Goal: Task Accomplishment & Management: Use online tool/utility

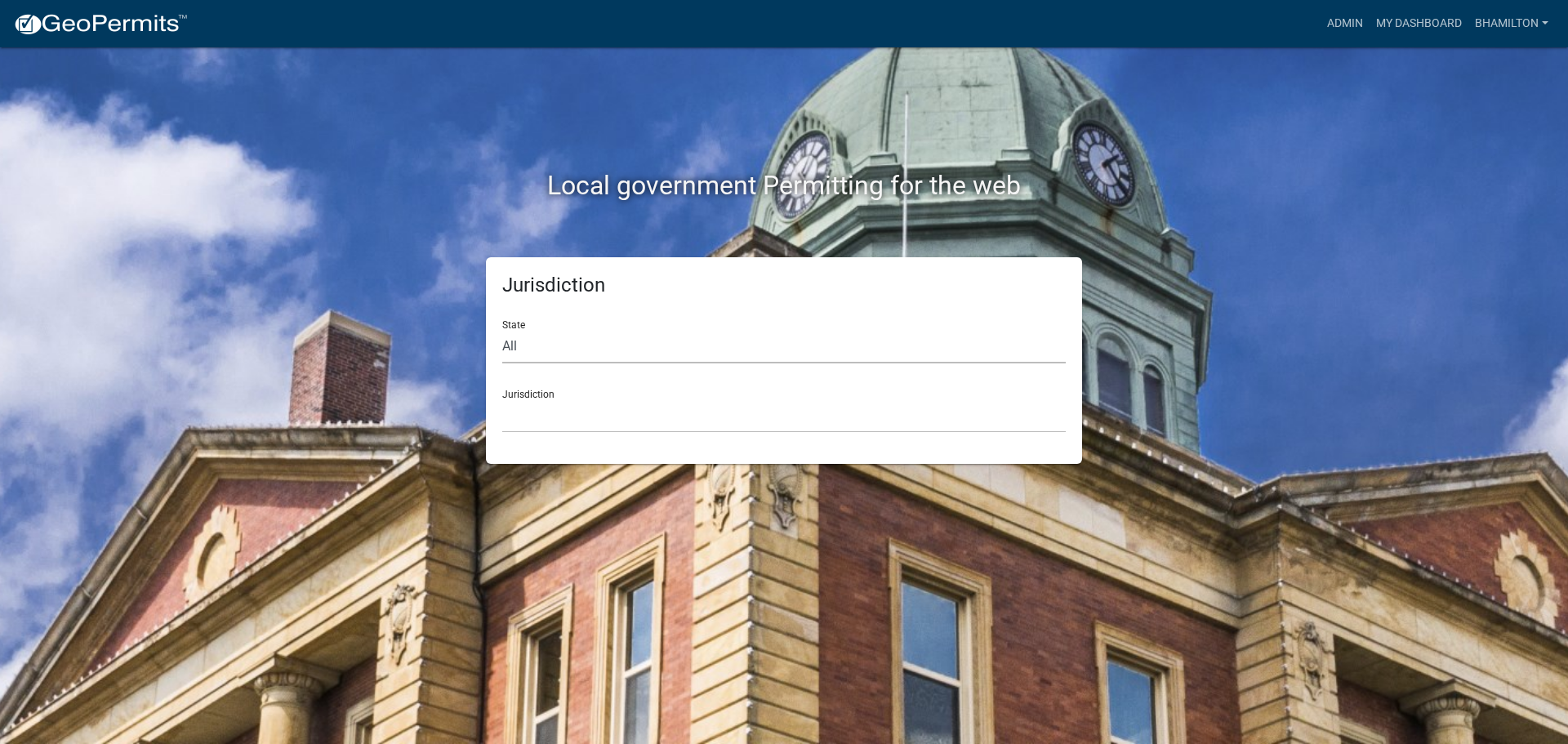
click at [515, 350] on select "All [US_STATE] [US_STATE] [US_STATE] [US_STATE] [US_STATE] [US_STATE] [US_STATE…" at bounding box center [784, 346] width 563 height 33
click at [502, 330] on select "All [US_STATE] [US_STATE] [US_STATE] [US_STATE] [US_STATE] [US_STATE] [US_STATE…" at bounding box center [784, 346] width 563 height 33
click at [543, 344] on select "All [US_STATE] [US_STATE] [US_STATE] [US_STATE] [US_STATE] [US_STATE] [US_STATE…" at bounding box center [784, 346] width 563 height 33
select select "[US_STATE]"
click at [502, 330] on select "All [US_STATE] [US_STATE] [US_STATE] [US_STATE] [US_STATE] [US_STATE] [US_STATE…" at bounding box center [784, 346] width 563 height 33
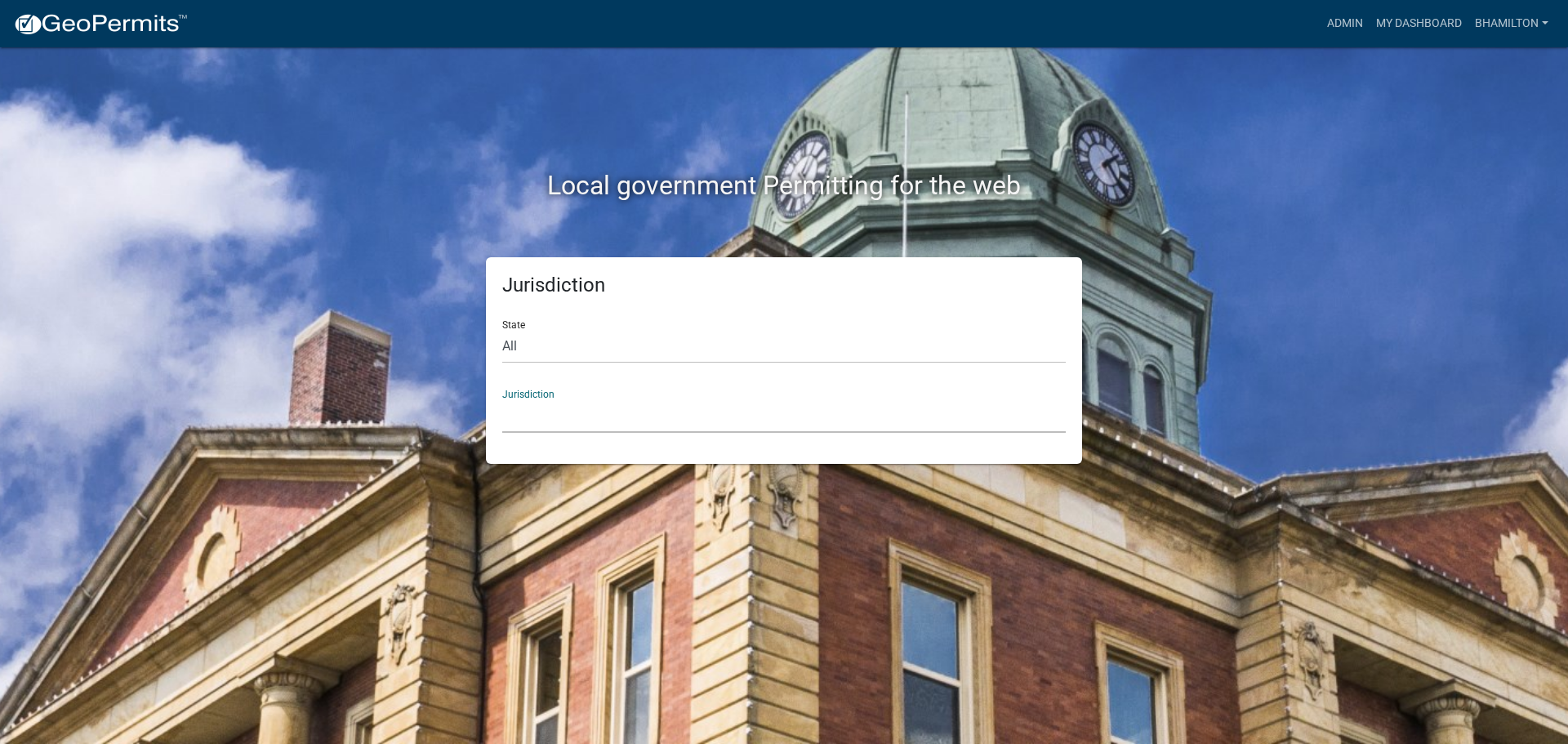
click at [552, 400] on select "City of [GEOGRAPHIC_DATA], [US_STATE] City of [GEOGRAPHIC_DATA], [US_STATE] Cit…" at bounding box center [784, 416] width 563 height 33
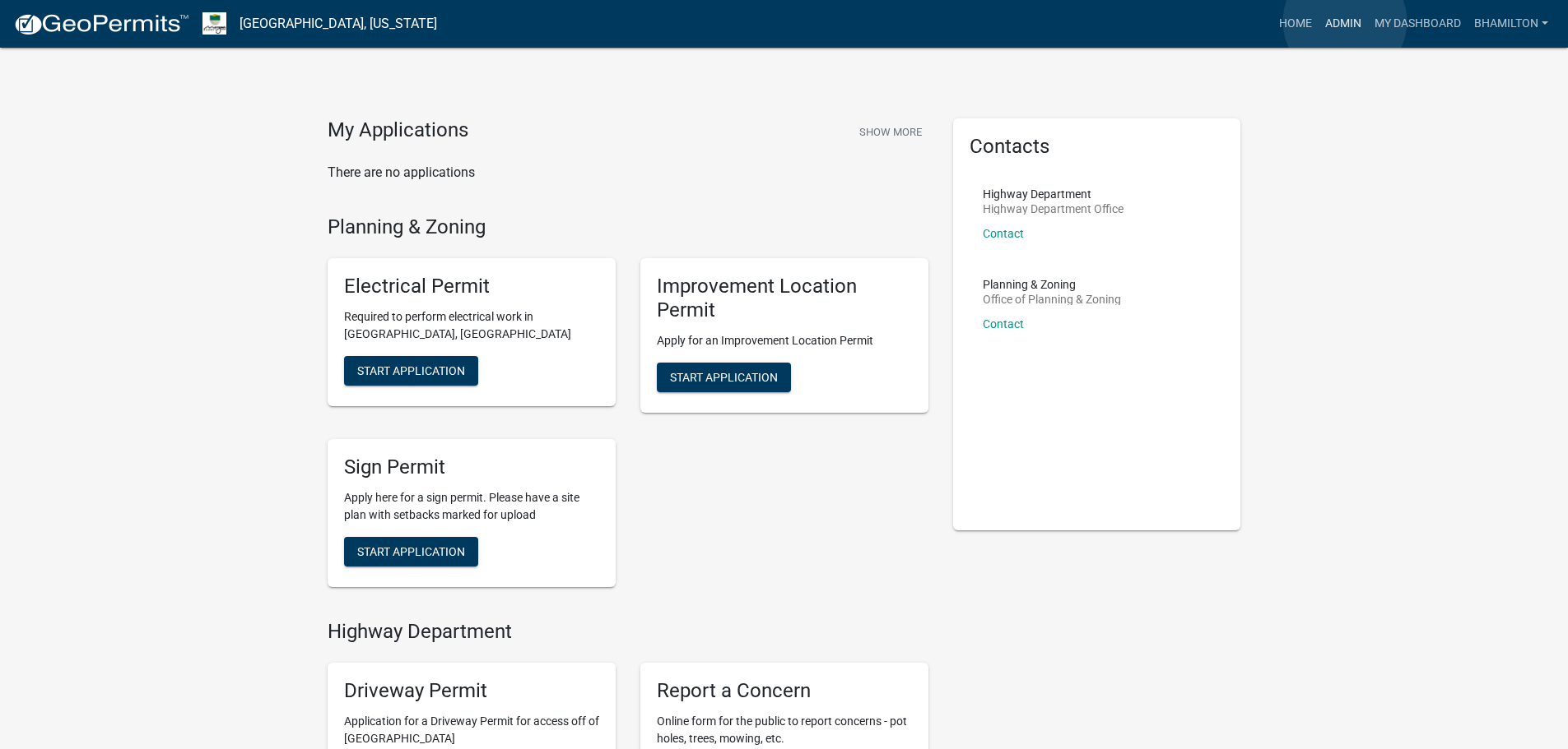
click at [1345, 21] on link "Admin" at bounding box center [1343, 23] width 50 height 32
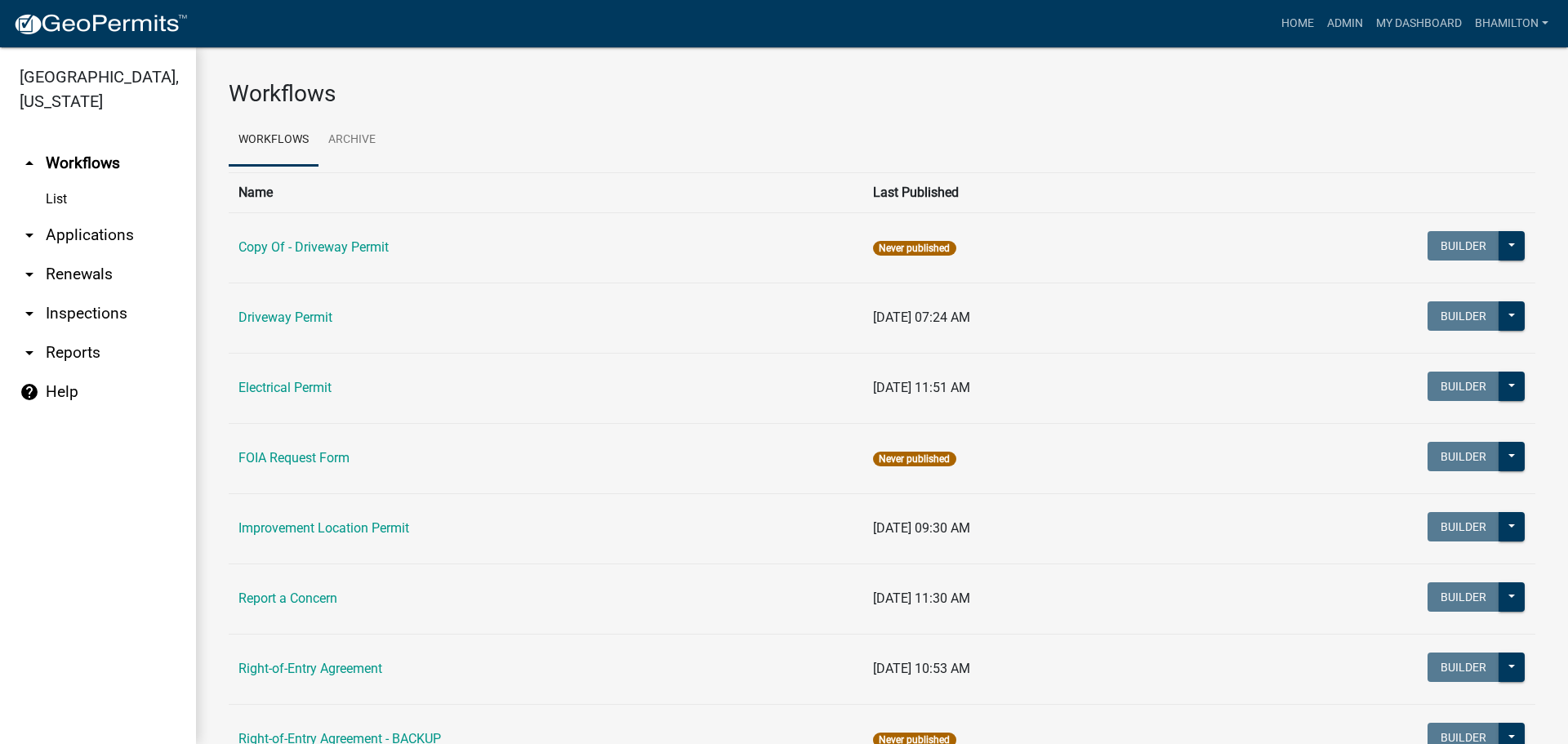
click at [107, 240] on link "arrow_drop_down Applications" at bounding box center [97, 235] width 196 height 39
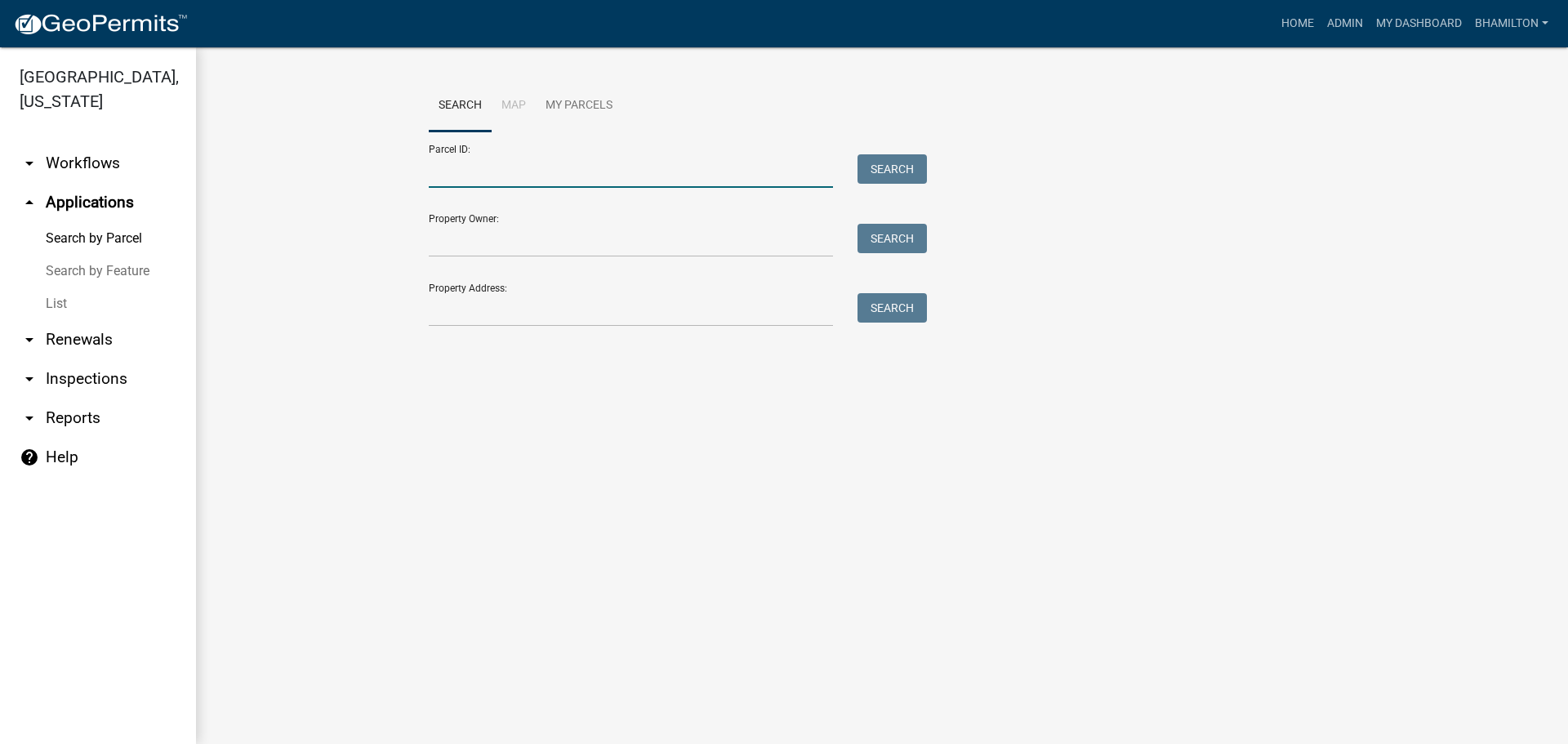
click at [466, 174] on input "Parcel ID:" at bounding box center [631, 171] width 404 height 33
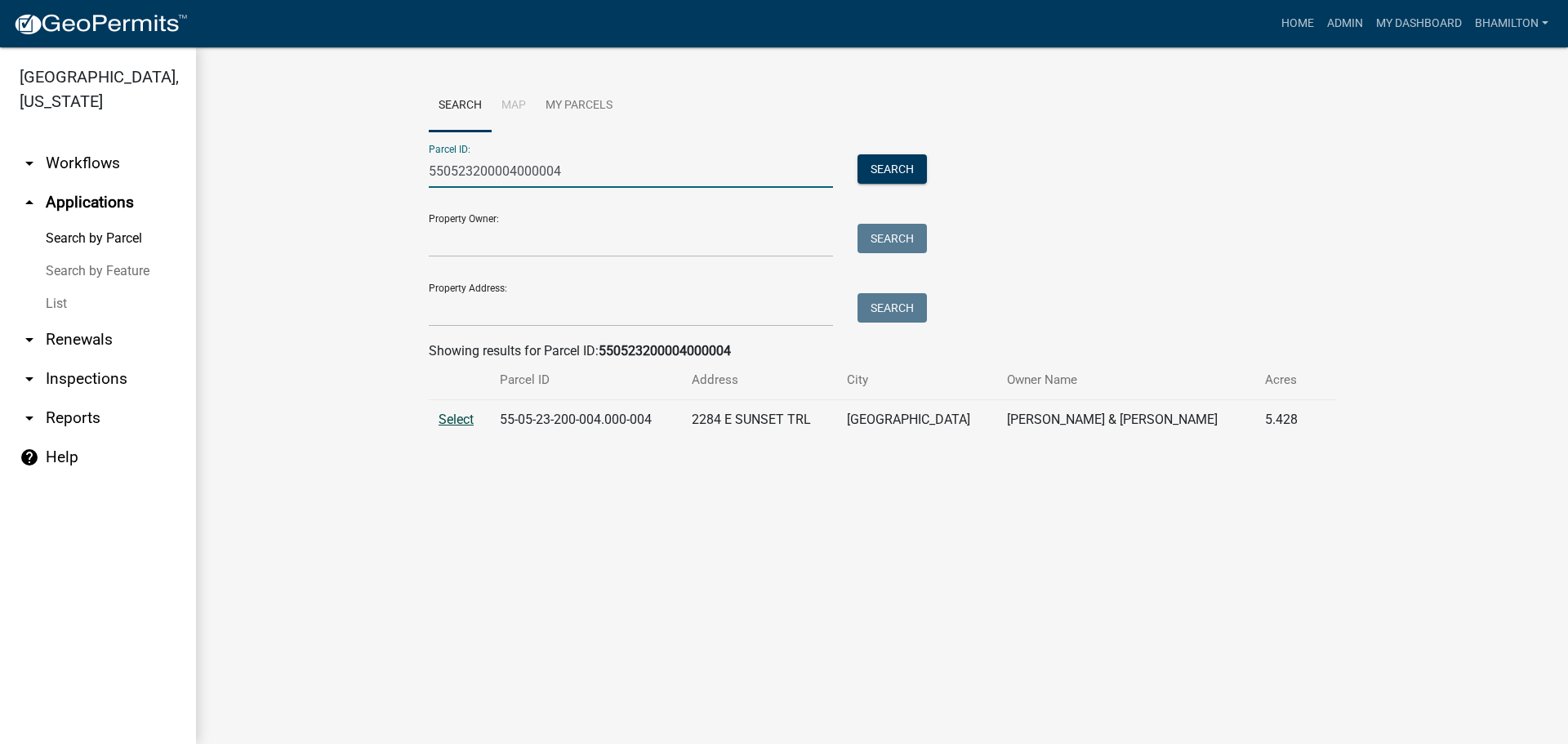
type input "550523200004000004"
click at [470, 426] on span "Select" at bounding box center [456, 418] width 35 height 15
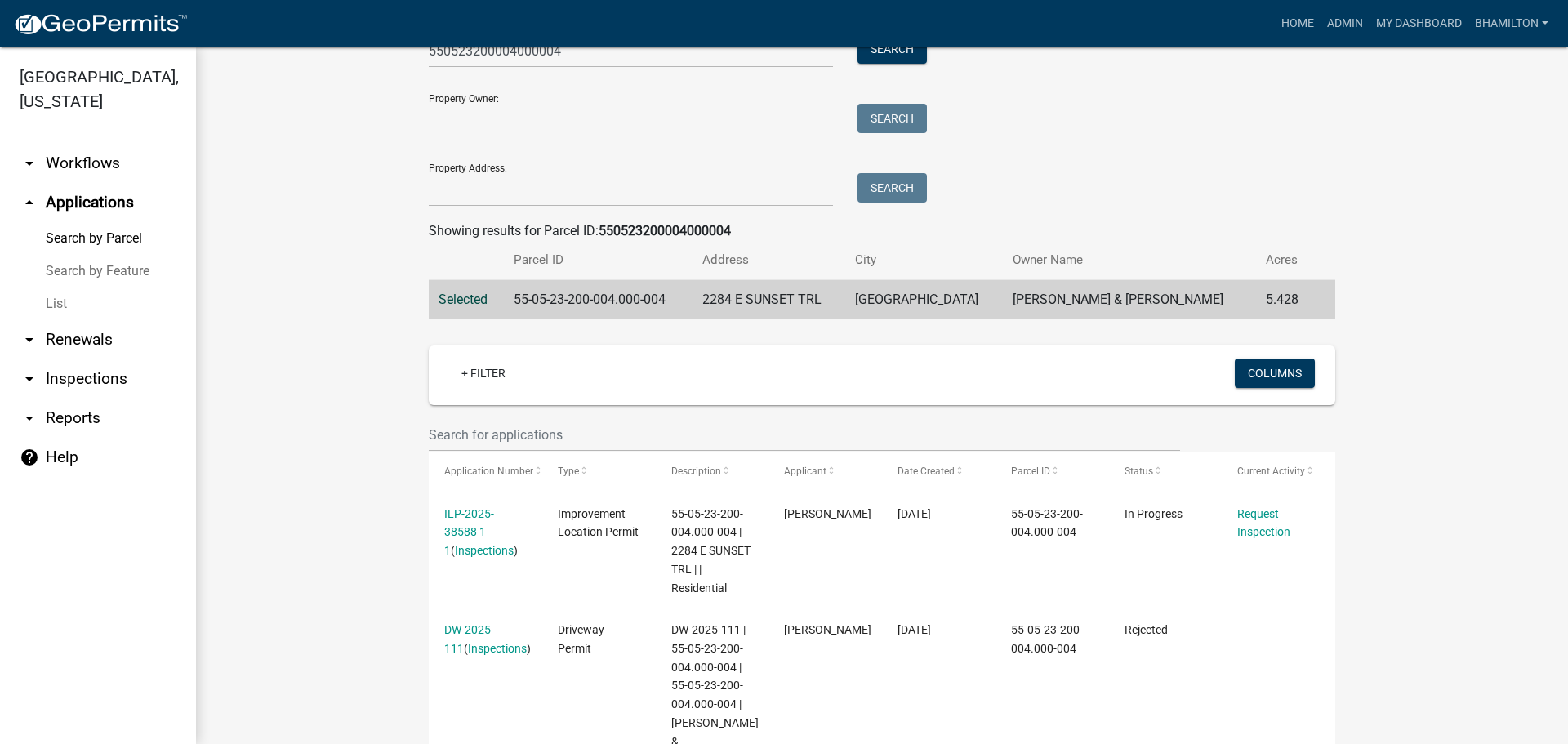
scroll to position [245, 0]
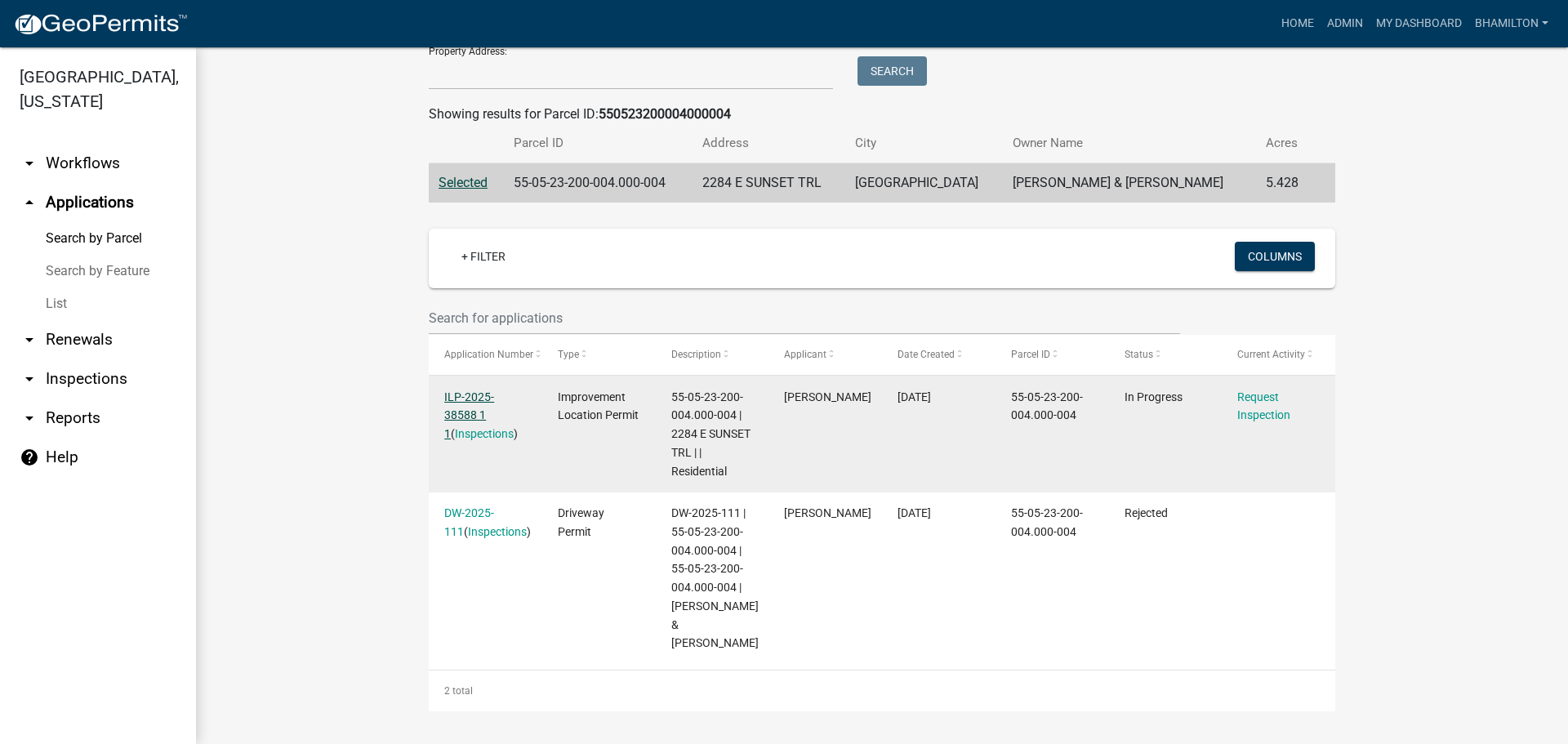
click at [476, 391] on link "ILP-2025-38588 1 1" at bounding box center [469, 416] width 50 height 51
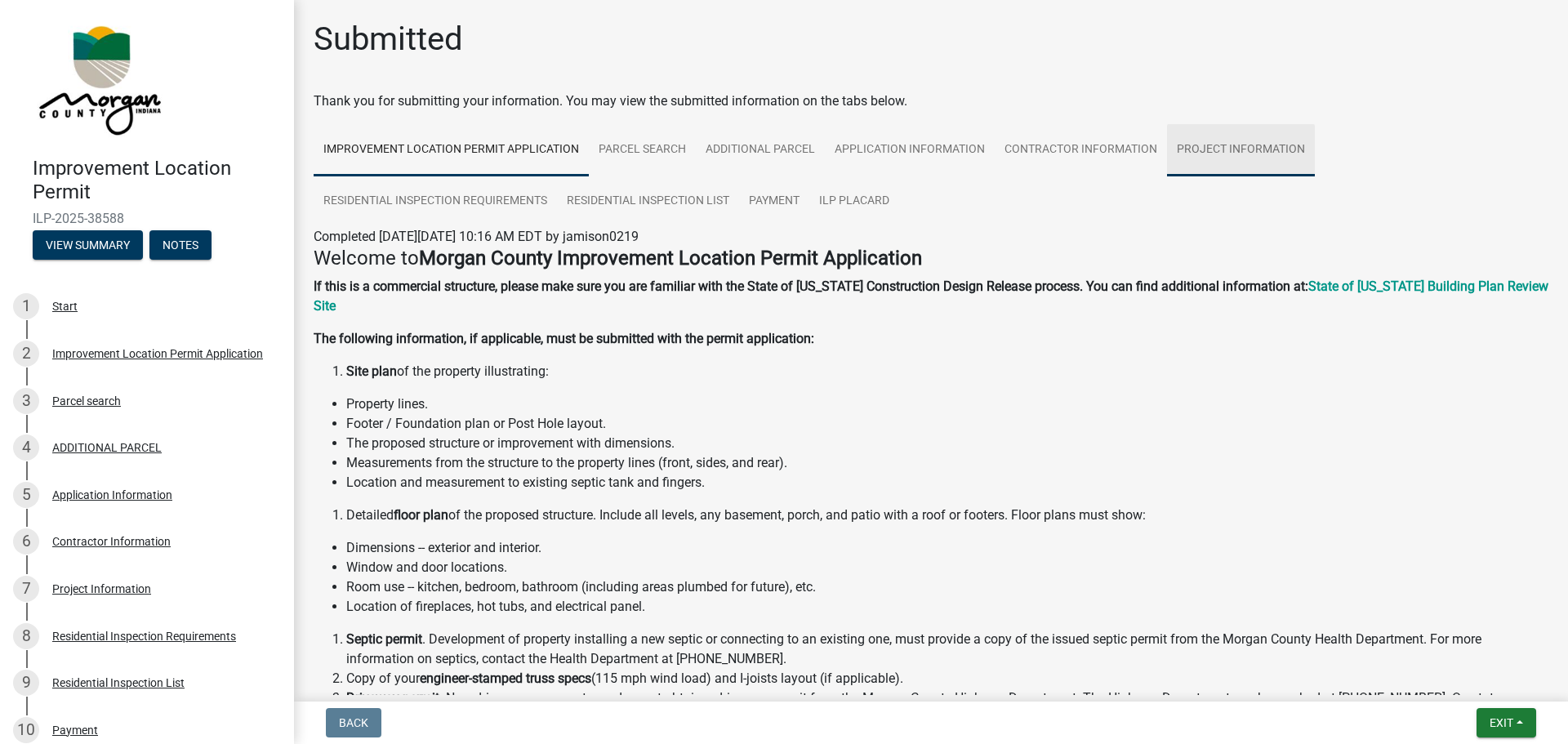
click at [1242, 153] on link "Project Information" at bounding box center [1241, 150] width 148 height 52
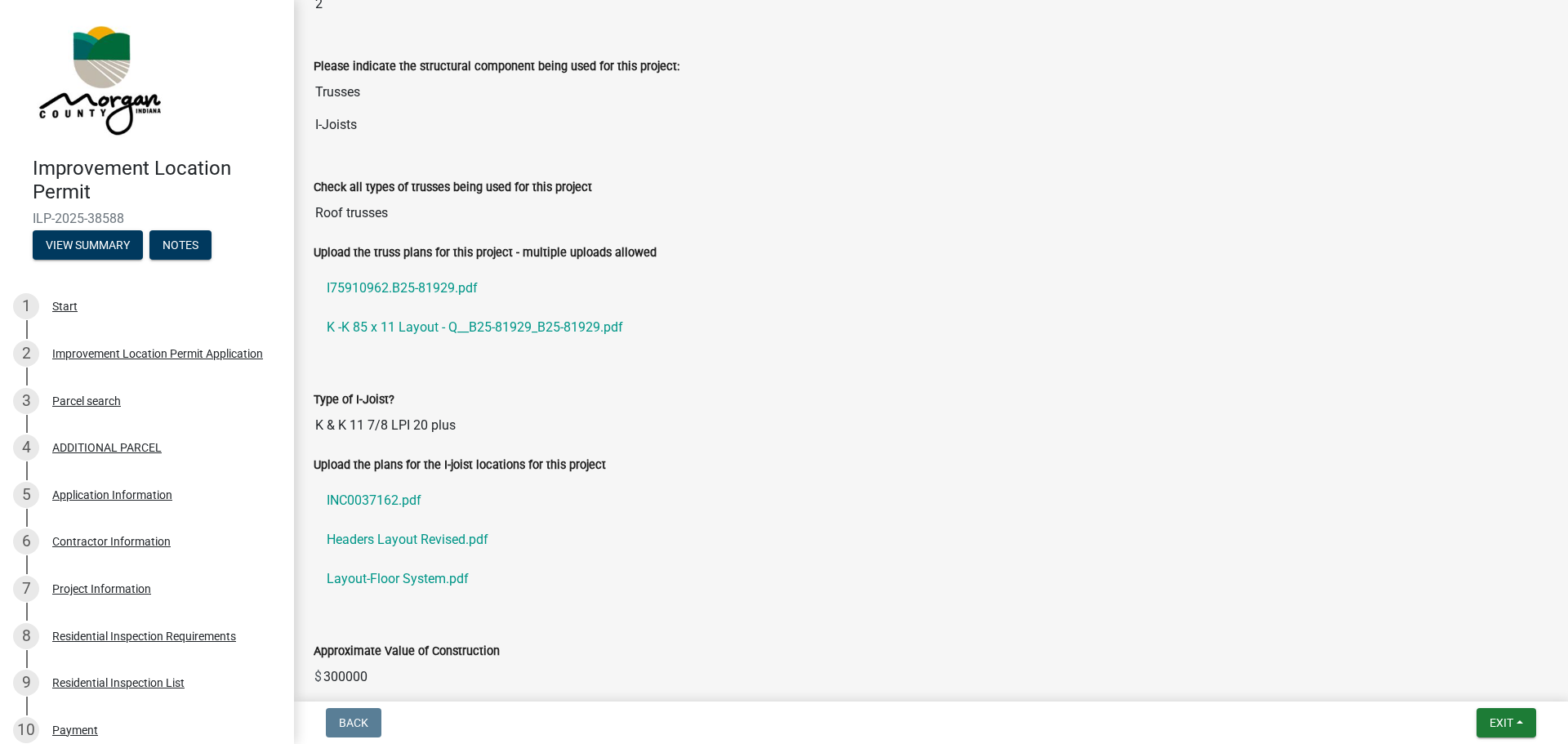
scroll to position [1471, 0]
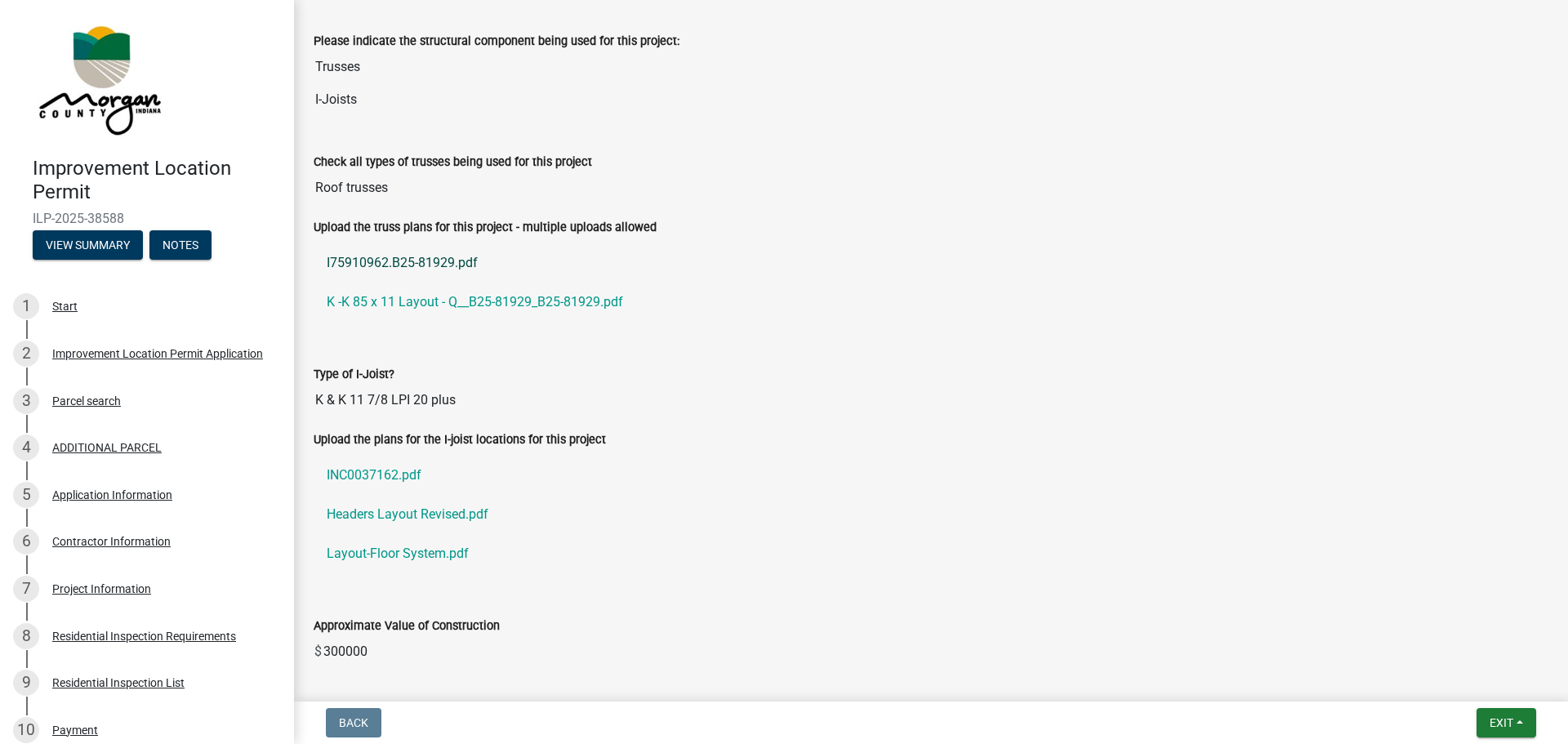
click at [363, 264] on link "I75910962.B25-81929.pdf" at bounding box center [931, 263] width 1235 height 39
click at [534, 308] on link "K -K 85 x 11 Layout - Q__B25-81929_B25-81929.pdf" at bounding box center [931, 302] width 1235 height 39
click at [402, 482] on link "INC0037162.pdf" at bounding box center [931, 476] width 1235 height 39
click at [426, 559] on link "Layout-Floor System.pdf" at bounding box center [931, 554] width 1235 height 39
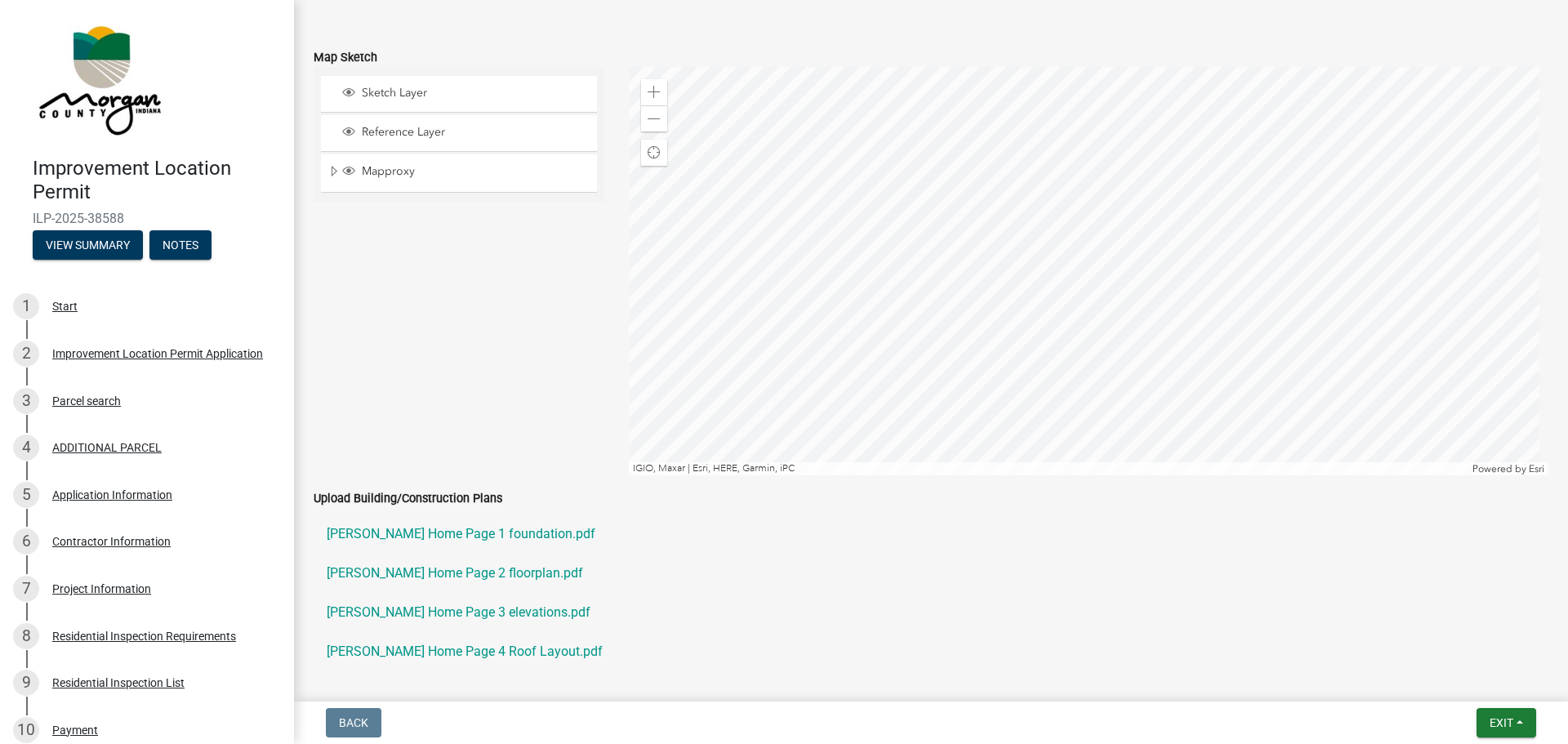
scroll to position [3431, 0]
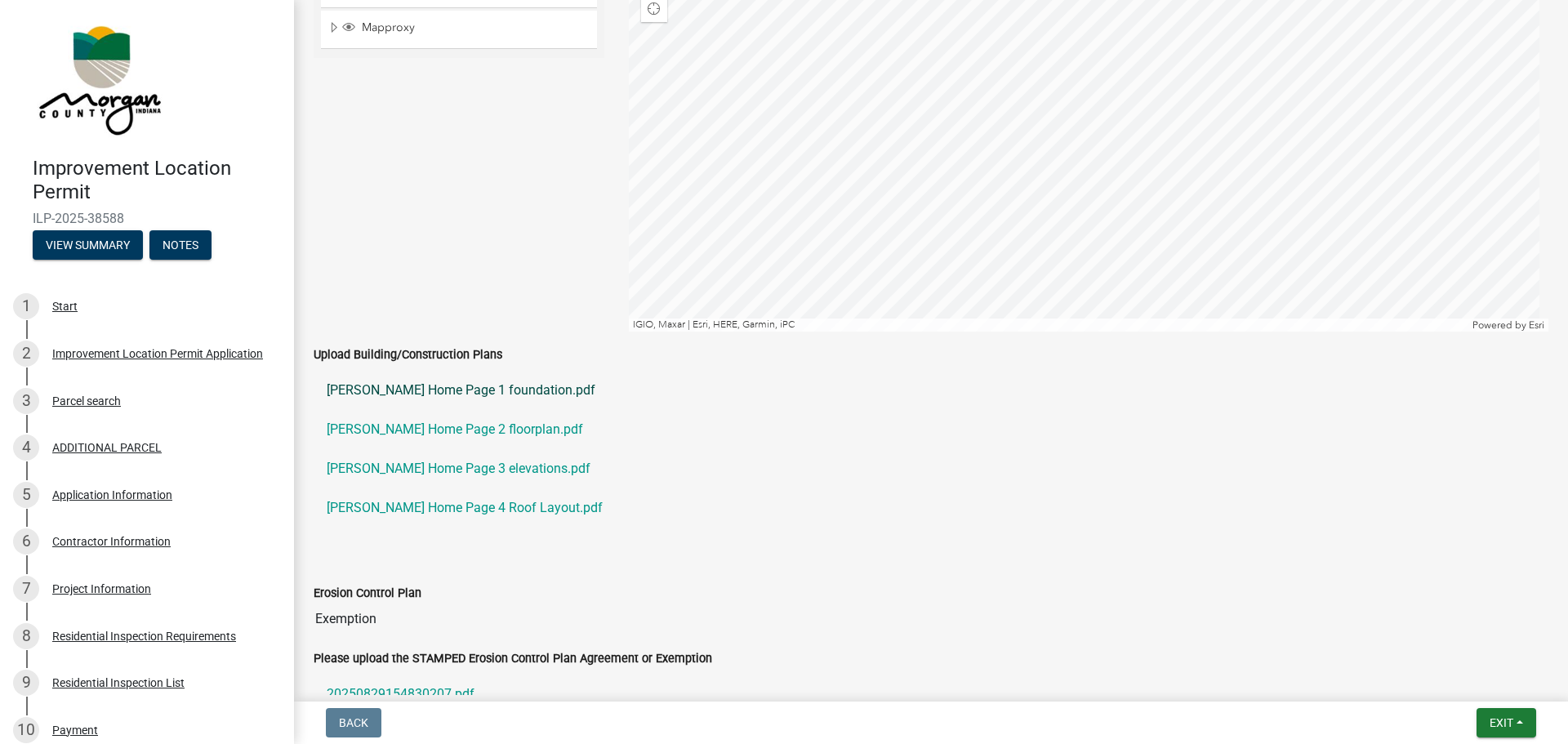
click at [415, 391] on link "Shanahan Home Page 1 foundation.pdf" at bounding box center [931, 391] width 1235 height 39
click at [441, 425] on link "Shanahan Home Page 2 floorplan.pdf" at bounding box center [931, 430] width 1235 height 39
click at [364, 463] on link "Shanahan Home Page 3 elevations.pdf" at bounding box center [931, 469] width 1235 height 39
click at [480, 506] on link "Shanahan Home Page 4 Roof Layout.pdf" at bounding box center [931, 508] width 1235 height 39
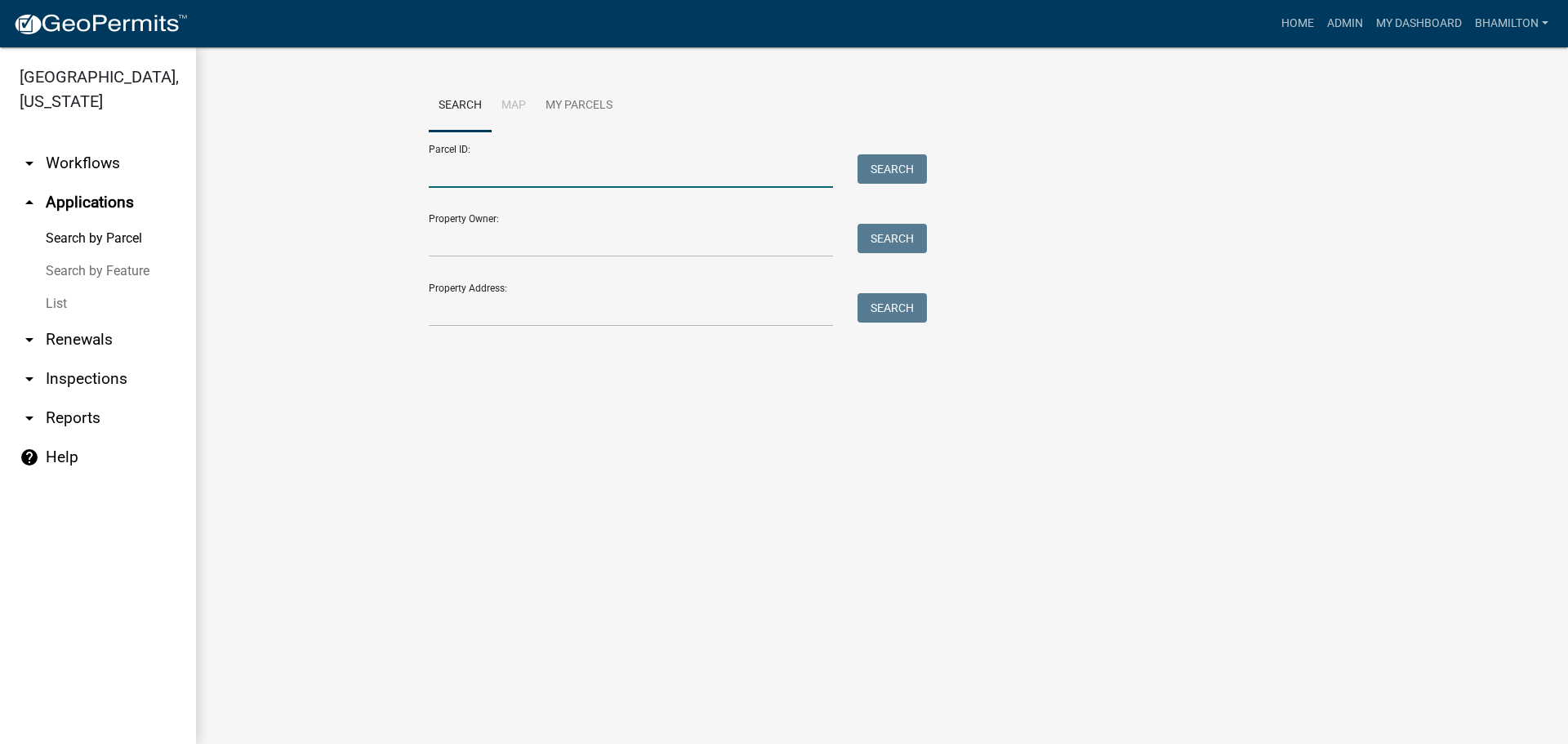
click at [480, 170] on input "Parcel ID:" at bounding box center [631, 171] width 404 height 33
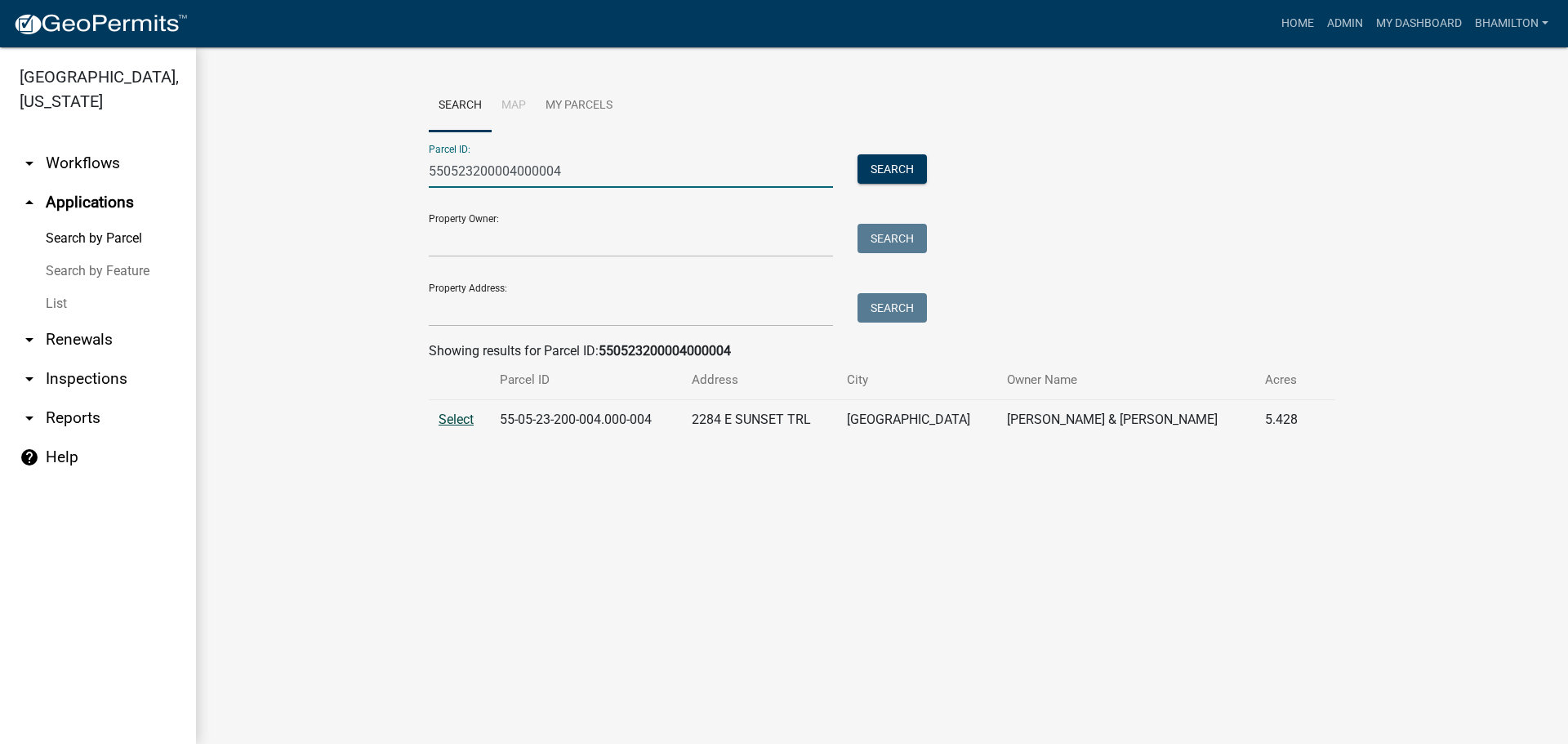
type input "550523200004000004"
click at [464, 412] on span "Select" at bounding box center [456, 418] width 35 height 15
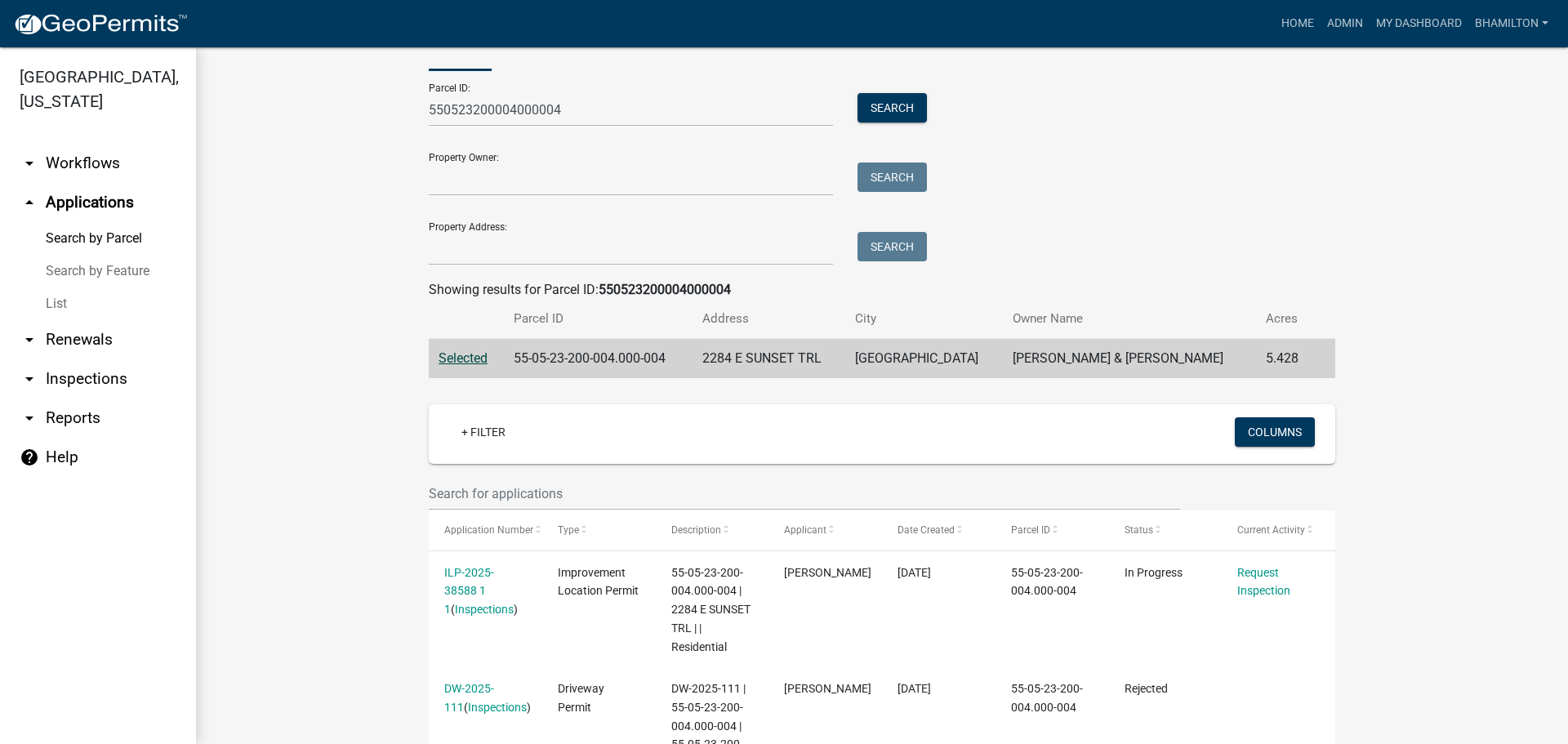
scroll to position [245, 0]
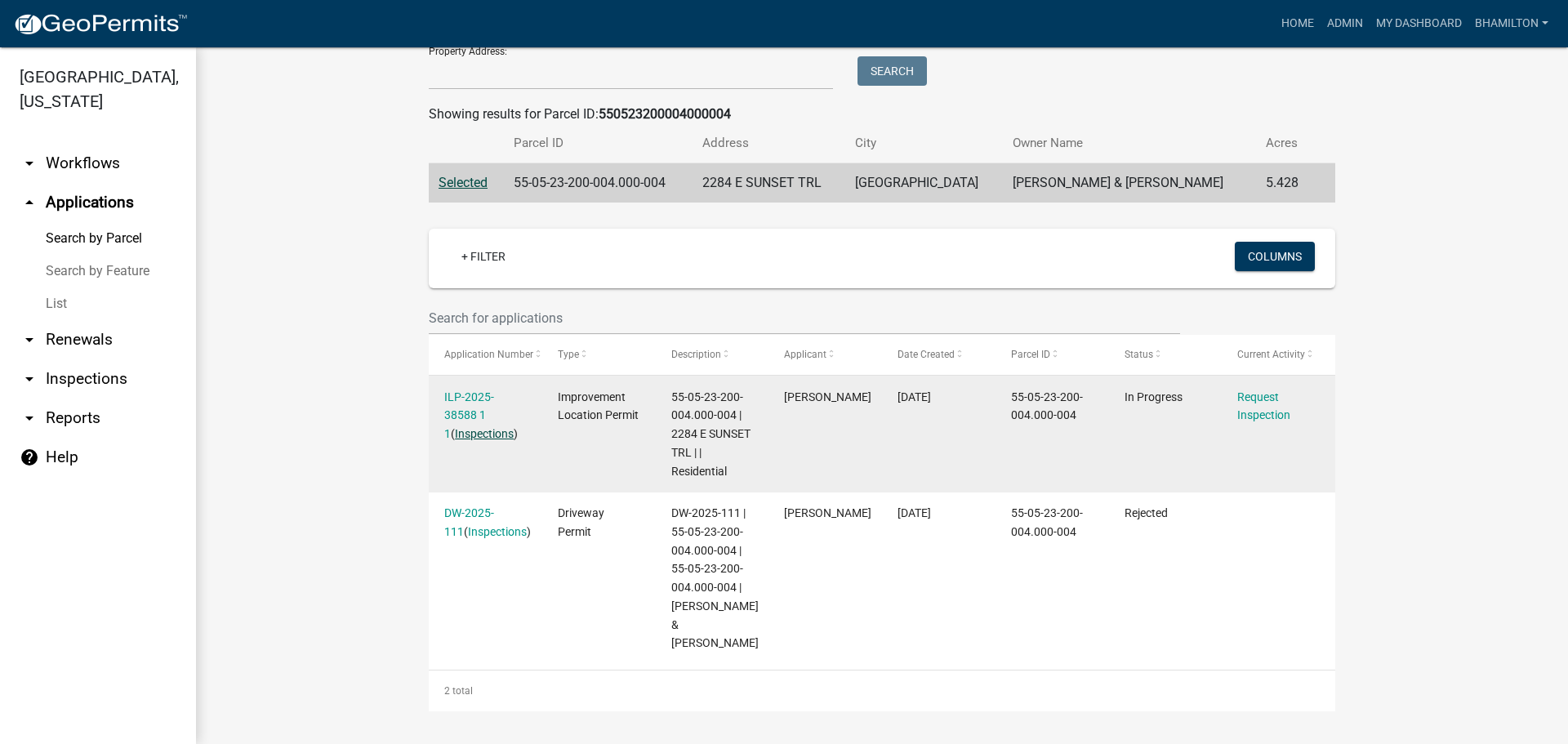
click at [478, 427] on link "Inspections" at bounding box center [485, 434] width 59 height 13
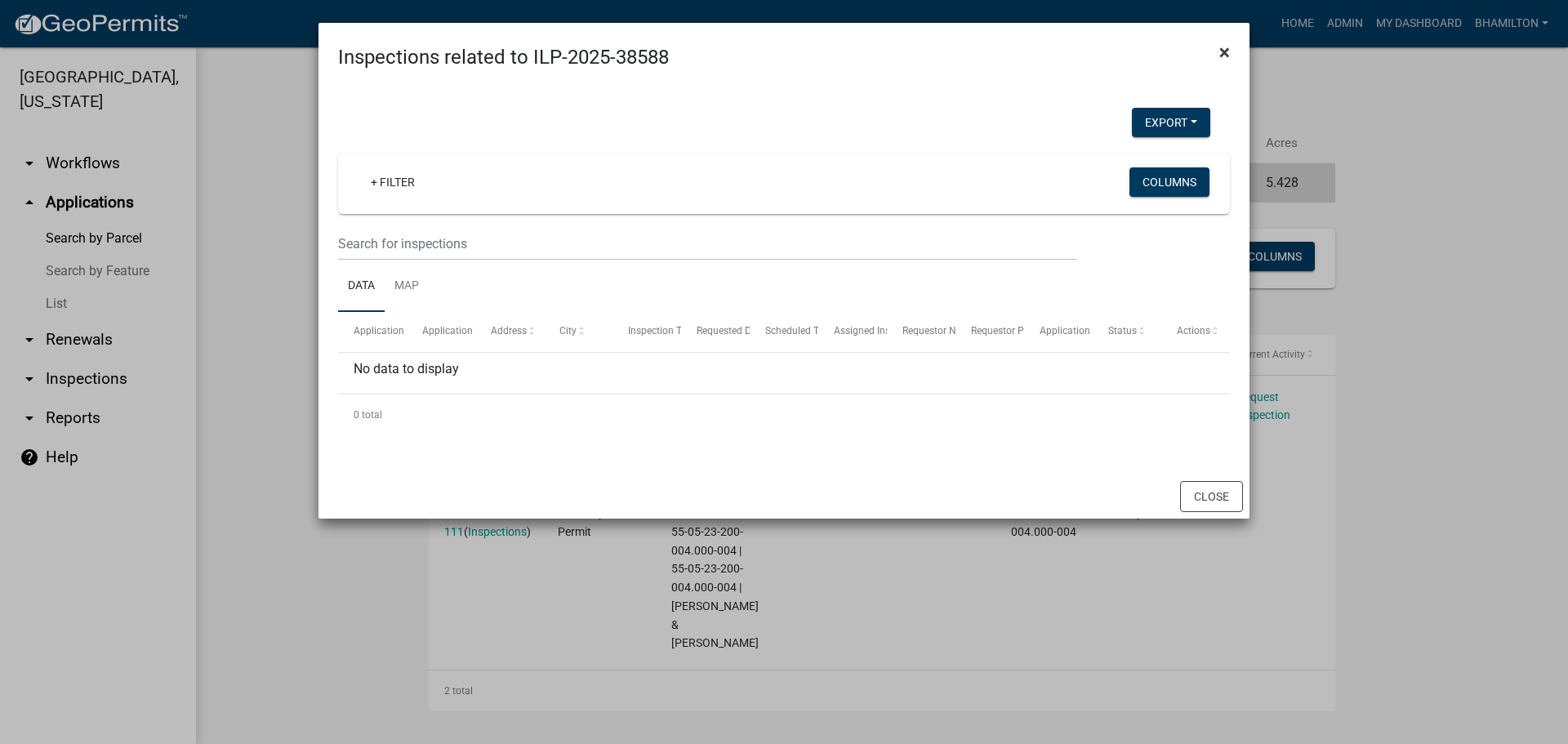
click at [1221, 53] on span "×" at bounding box center [1225, 53] width 11 height 23
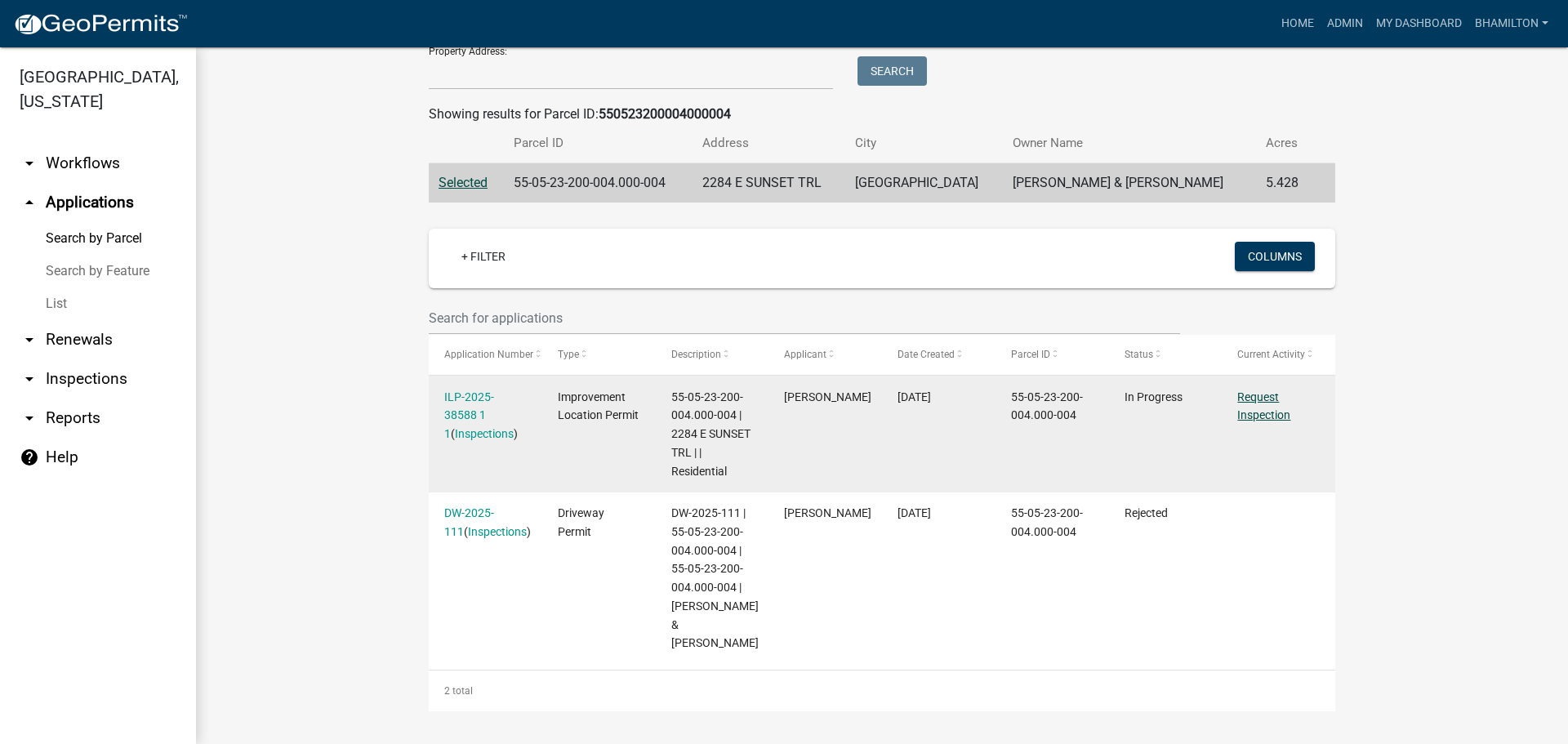
click at [1252, 404] on link "Request Inspection" at bounding box center [1263, 407] width 53 height 32
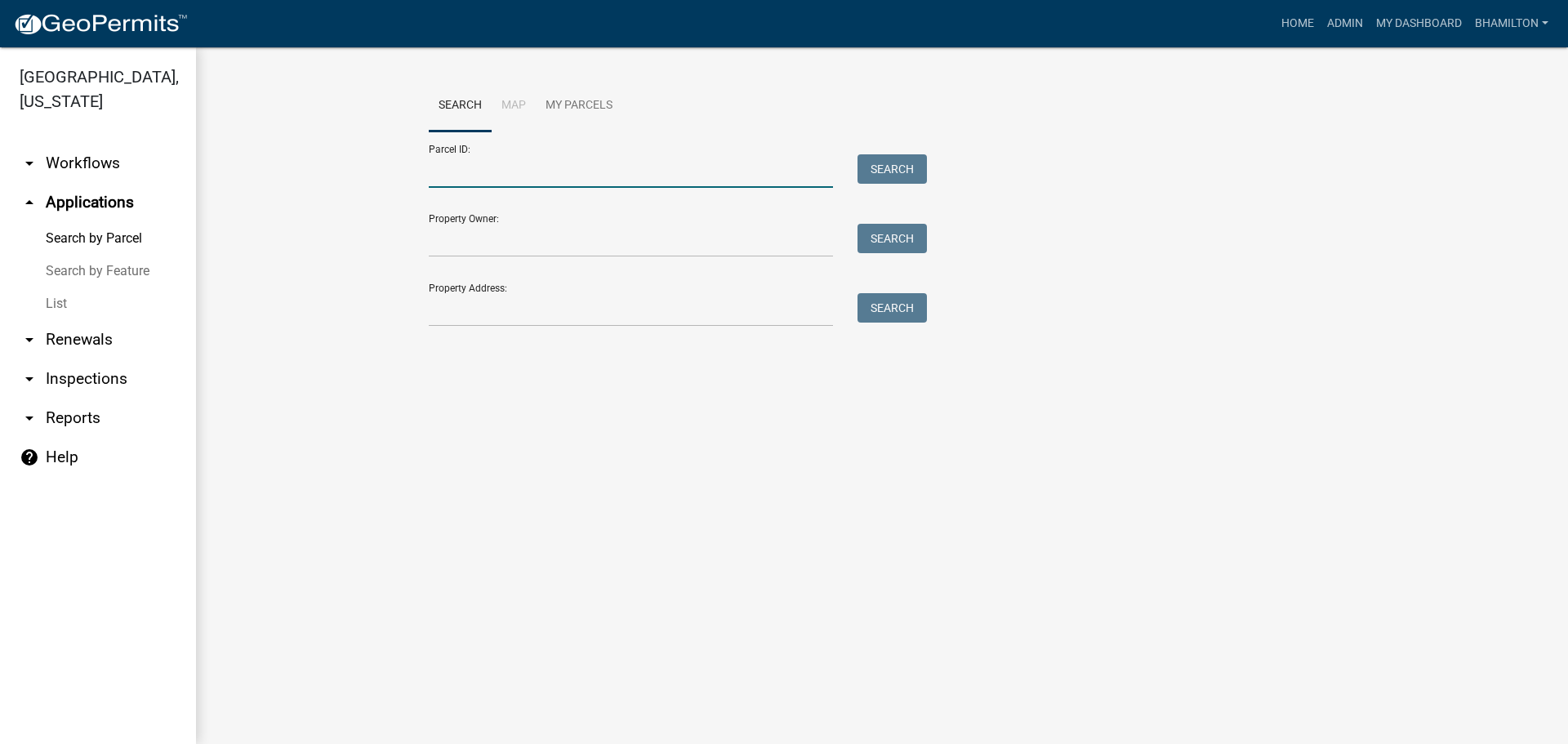
click at [462, 160] on input "Parcel ID:" at bounding box center [631, 171] width 404 height 33
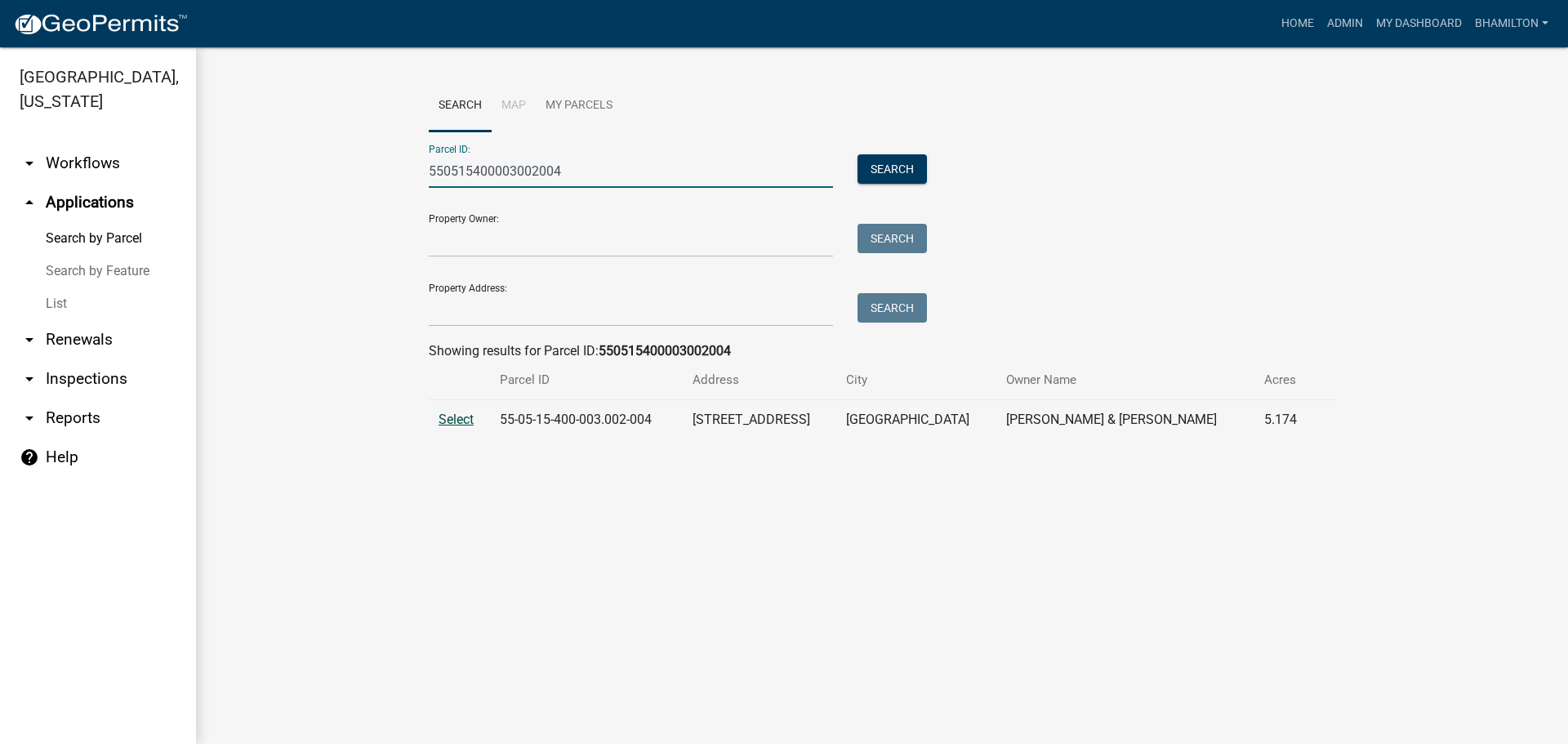
type input "550515400003002004"
click at [450, 420] on span "Select" at bounding box center [456, 418] width 35 height 15
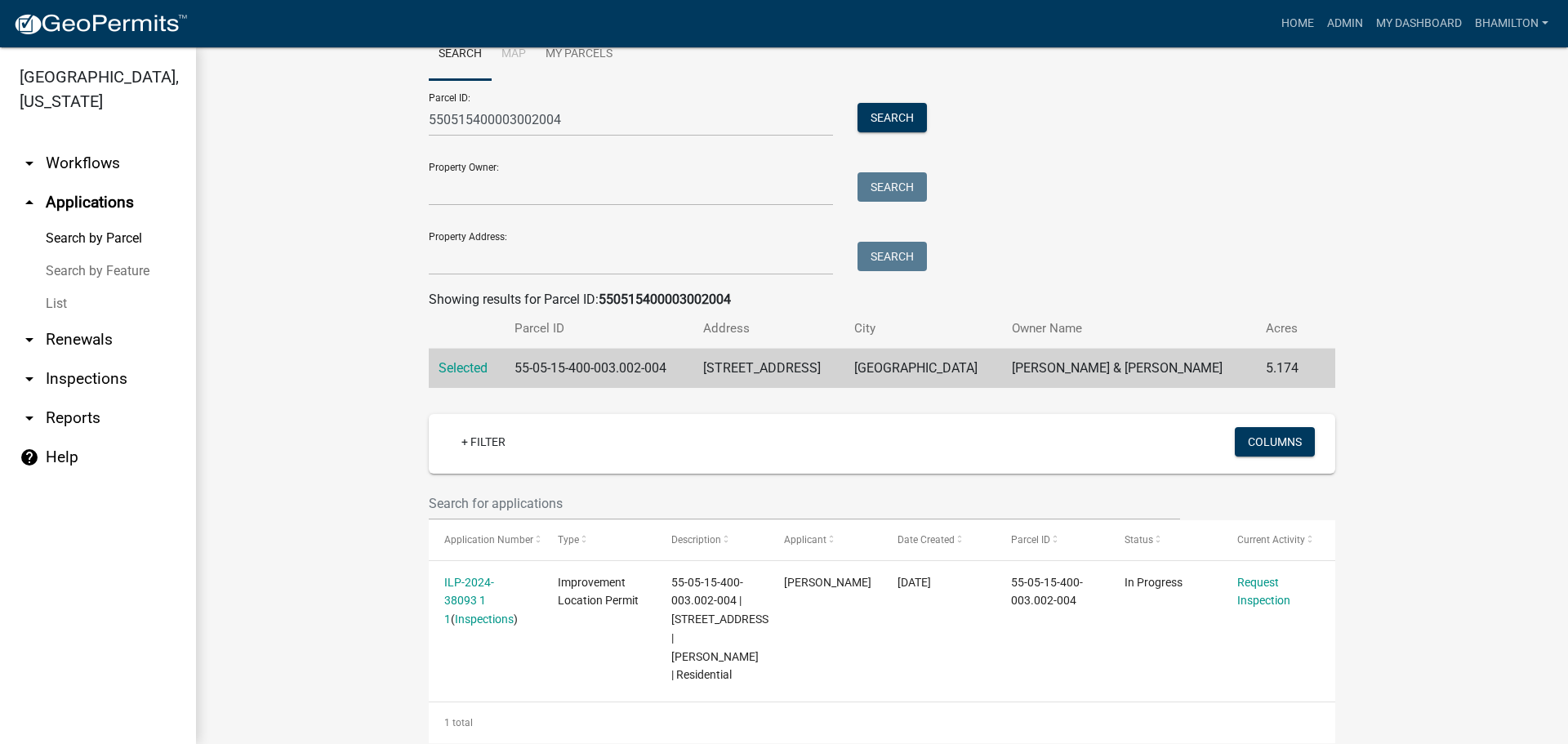
scroll to position [102, 0]
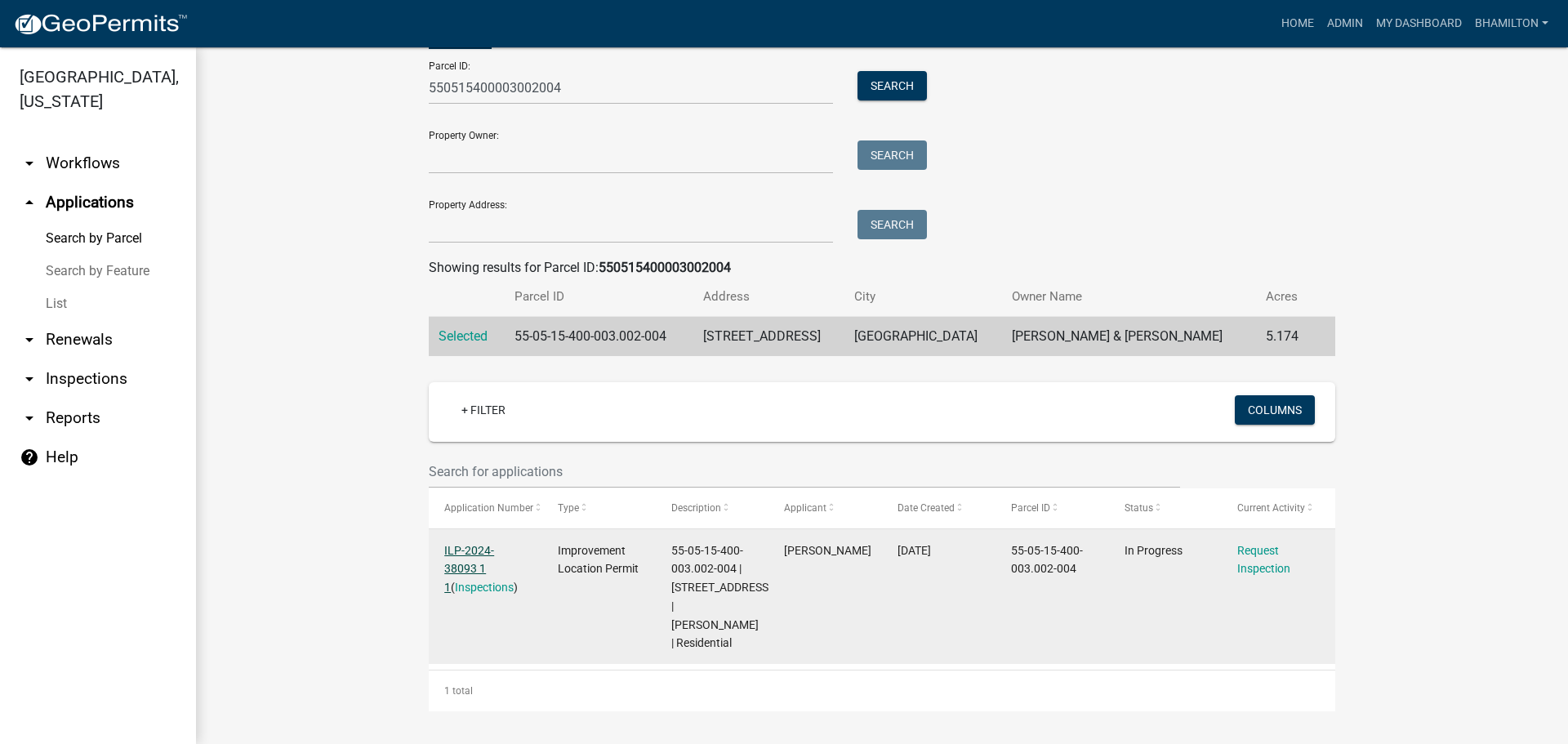
click at [494, 544] on link "ILP-2024-38093 1 1" at bounding box center [469, 569] width 50 height 51
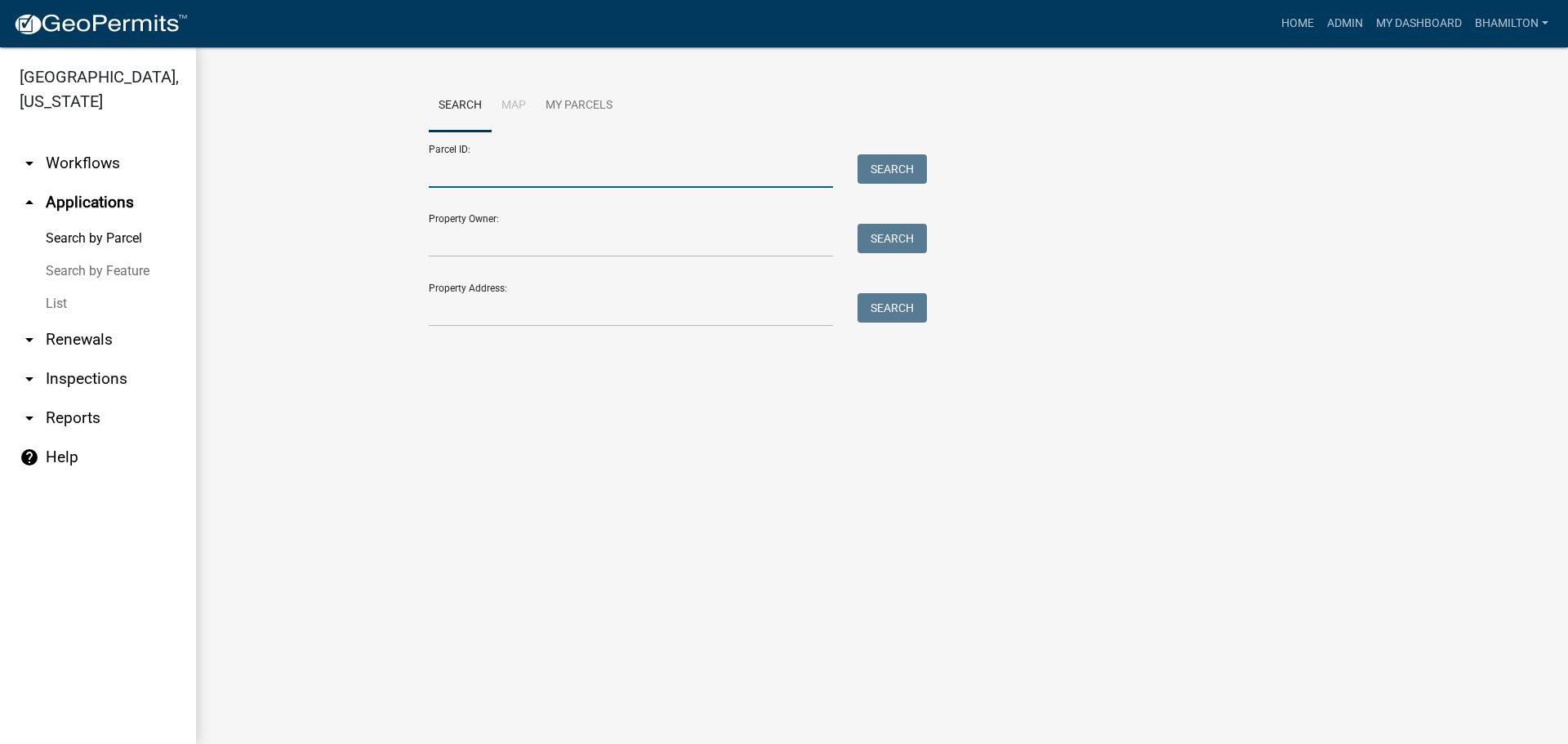
click at [441, 173] on input "Parcel ID:" at bounding box center [631, 171] width 404 height 33
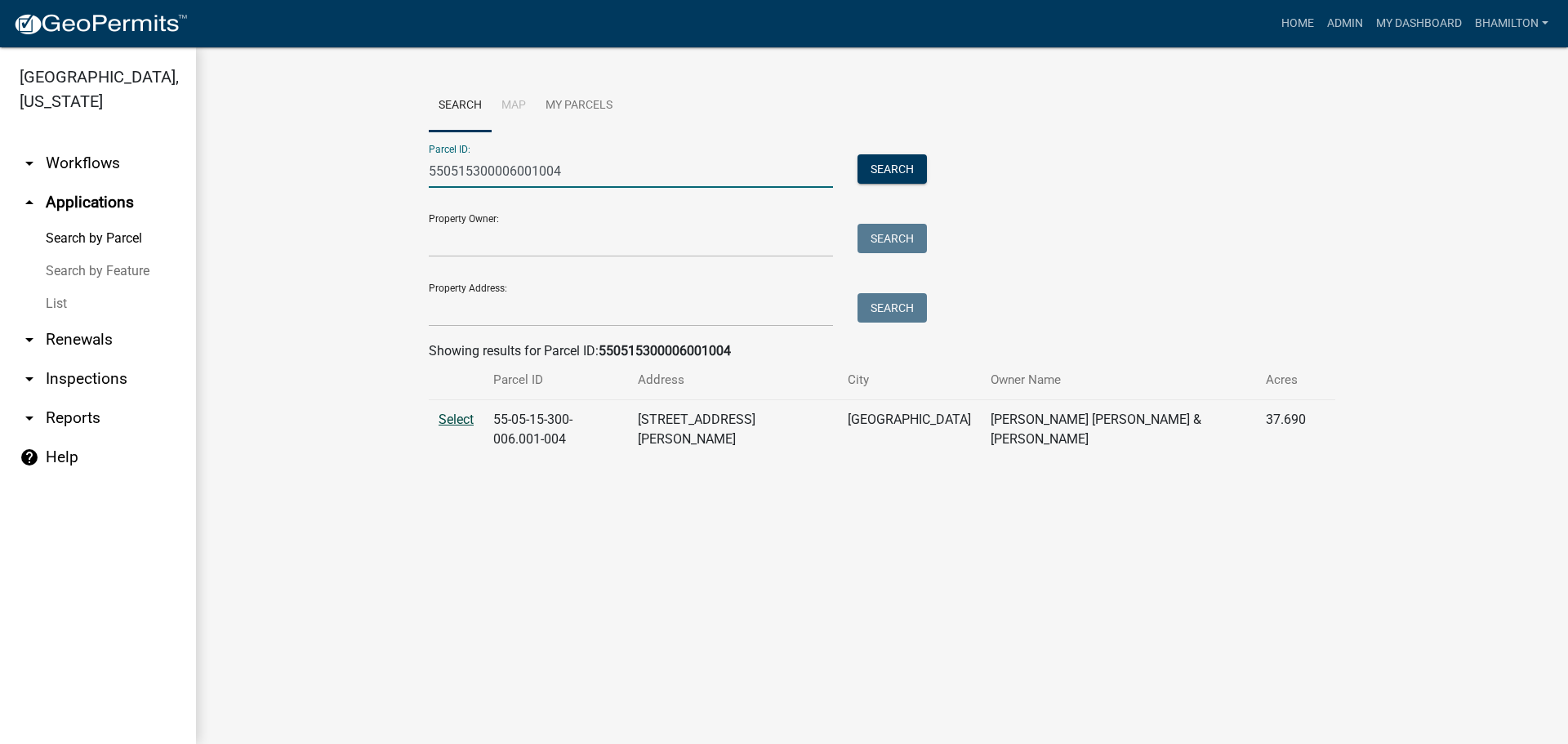
type input "550515300006001004"
click at [443, 418] on span "Select" at bounding box center [456, 418] width 35 height 15
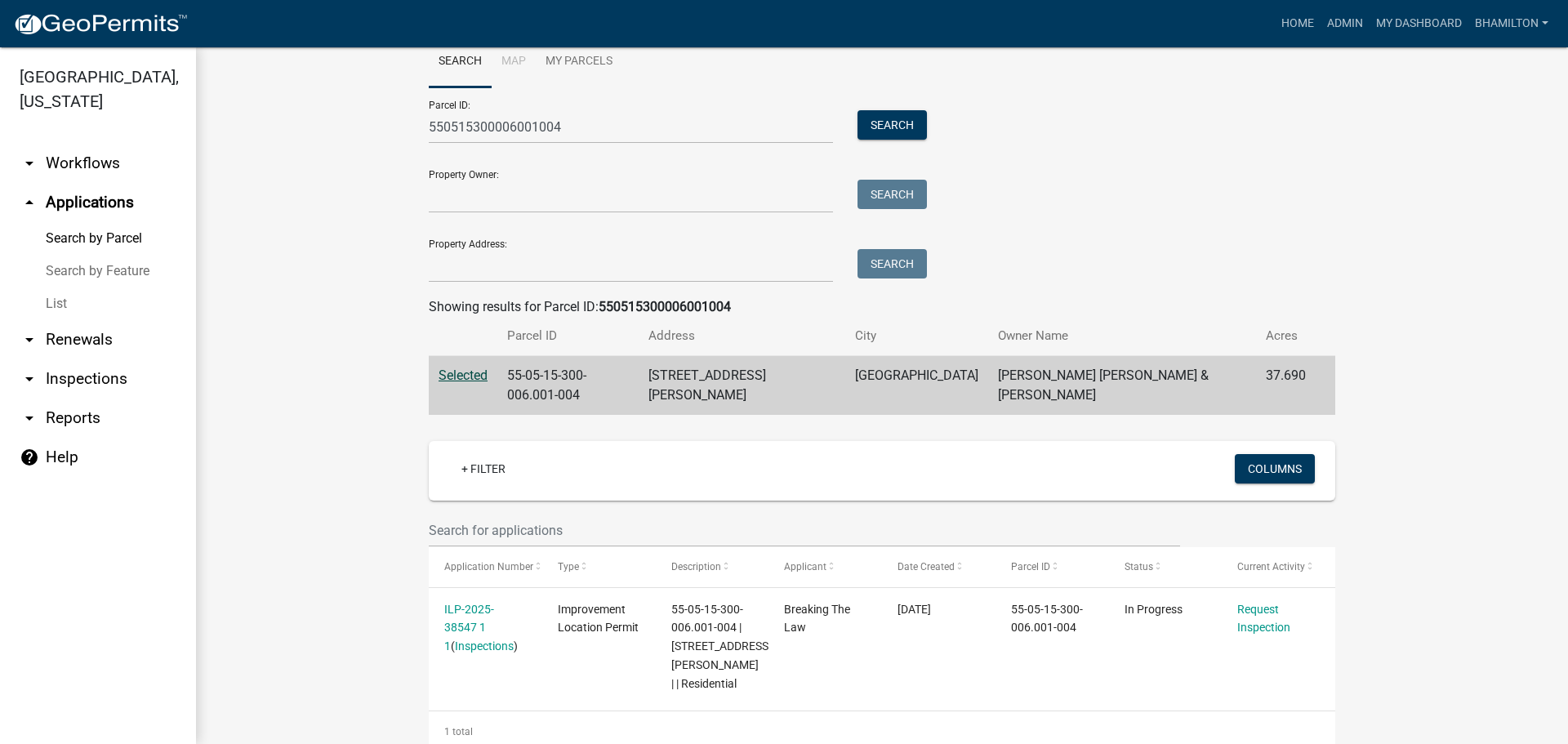
scroll to position [64, 0]
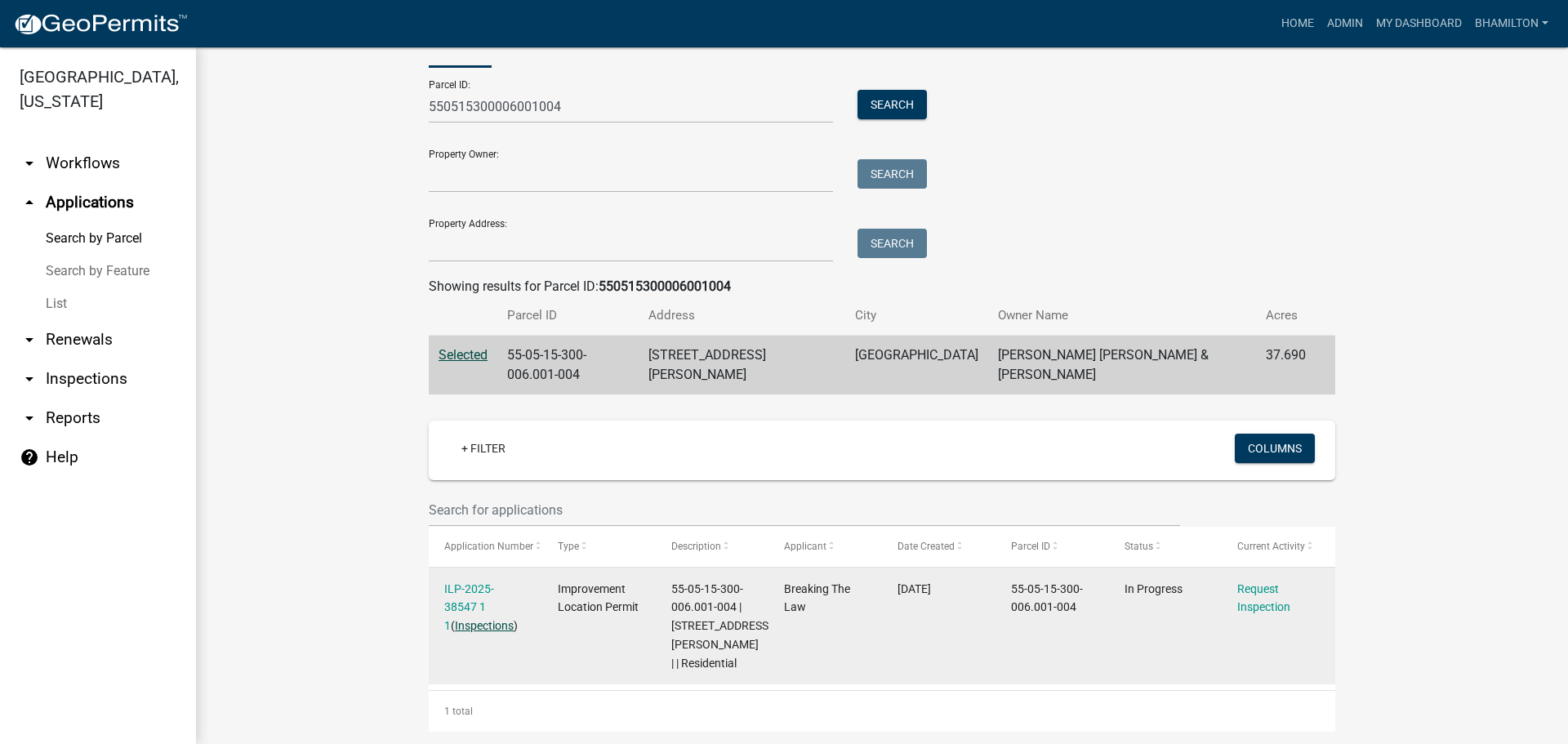
click at [468, 620] on link "Inspections" at bounding box center [485, 626] width 59 height 13
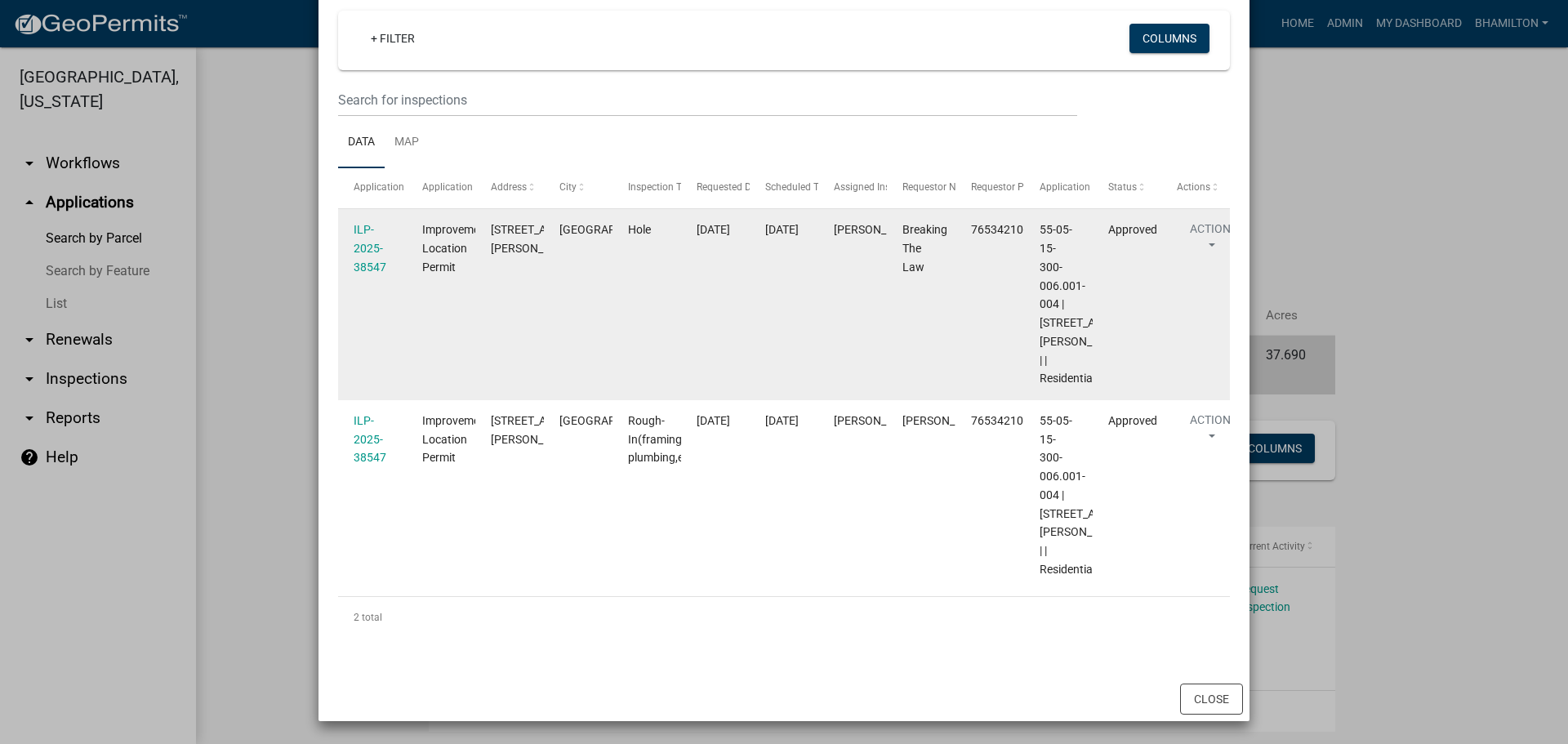
scroll to position [0, 0]
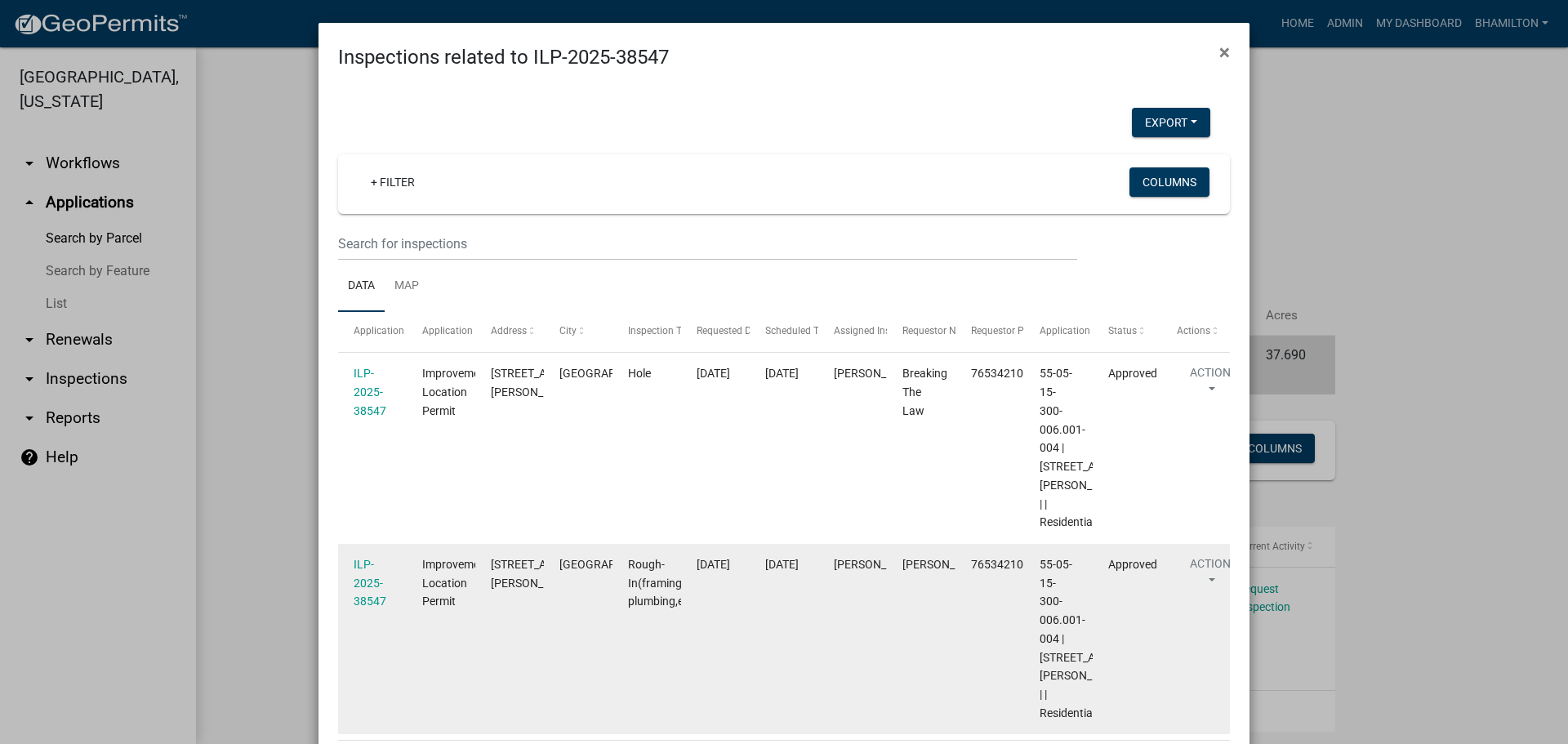
click at [1214, 582] on button "Action" at bounding box center [1210, 576] width 67 height 41
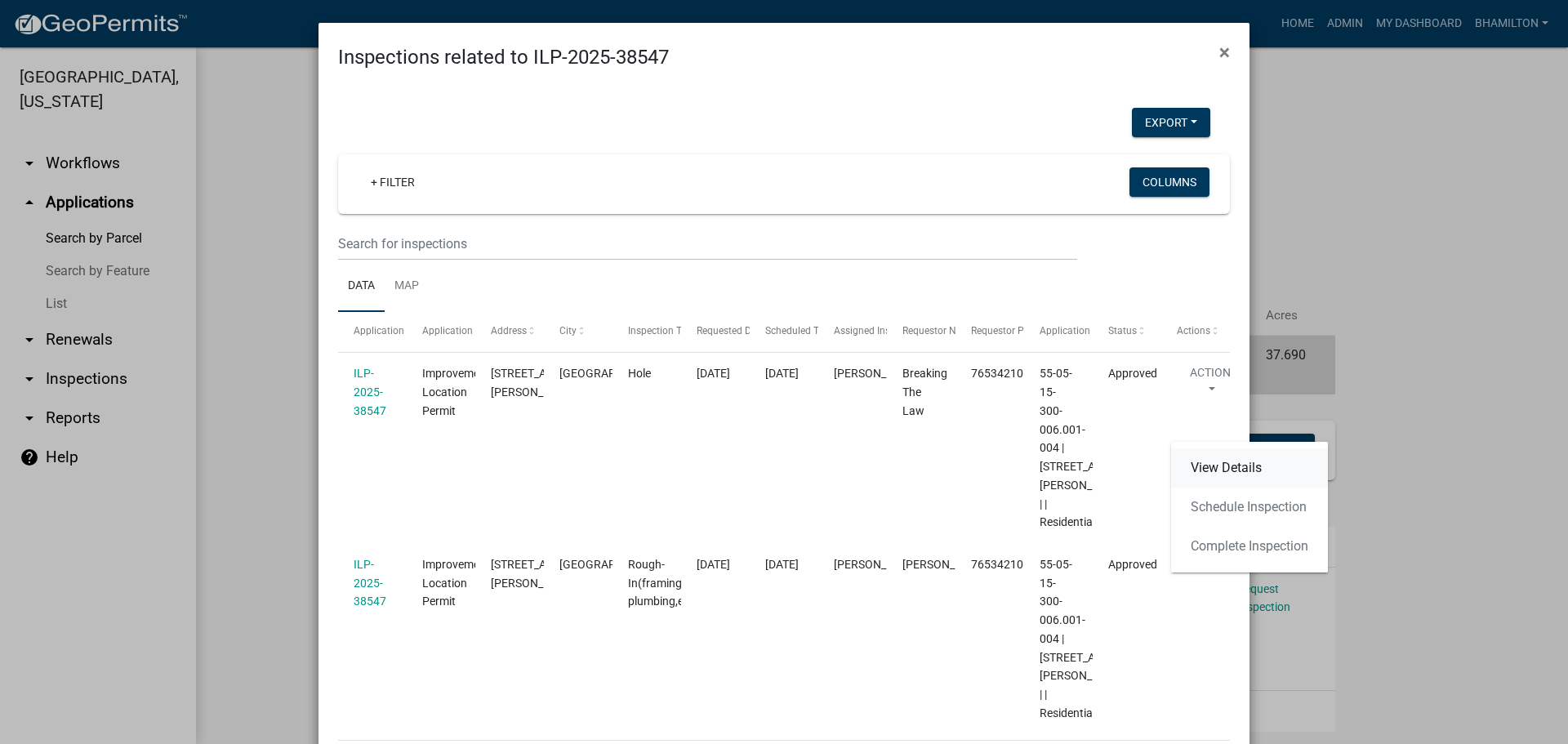
click at [1218, 471] on link "View Details" at bounding box center [1249, 469] width 156 height 39
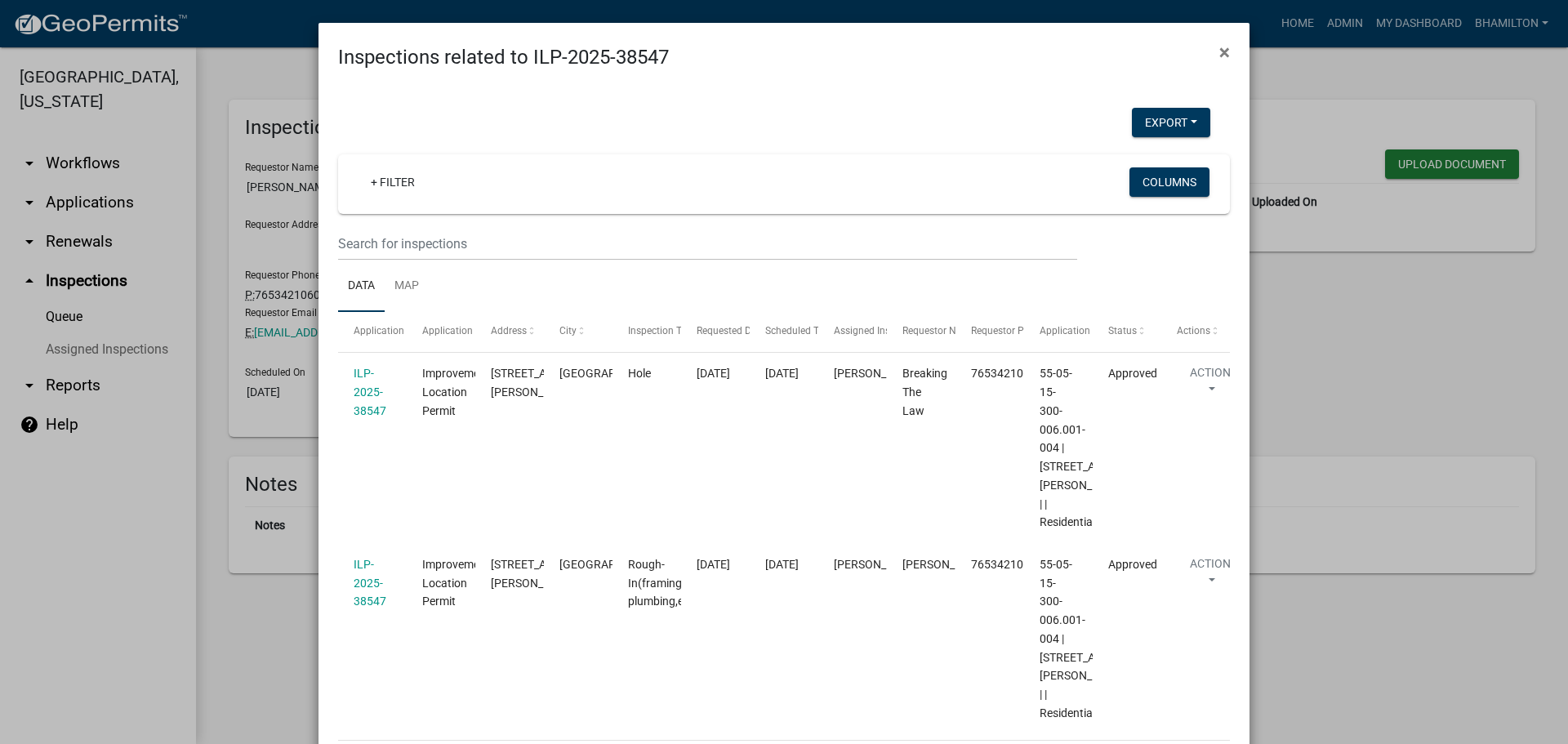
drag, startPoint x: 880, startPoint y: 99, endPoint x: 869, endPoint y: 202, distance: 103.6
click at [870, 205] on div "Inspections related to ILP-2025-38547 × Export Excel Format (.xlsx) CSV Format …" at bounding box center [784, 444] width 932 height 842
click at [1223, 55] on span "×" at bounding box center [1225, 53] width 11 height 23
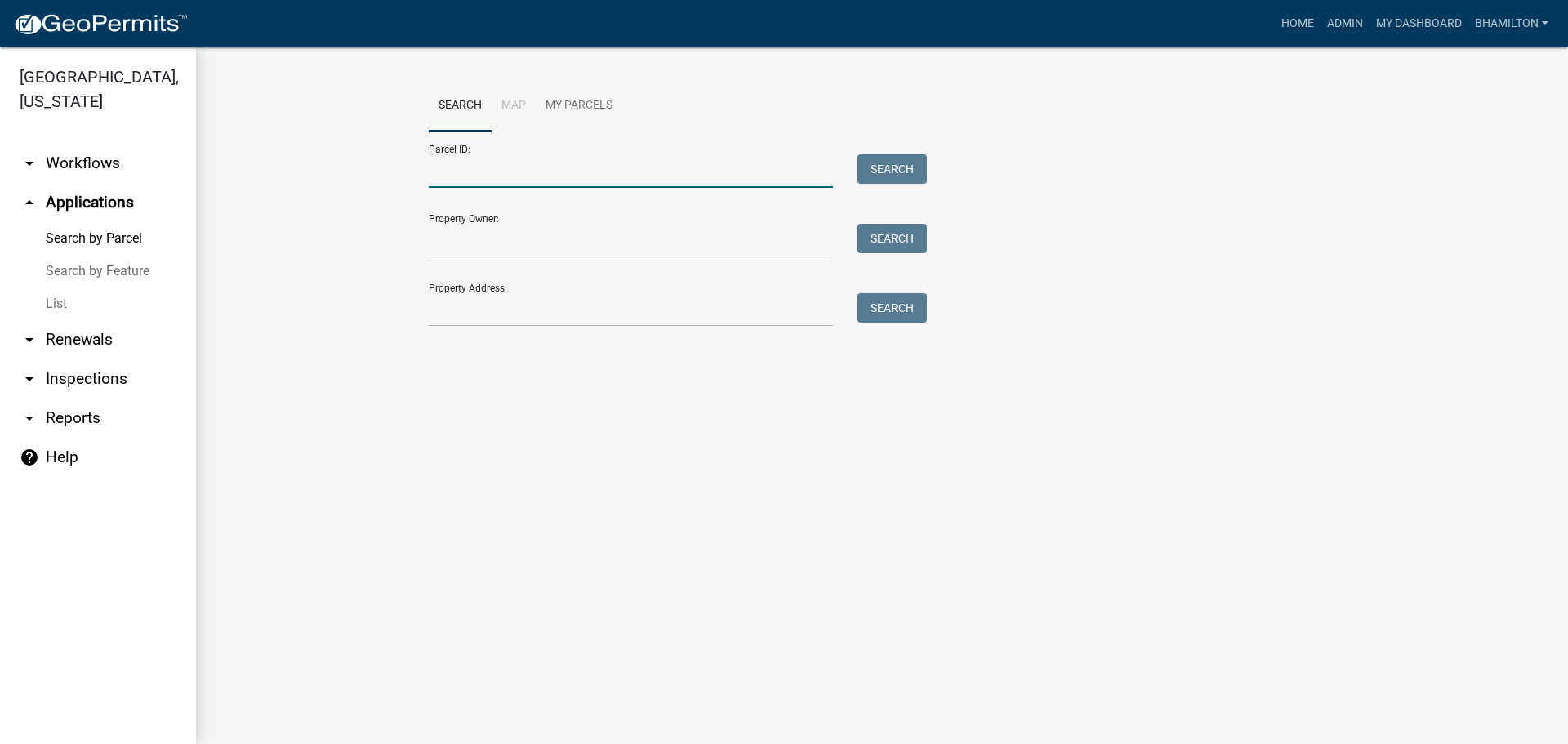
click at [471, 156] on input "Parcel ID:" at bounding box center [631, 171] width 404 height 33
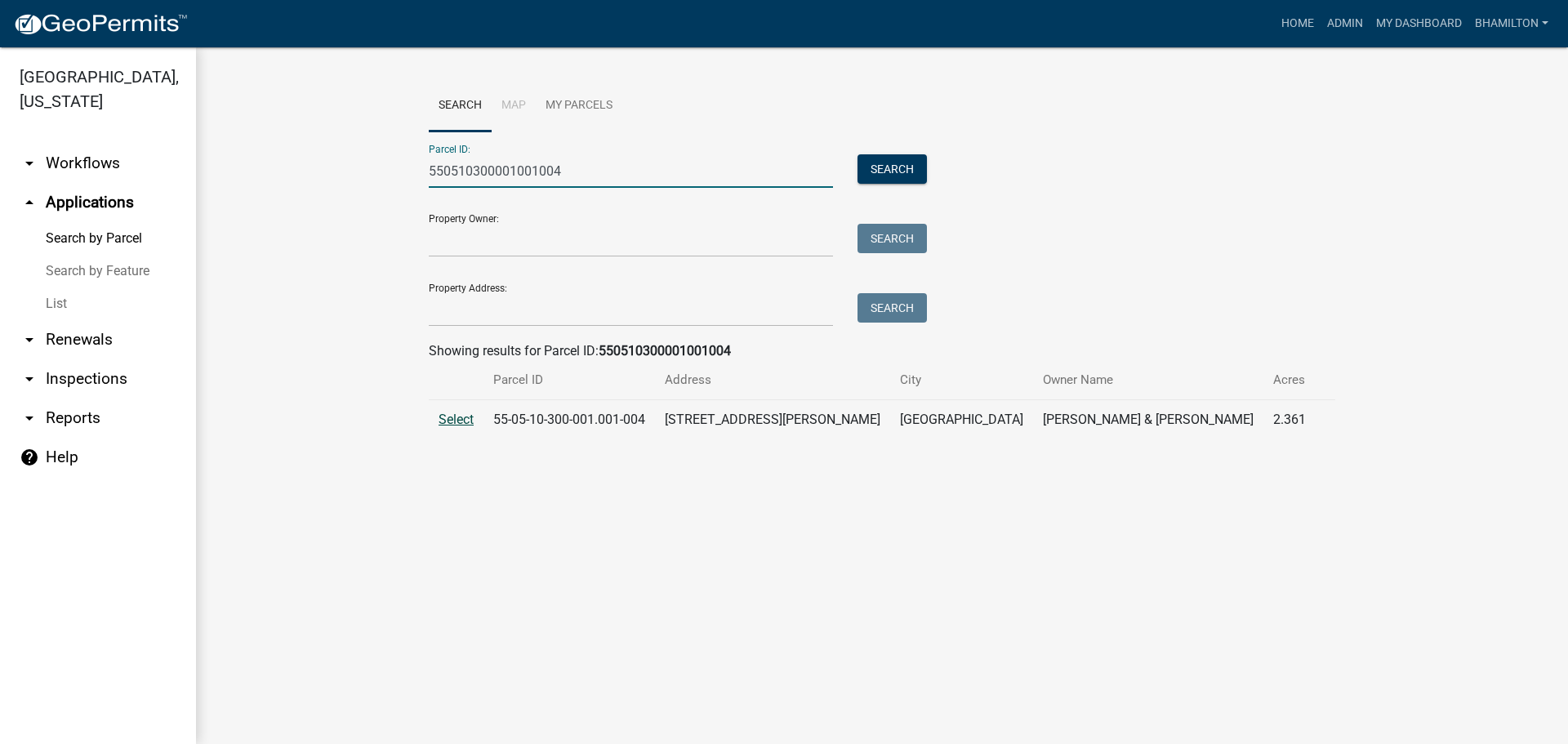
type input "550510300001001004"
click at [453, 422] on span "Select" at bounding box center [456, 418] width 35 height 15
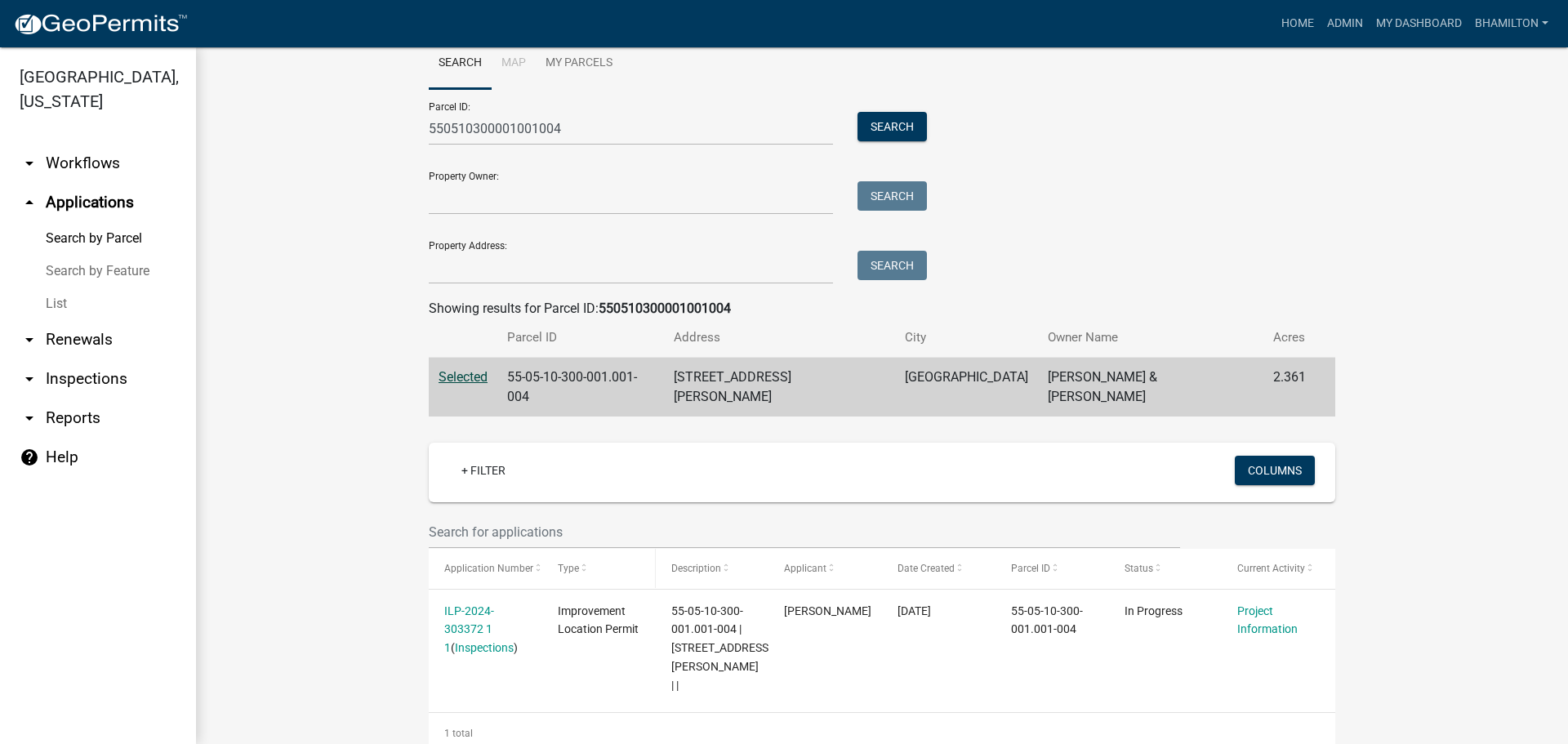
scroll to position [64, 0]
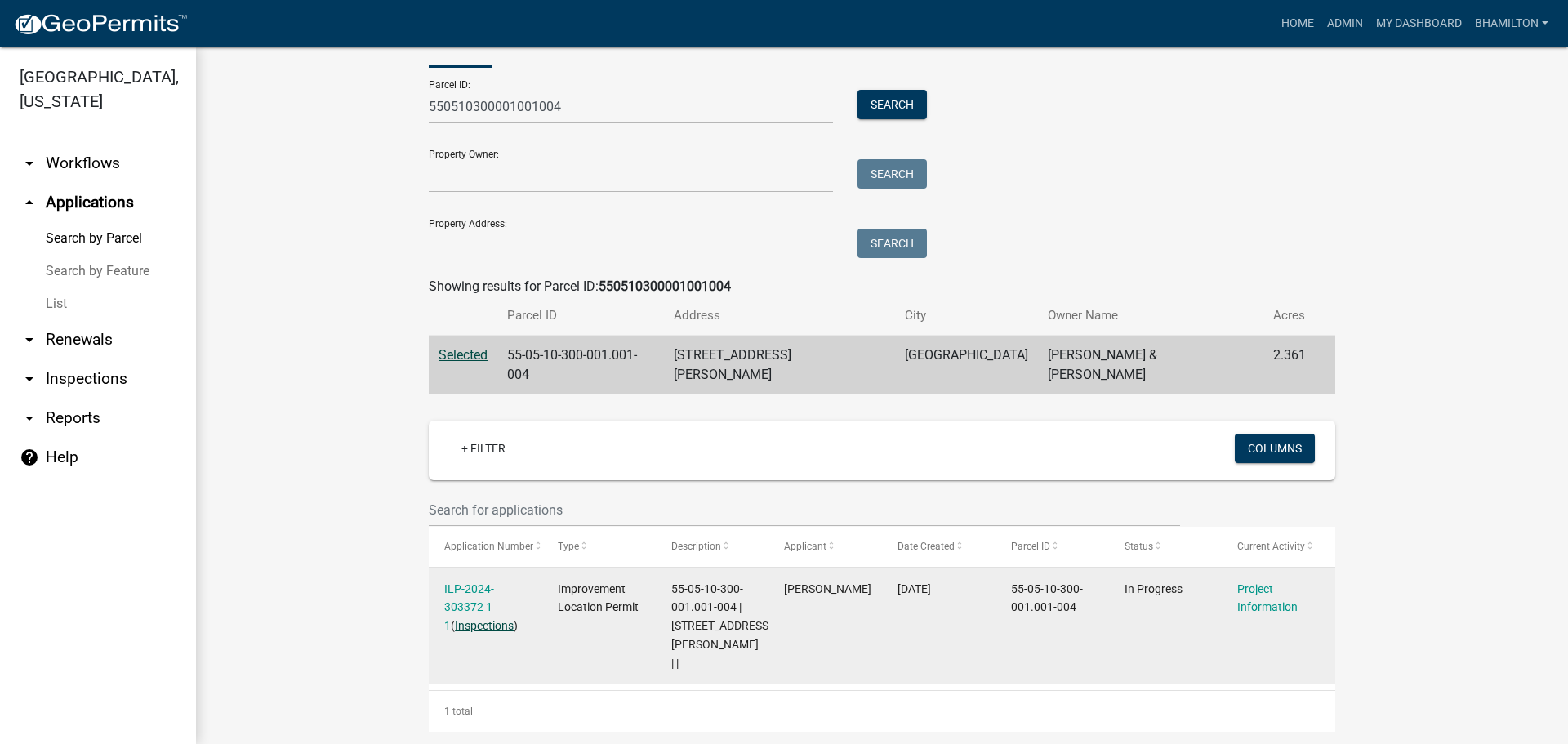
click at [459, 620] on link "Inspections" at bounding box center [485, 626] width 59 height 13
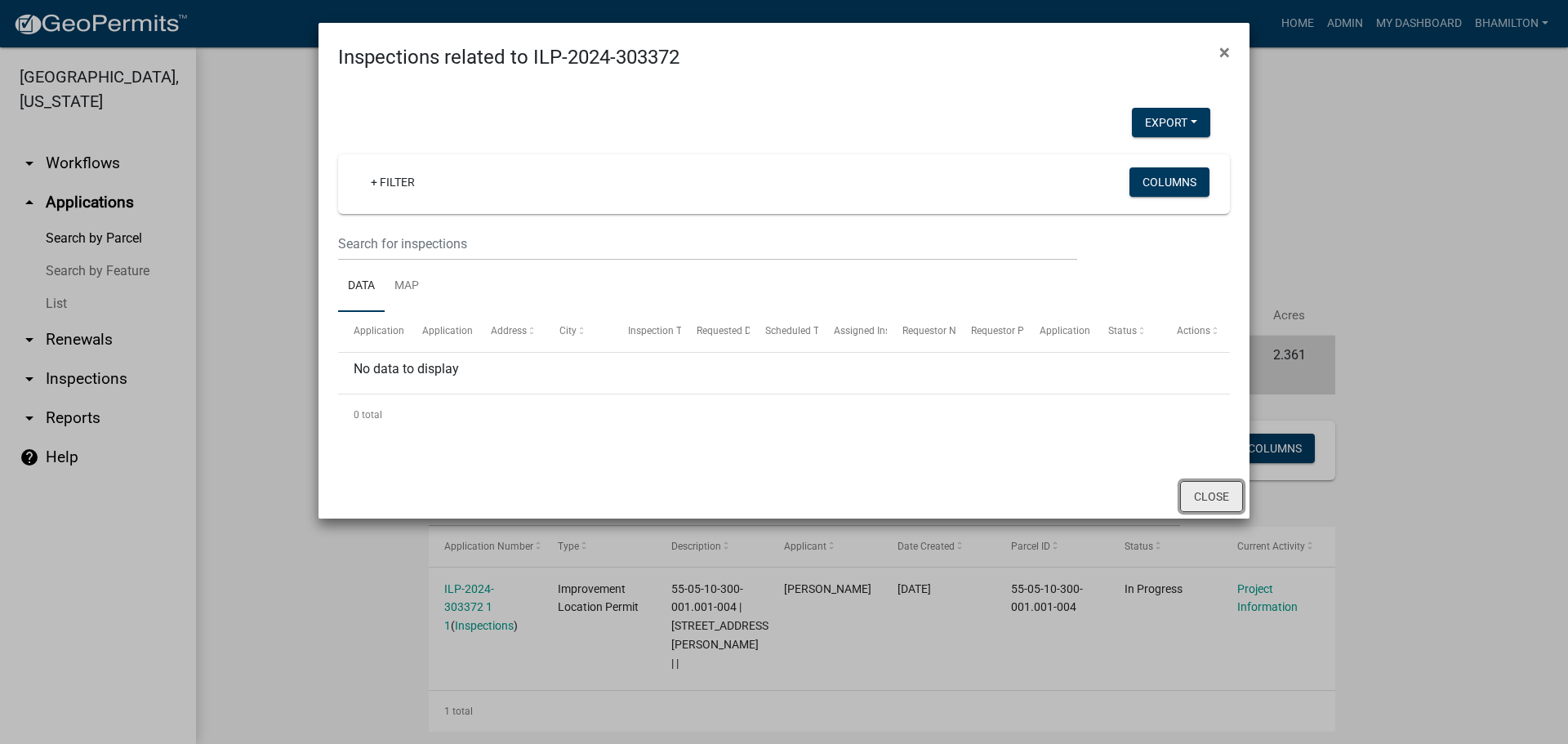
click at [1225, 495] on button "Close" at bounding box center [1211, 496] width 63 height 31
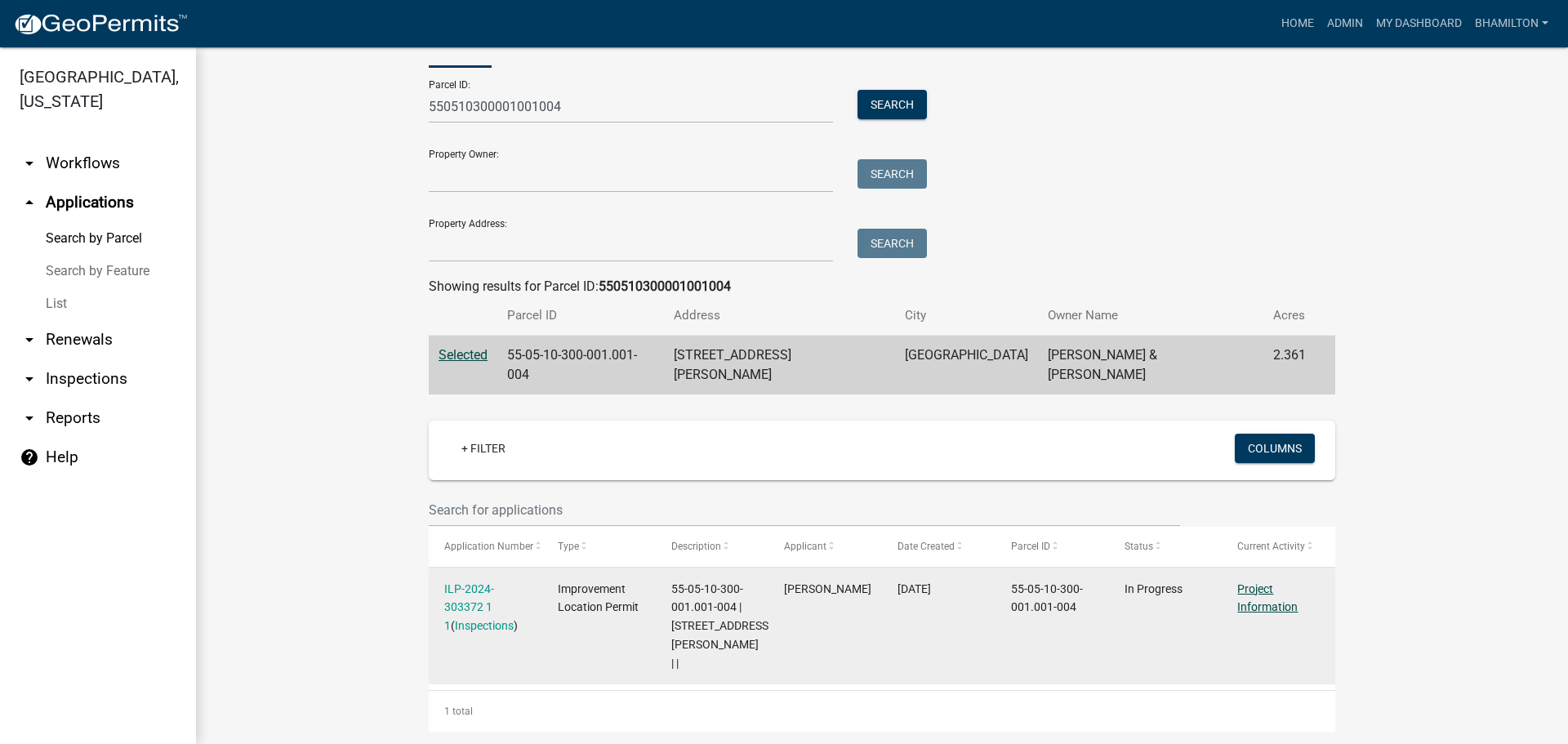
click at [1264, 589] on link "Project Information" at bounding box center [1268, 598] width 61 height 32
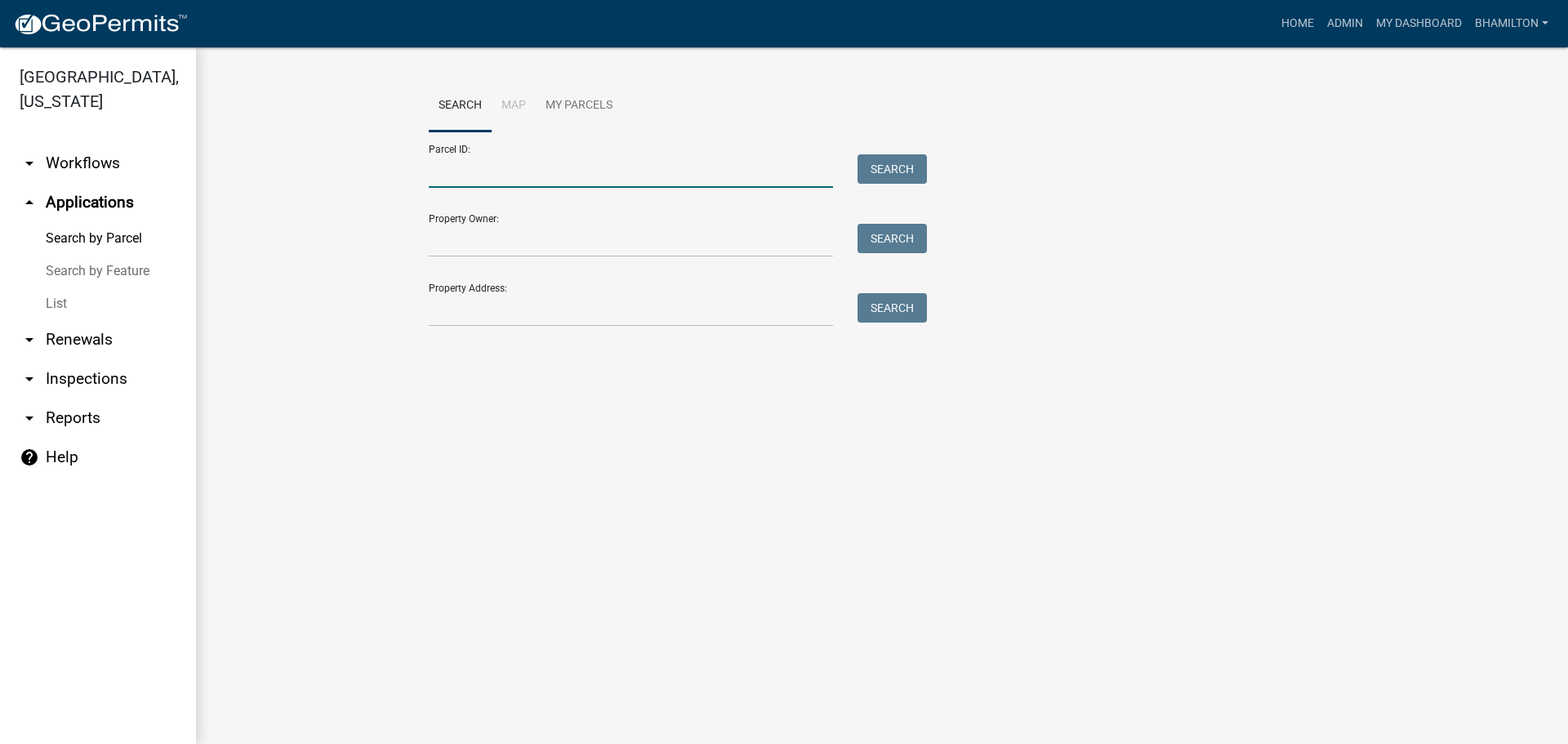
click at [441, 163] on input "Parcel ID:" at bounding box center [631, 171] width 404 height 33
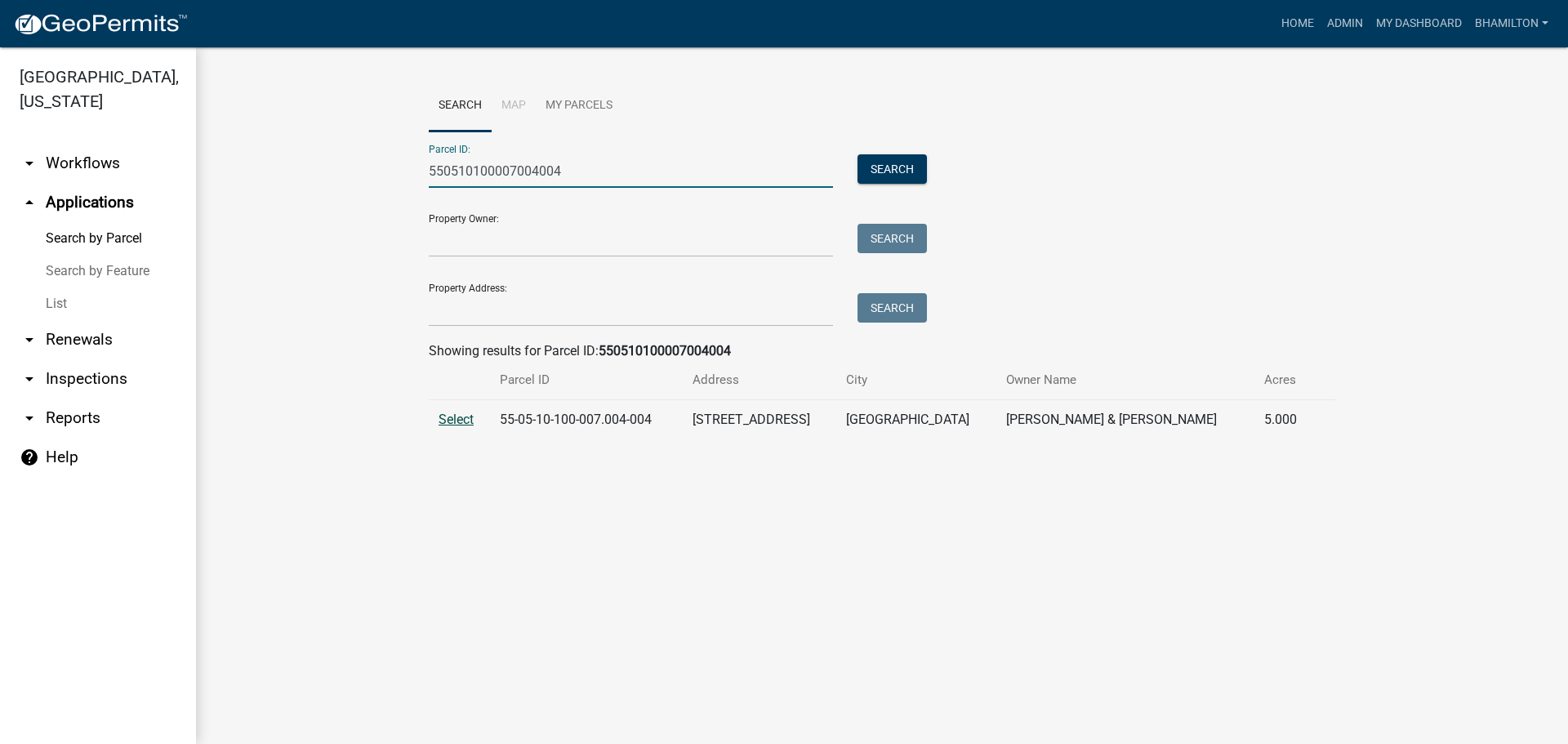
type input "550510100007004004"
click at [454, 423] on span "Select" at bounding box center [456, 418] width 35 height 15
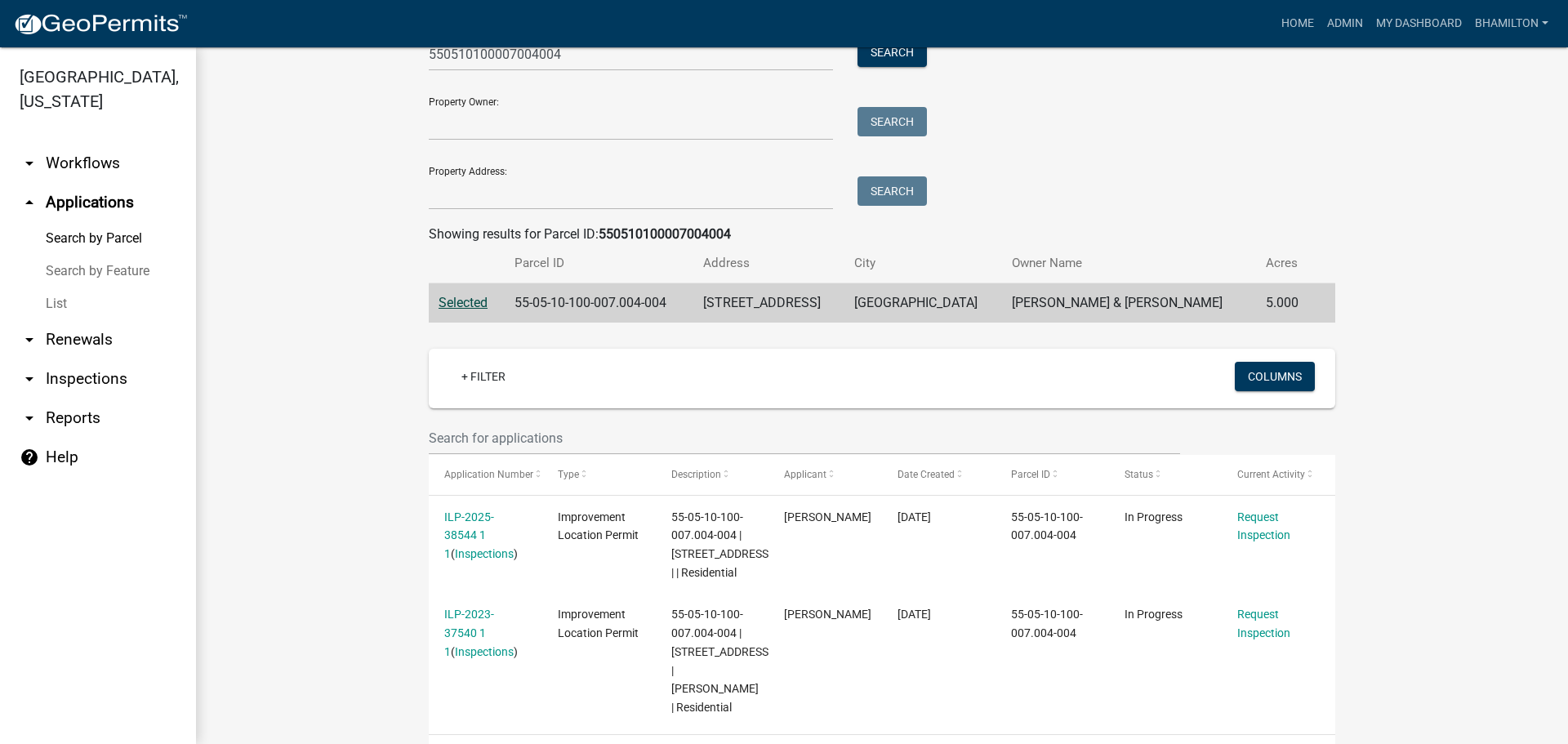
scroll to position [237, 0]
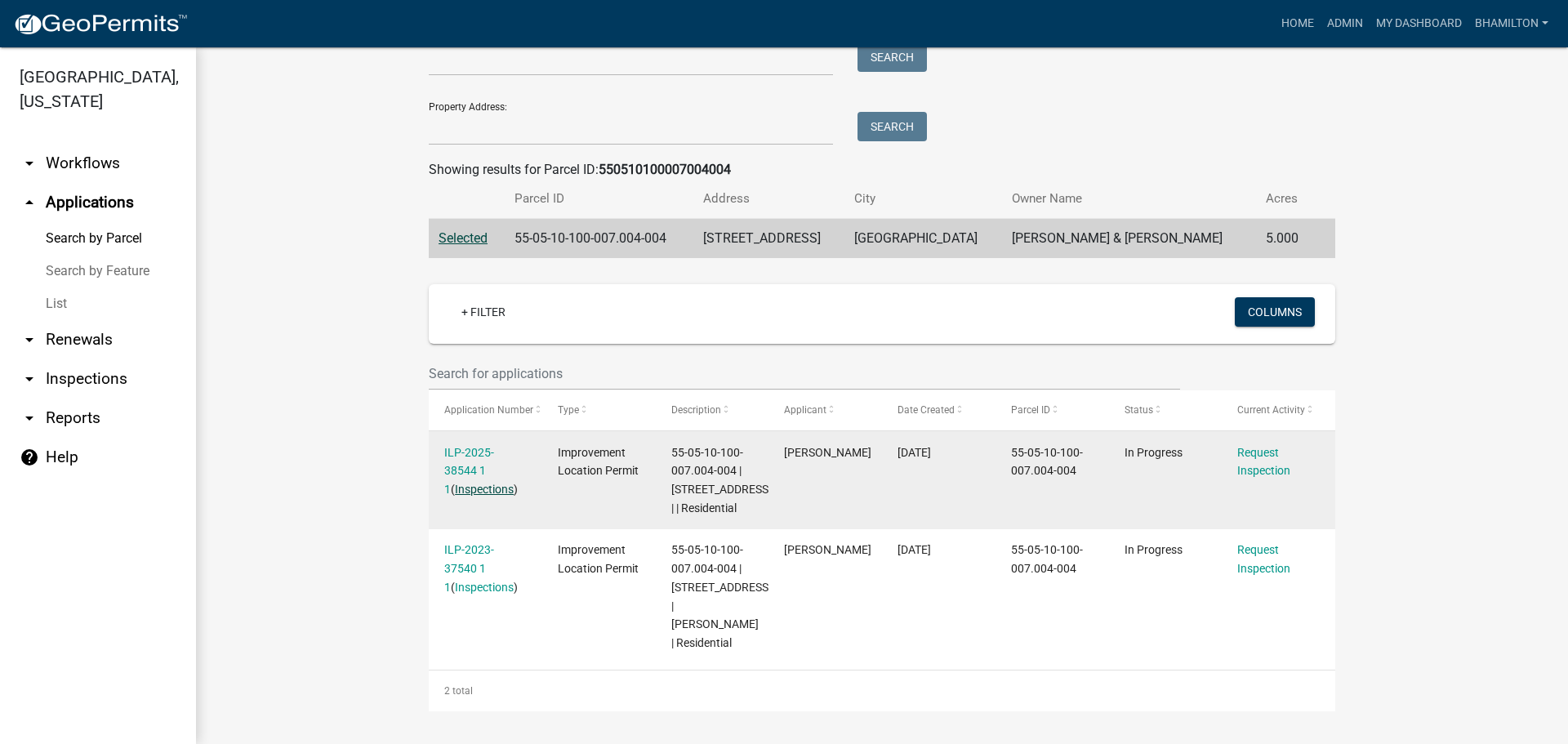
click at [469, 483] on link "Inspections" at bounding box center [485, 489] width 59 height 13
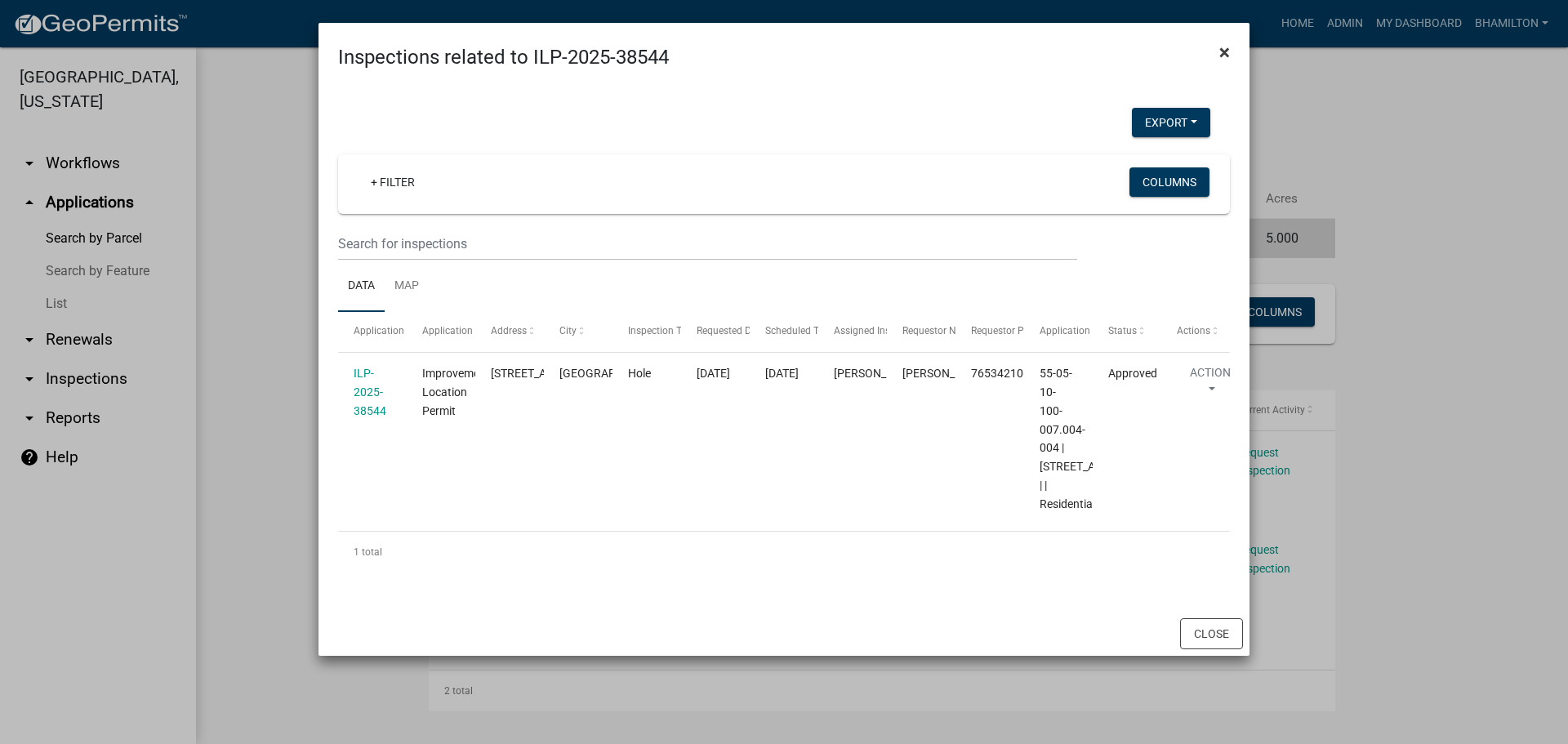
click at [1229, 56] on span "×" at bounding box center [1225, 53] width 11 height 23
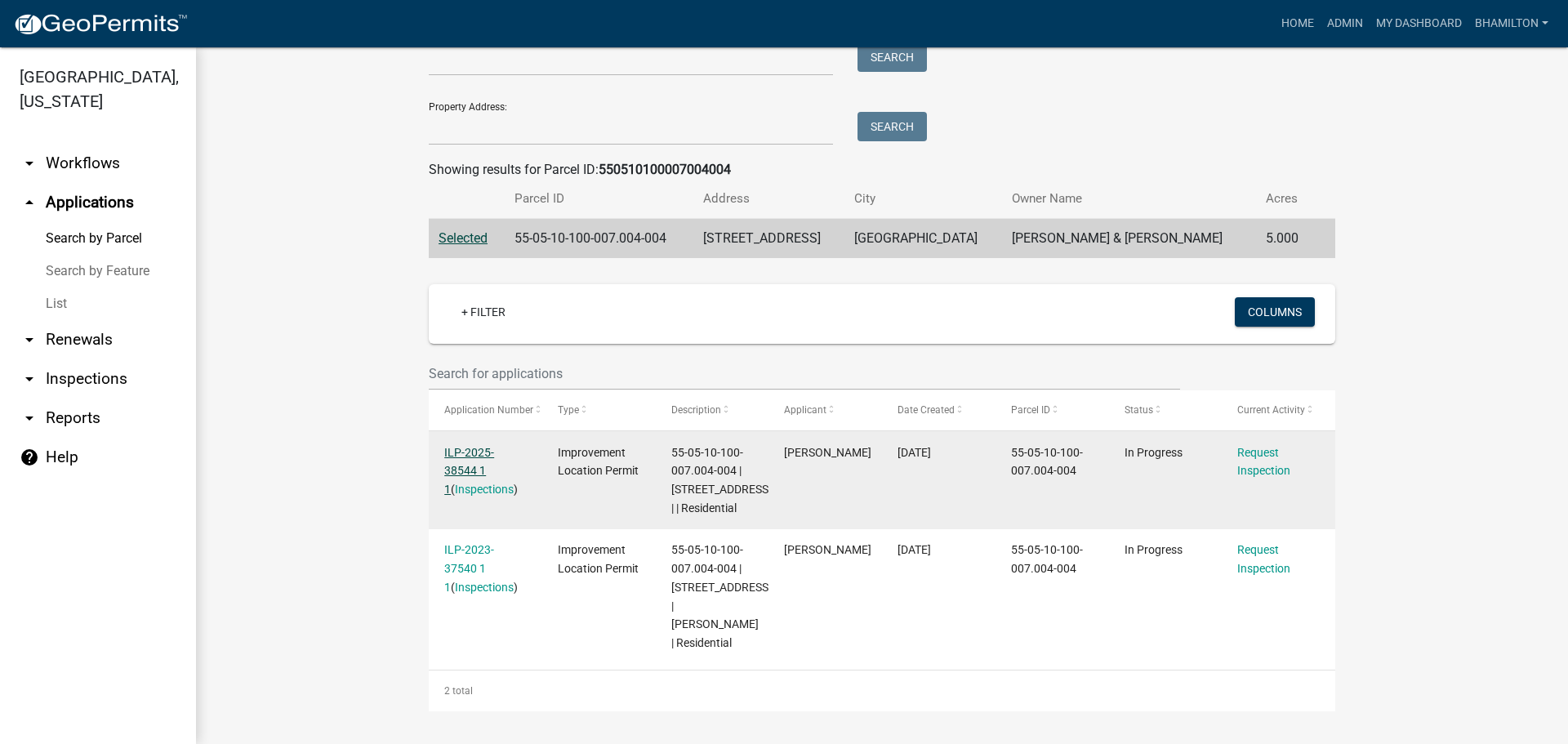
click at [494, 446] on link "ILP-2025-38544 1 1" at bounding box center [469, 471] width 50 height 51
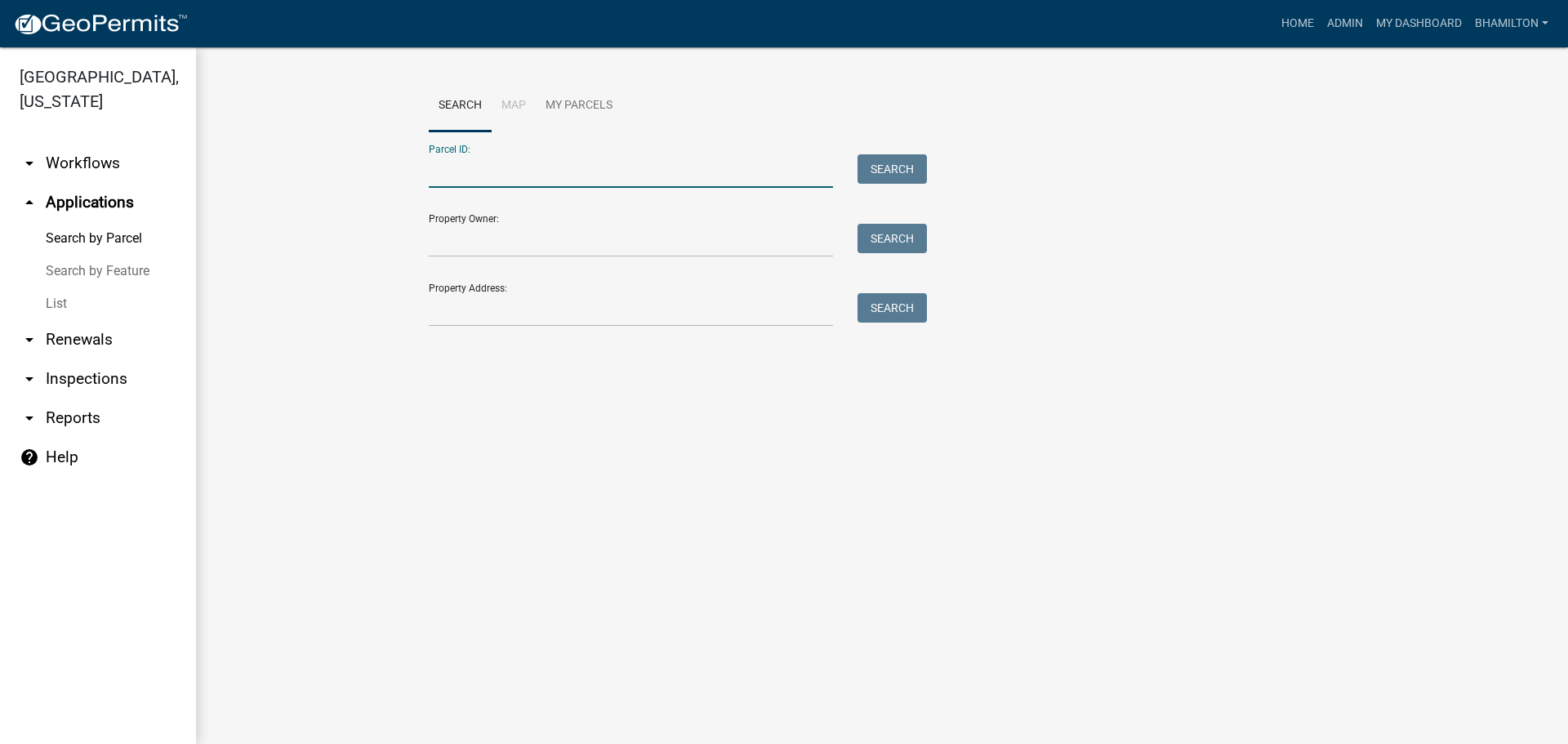
click at [474, 165] on input "Parcel ID:" at bounding box center [631, 171] width 404 height 33
click at [451, 168] on input "Parcel ID:" at bounding box center [631, 171] width 404 height 33
paste input "550510100007004004"
type input "550510100007004004"
click at [903, 172] on button "Search" at bounding box center [892, 169] width 70 height 30
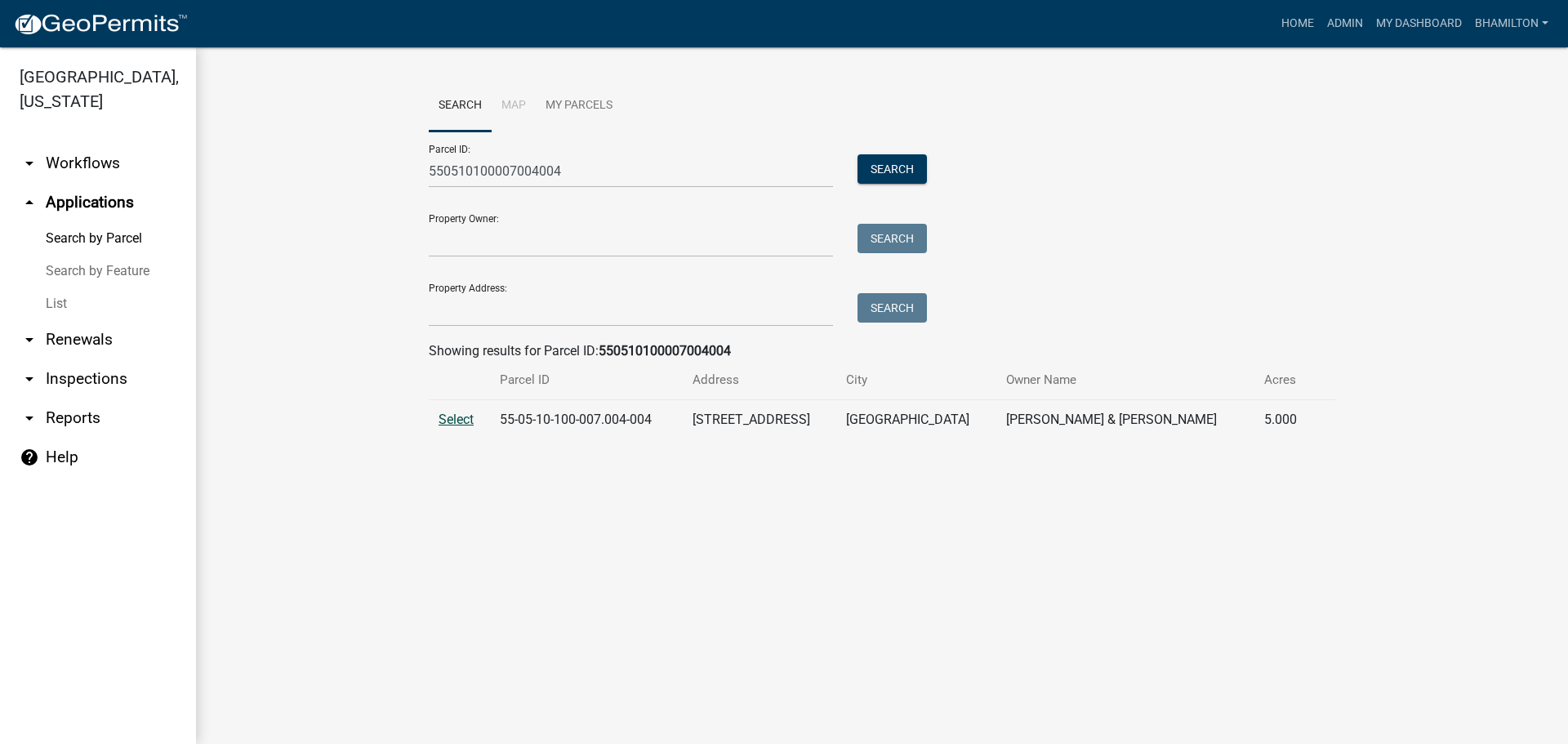
click at [450, 422] on span "Select" at bounding box center [456, 418] width 35 height 15
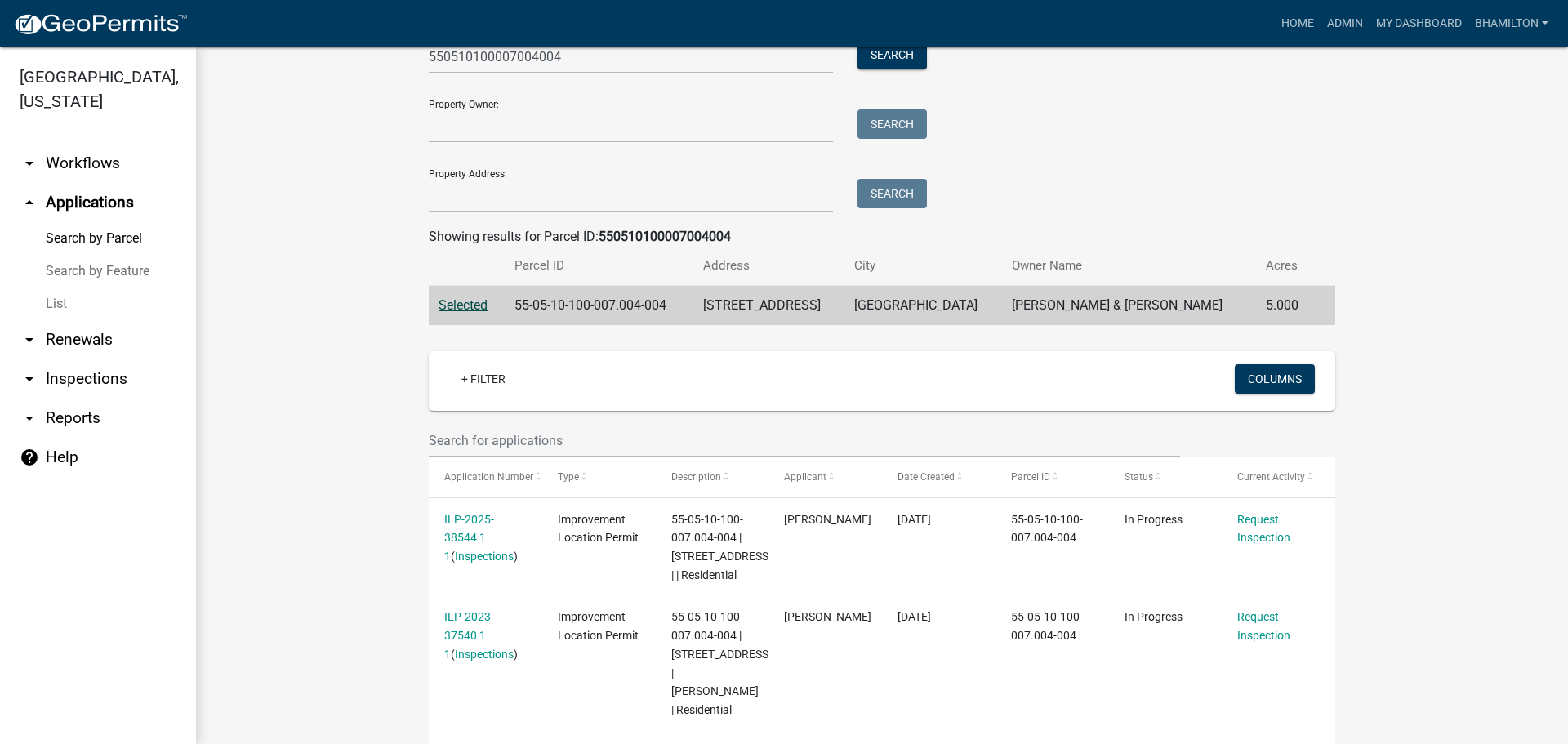
scroll to position [237, 0]
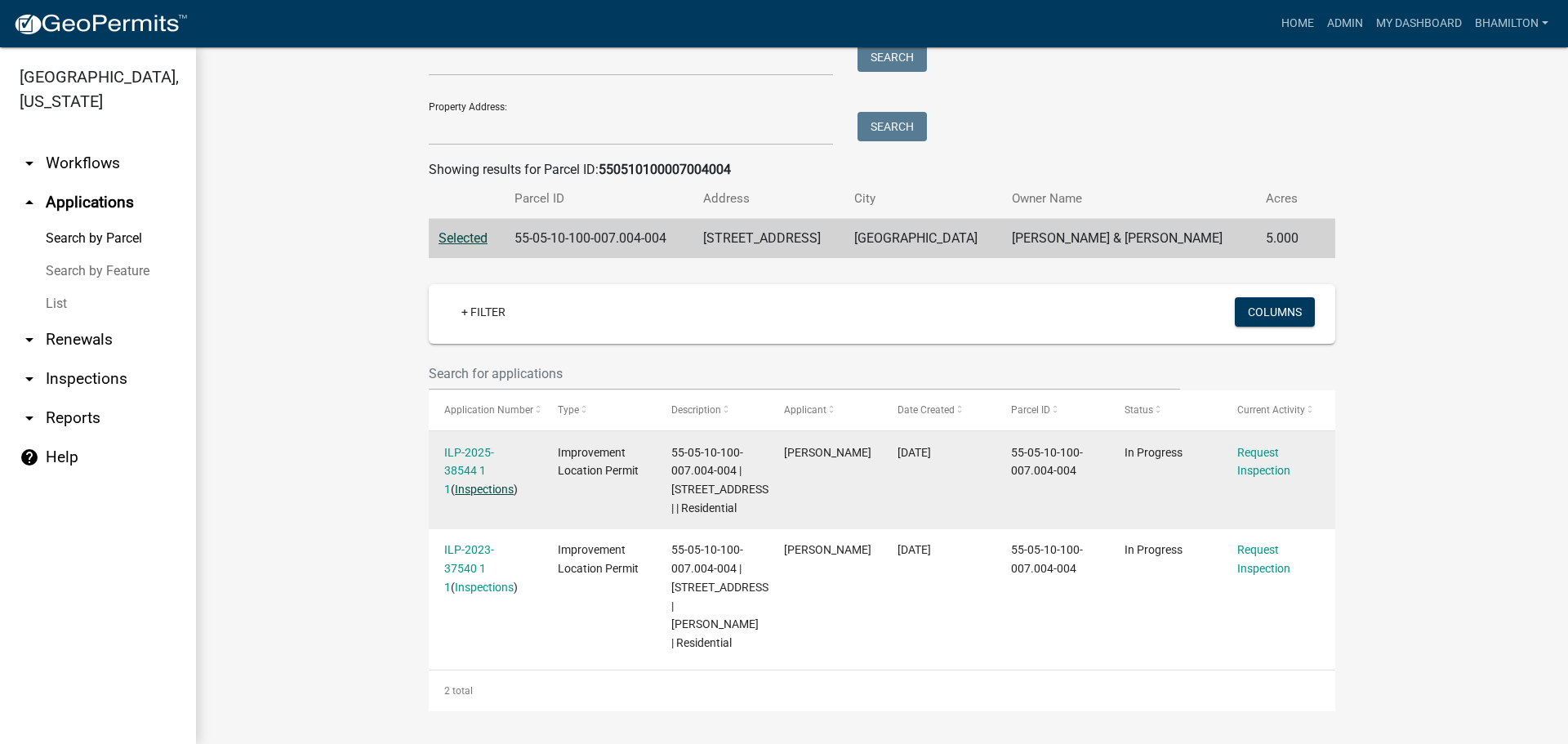
click at [479, 483] on link "Inspections" at bounding box center [485, 489] width 59 height 13
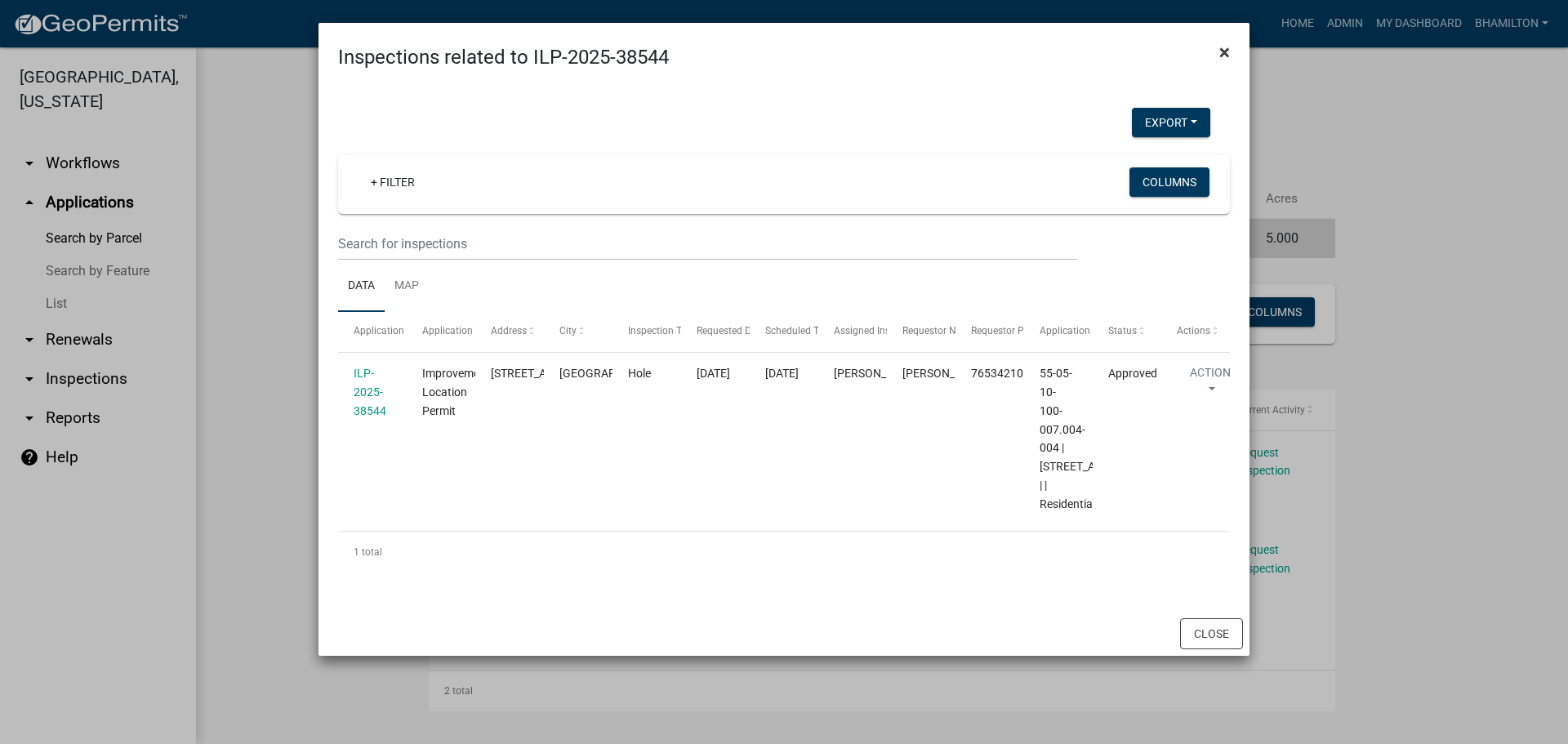
click at [1223, 47] on span "×" at bounding box center [1225, 53] width 11 height 23
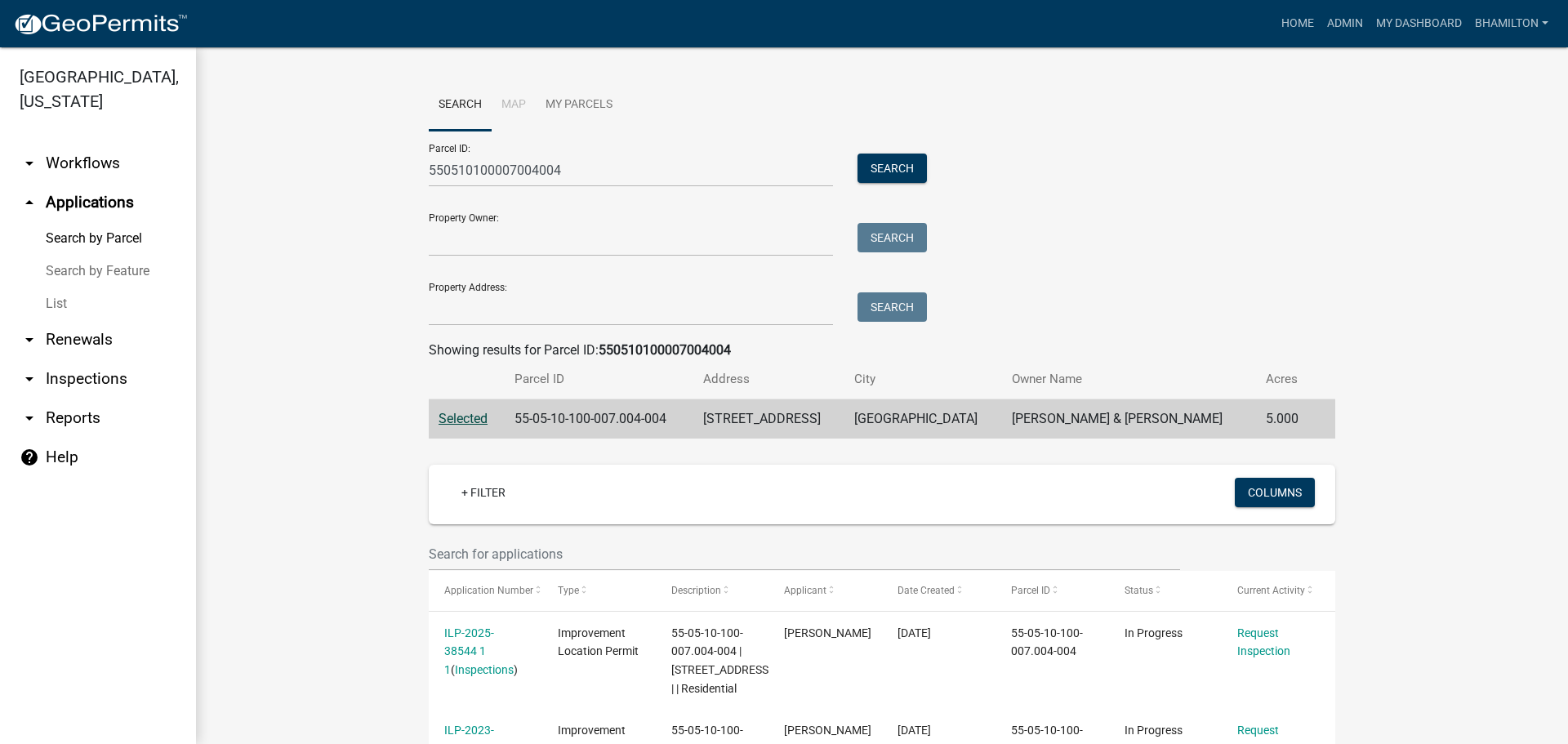
scroll to position [0, 0]
drag, startPoint x: 558, startPoint y: 170, endPoint x: 324, endPoint y: 185, distance: 234.5
click at [324, 185] on wm-workflow-application-search-view "Search Map My Parcels Parcel ID: 550510100007004004 Search Property Owner: Sear…" at bounding box center [882, 486] width 1307 height 813
type input "55051030001000004"
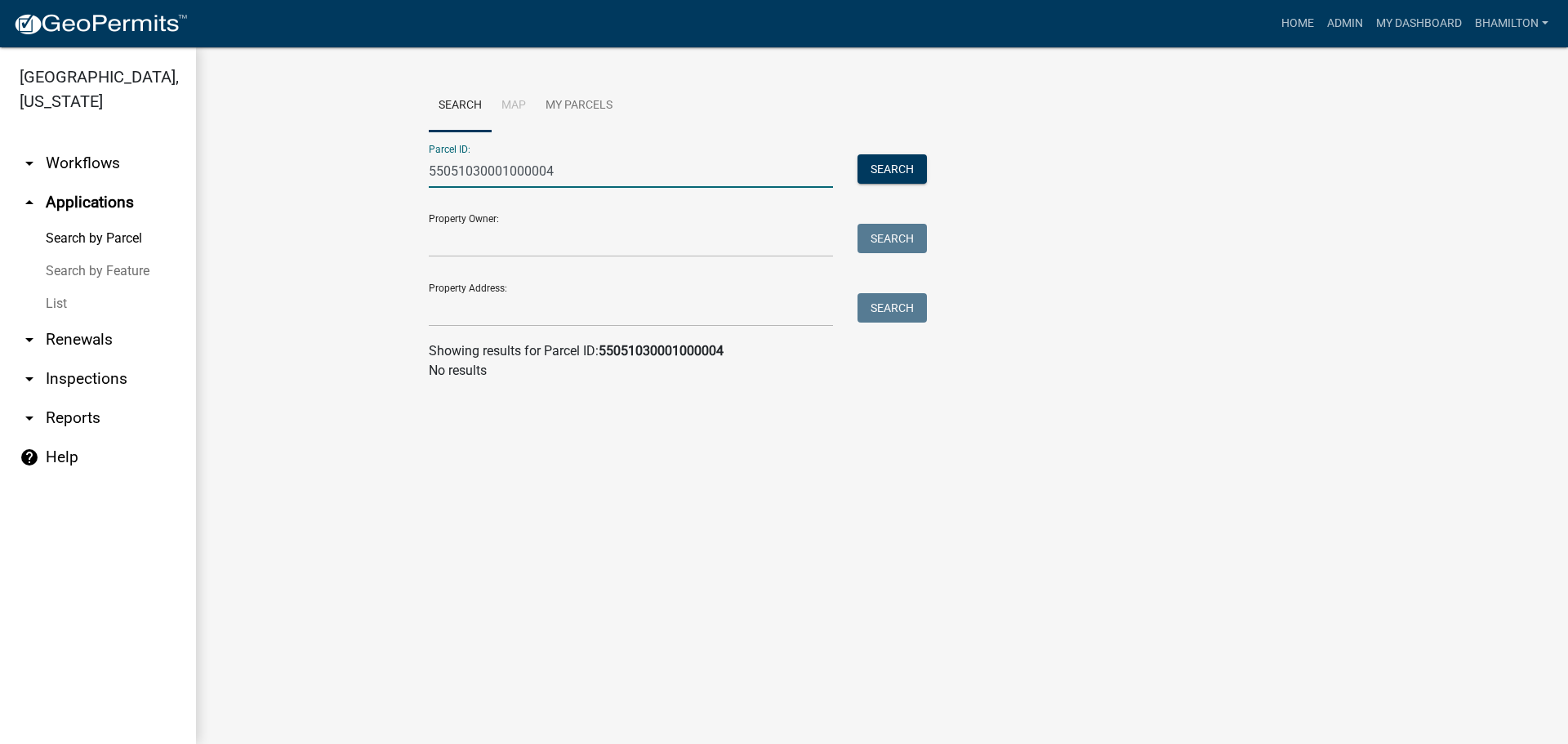
drag, startPoint x: 556, startPoint y: 180, endPoint x: 399, endPoint y: 184, distance: 157.1
click at [399, 184] on wm-workflow-application-search-view "Search Map My Parcels Parcel ID: 55051030001000004 Search Property Owner: Searc…" at bounding box center [882, 237] width 1307 height 314
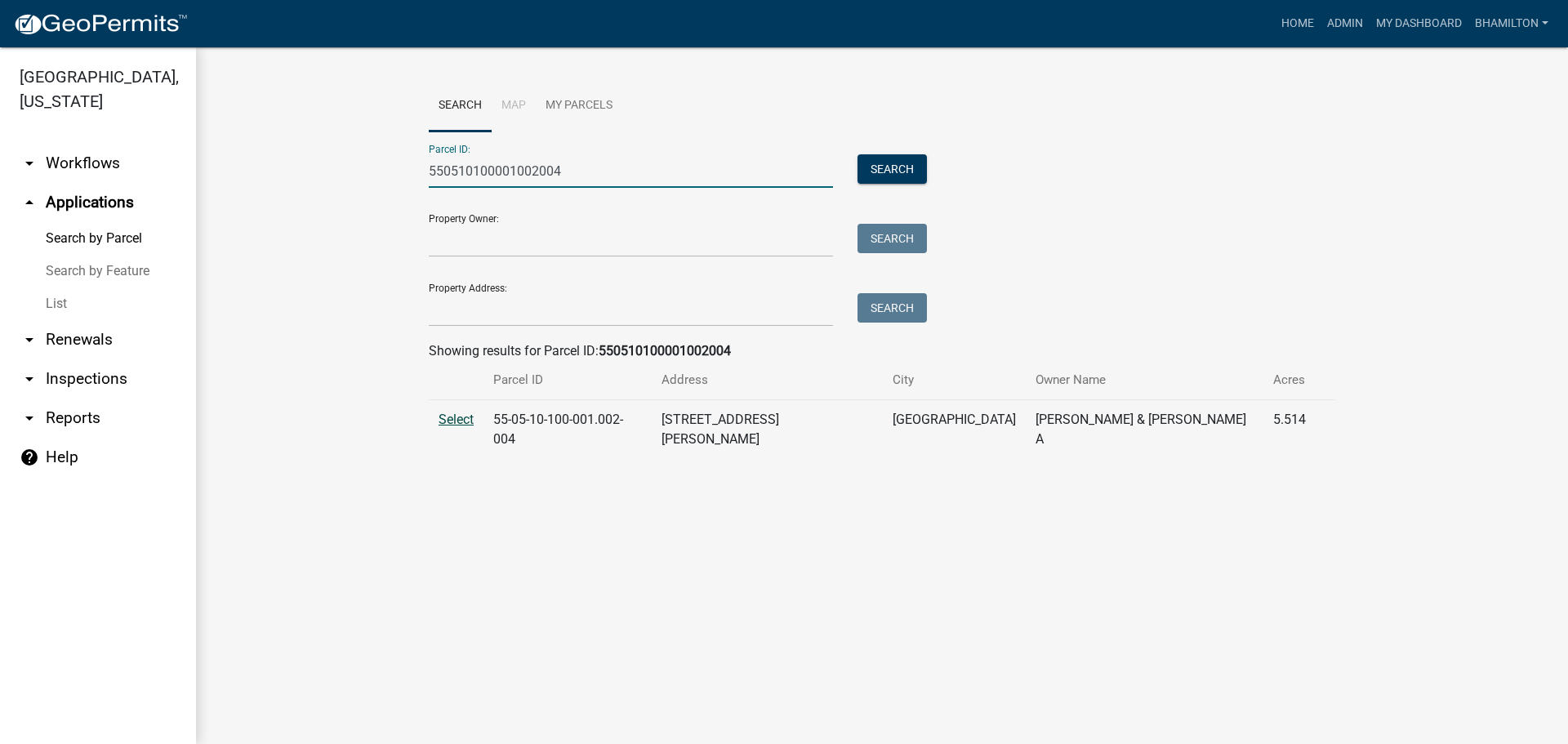
type input "550510100001002004"
click at [442, 419] on span "Select" at bounding box center [456, 418] width 35 height 15
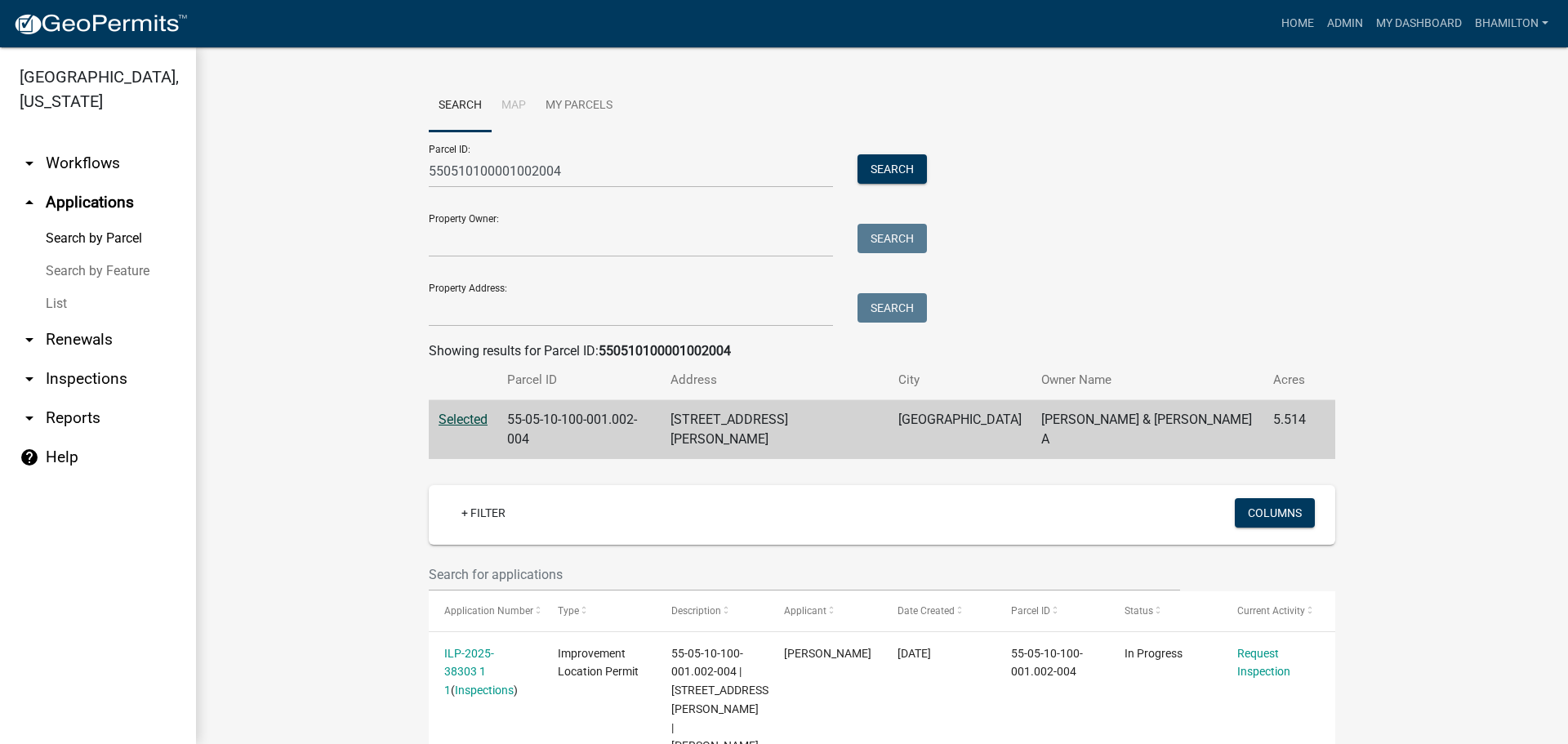
scroll to position [218, 0]
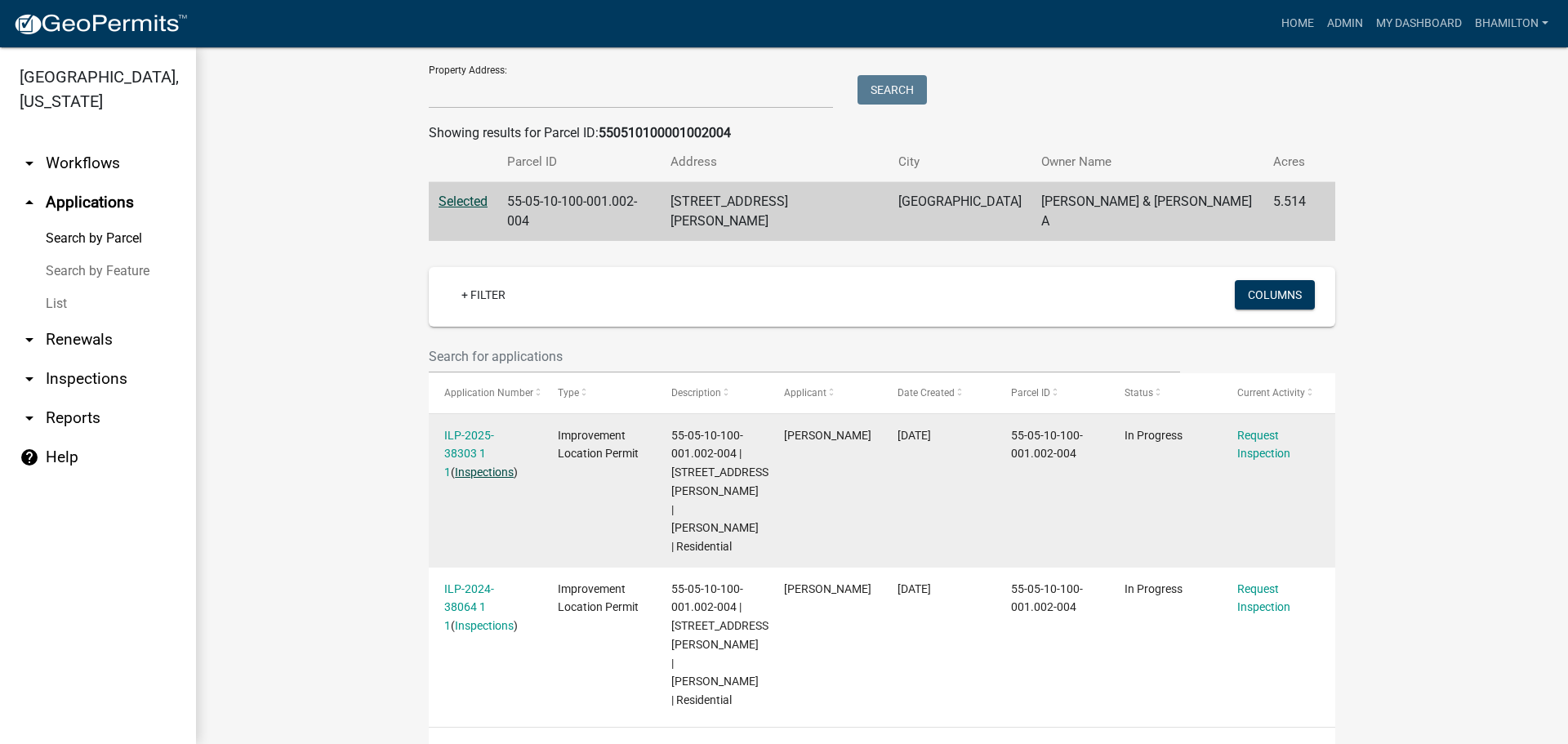
click at [487, 466] on link "Inspections" at bounding box center [485, 472] width 59 height 13
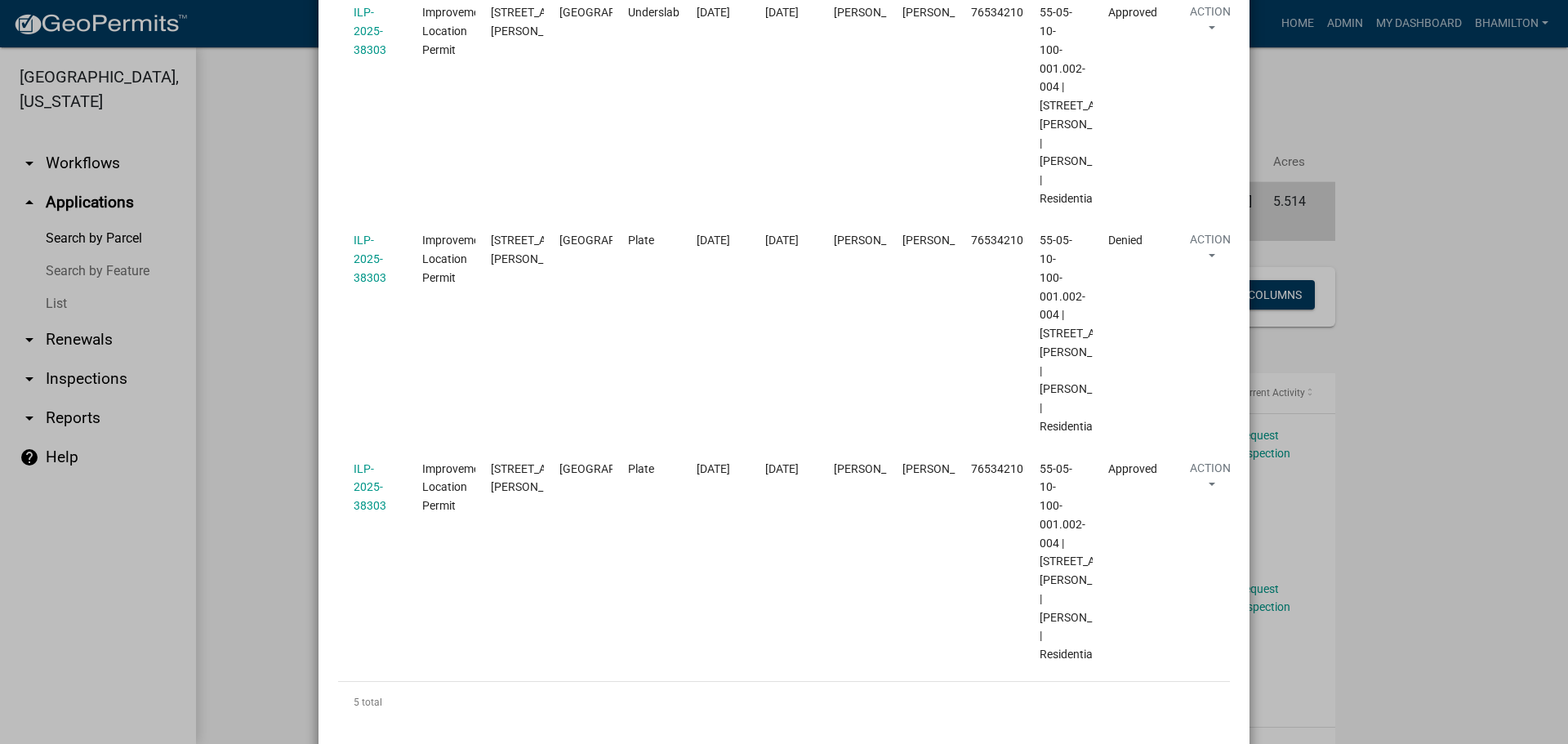
scroll to position [913, 0]
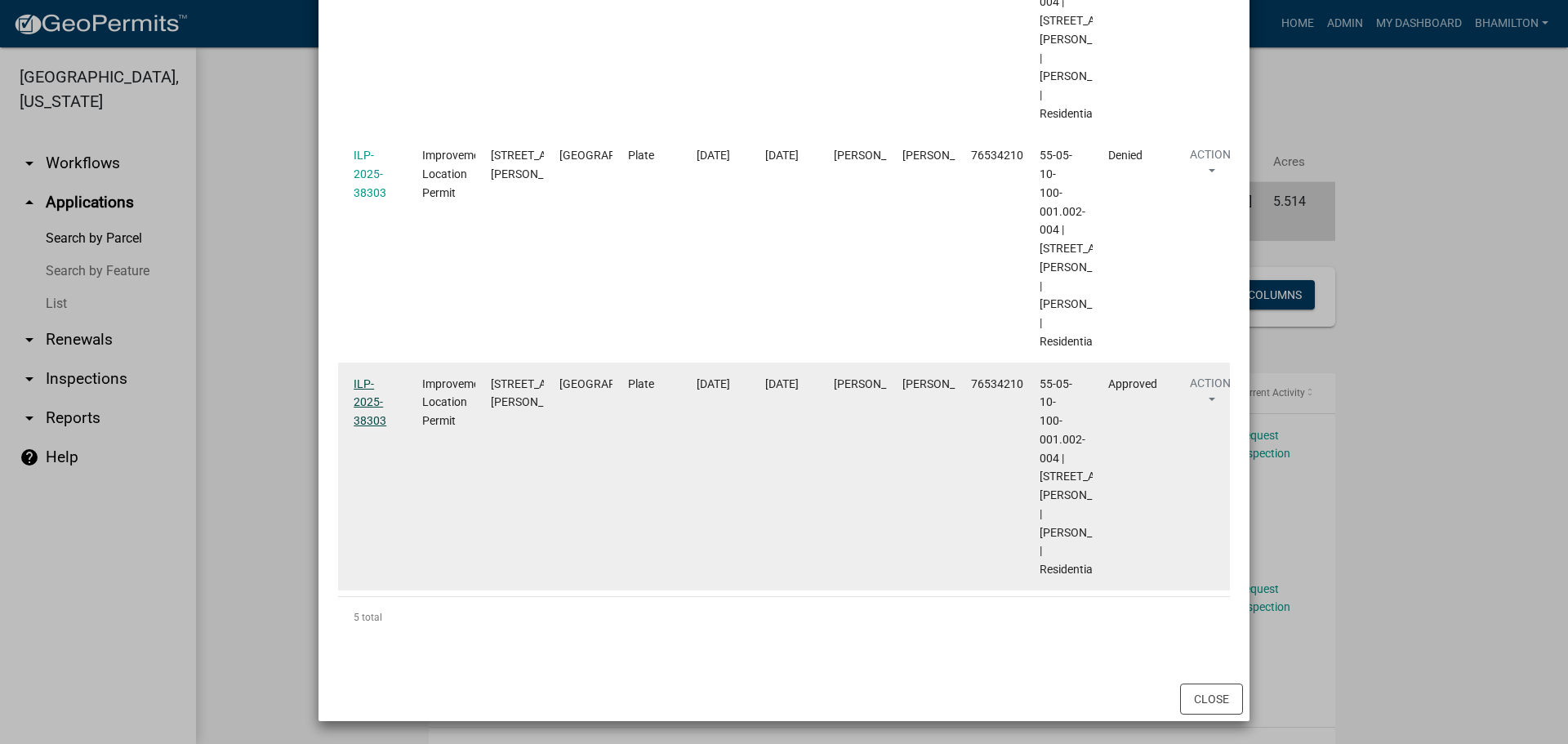
click at [363, 428] on link "ILP-2025-38303" at bounding box center [370, 402] width 33 height 51
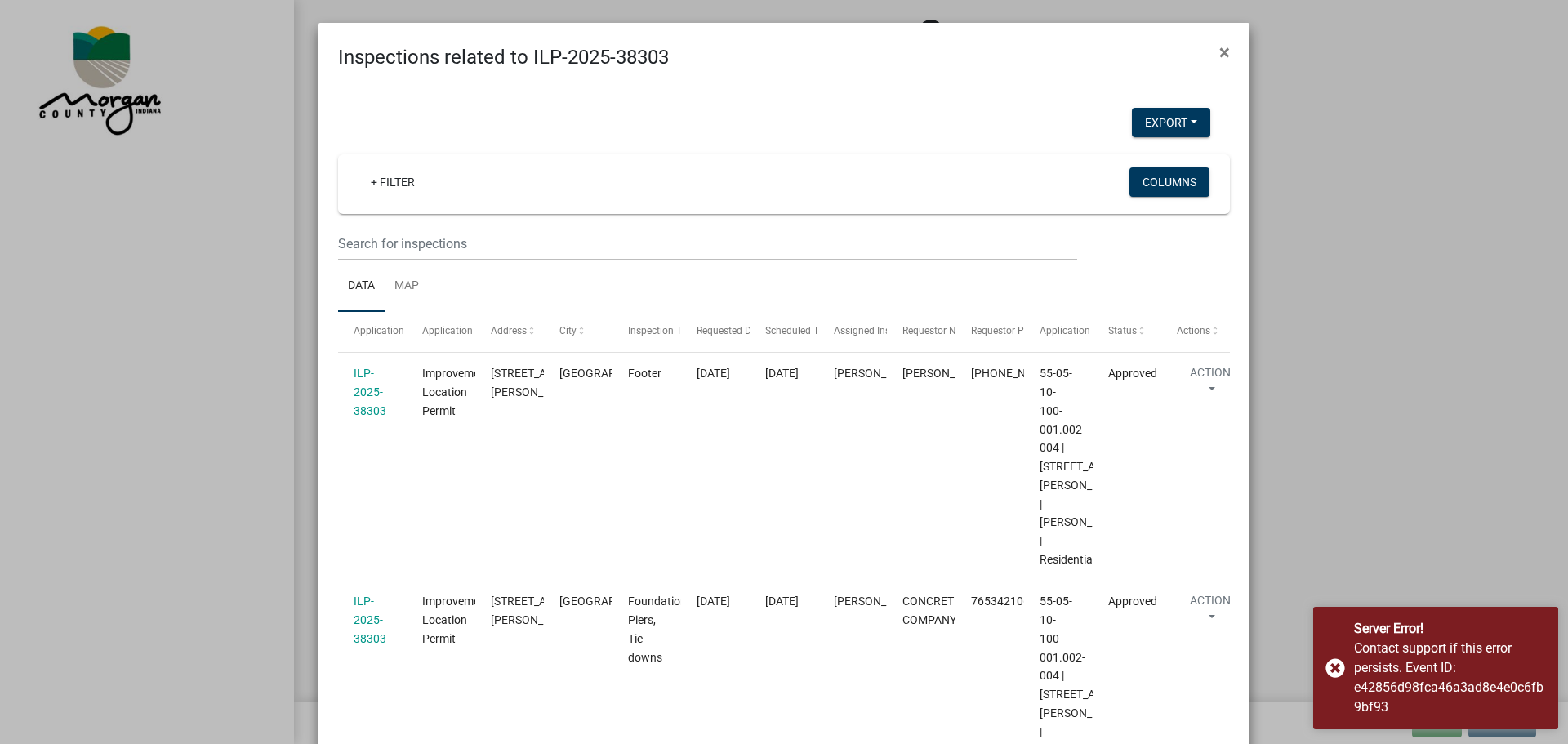
click at [223, 205] on ngb-modal-window "Inspections related to ILP-2025-38303 × Export Excel Format (.xlsx) CSV Format …" at bounding box center [784, 372] width 1568 height 744
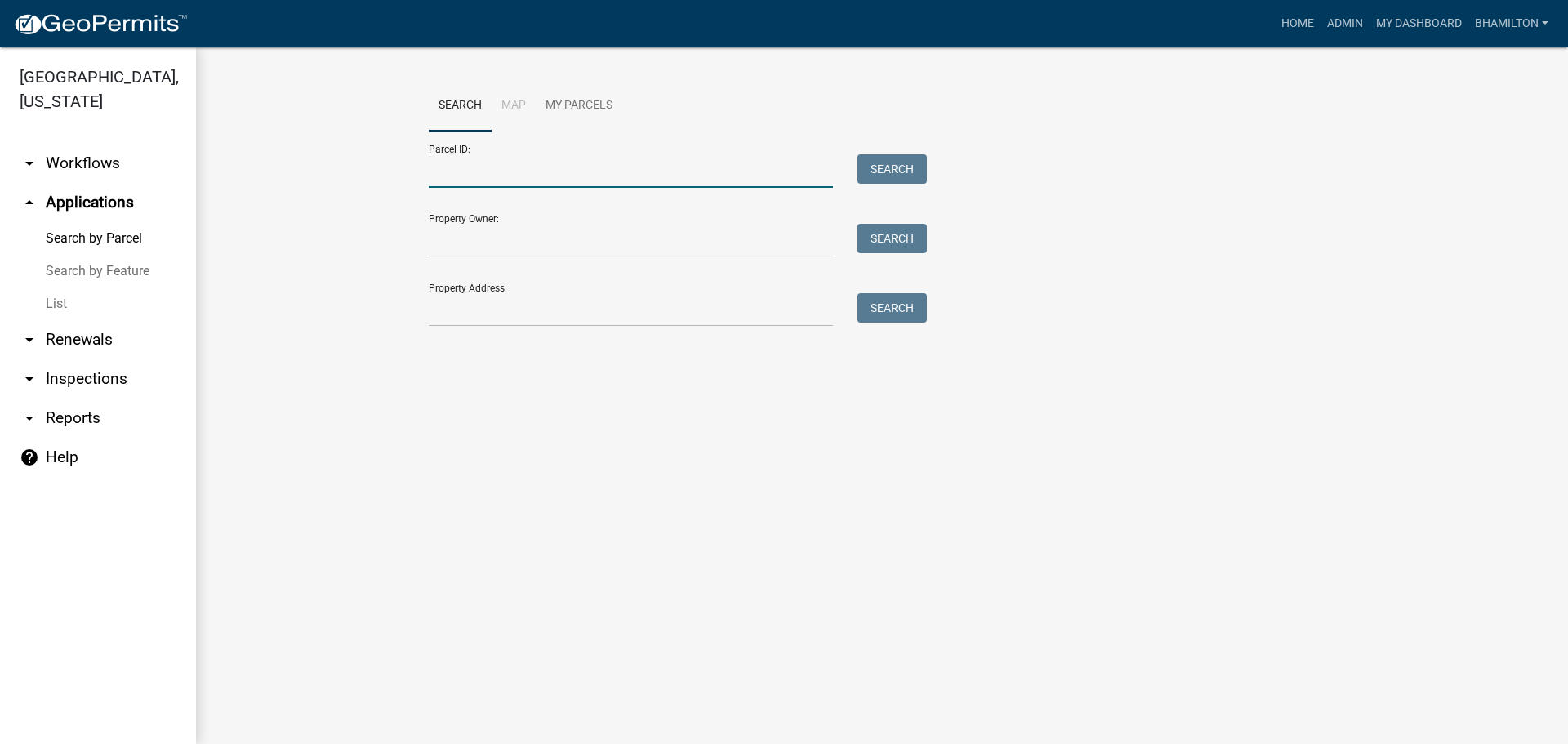
click at [459, 177] on input "Parcel ID:" at bounding box center [631, 171] width 404 height 33
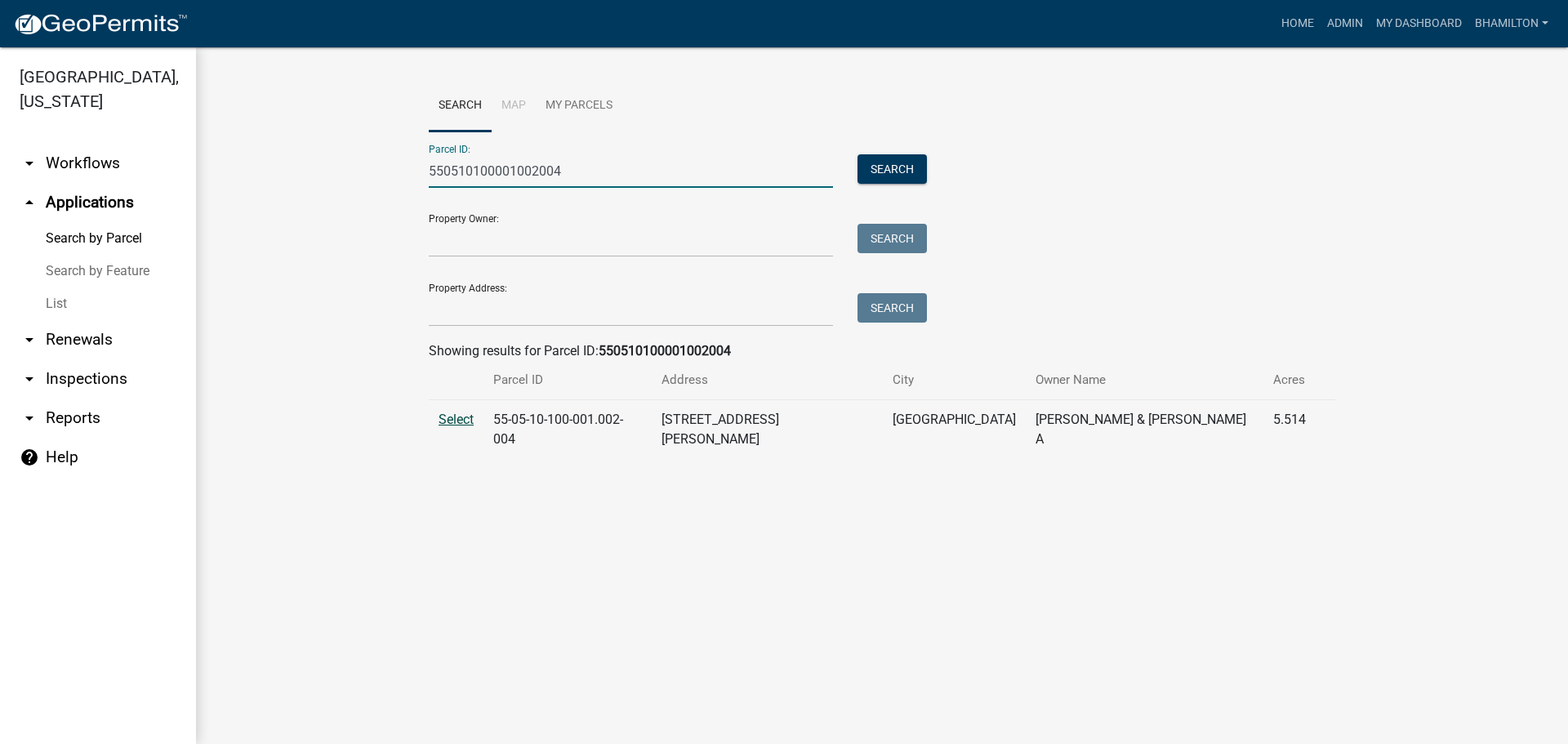
type input "550510100001002004"
click at [463, 417] on span "Select" at bounding box center [456, 418] width 35 height 15
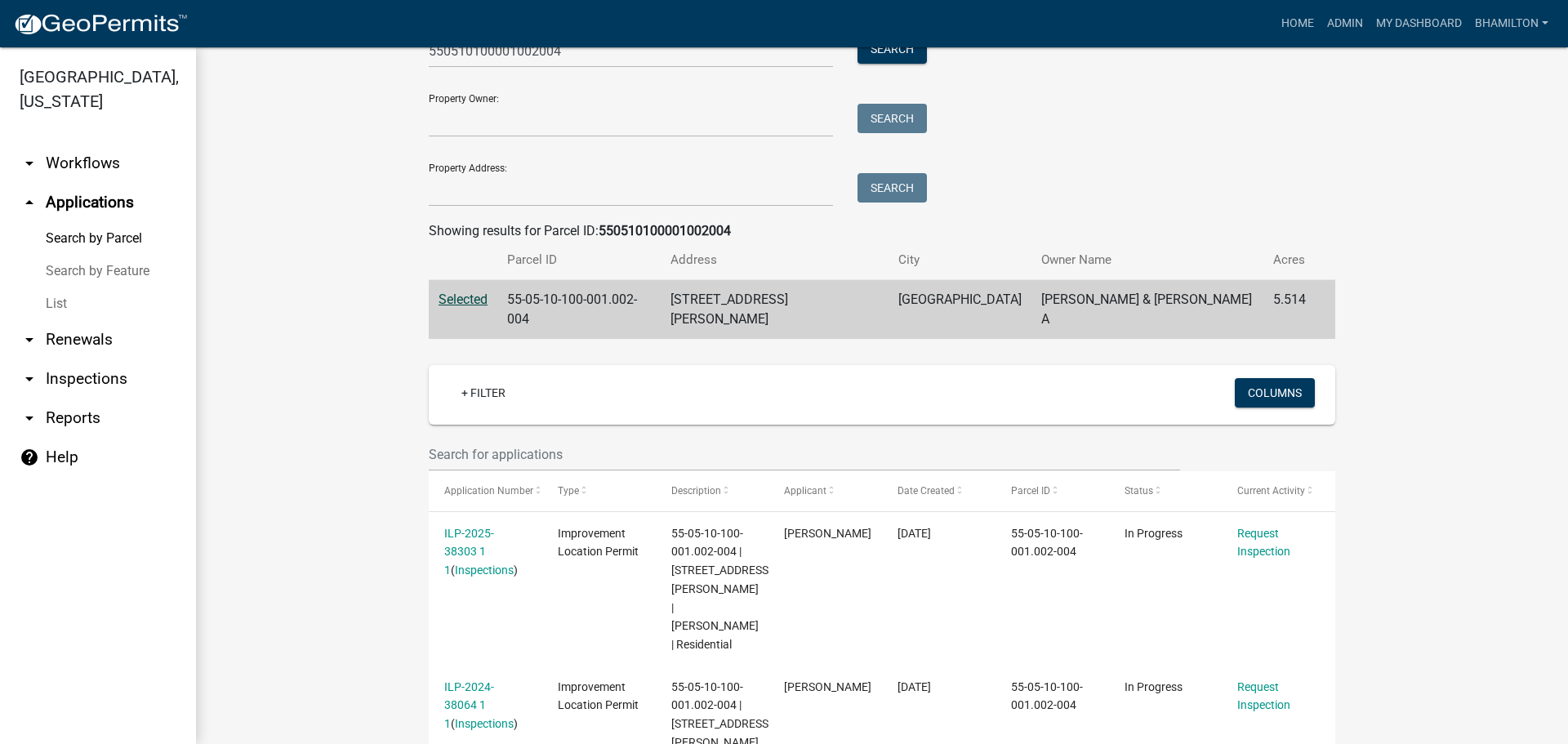
scroll to position [218, 0]
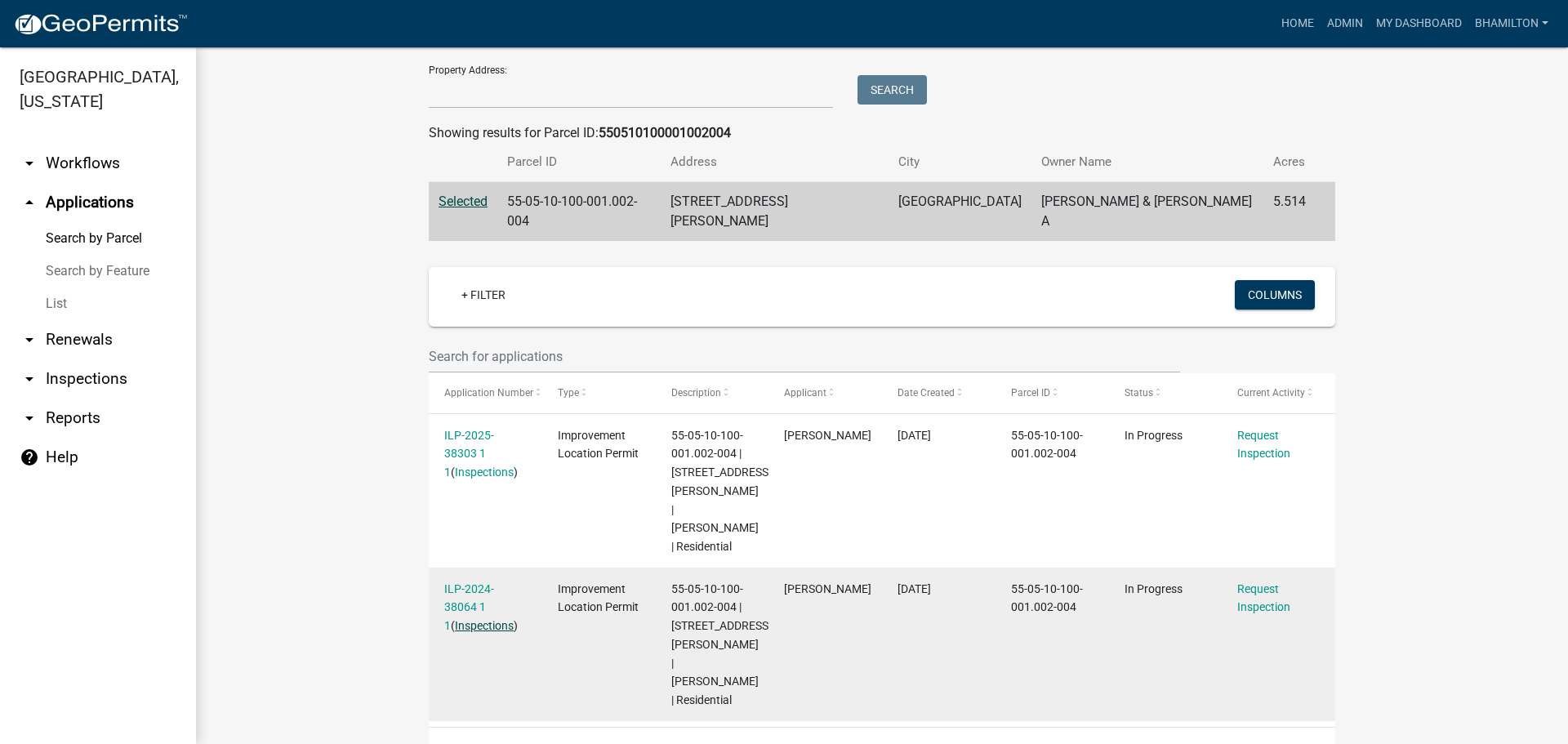
click at [467, 620] on link "Inspections" at bounding box center [485, 626] width 59 height 13
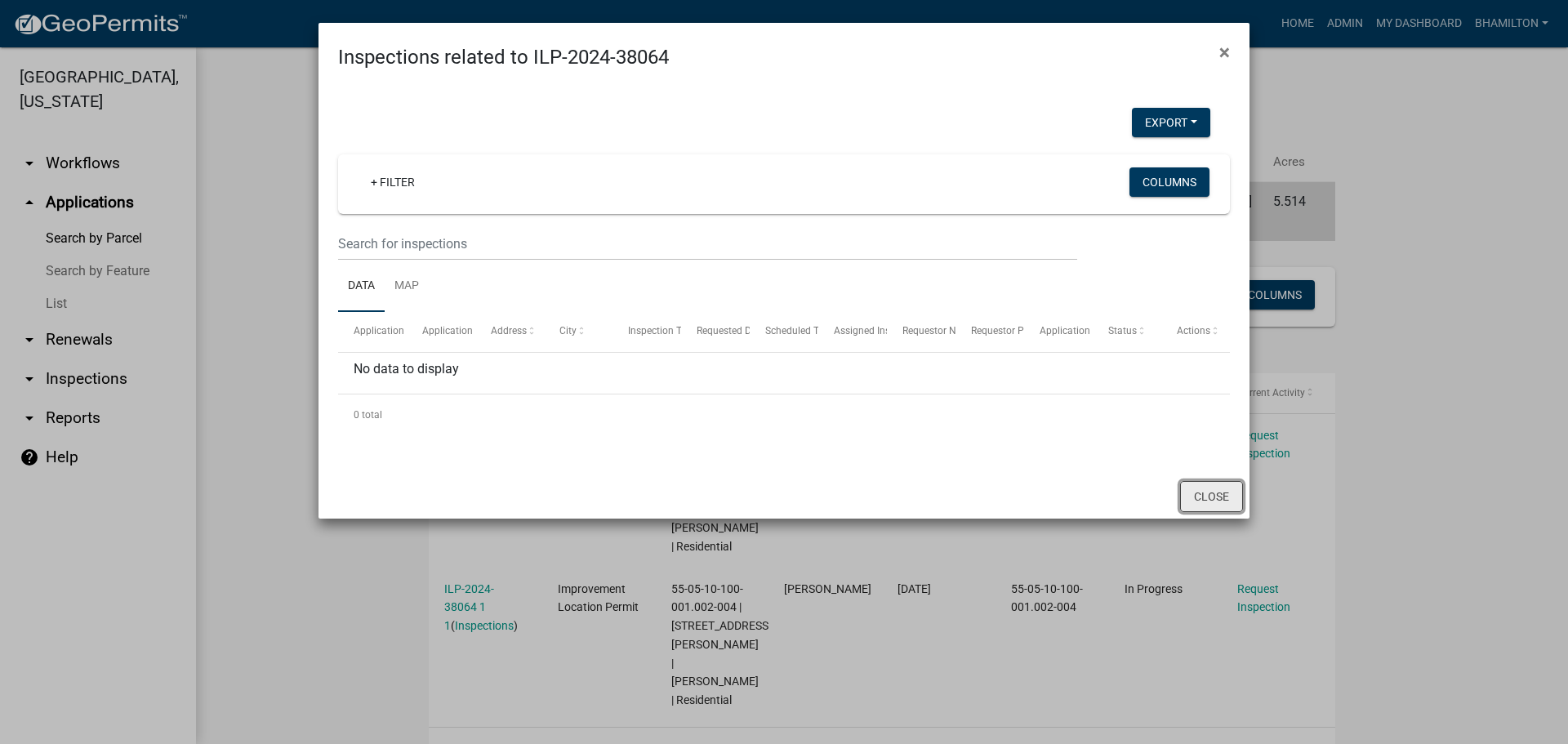
click at [1227, 503] on button "Close" at bounding box center [1211, 496] width 63 height 31
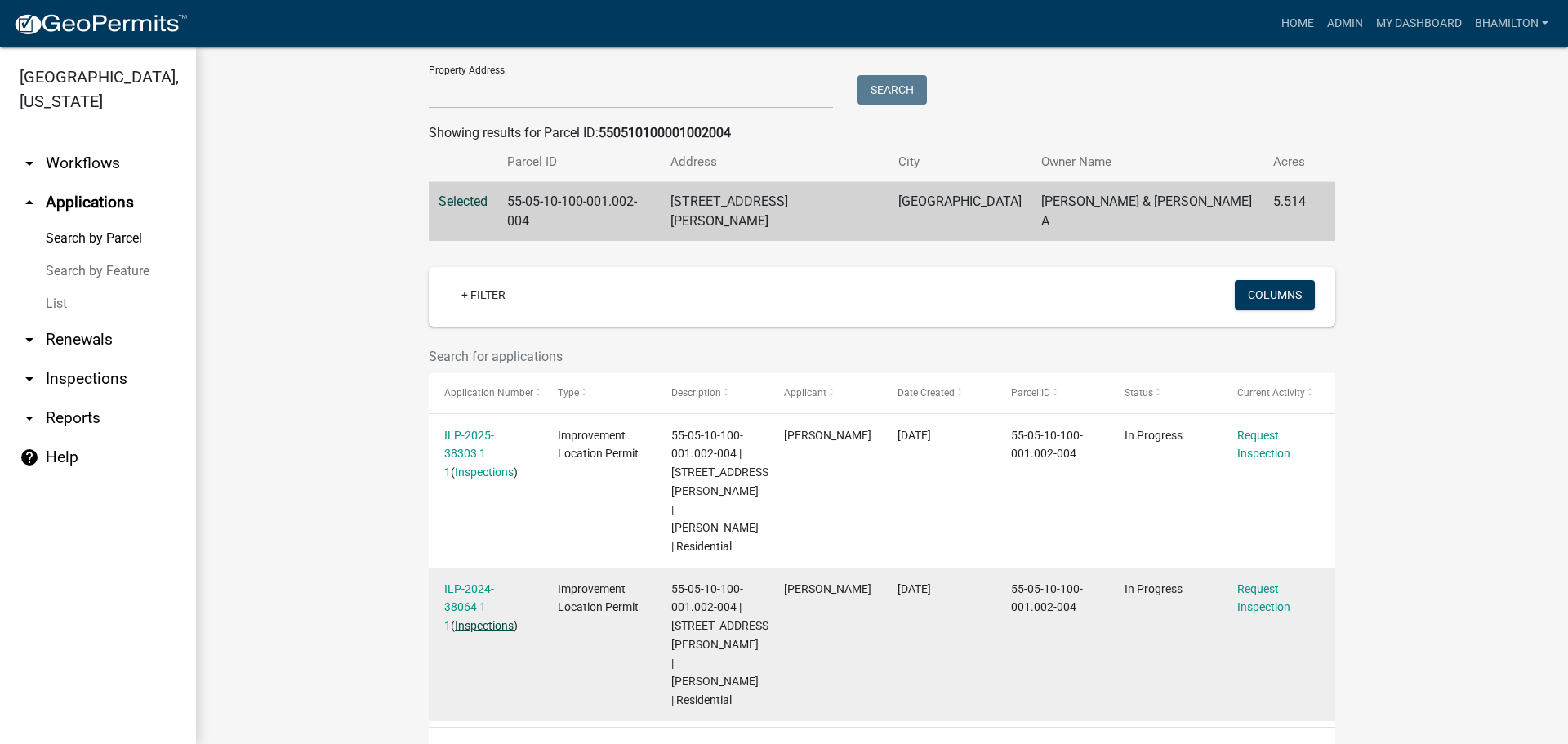
click at [485, 620] on link "Inspections" at bounding box center [485, 626] width 59 height 13
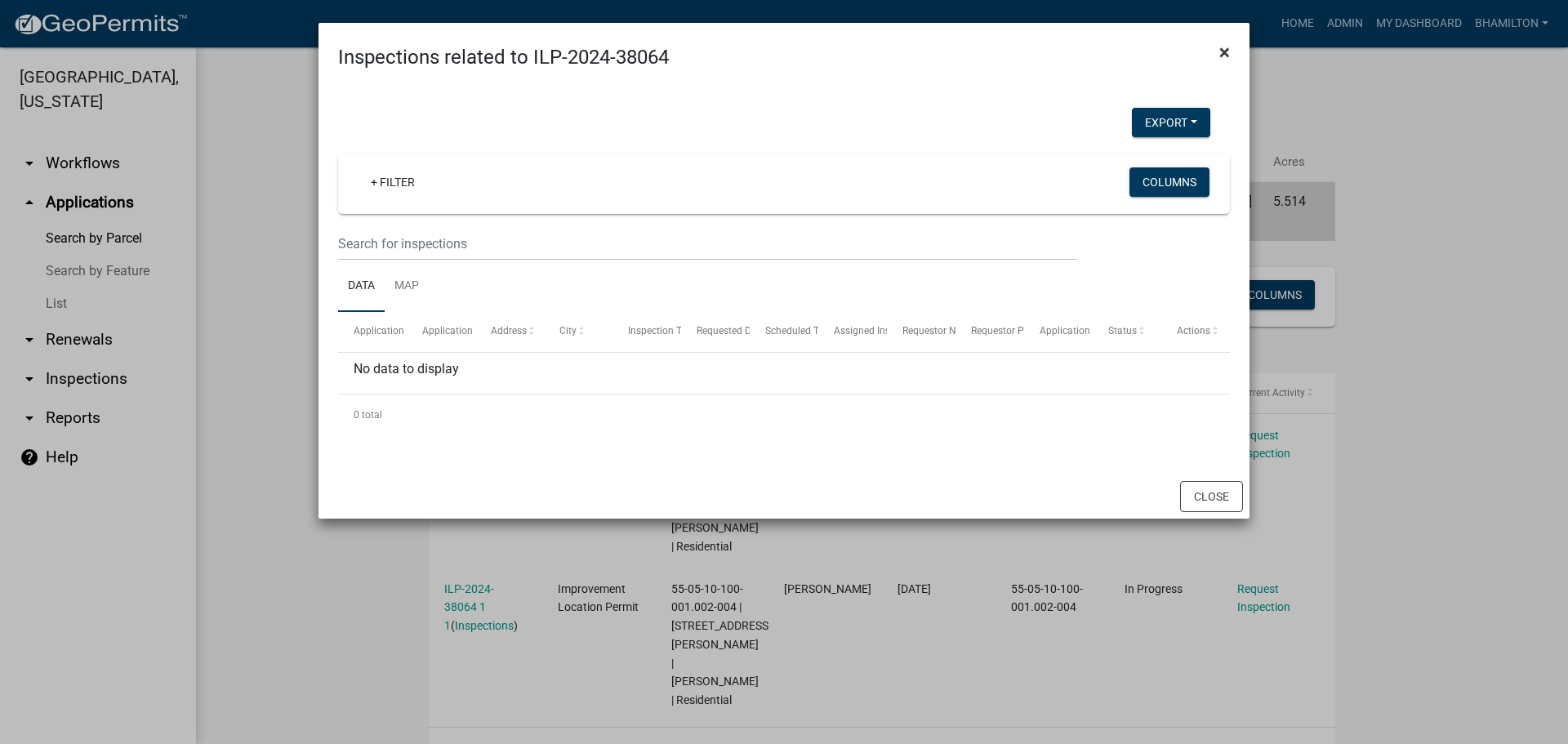
click at [1218, 53] on button "×" at bounding box center [1224, 52] width 37 height 46
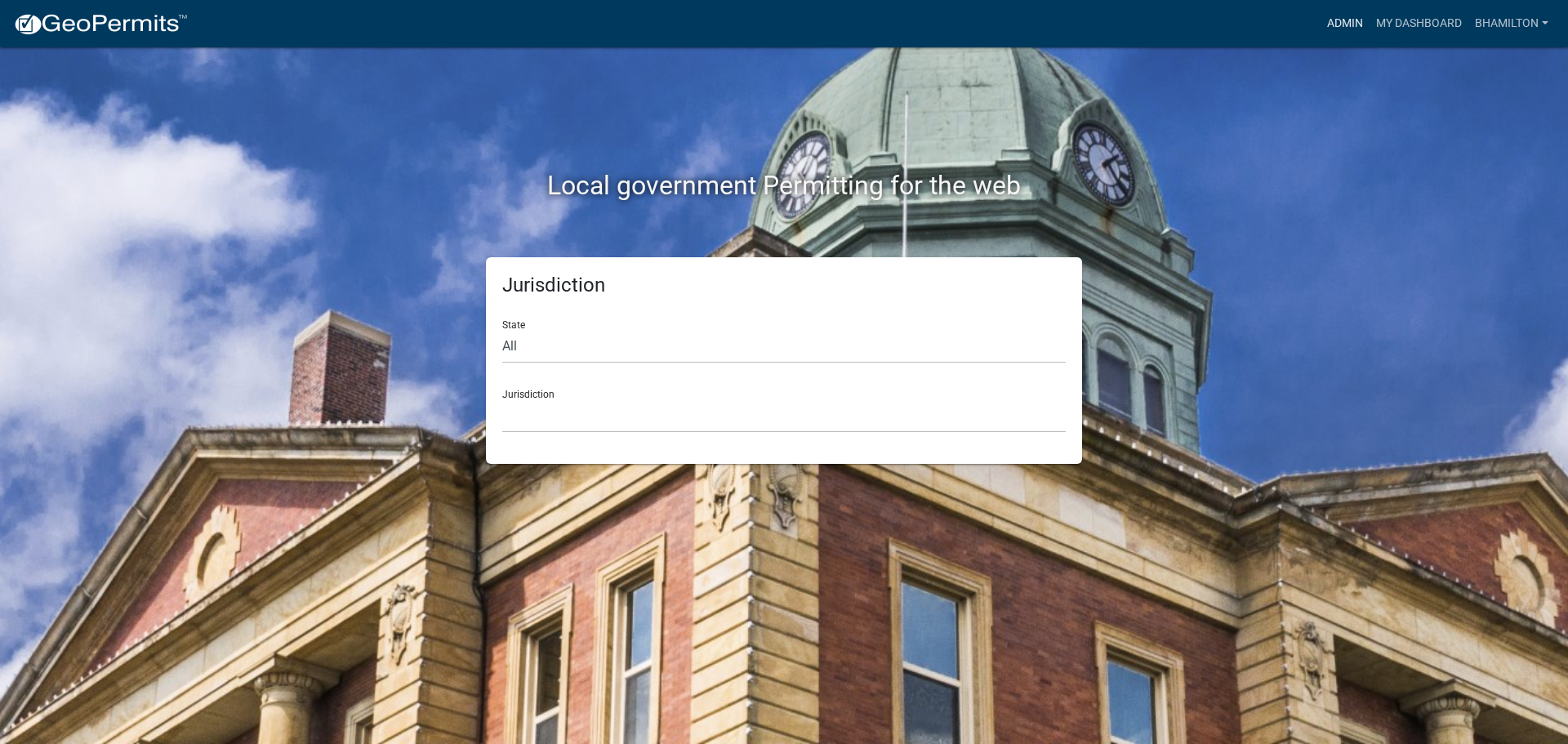
click at [1332, 23] on link "Admin" at bounding box center [1345, 23] width 49 height 31
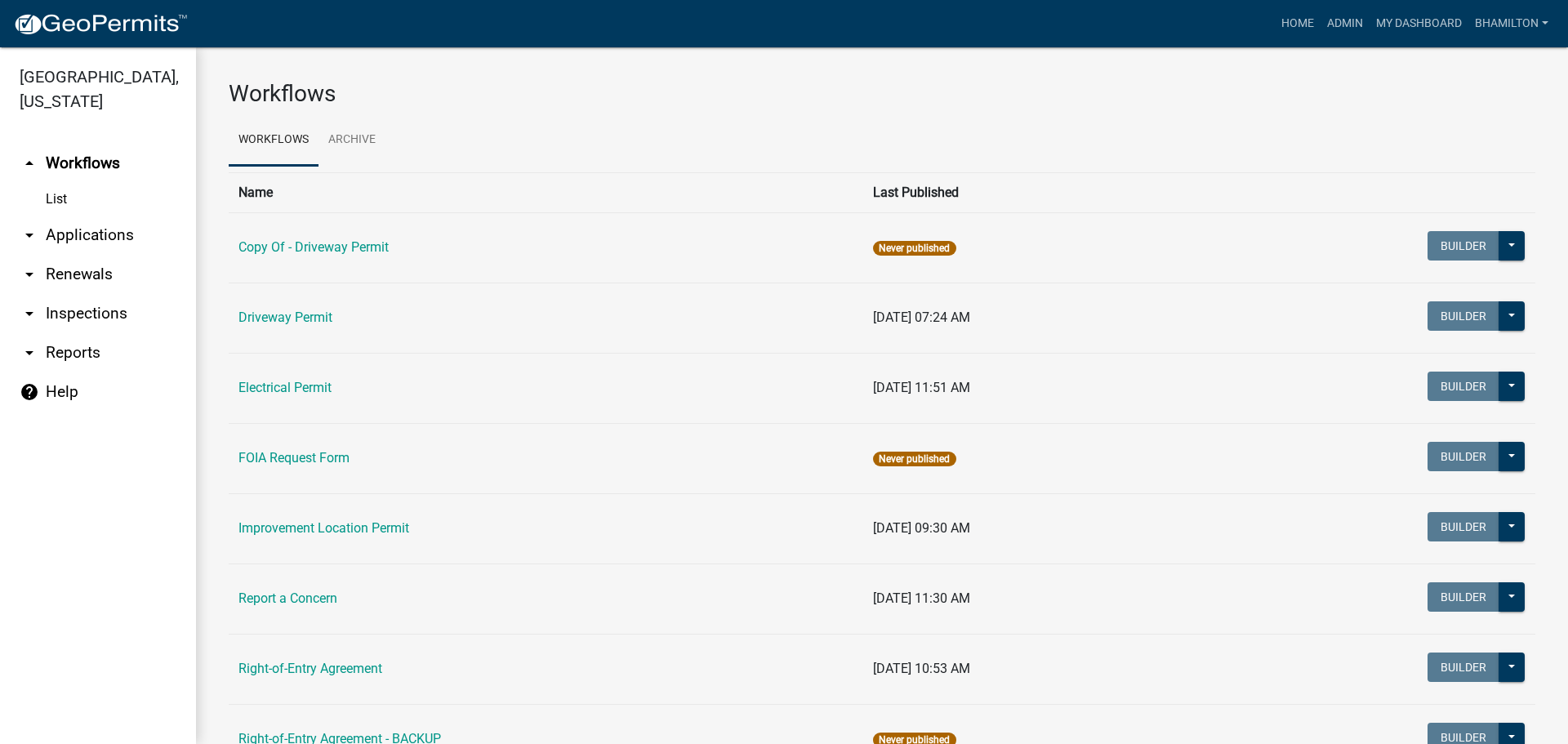
click at [114, 242] on link "arrow_drop_down Applications" at bounding box center [97, 235] width 196 height 39
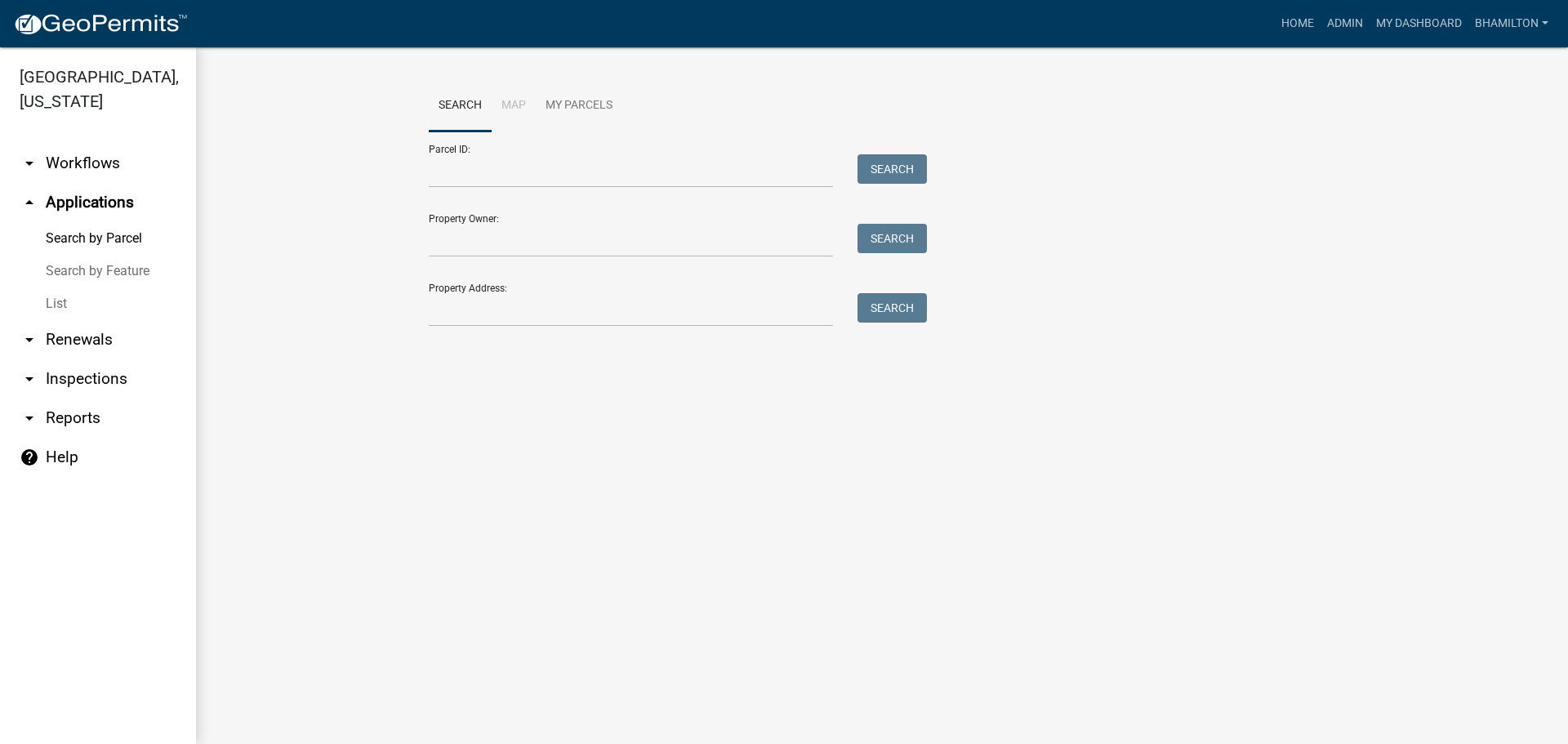
click at [28, 207] on icon "arrow_drop_up" at bounding box center [30, 203] width 20 height 20
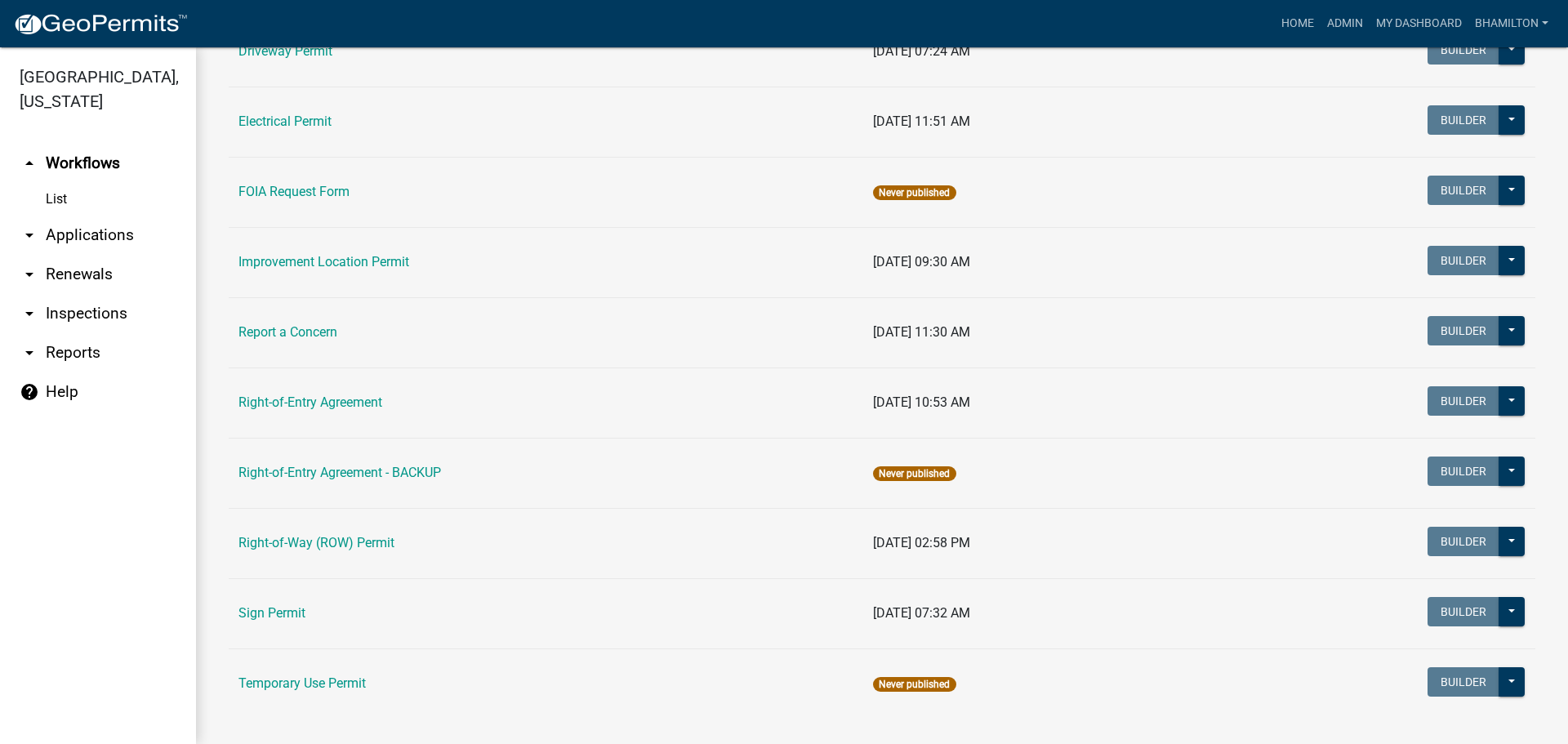
scroll to position [287, 0]
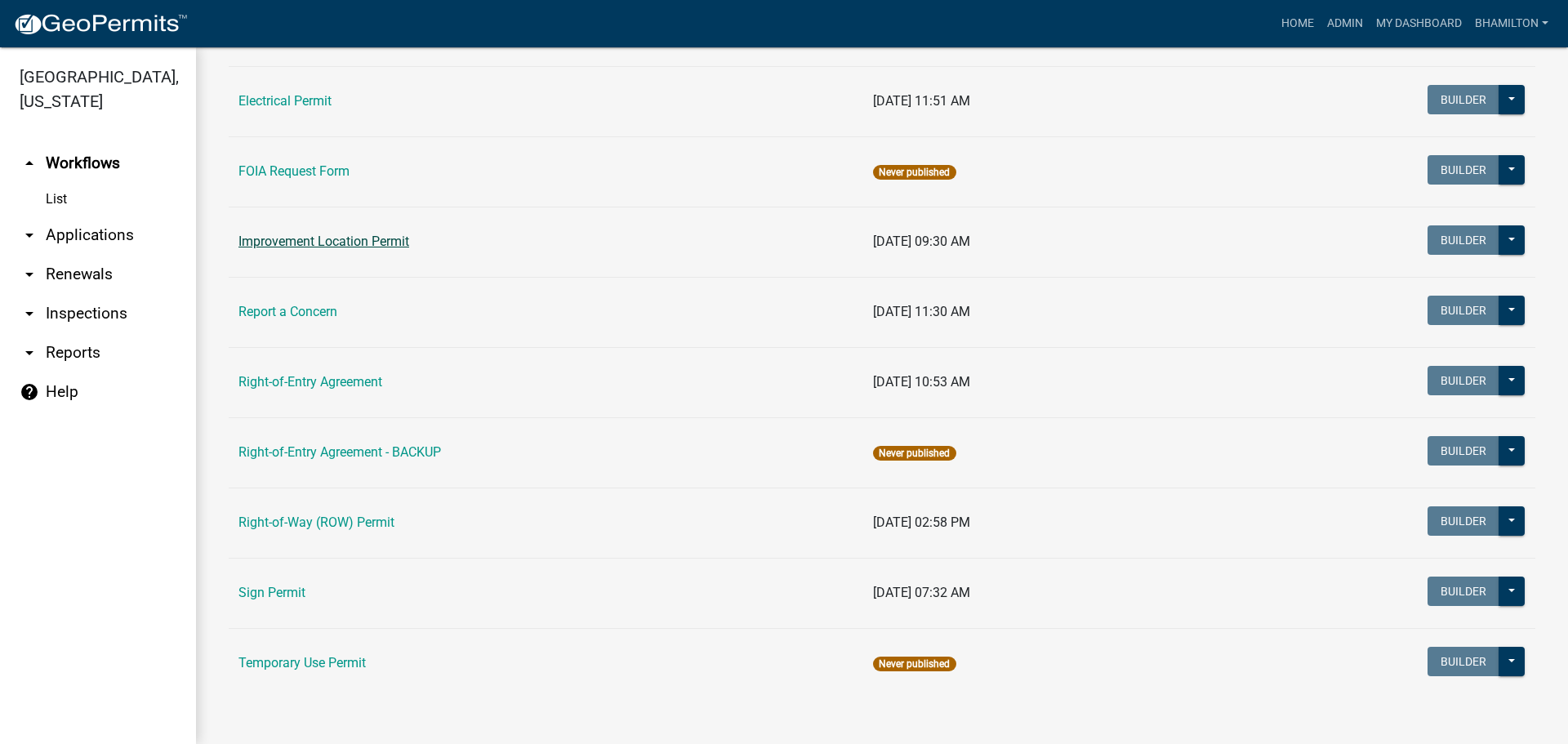
click at [394, 246] on link "Improvement Location Permit" at bounding box center [324, 241] width 171 height 15
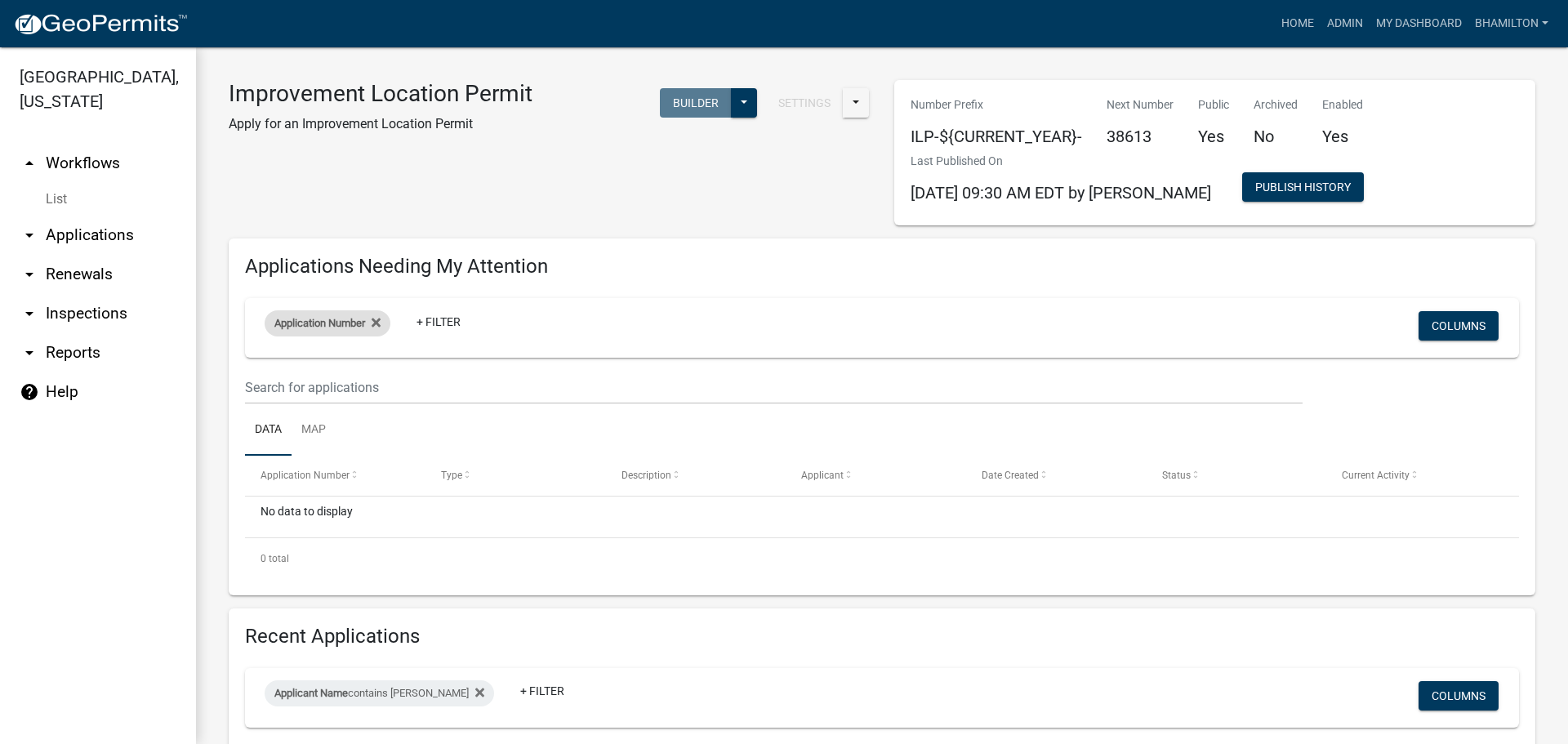
click at [358, 321] on span "Application Number" at bounding box center [319, 323] width 90 height 13
click at [324, 407] on input "text" at bounding box center [332, 401] width 149 height 33
type input "38064"
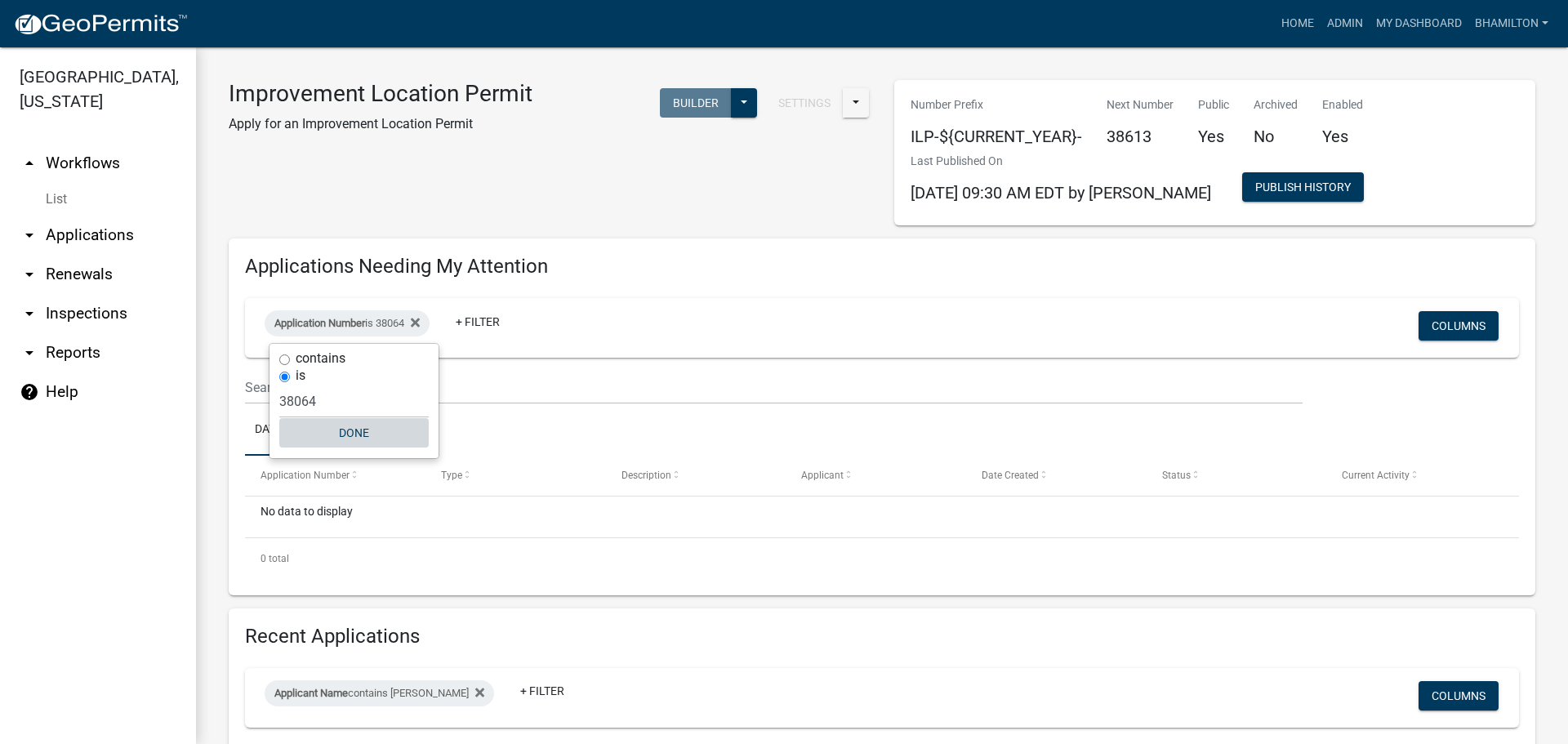
click at [358, 441] on button "Done" at bounding box center [353, 433] width 149 height 30
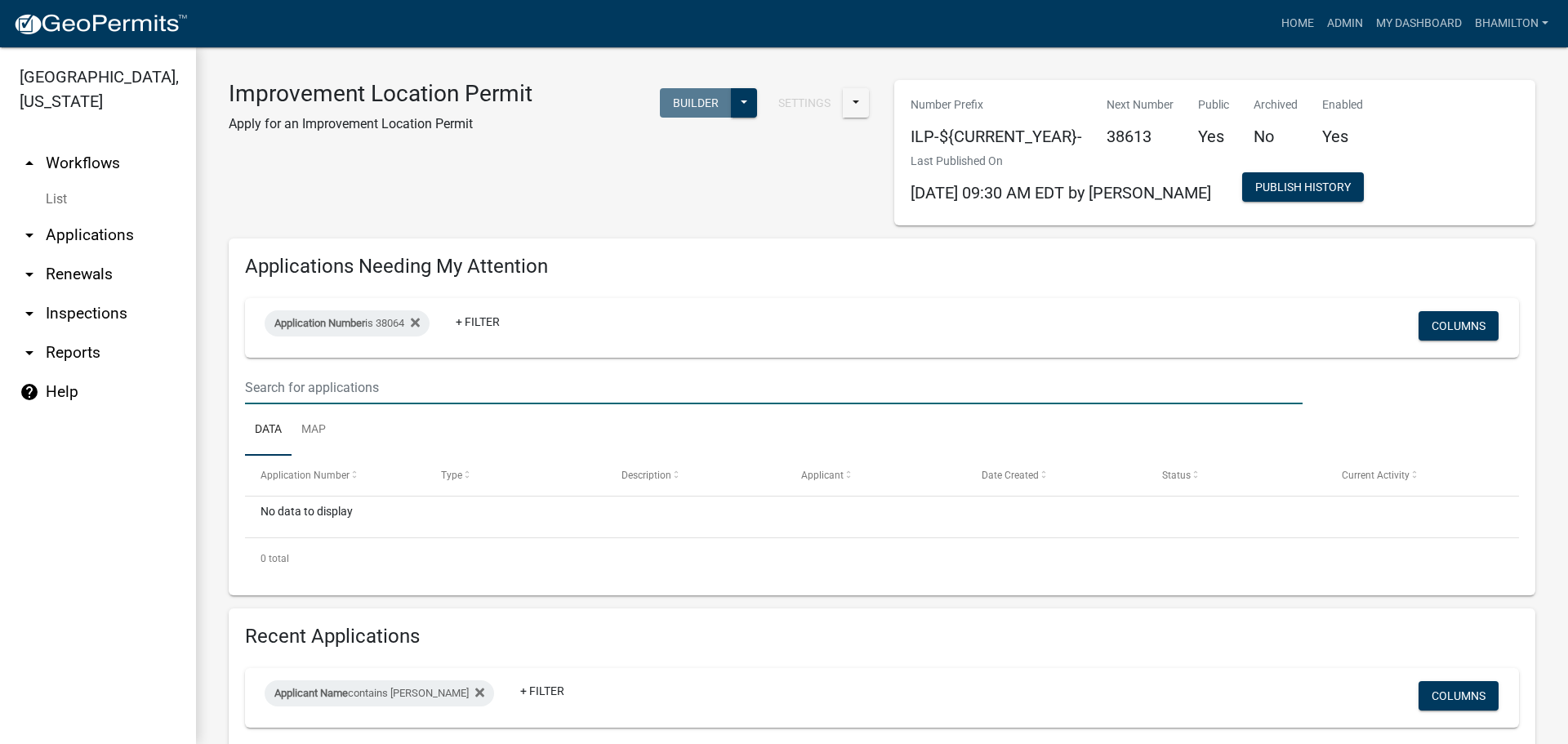
click at [417, 394] on input "text" at bounding box center [773, 387] width 1058 height 33
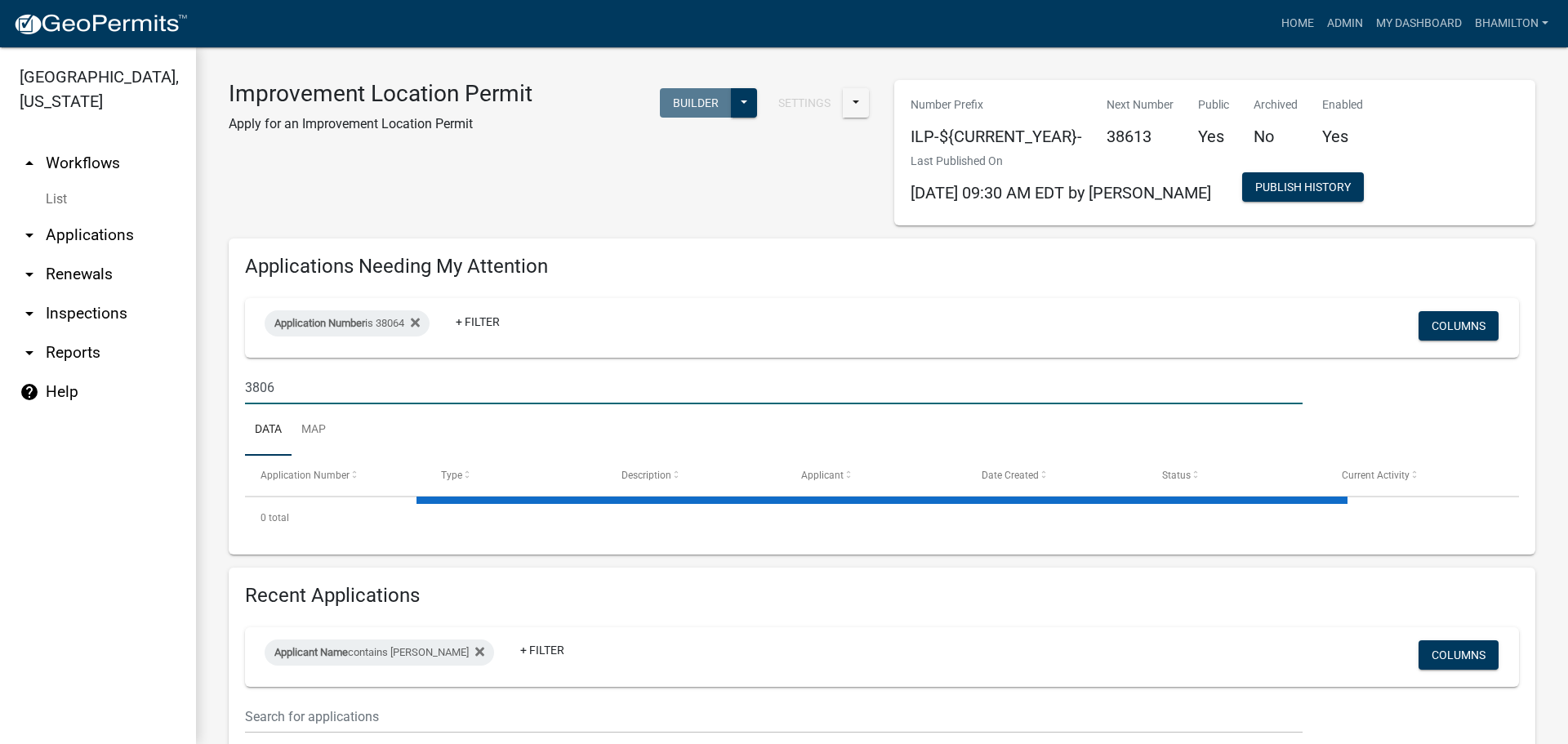
type input "38064"
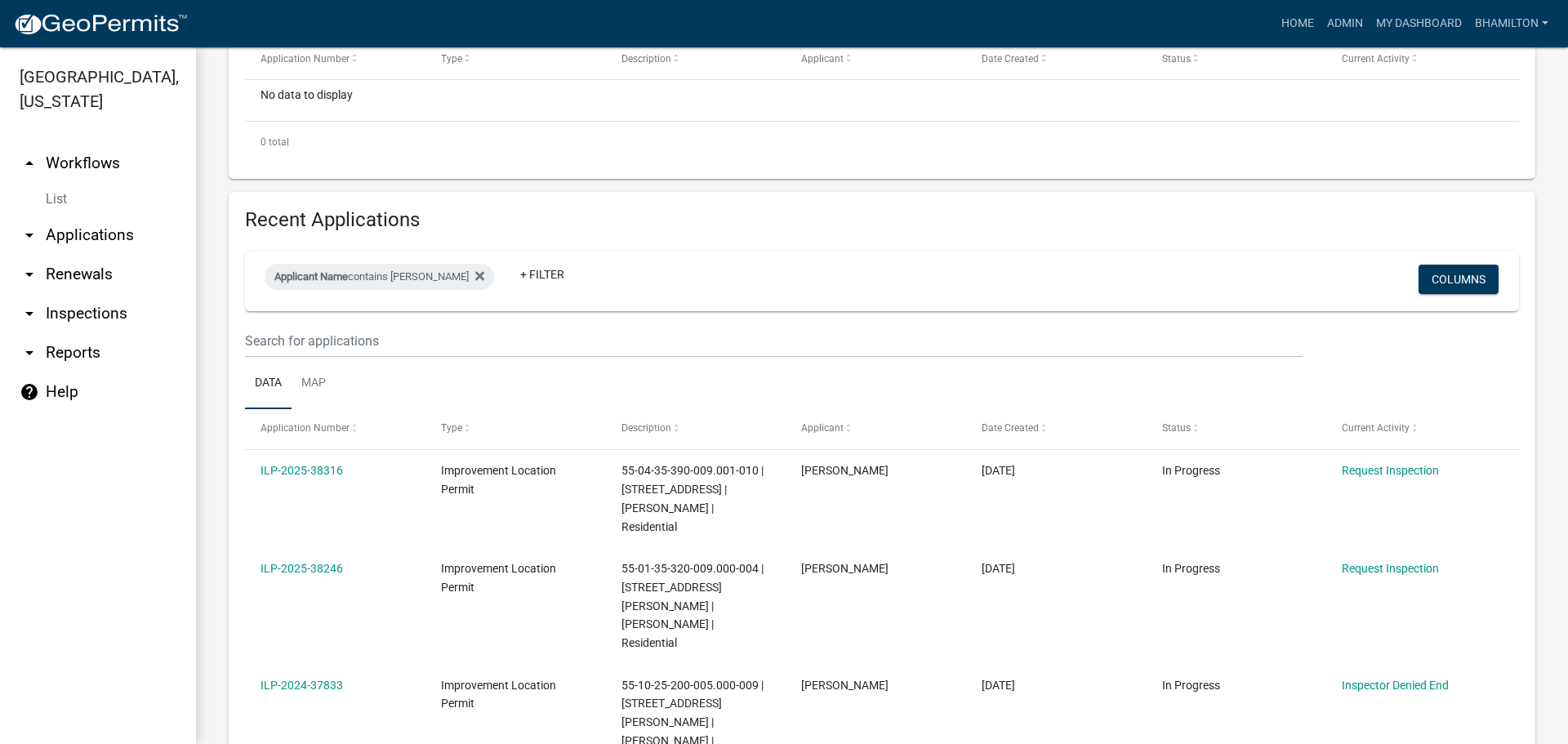
scroll to position [456, 0]
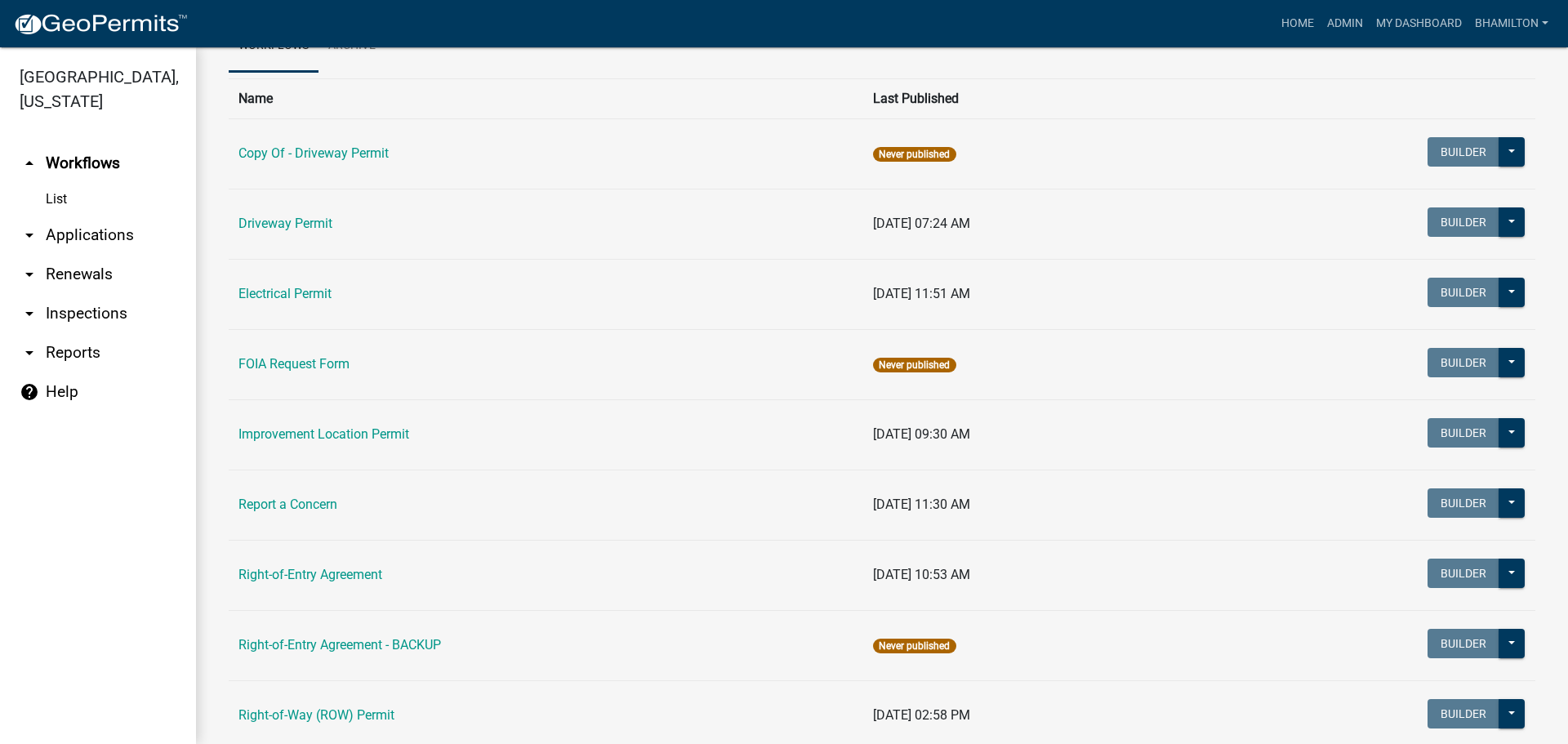
scroll to position [42, 0]
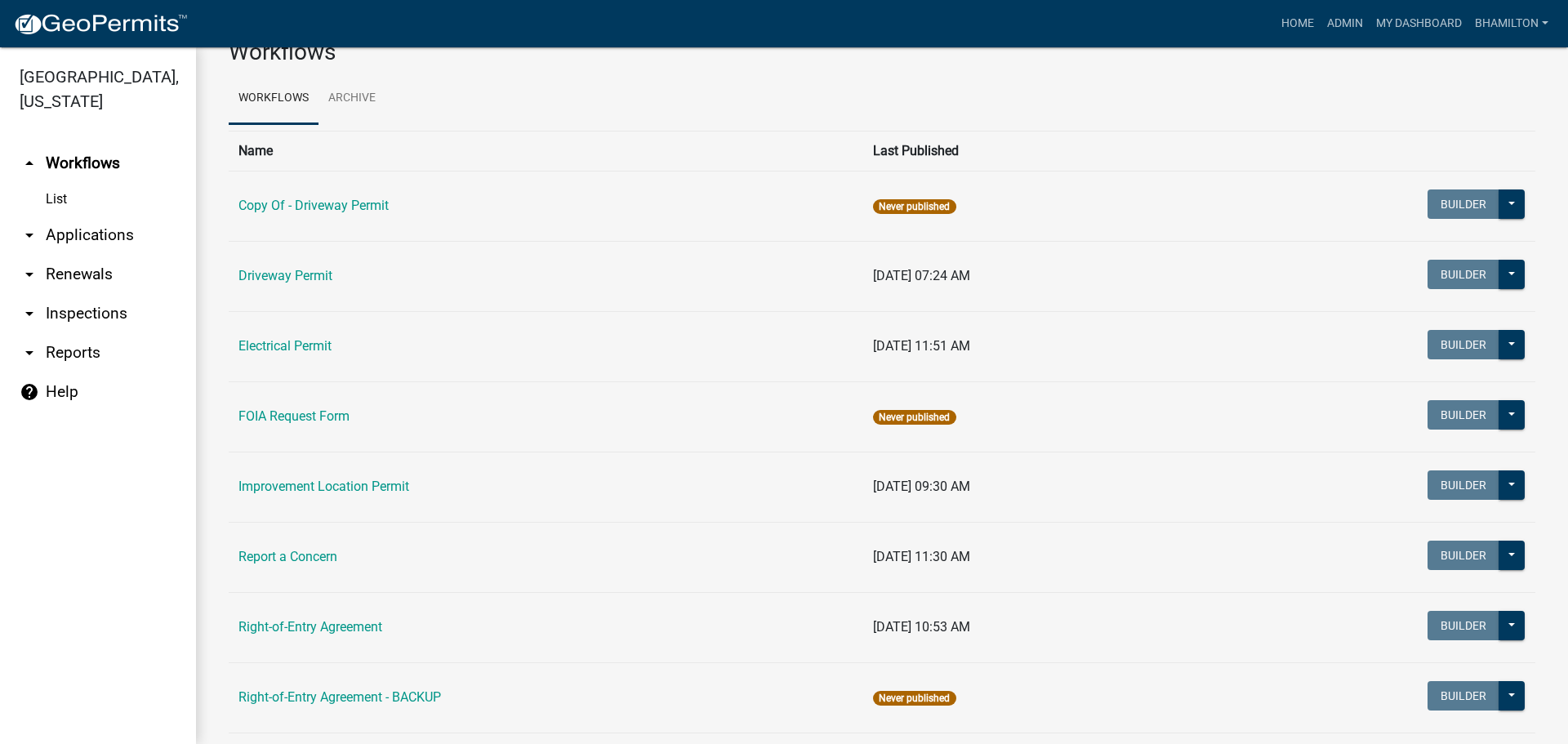
click at [128, 237] on link "arrow_drop_down Applications" at bounding box center [97, 235] width 196 height 39
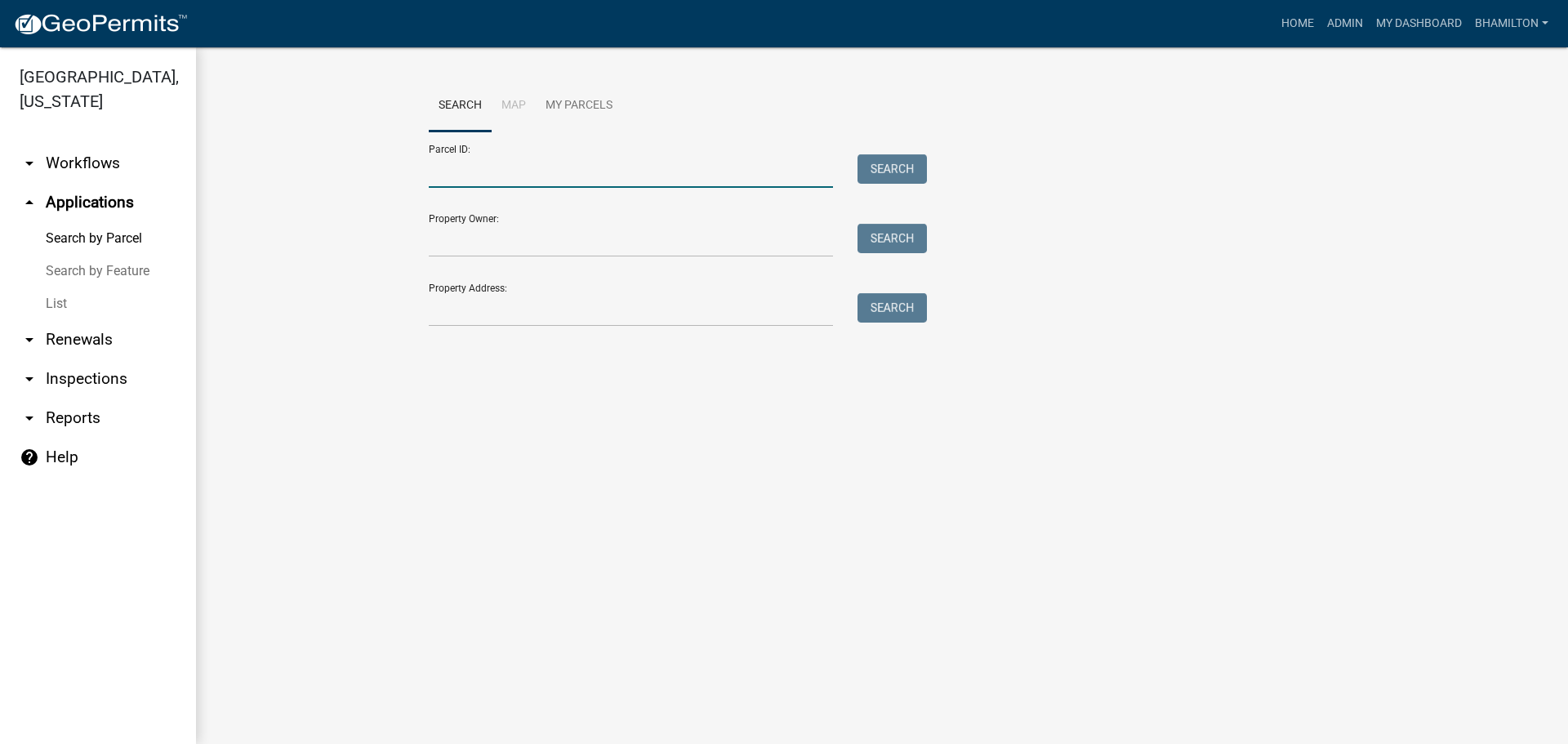
click at [553, 178] on input "Parcel ID:" at bounding box center [631, 171] width 404 height 33
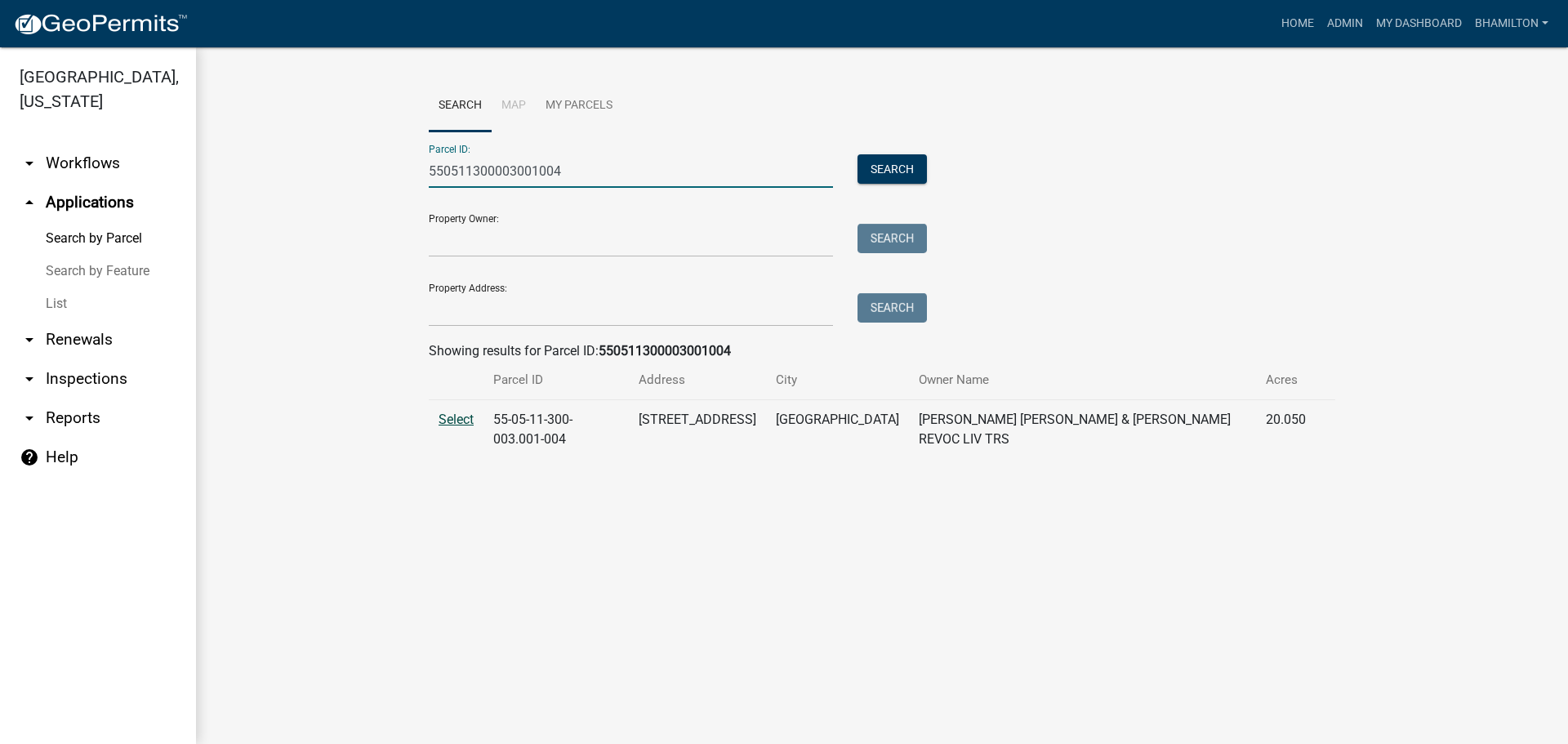
type input "550511300003001004"
click at [455, 426] on span "Select" at bounding box center [456, 418] width 35 height 15
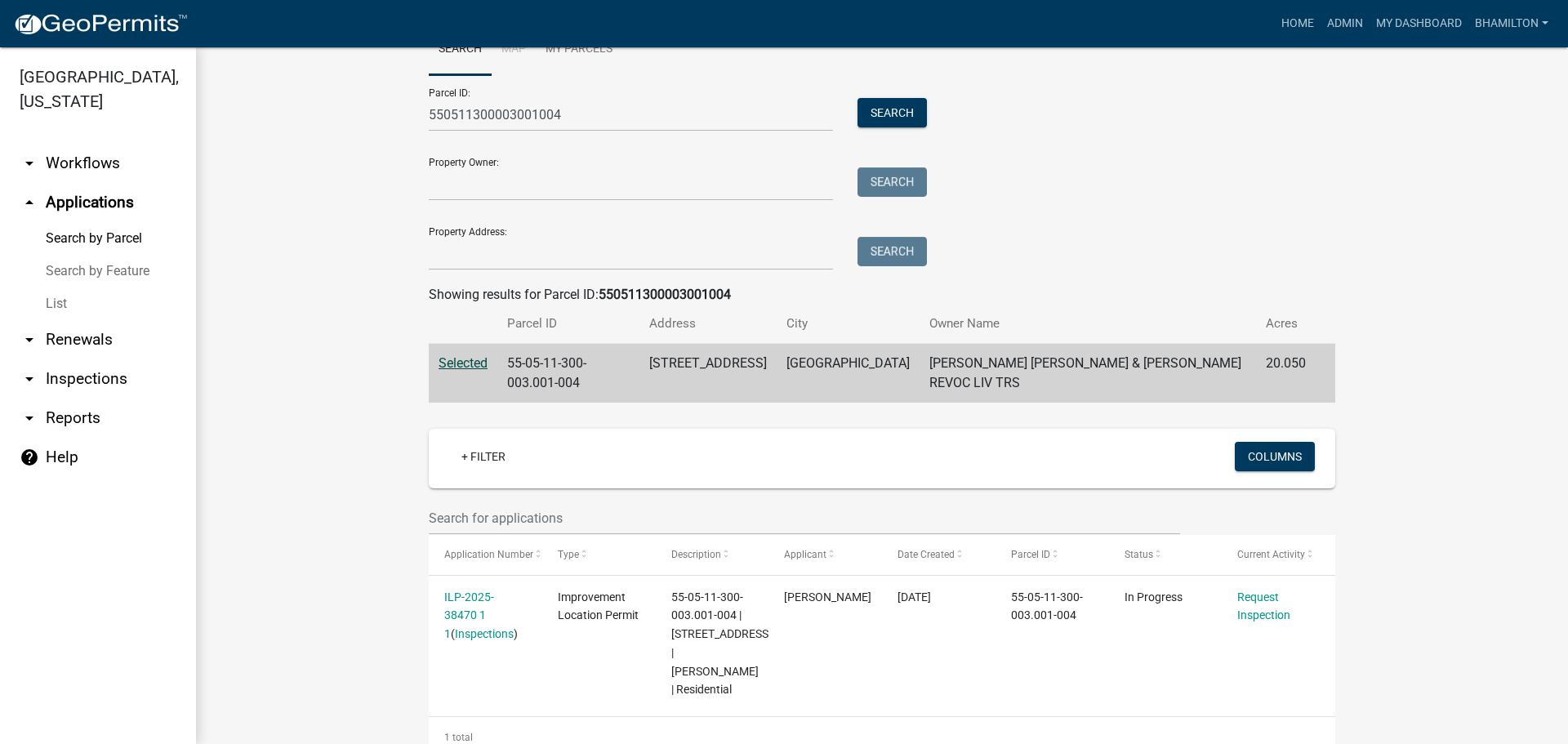
scroll to position [122, 0]
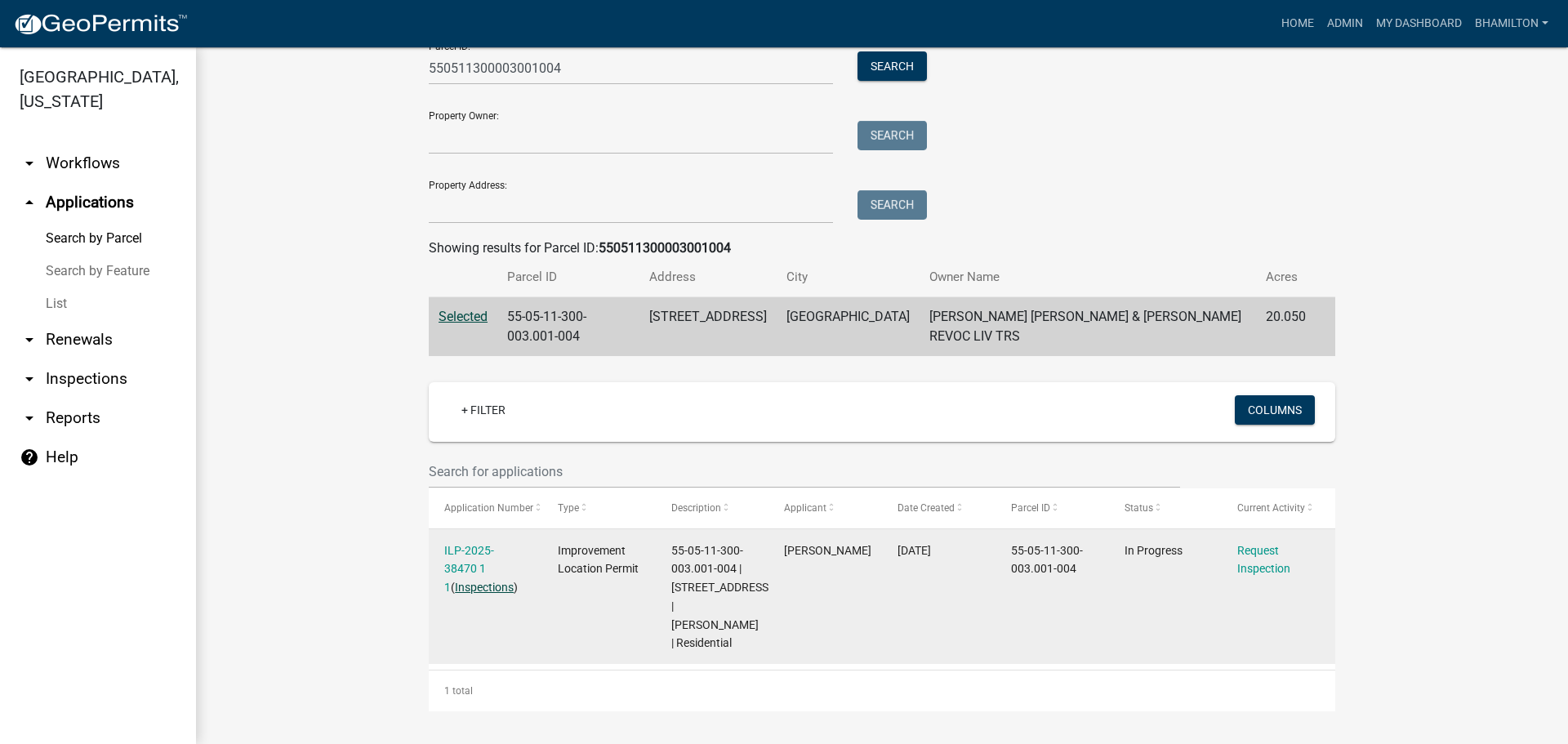
click at [497, 581] on link "Inspections" at bounding box center [485, 588] width 59 height 13
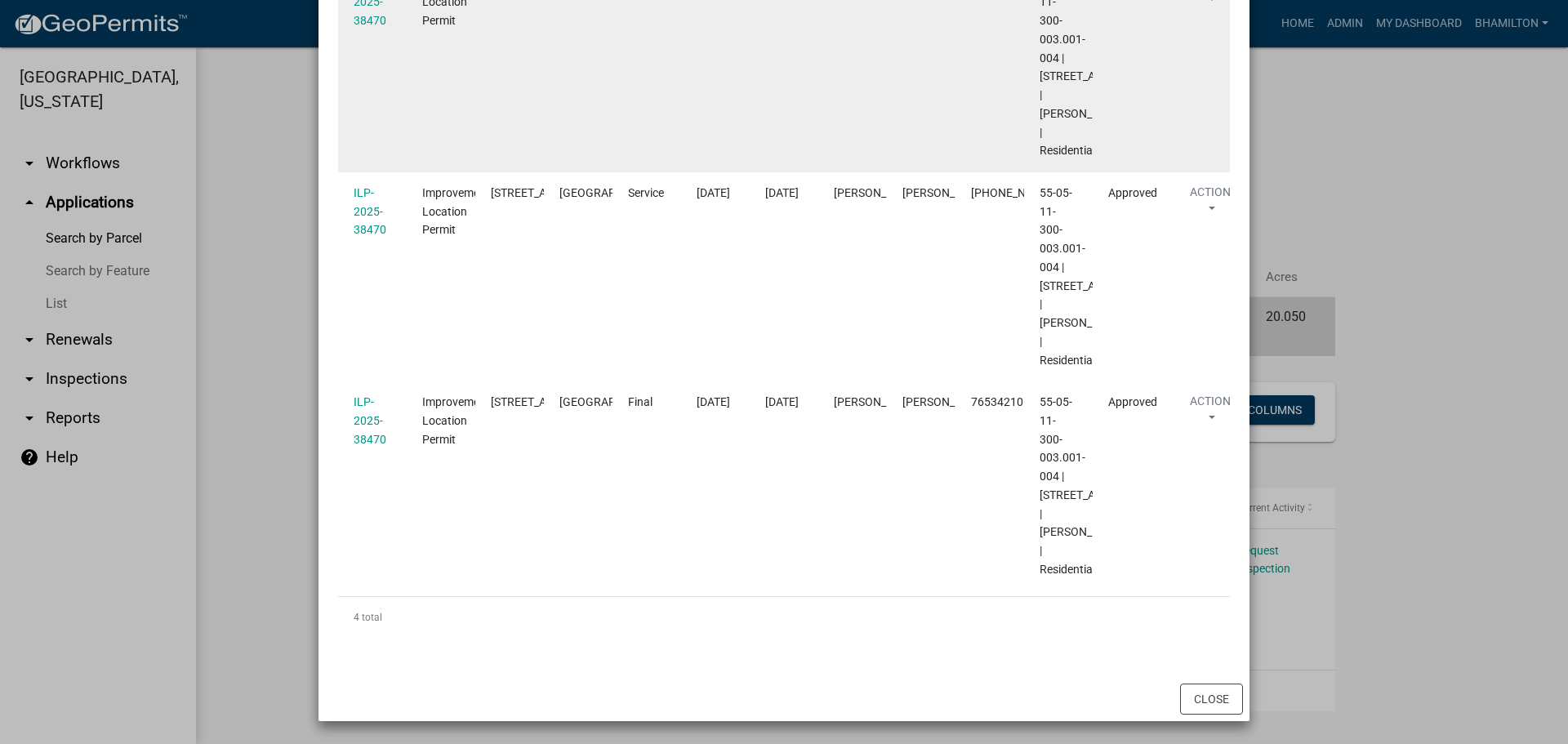
scroll to position [971, 0]
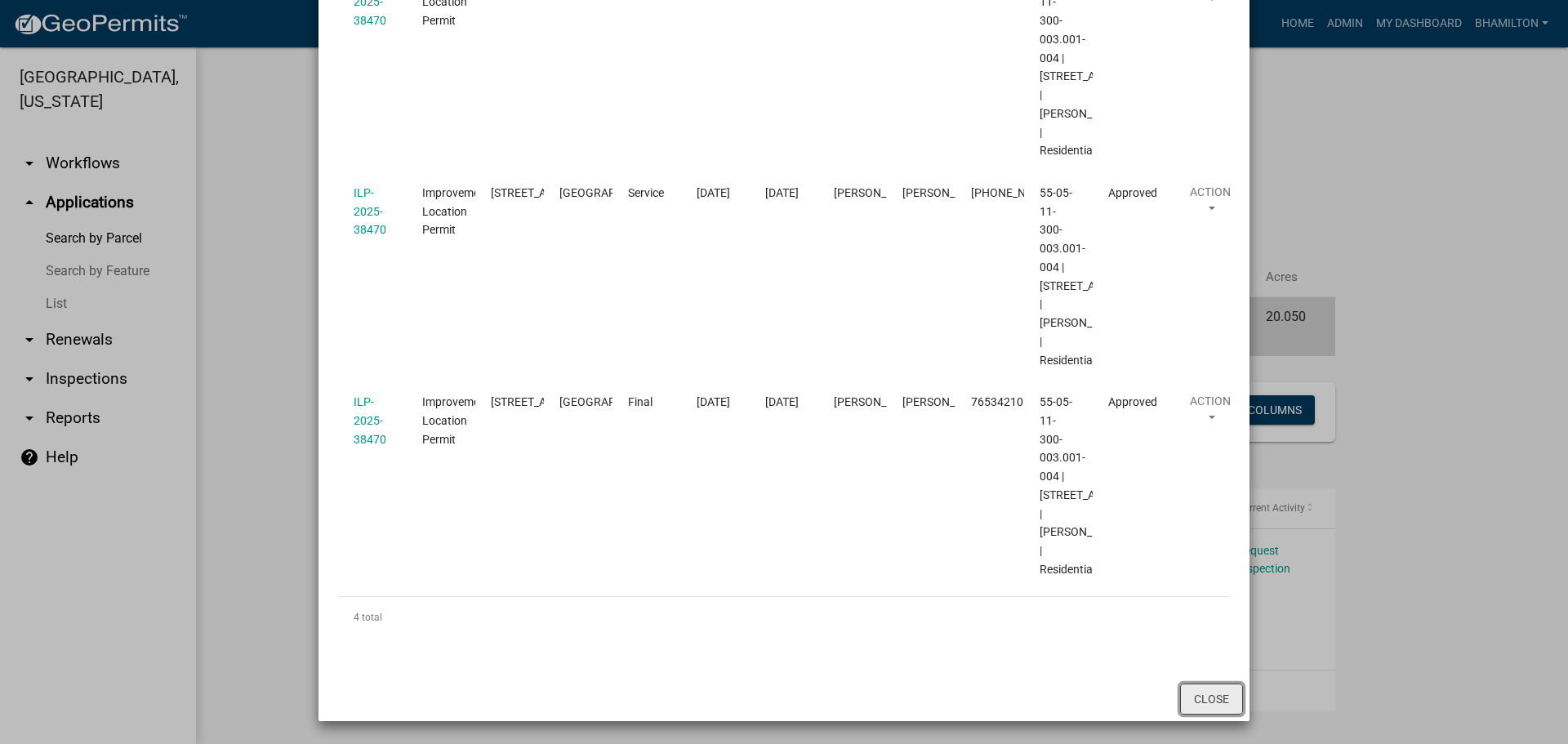
click at [1199, 706] on button "Close" at bounding box center [1211, 699] width 63 height 31
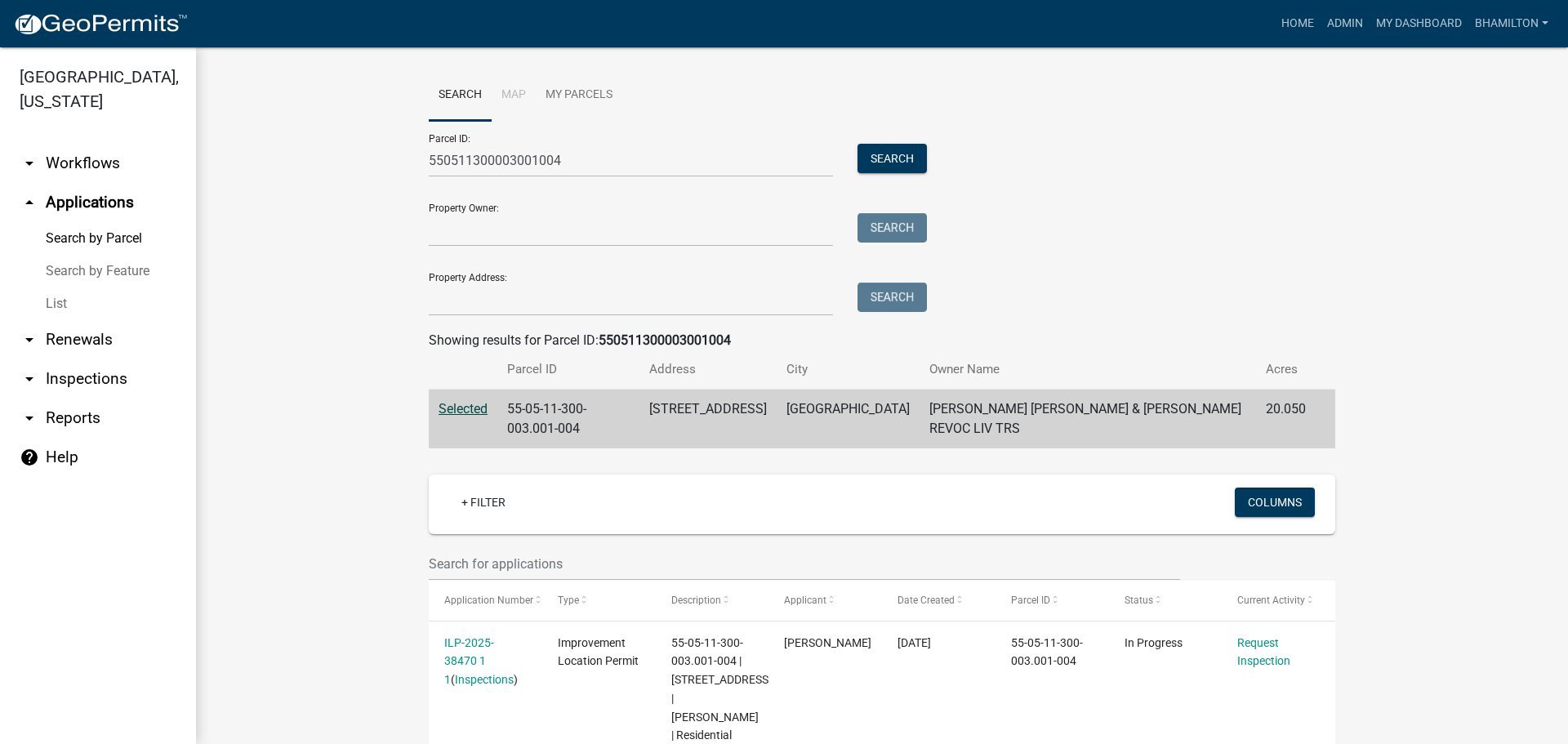
scroll to position [0, 0]
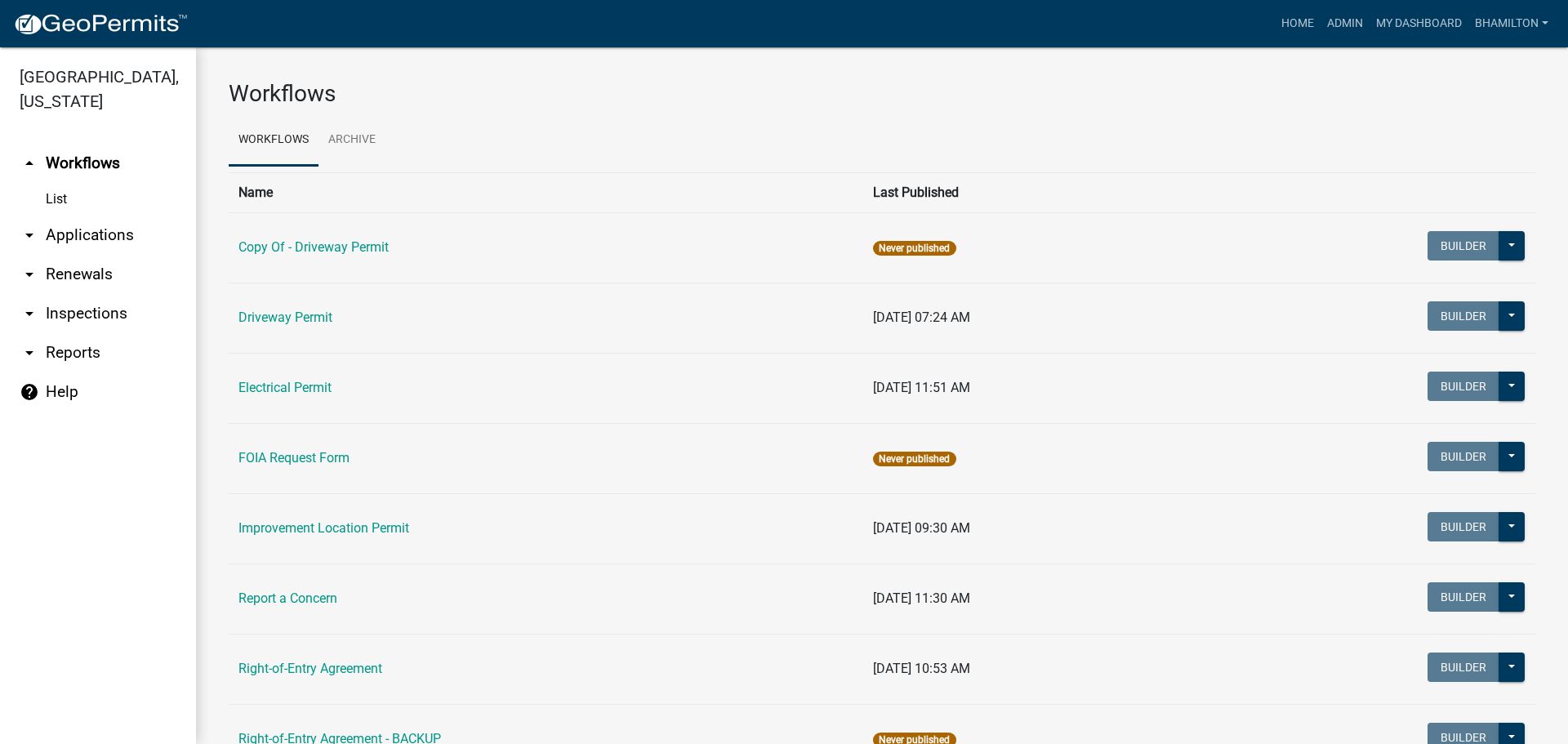
click at [93, 224] on link "arrow_drop_down Applications" at bounding box center [97, 235] width 196 height 39
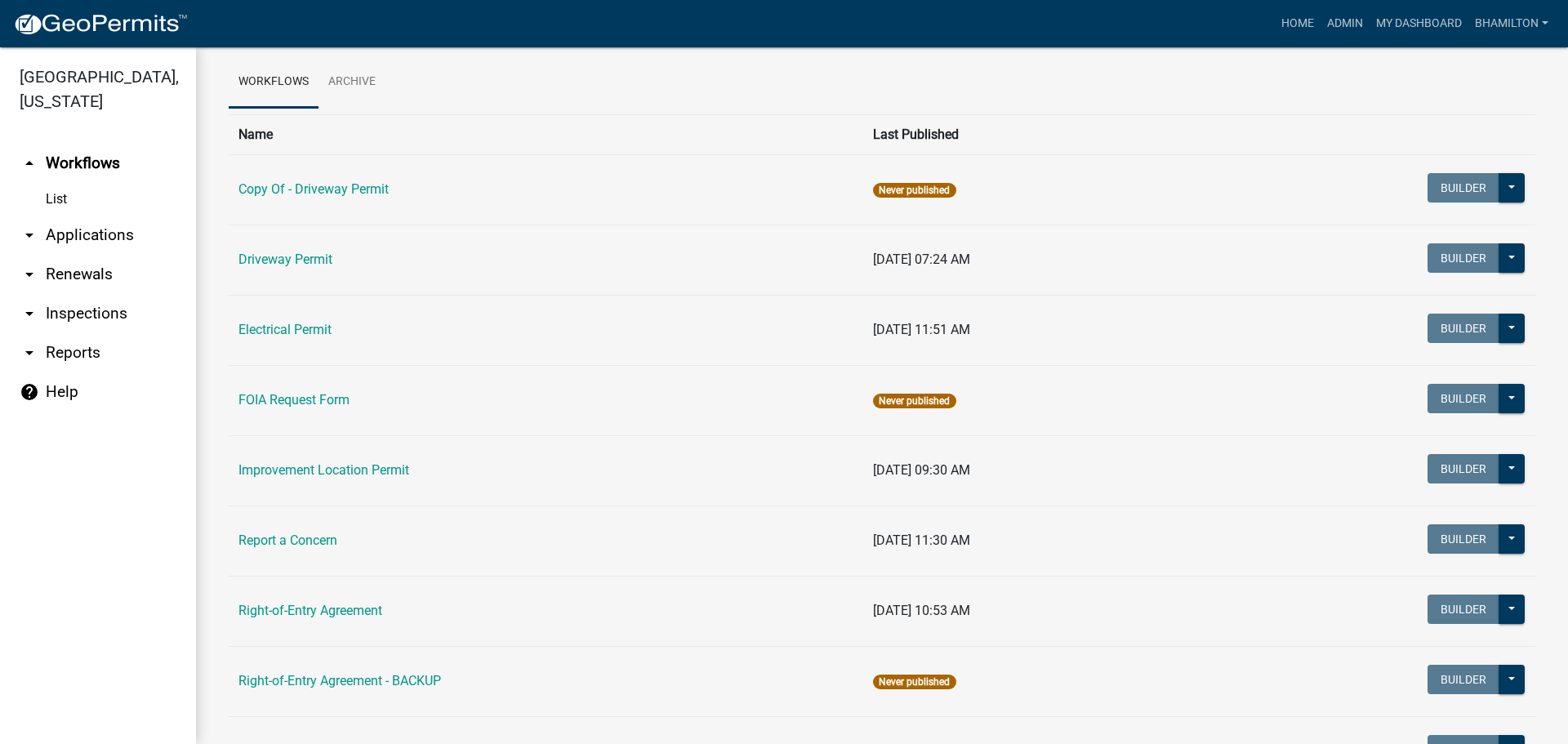
scroll to position [42, 0]
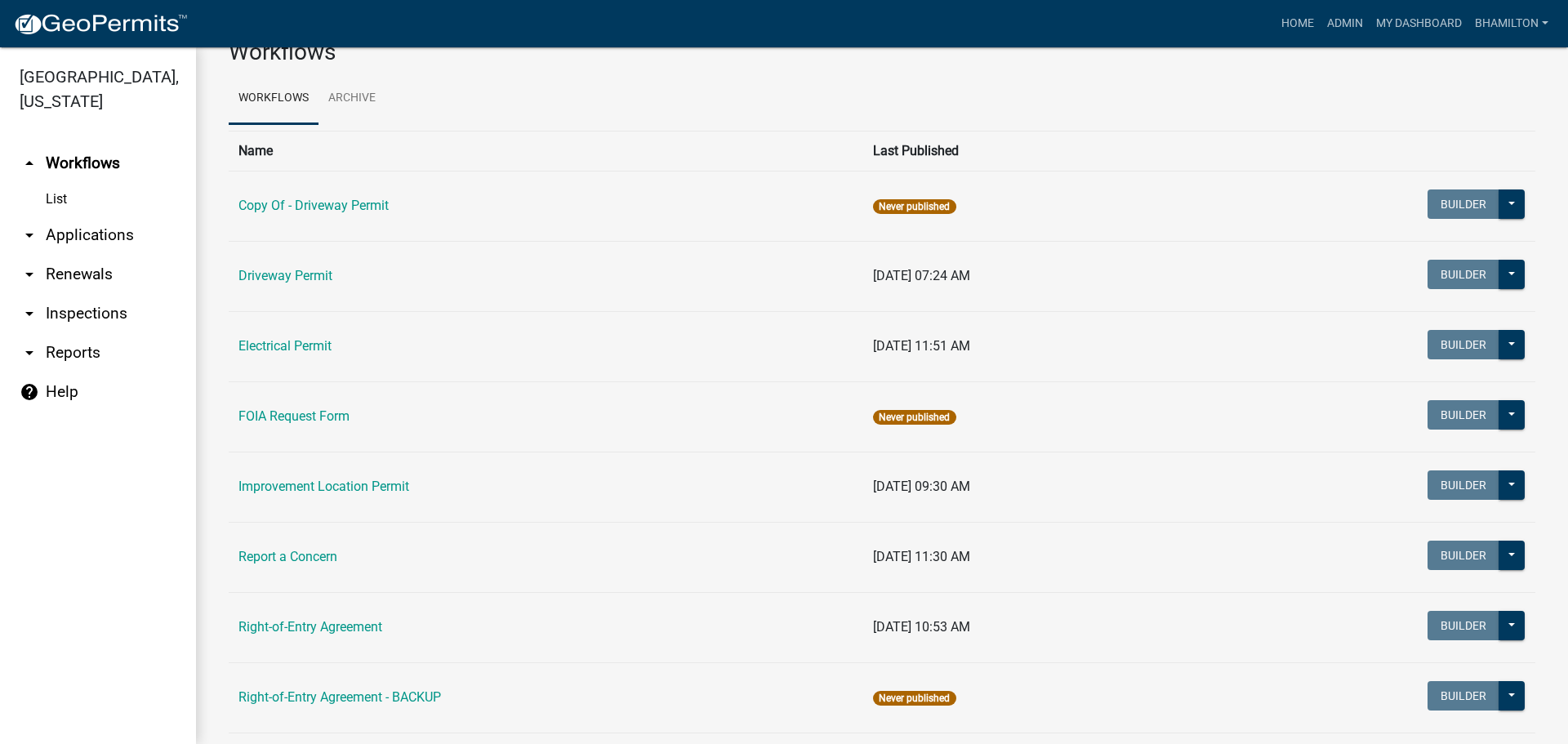
click at [125, 241] on link "arrow_drop_down Applications" at bounding box center [97, 235] width 196 height 39
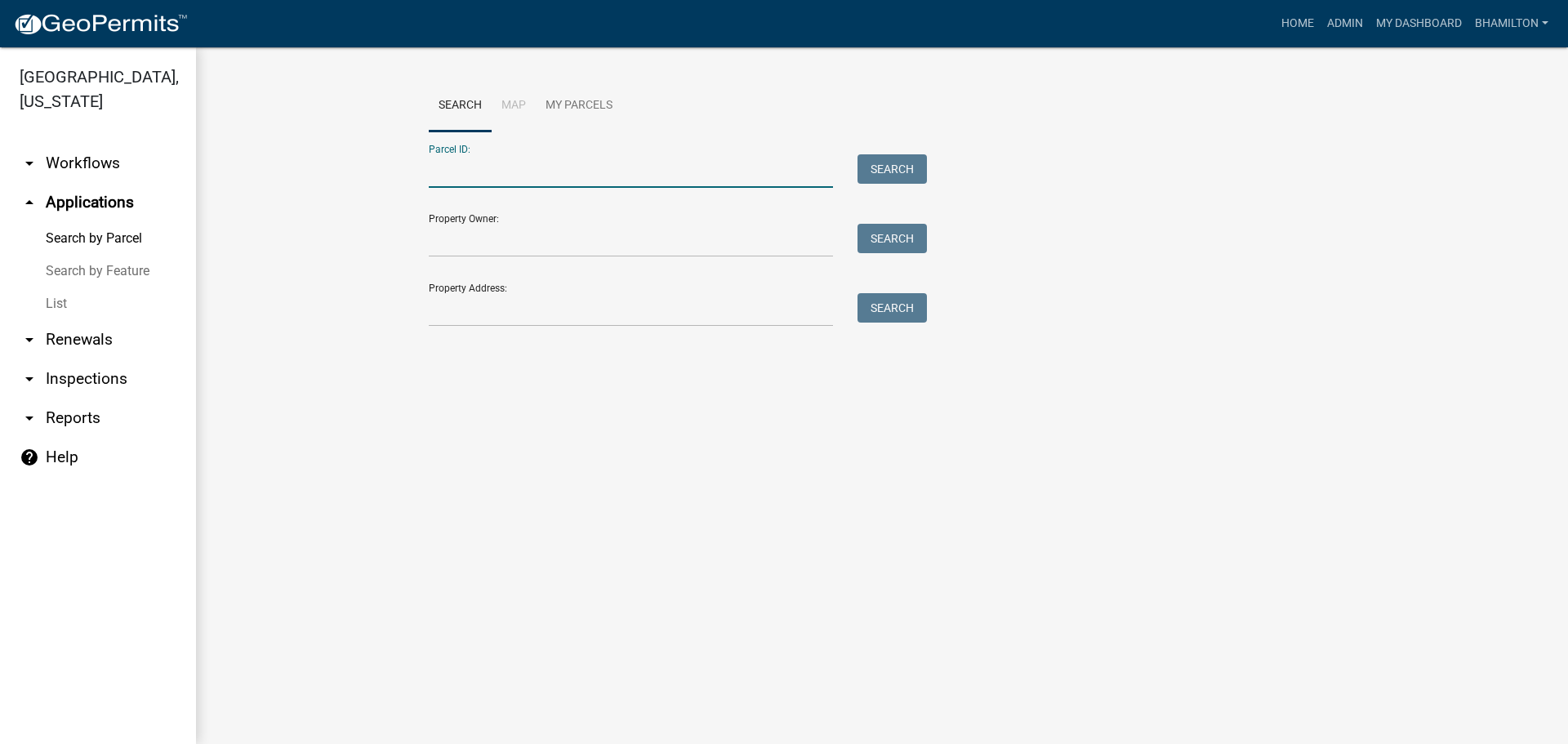
click at [485, 165] on input "Parcel ID:" at bounding box center [631, 171] width 404 height 33
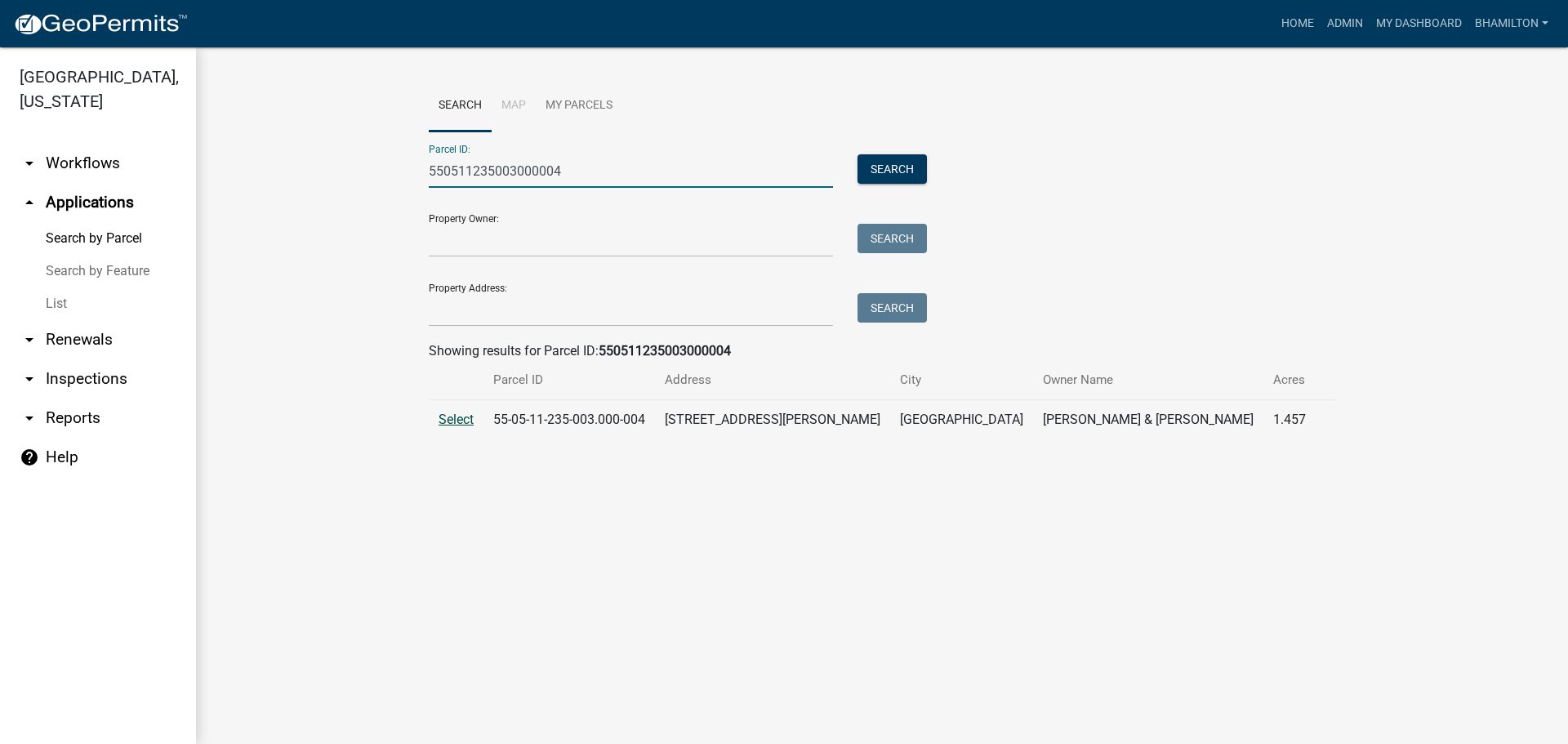
type input "550511235003000004"
click at [443, 423] on span "Select" at bounding box center [456, 418] width 35 height 15
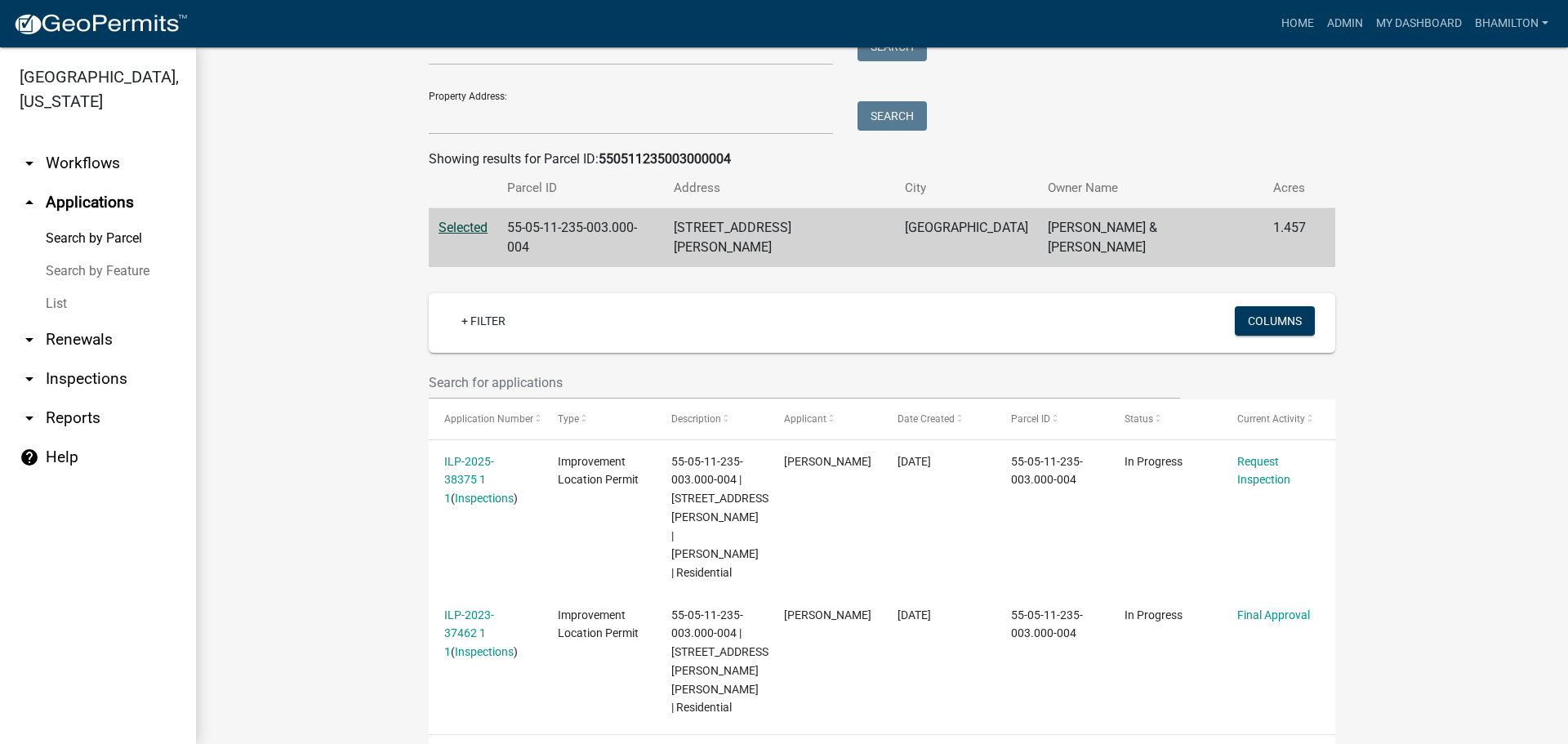
scroll to position [200, 0]
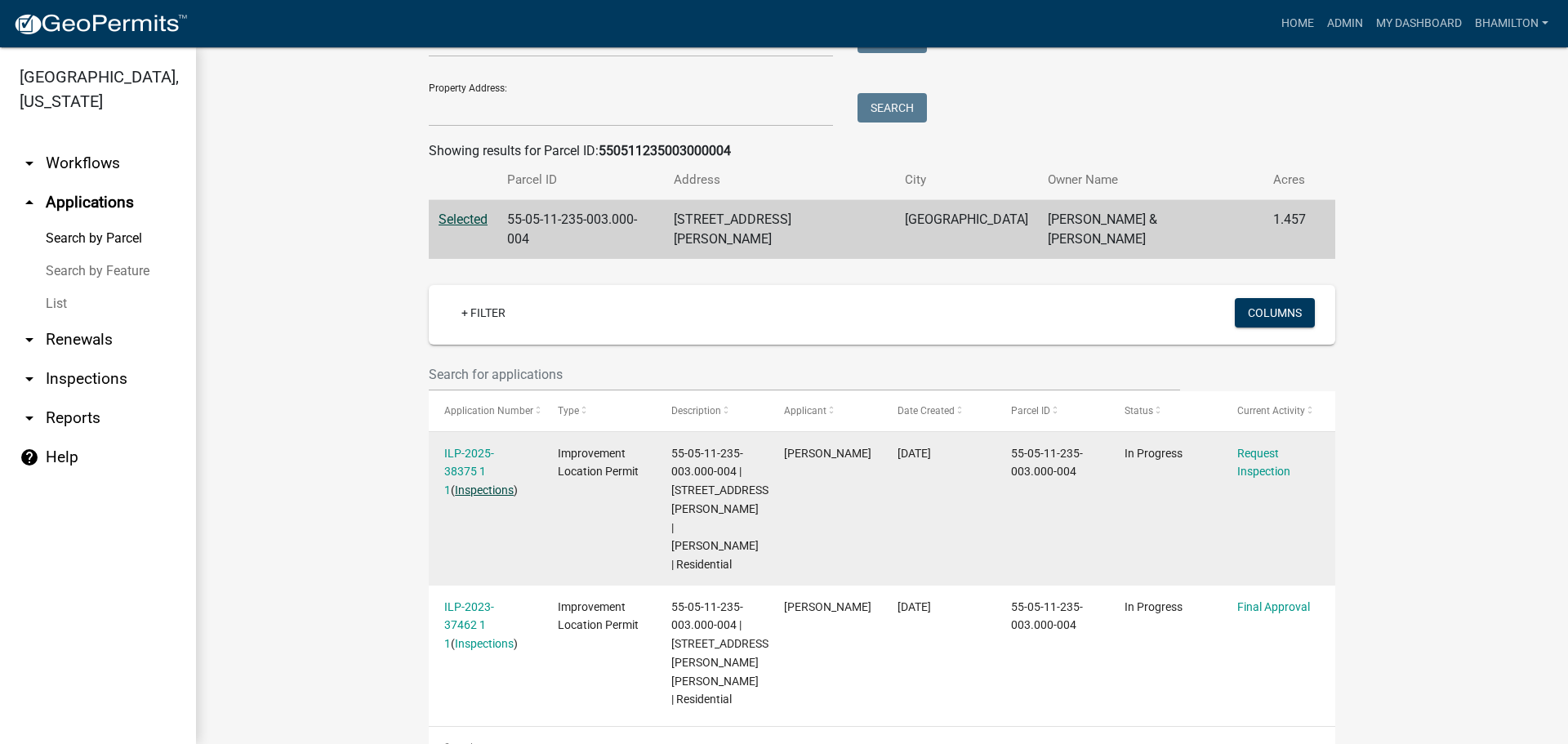
click at [472, 484] on link "Inspections" at bounding box center [485, 490] width 59 height 13
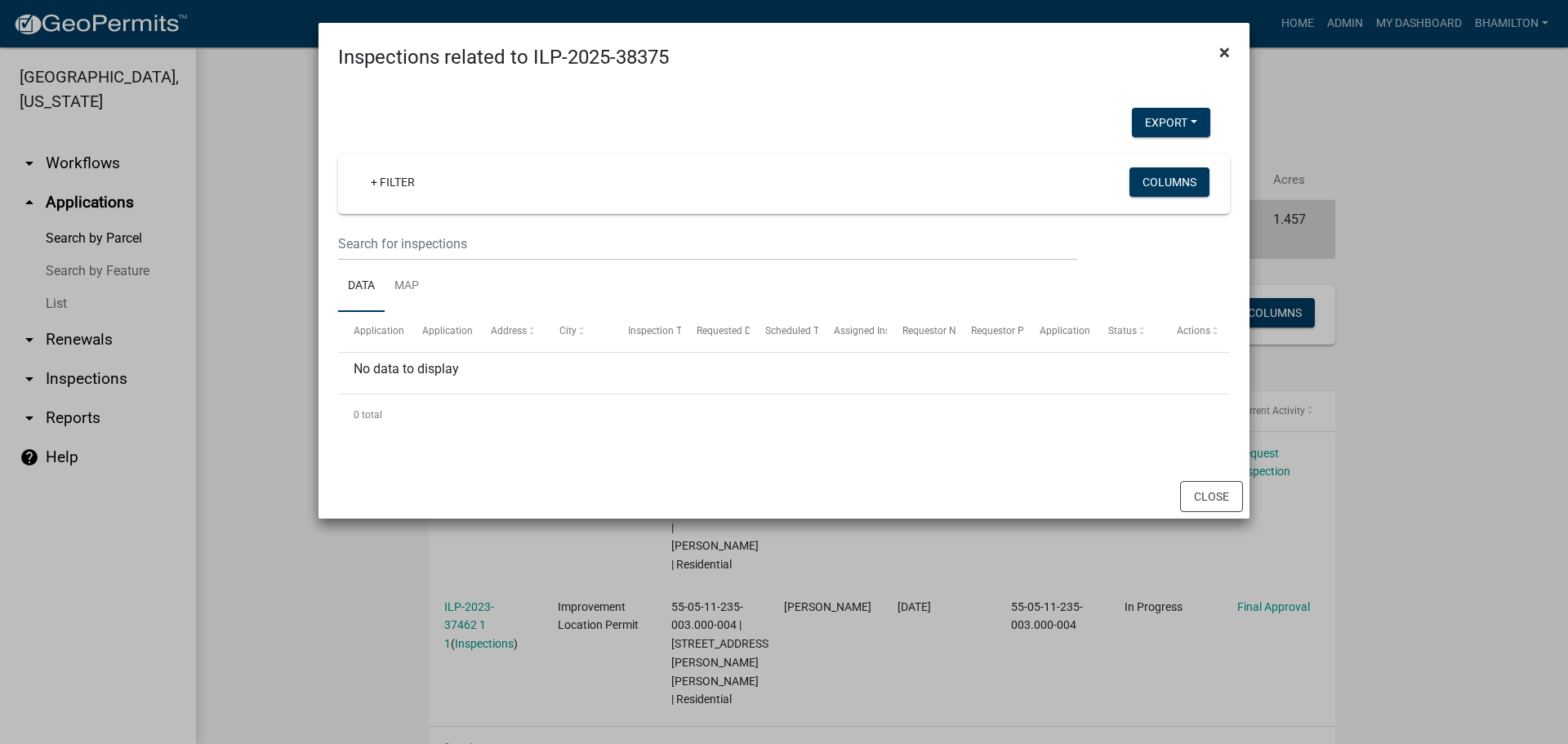
click at [1230, 54] on button "×" at bounding box center [1224, 52] width 37 height 46
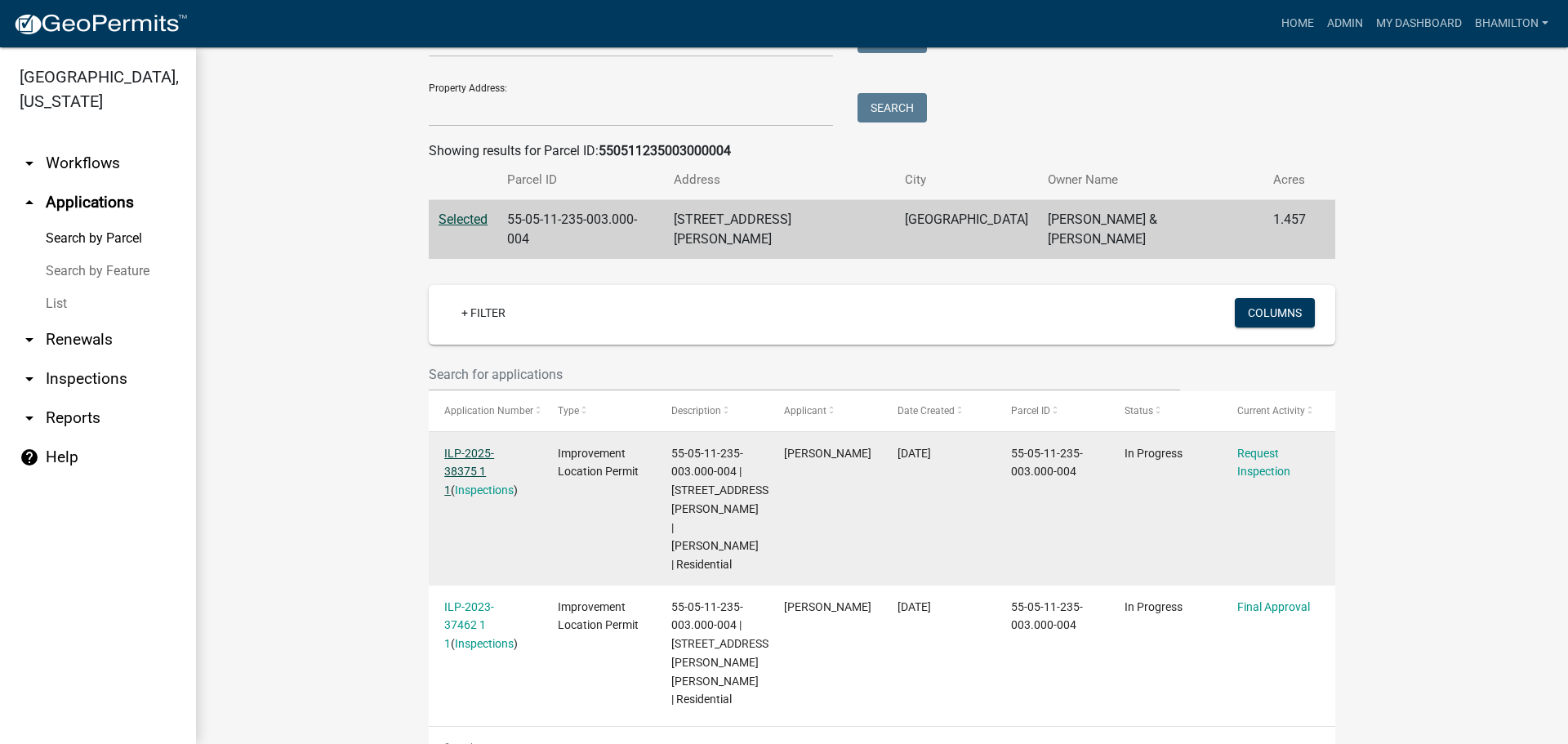
click at [482, 447] on link "ILP-2025-38375 1 1" at bounding box center [469, 472] width 50 height 51
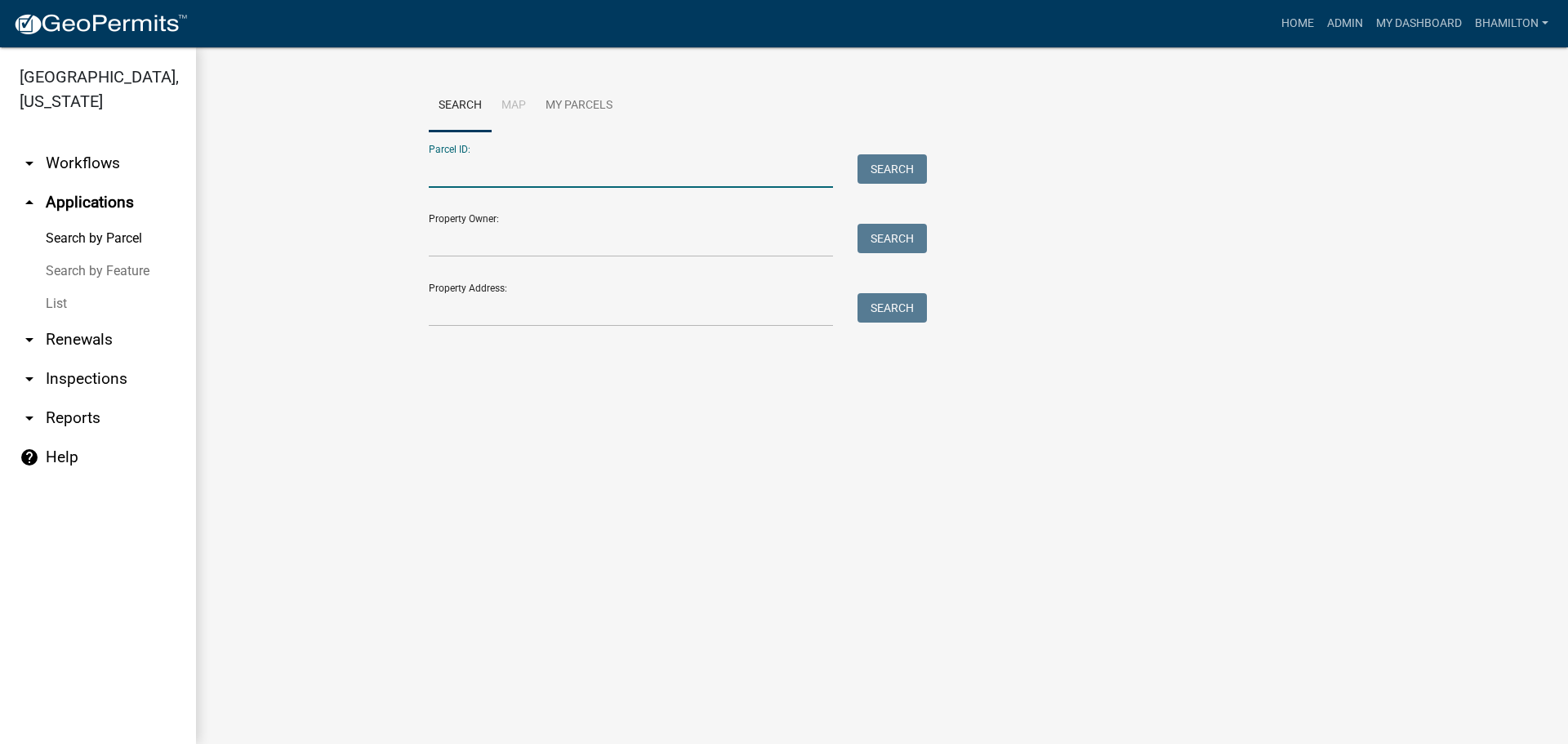
click at [468, 172] on input "Parcel ID:" at bounding box center [631, 171] width 404 height 33
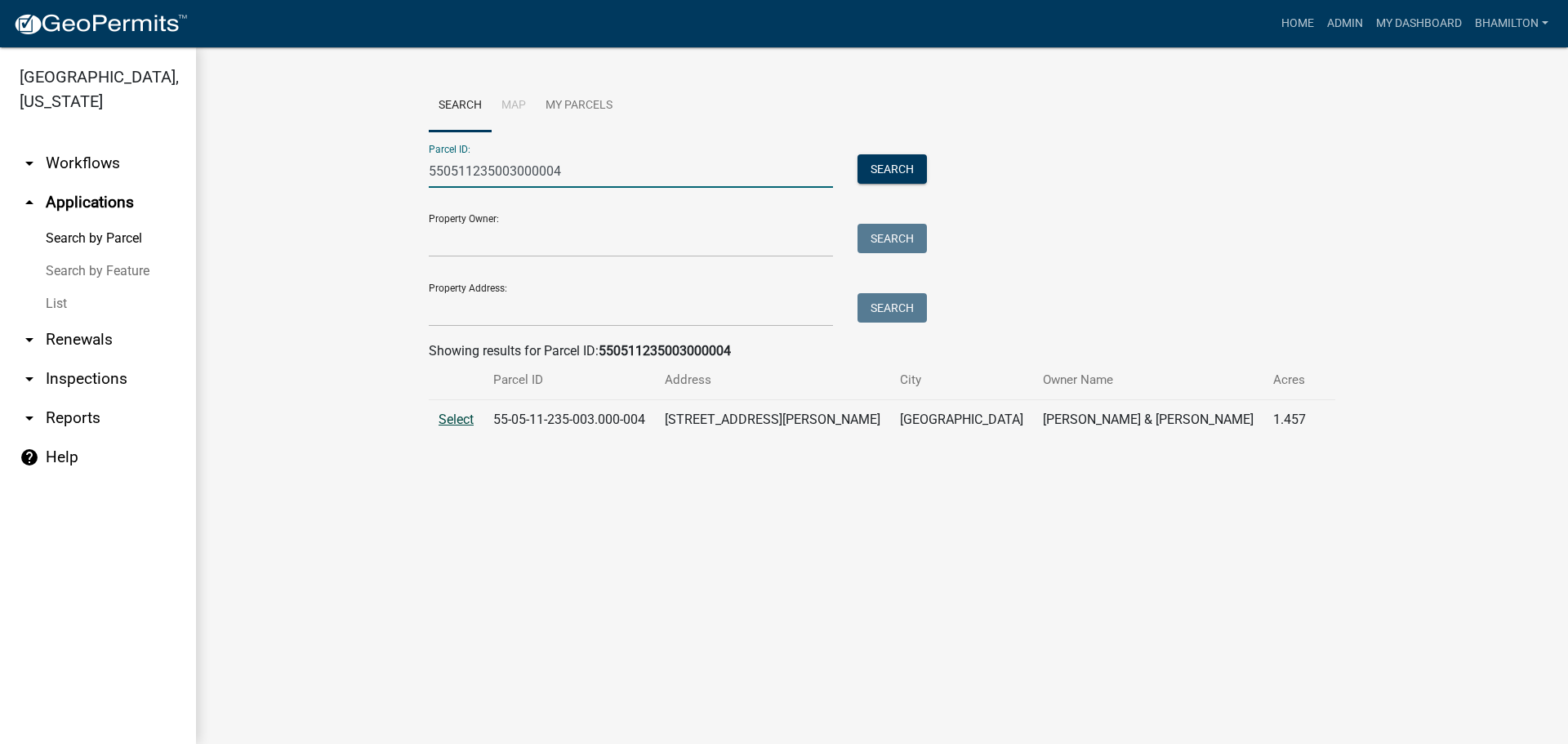
type input "550511235003000004"
click at [462, 422] on span "Select" at bounding box center [456, 418] width 35 height 15
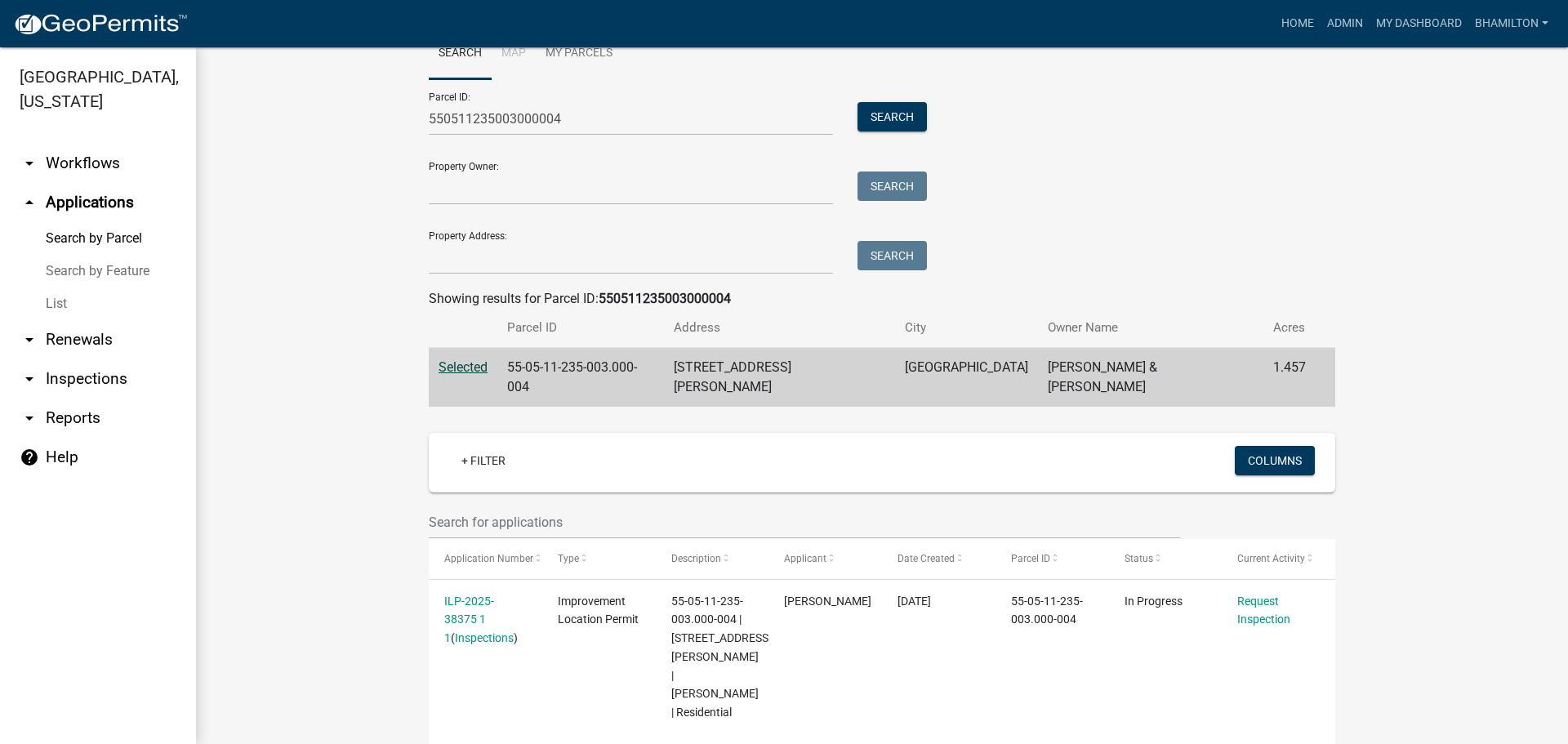
scroll to position [200, 0]
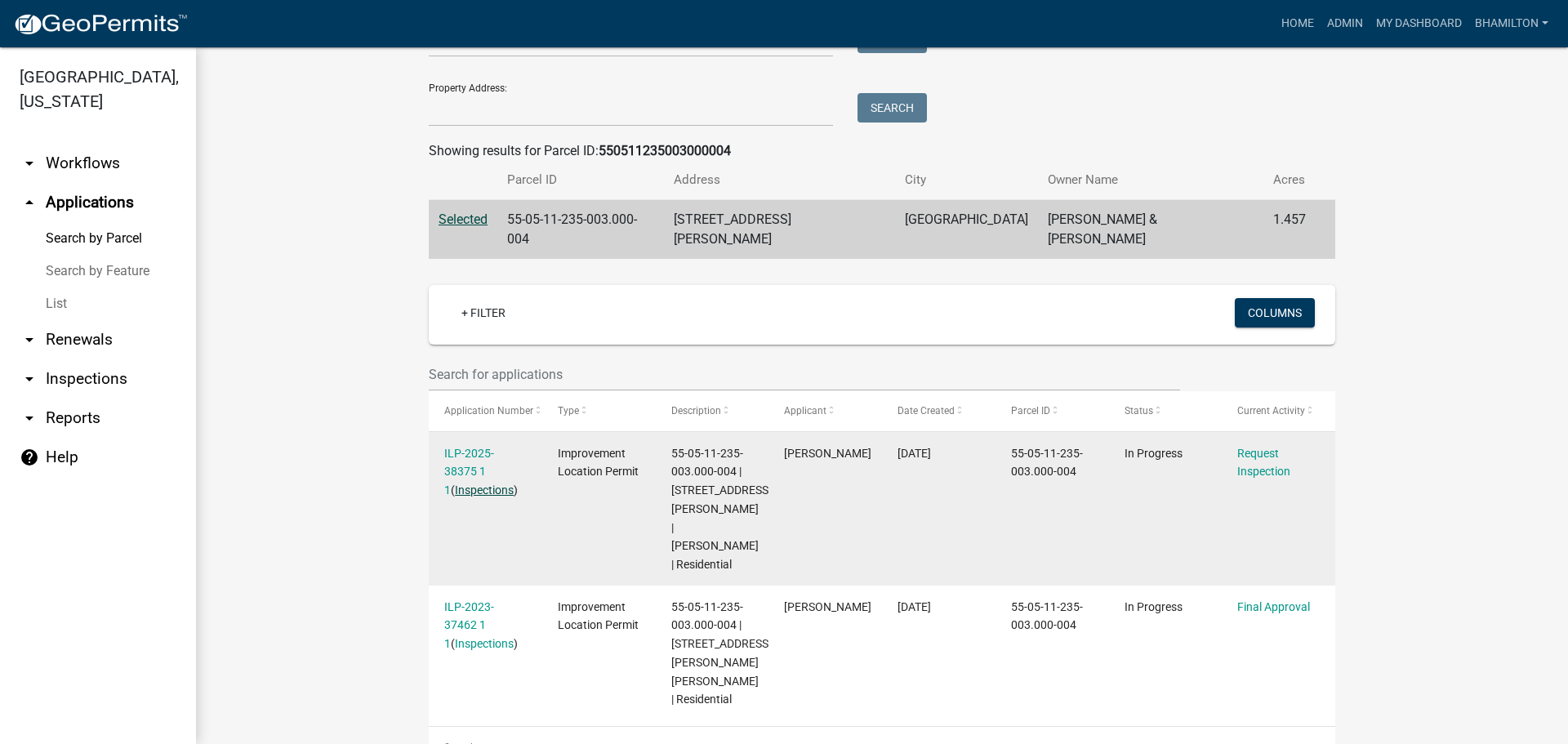
click at [455, 484] on link "Inspections" at bounding box center [485, 490] width 59 height 13
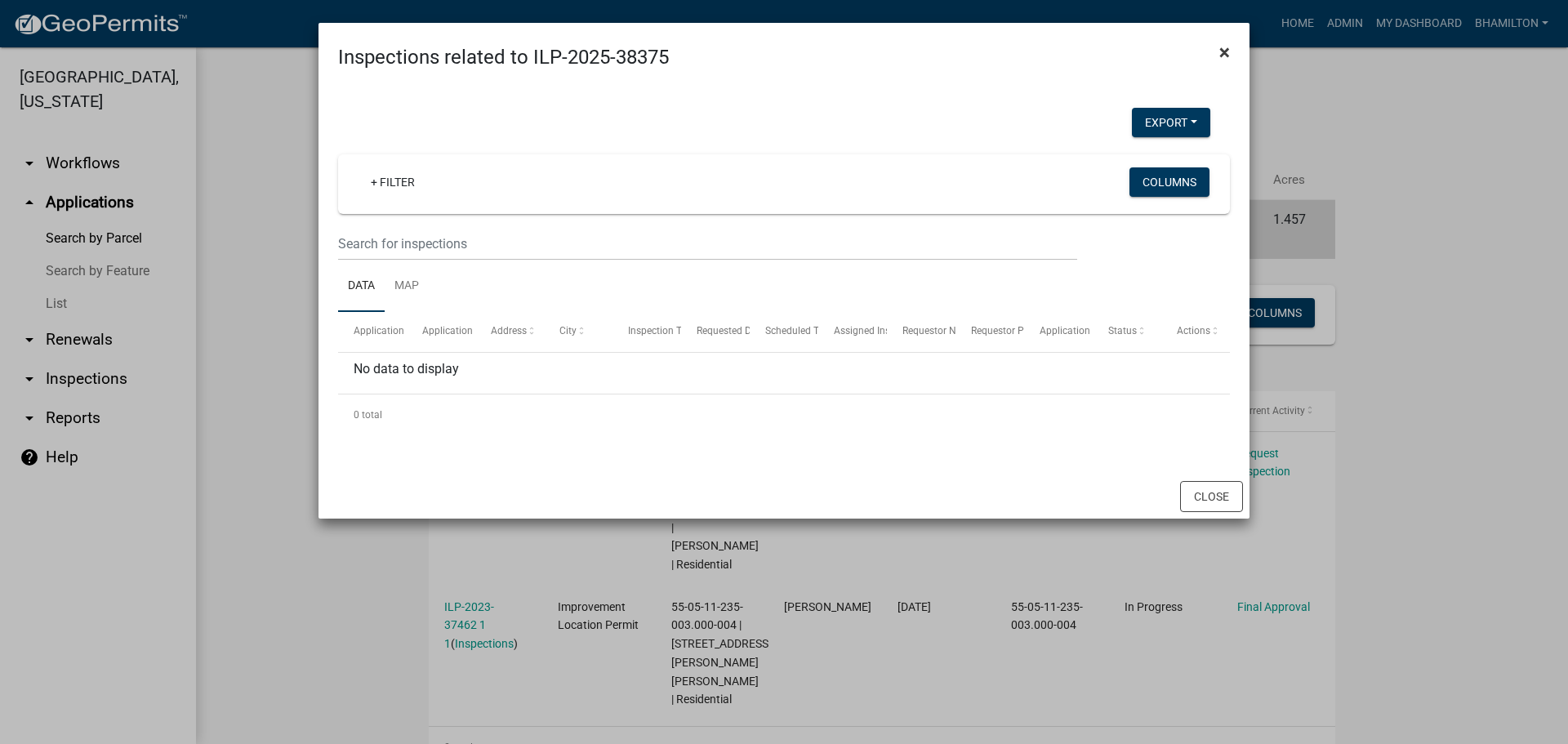
click at [1227, 51] on span "×" at bounding box center [1225, 53] width 11 height 23
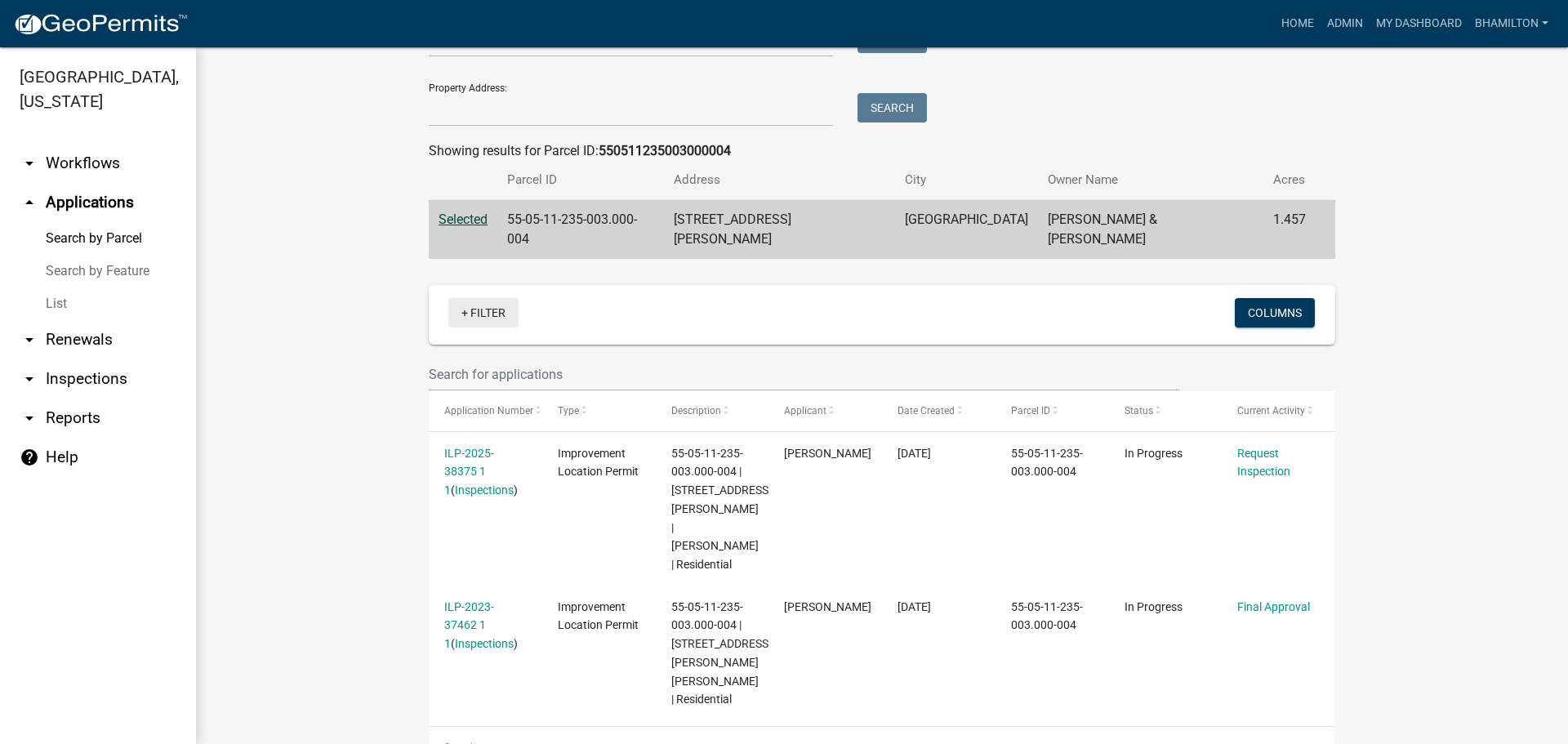
click at [464, 298] on link "+ Filter" at bounding box center [484, 312] width 71 height 30
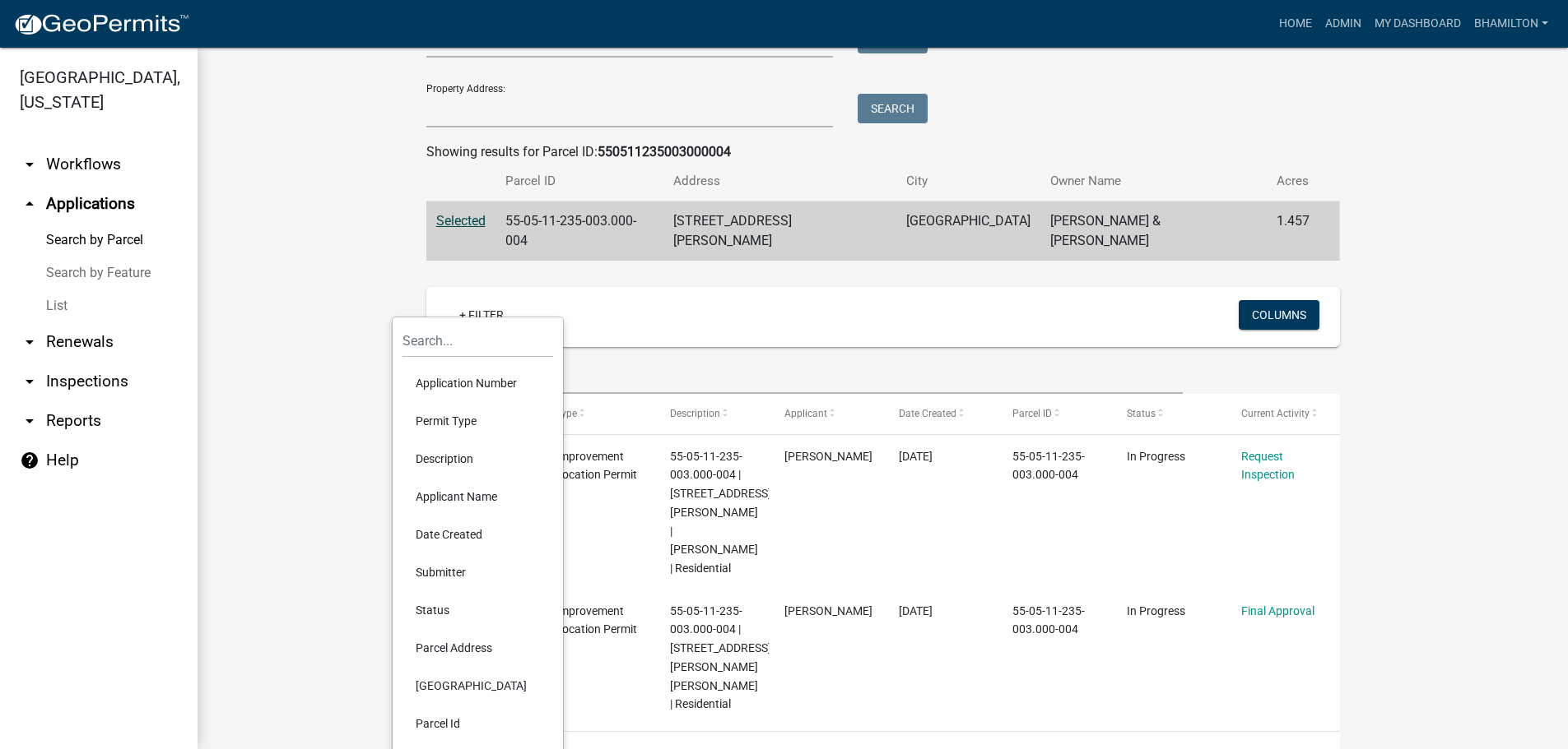
click at [433, 608] on li "Status" at bounding box center [477, 610] width 150 height 38
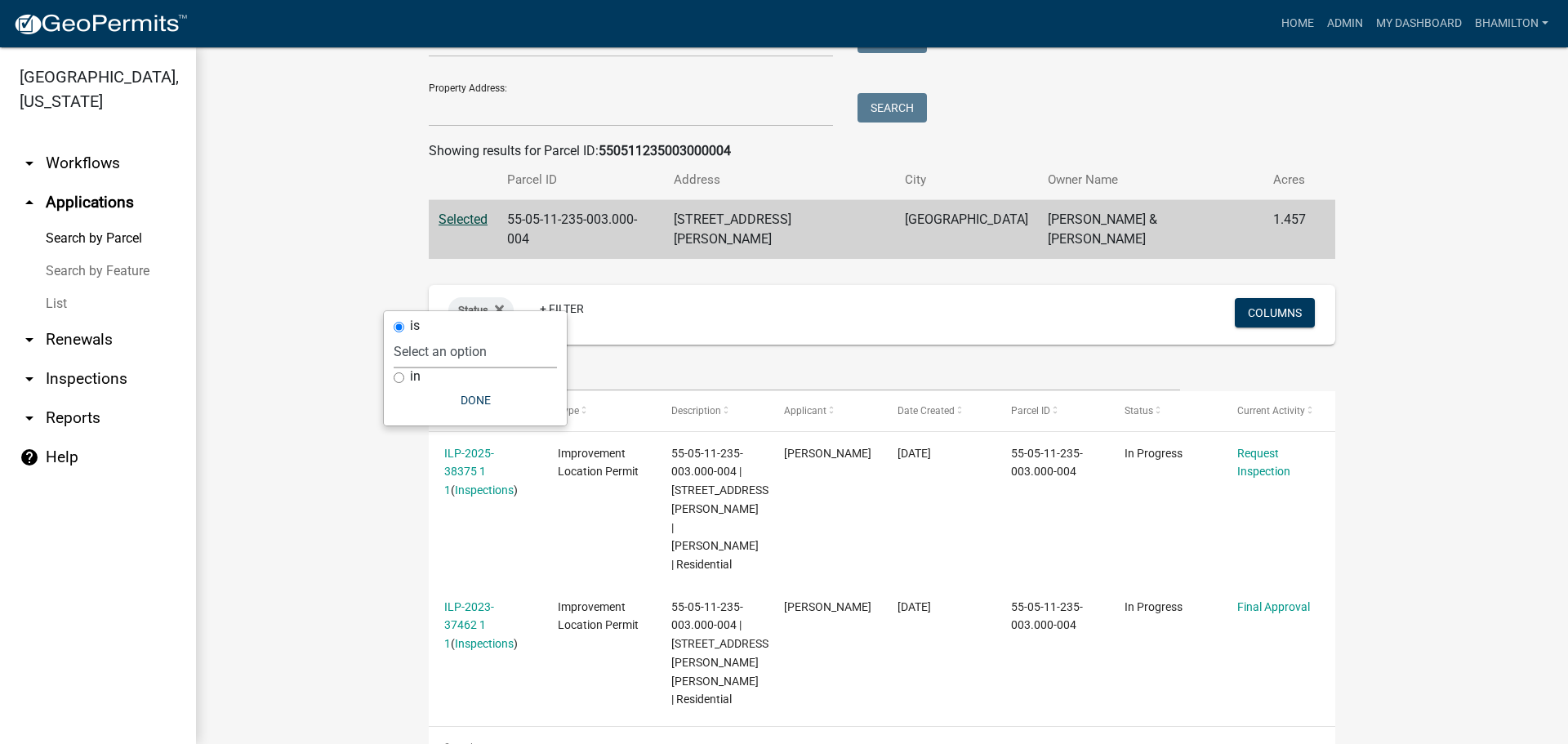
click at [474, 351] on select "Select an option Not Started In Progress Completed Expired Locked Withdrawn Voi…" at bounding box center [475, 351] width 164 height 33
click at [350, 482] on wm-workflow-application-search-view "Search Map My Parcels Parcel ID: 550511235003000004 Search Property Owner: Sear…" at bounding box center [882, 324] width 1307 height 888
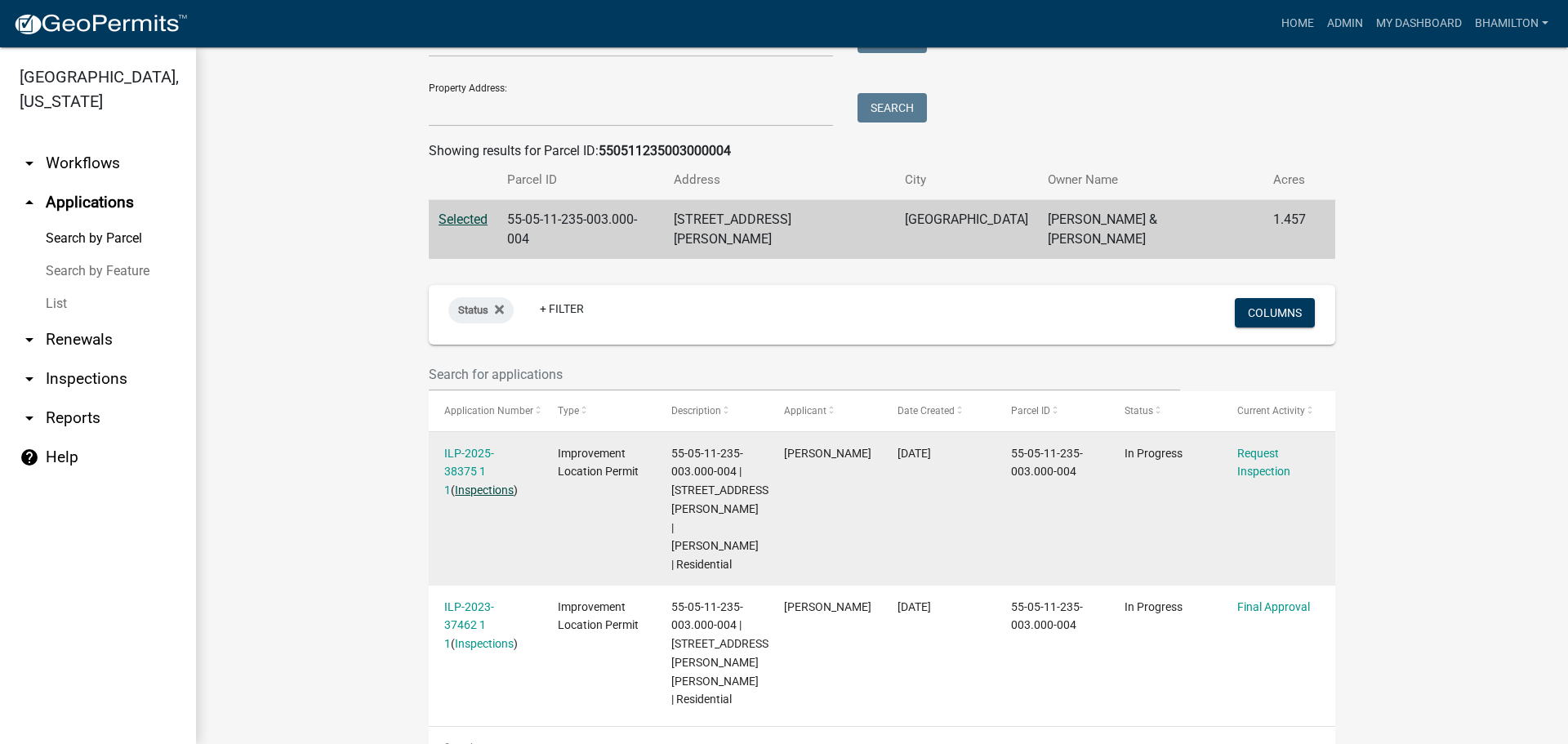
click at [455, 484] on link "Inspections" at bounding box center [485, 490] width 59 height 13
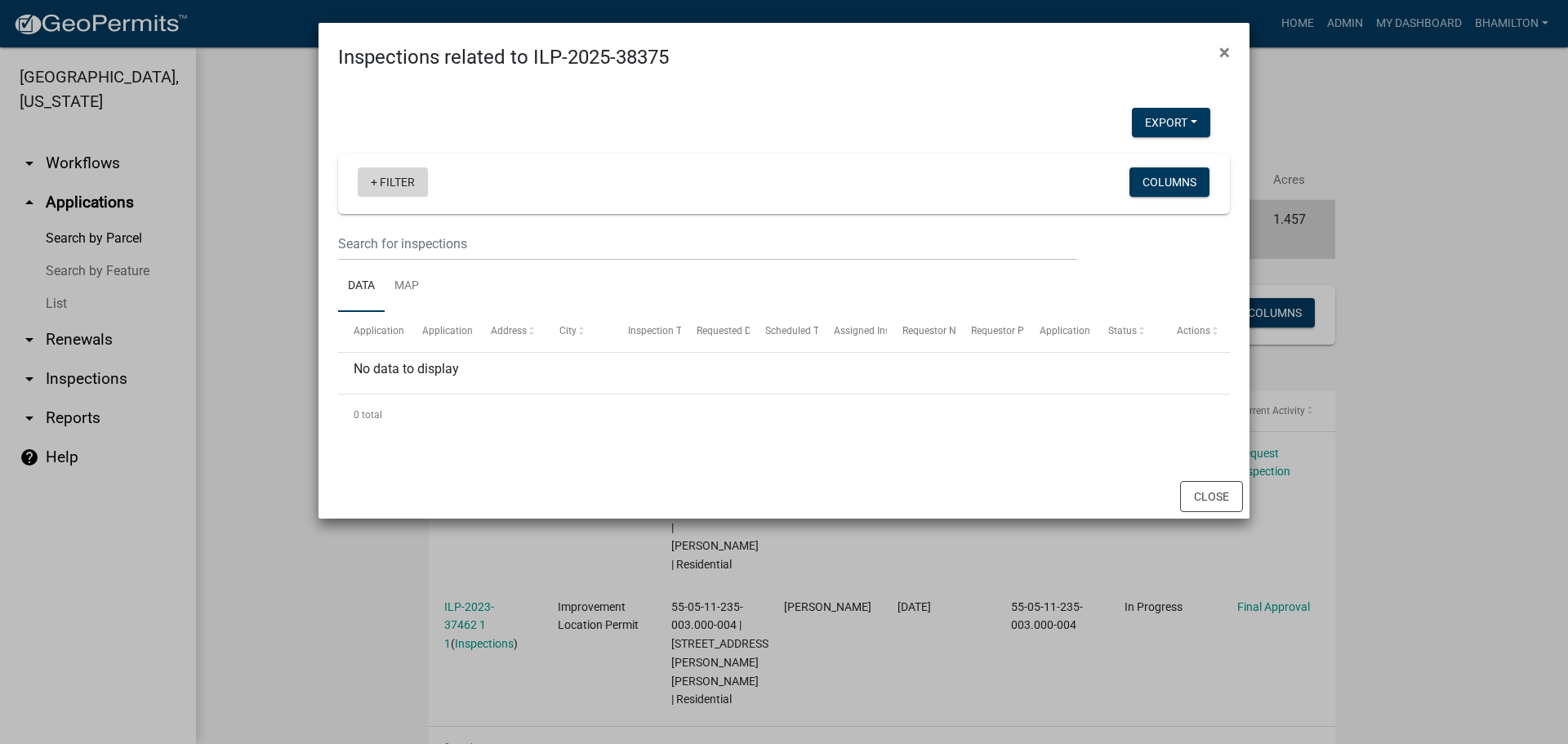
click at [409, 175] on link "+ Filter" at bounding box center [392, 182] width 71 height 30
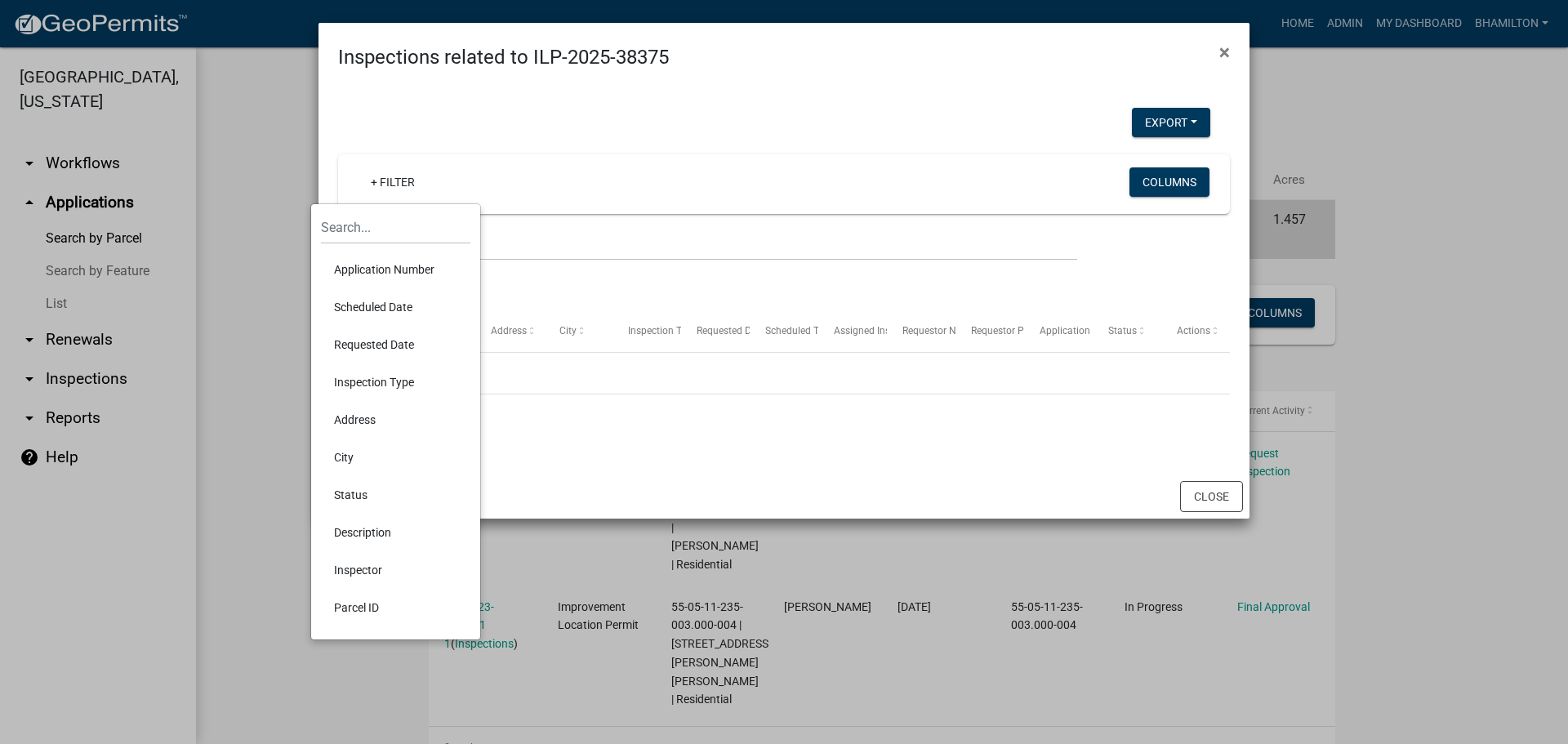
click at [396, 386] on li "Inspection Type" at bounding box center [395, 383] width 149 height 38
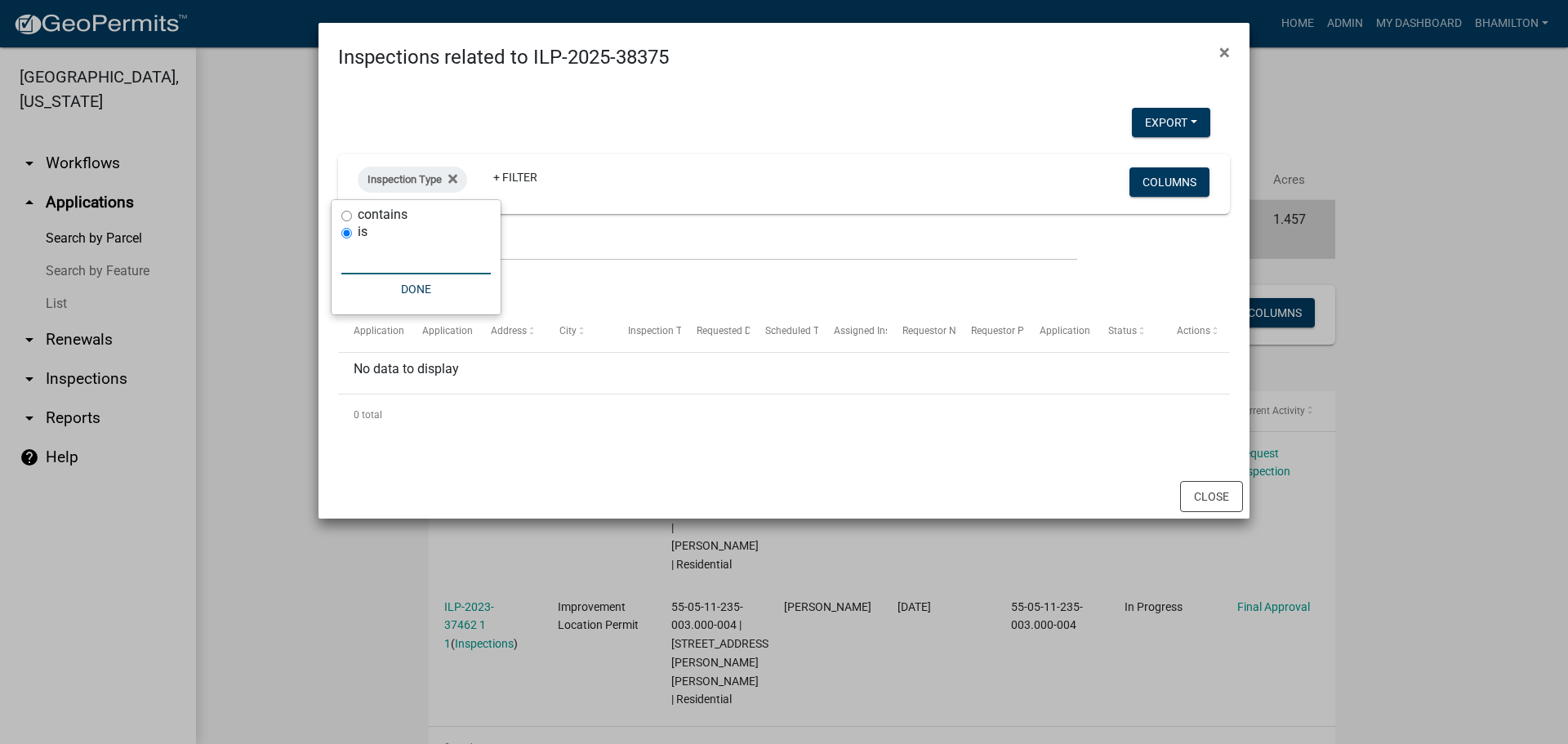
click at [401, 263] on input "text" at bounding box center [416, 258] width 149 height 33
type input "38375"
click at [426, 289] on button "Done" at bounding box center [437, 289] width 149 height 30
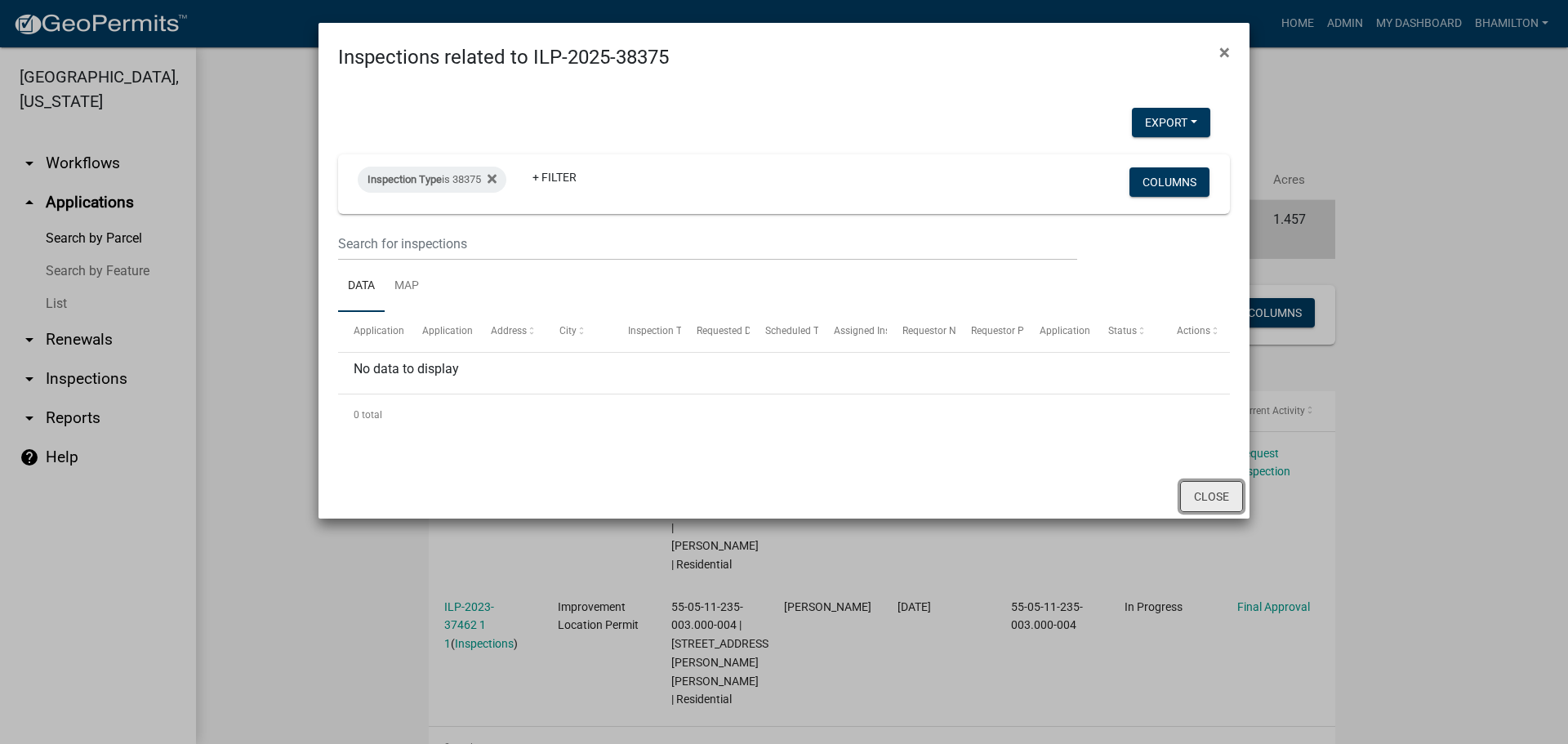
click at [1197, 487] on button "Close" at bounding box center [1211, 496] width 63 height 31
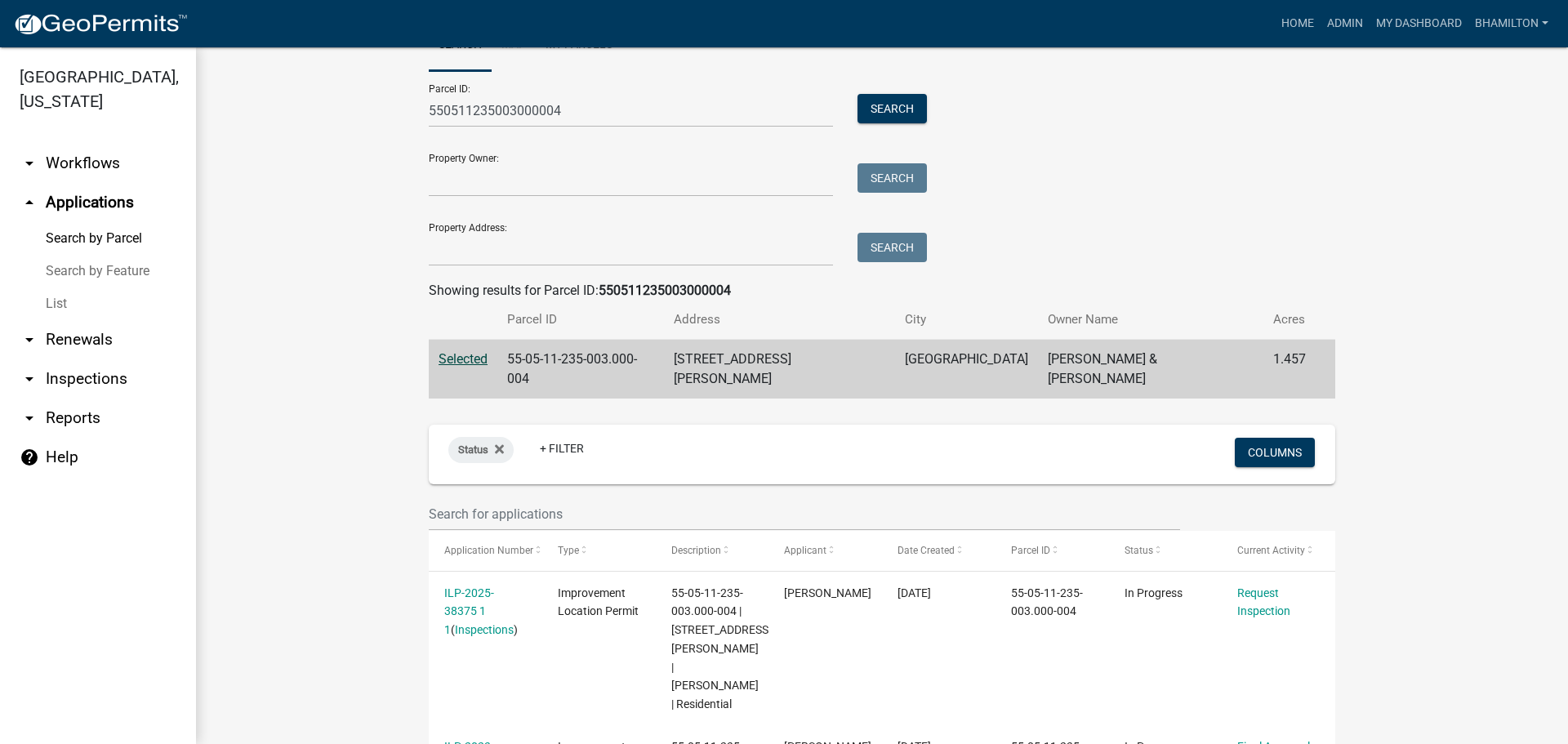
scroll to position [0, 0]
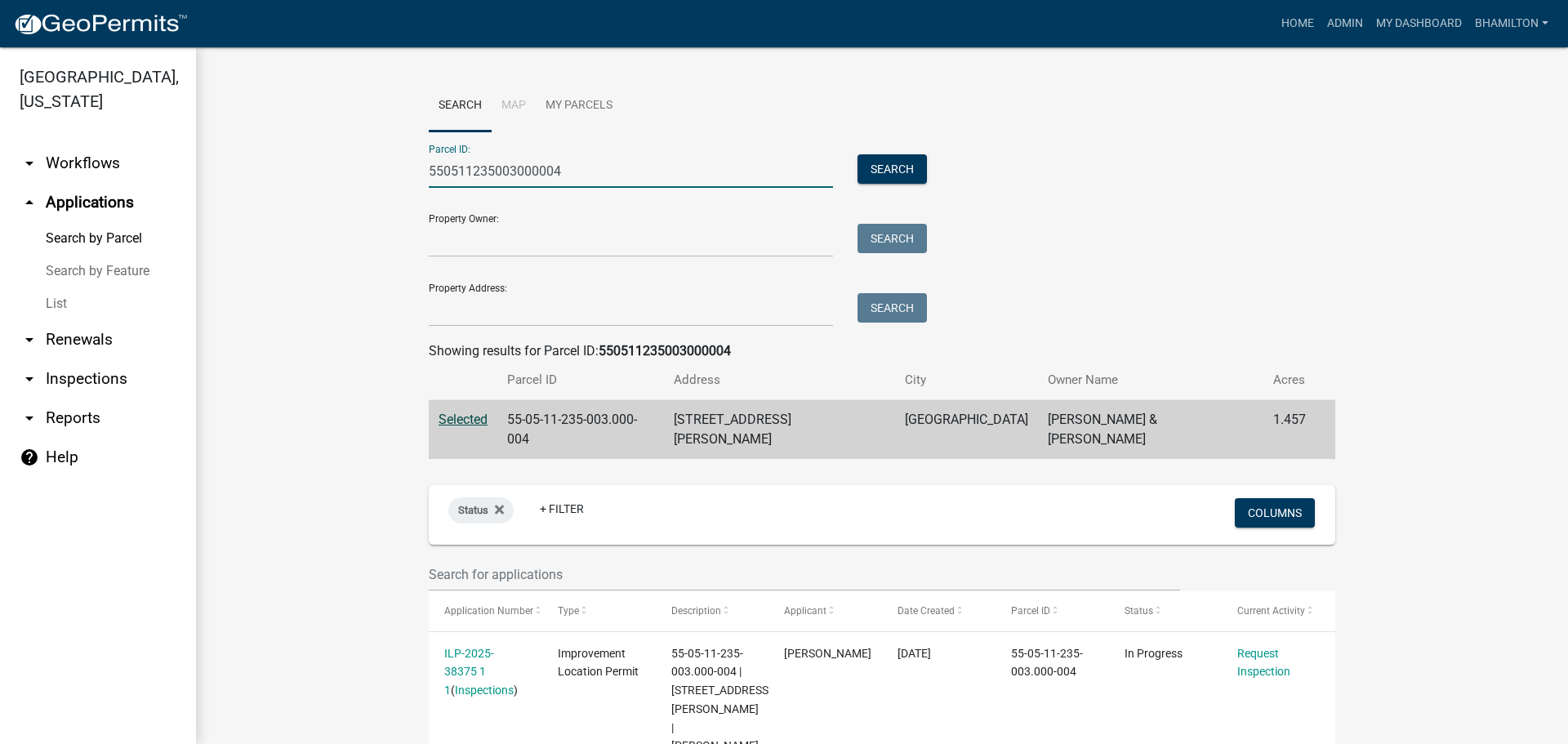
drag, startPoint x: 562, startPoint y: 173, endPoint x: 359, endPoint y: 184, distance: 203.3
click at [359, 184] on wm-workflow-application-search-view "Search Map My Parcels Parcel ID: 550511235003000004 Search Property Owner: Sear…" at bounding box center [882, 524] width 1307 height 888
type input "3"
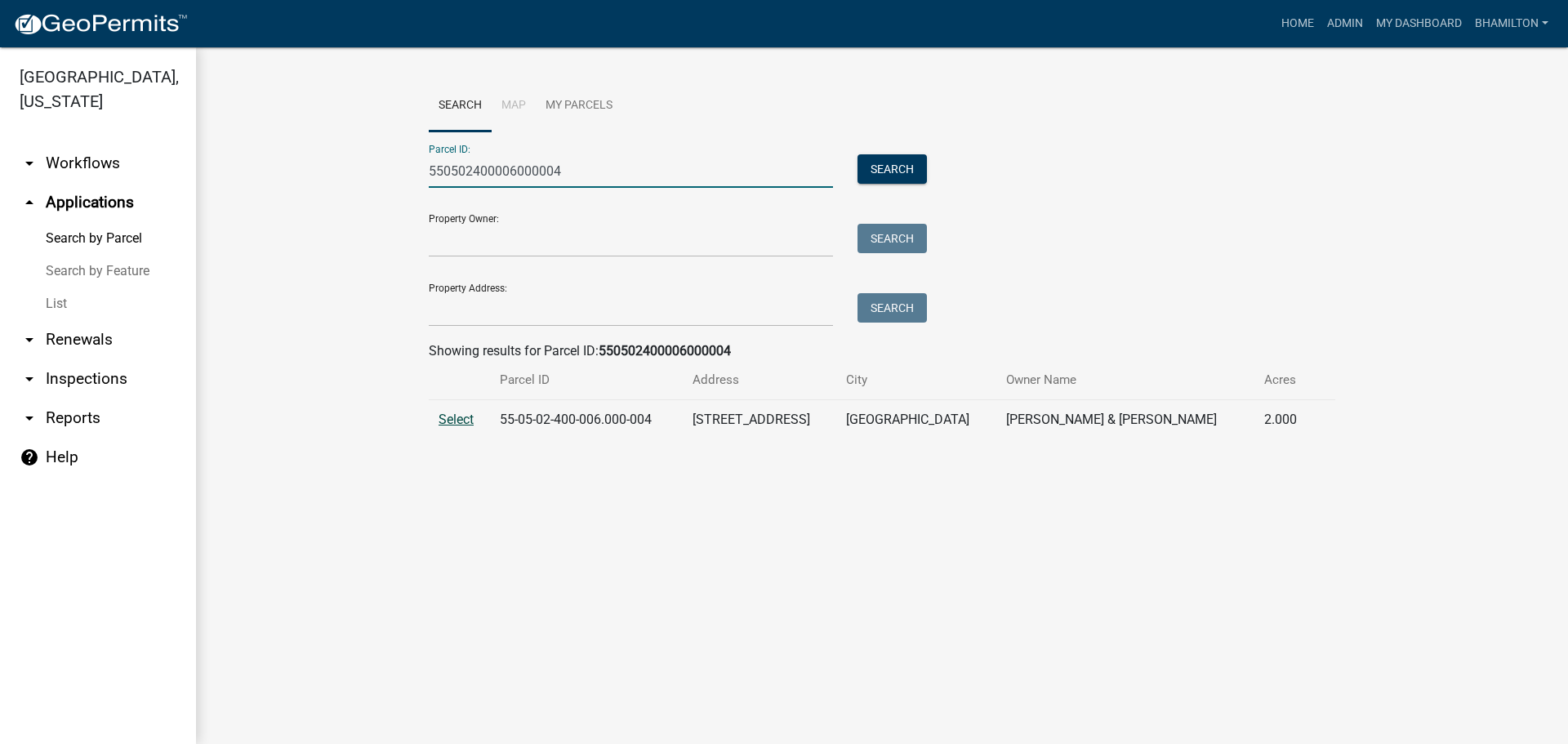
type input "550502400006000004"
click at [460, 421] on span "Select" at bounding box center [456, 418] width 35 height 15
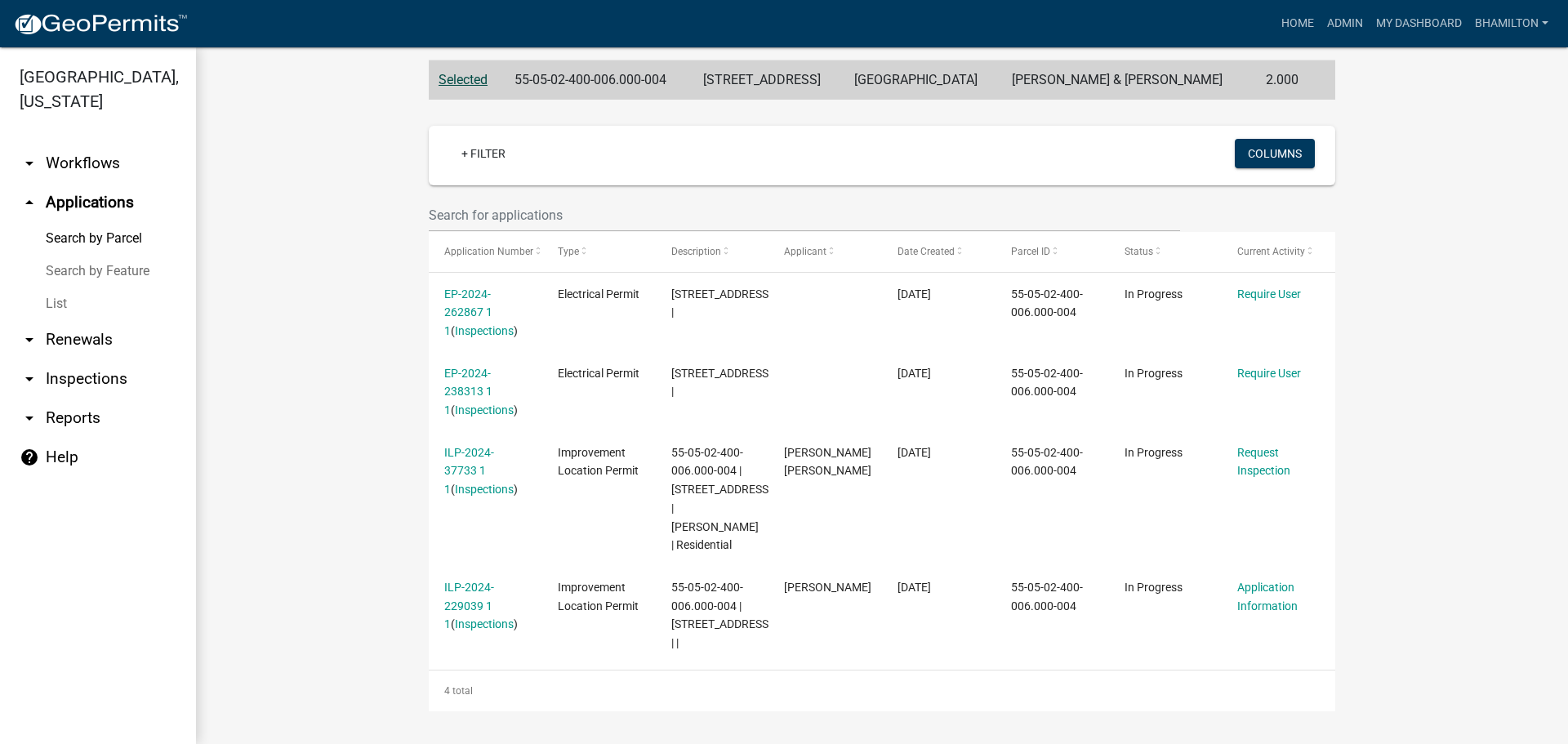
scroll to position [359, 0]
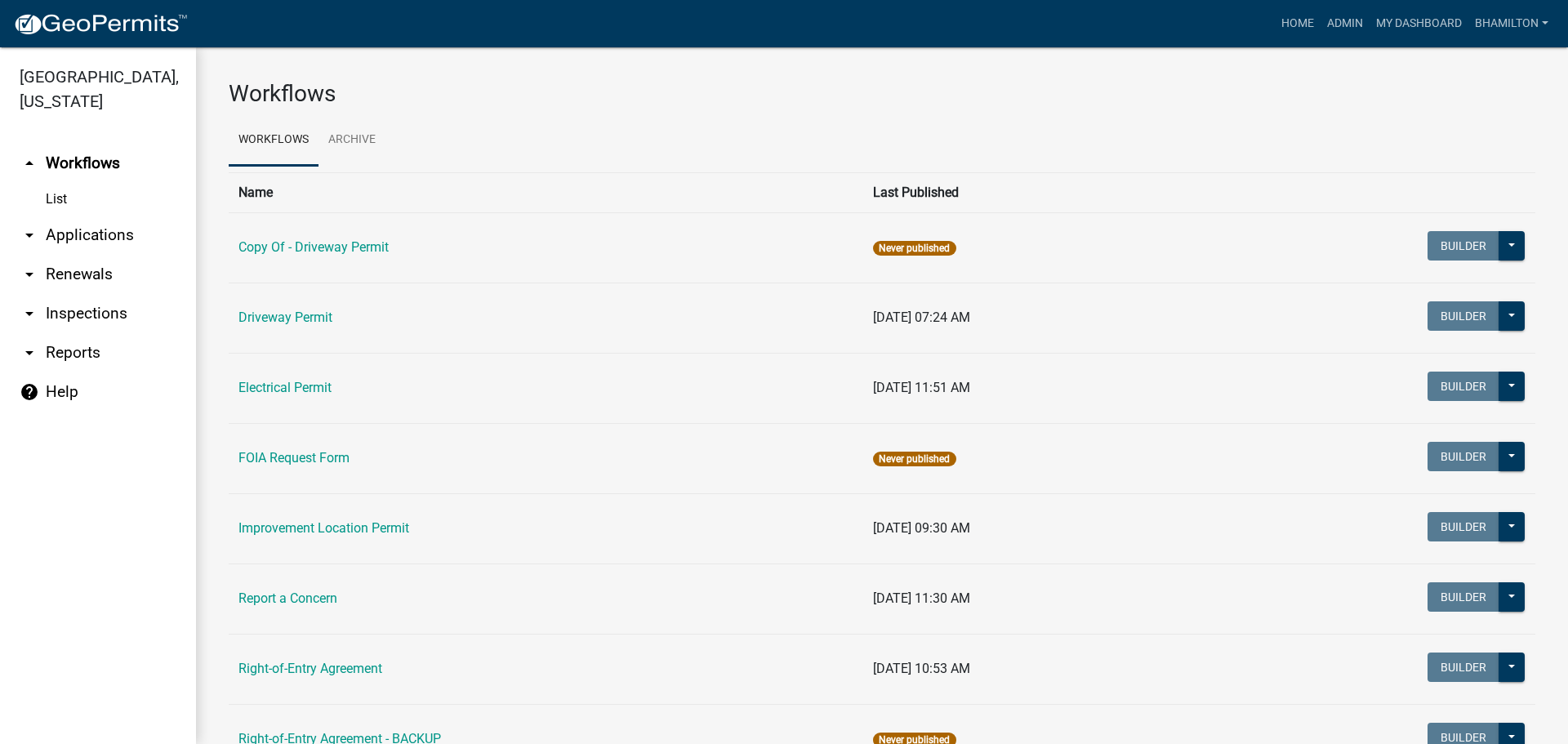
click at [102, 235] on link "arrow_drop_down Applications" at bounding box center [97, 235] width 196 height 39
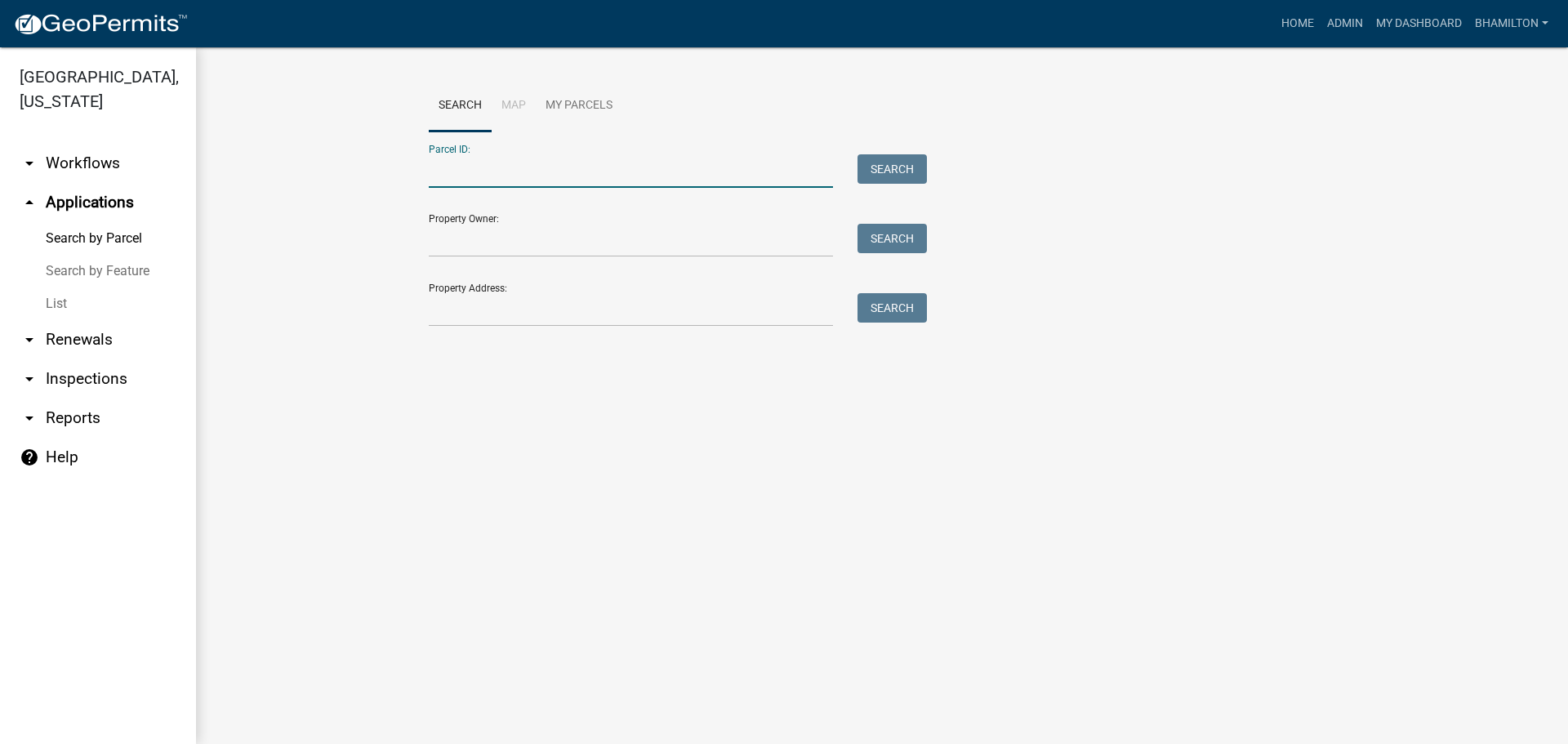
click at [442, 164] on input "Parcel ID:" at bounding box center [631, 171] width 404 height 33
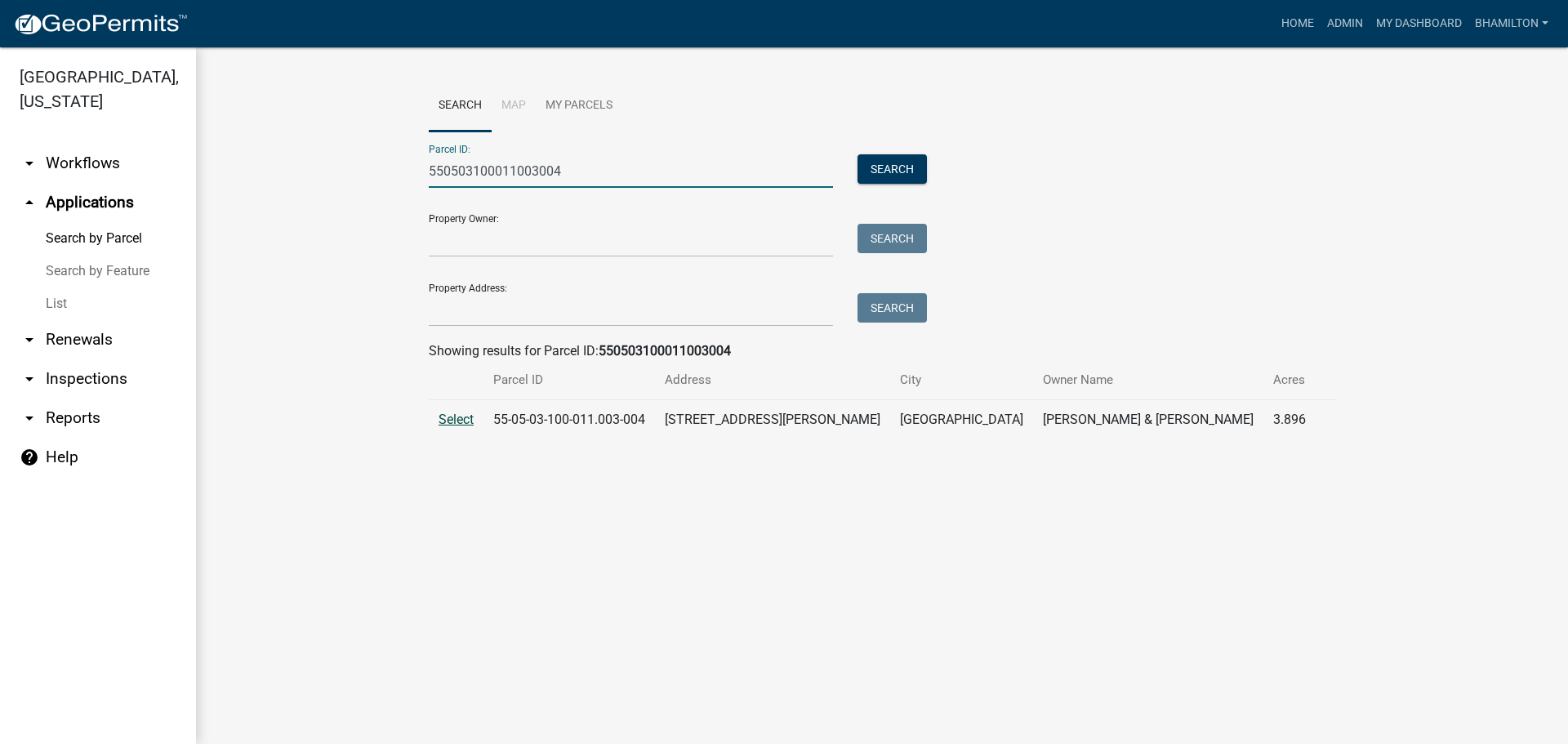
type input "550503100011003004"
click at [459, 421] on span "Select" at bounding box center [456, 418] width 35 height 15
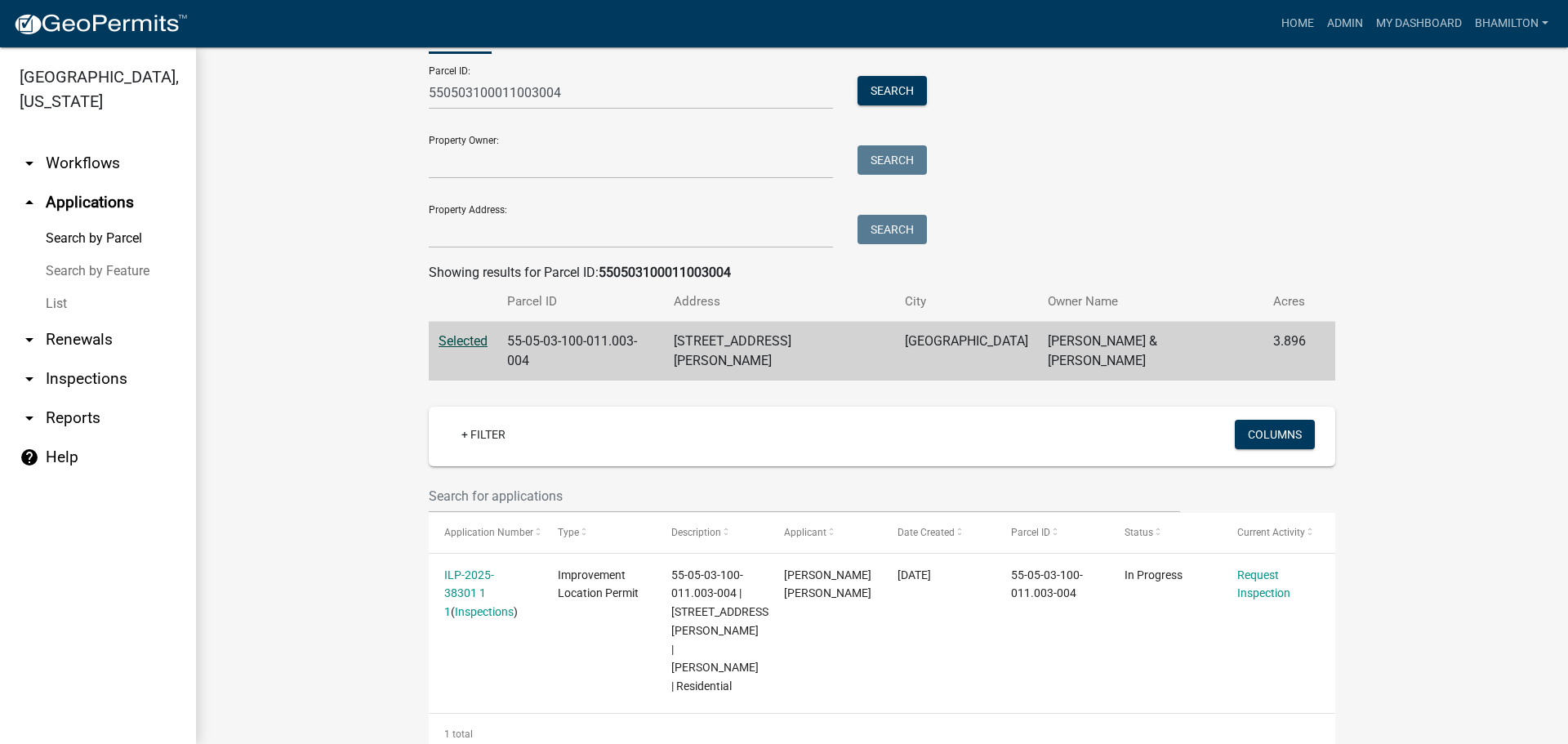
scroll to position [83, 0]
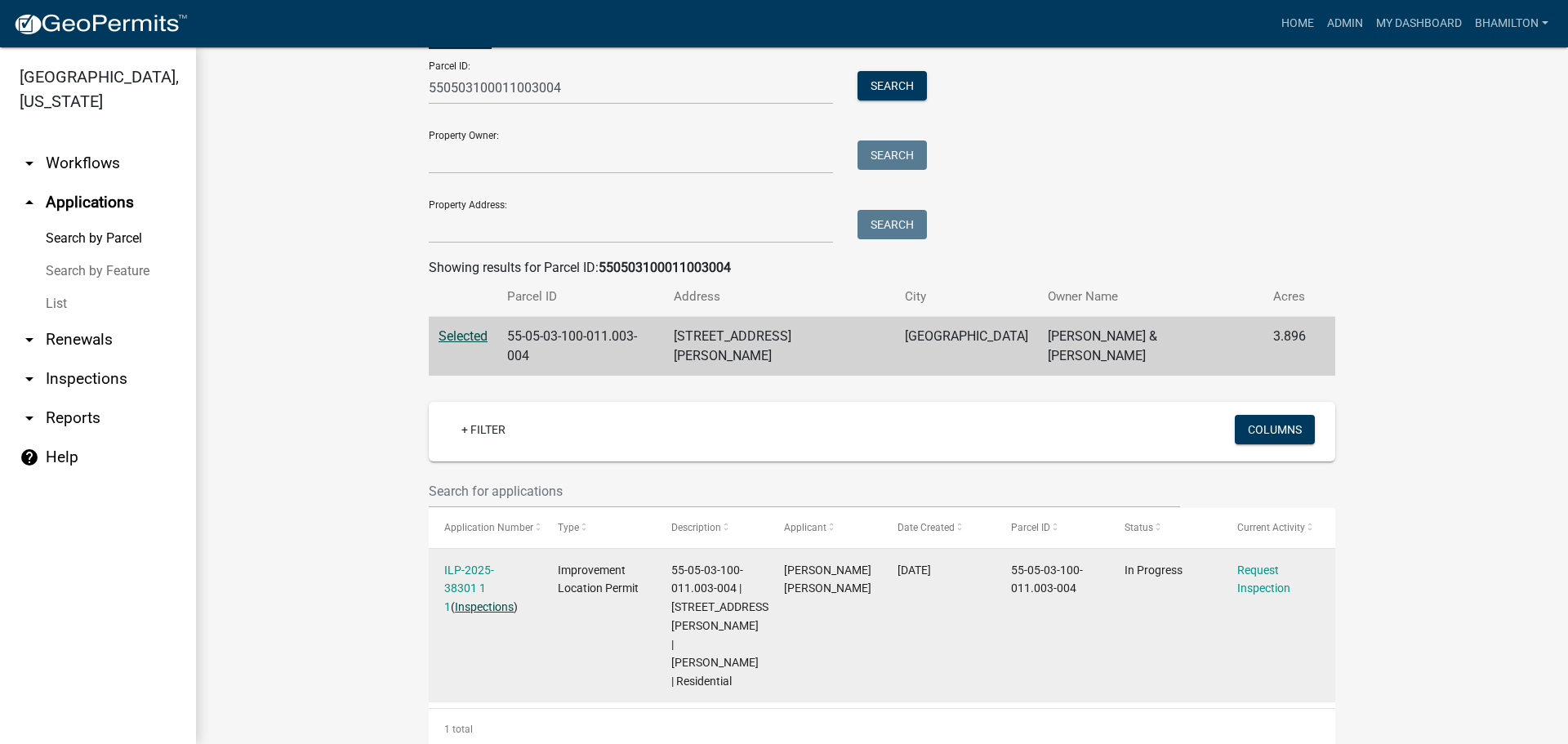
click at [476, 601] on link "Inspections" at bounding box center [485, 607] width 59 height 13
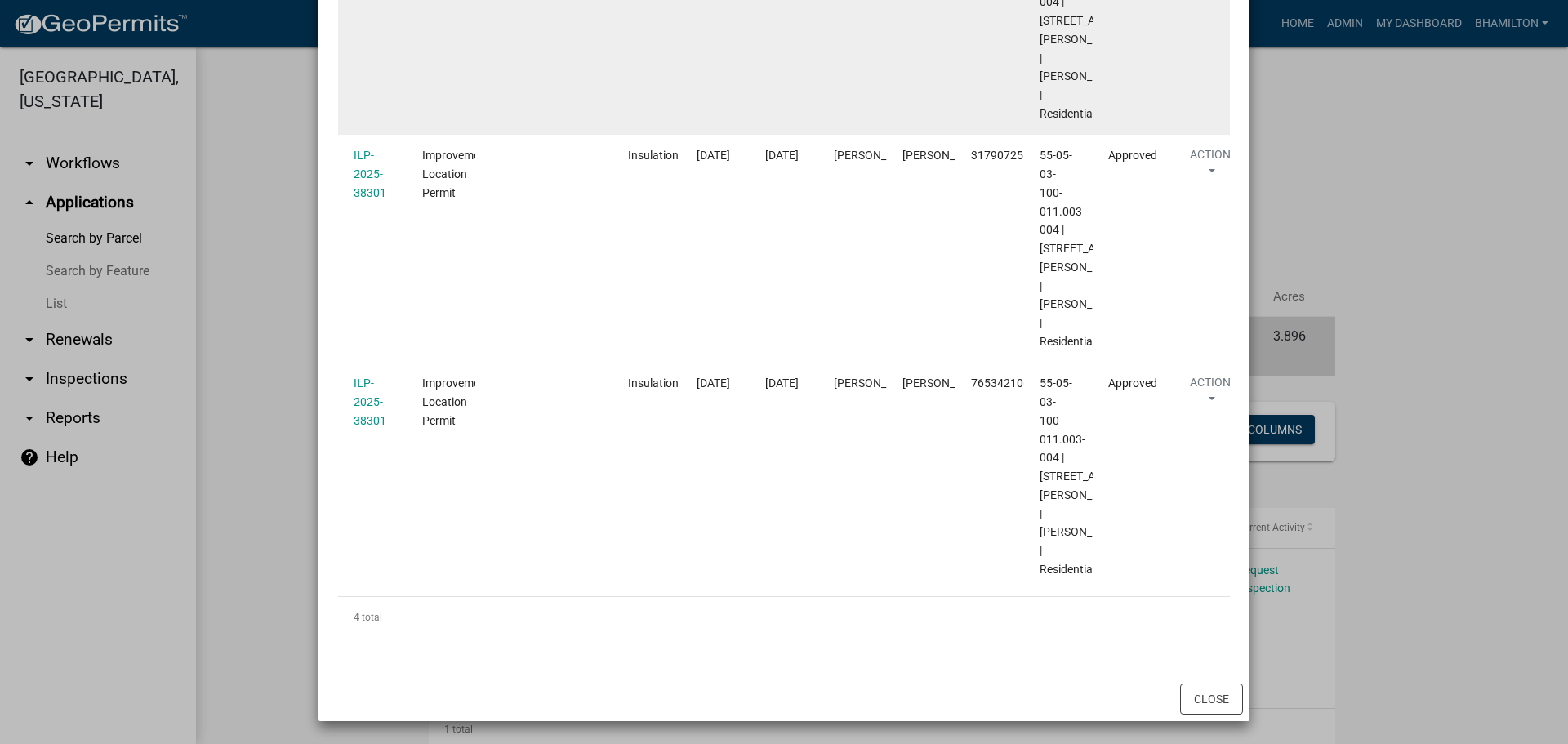
scroll to position [823, 0]
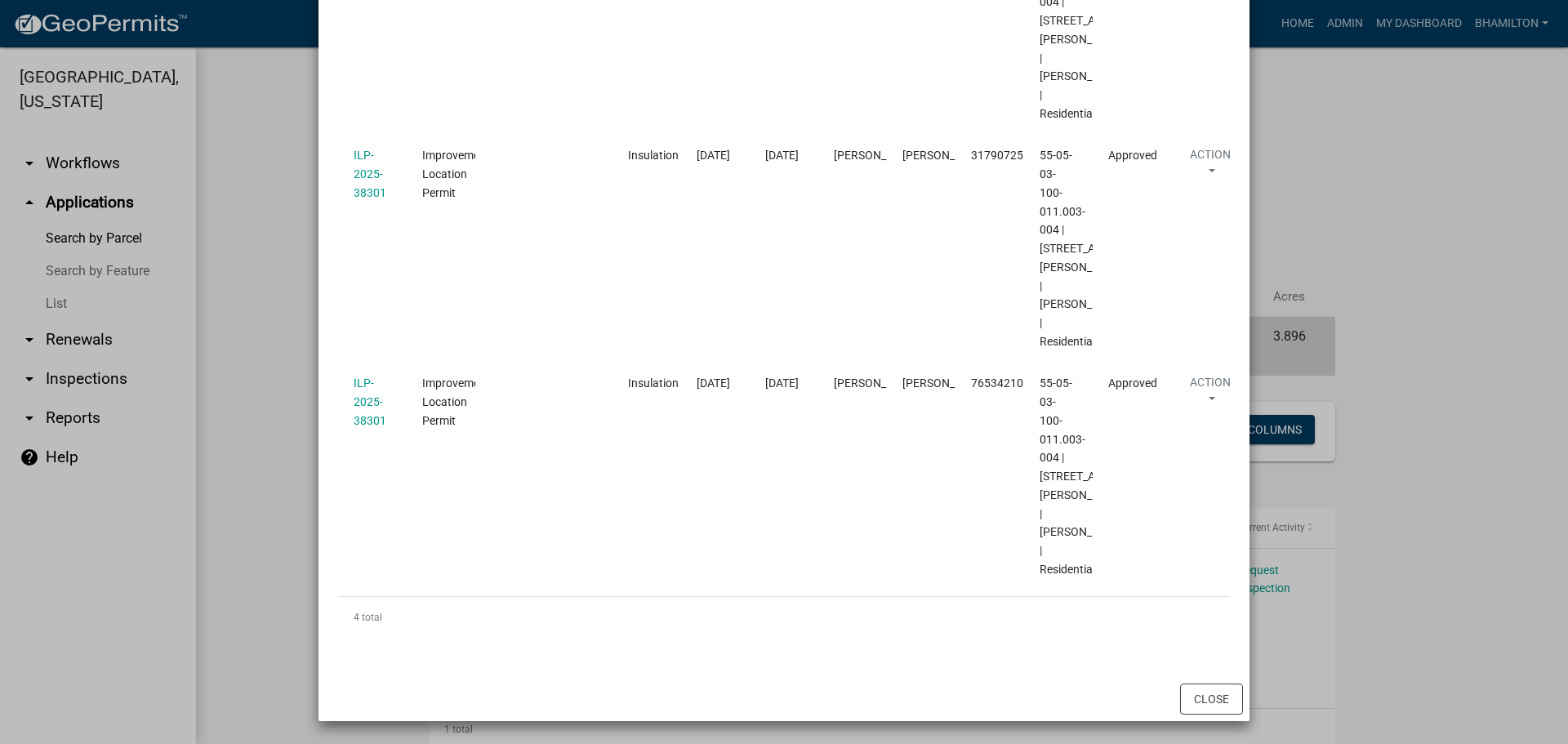
click at [1242, 696] on div "Close" at bounding box center [784, 698] width 932 height 44
click at [1206, 698] on button "Close" at bounding box center [1211, 699] width 63 height 31
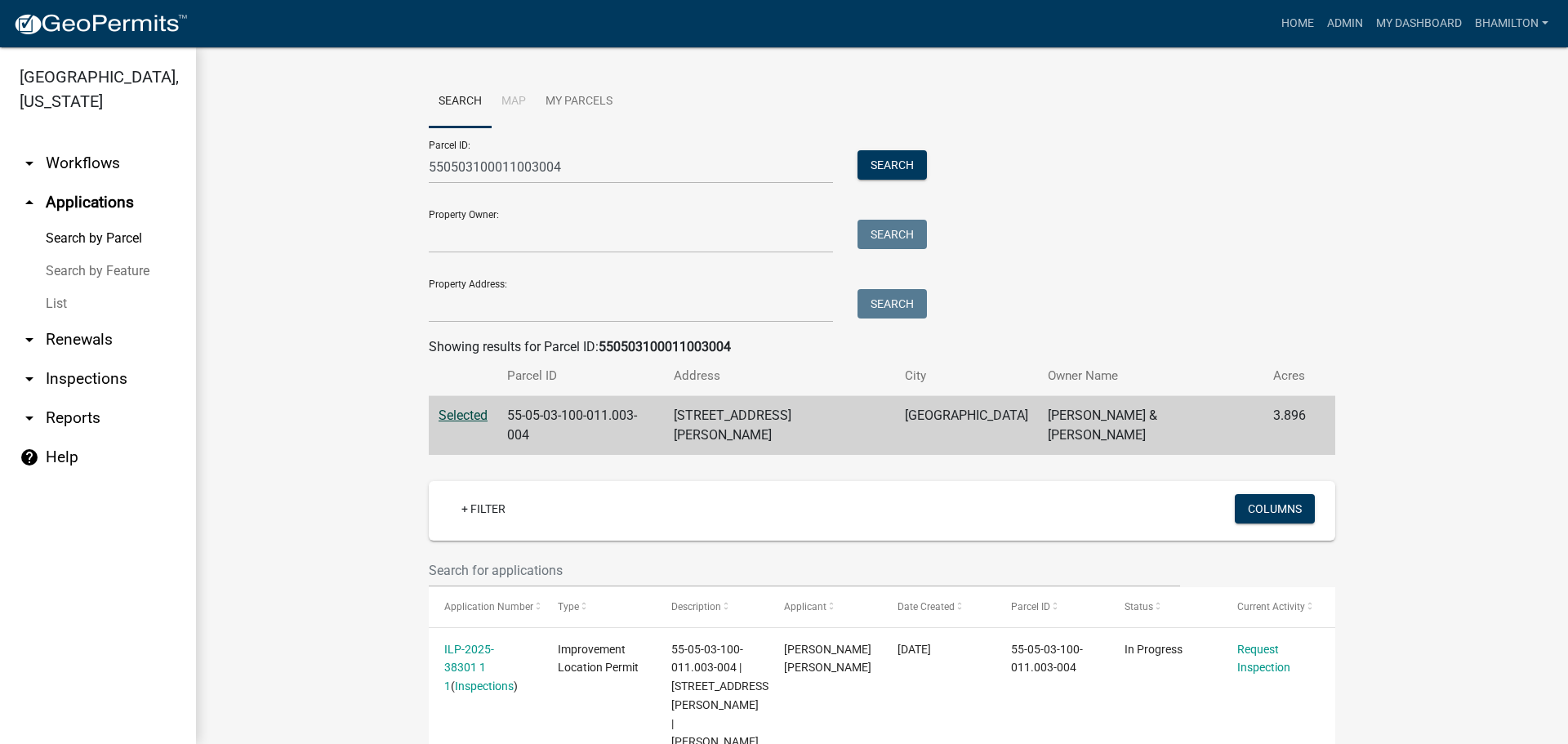
scroll to position [0, 0]
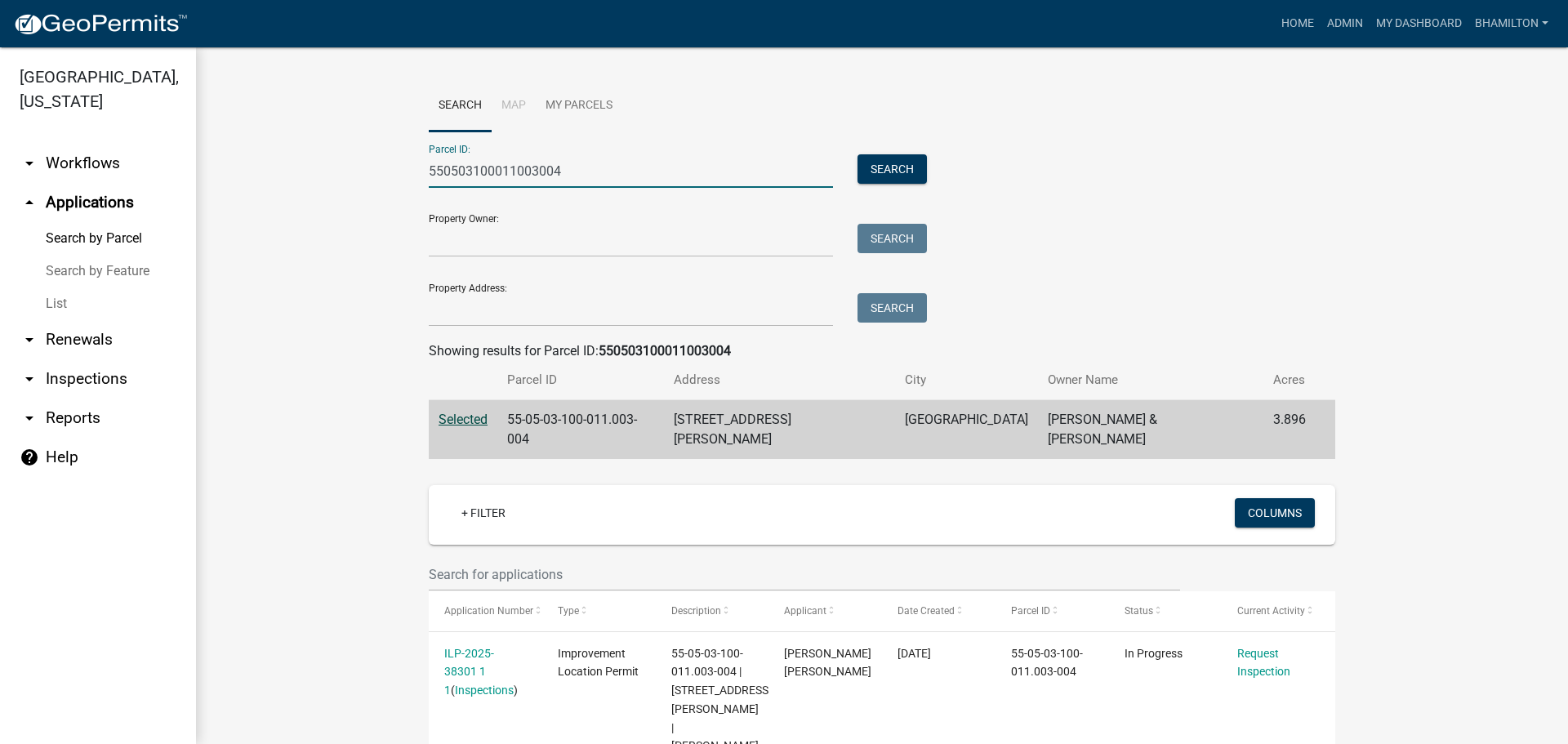
drag, startPoint x: 590, startPoint y: 172, endPoint x: 322, endPoint y: 184, distance: 268.3
click at [322, 184] on wm-workflow-application-search-view "Search Map My Parcels Parcel ID: 550503100011003004 Search Property Owner: Sear…" at bounding box center [882, 457] width 1307 height 753
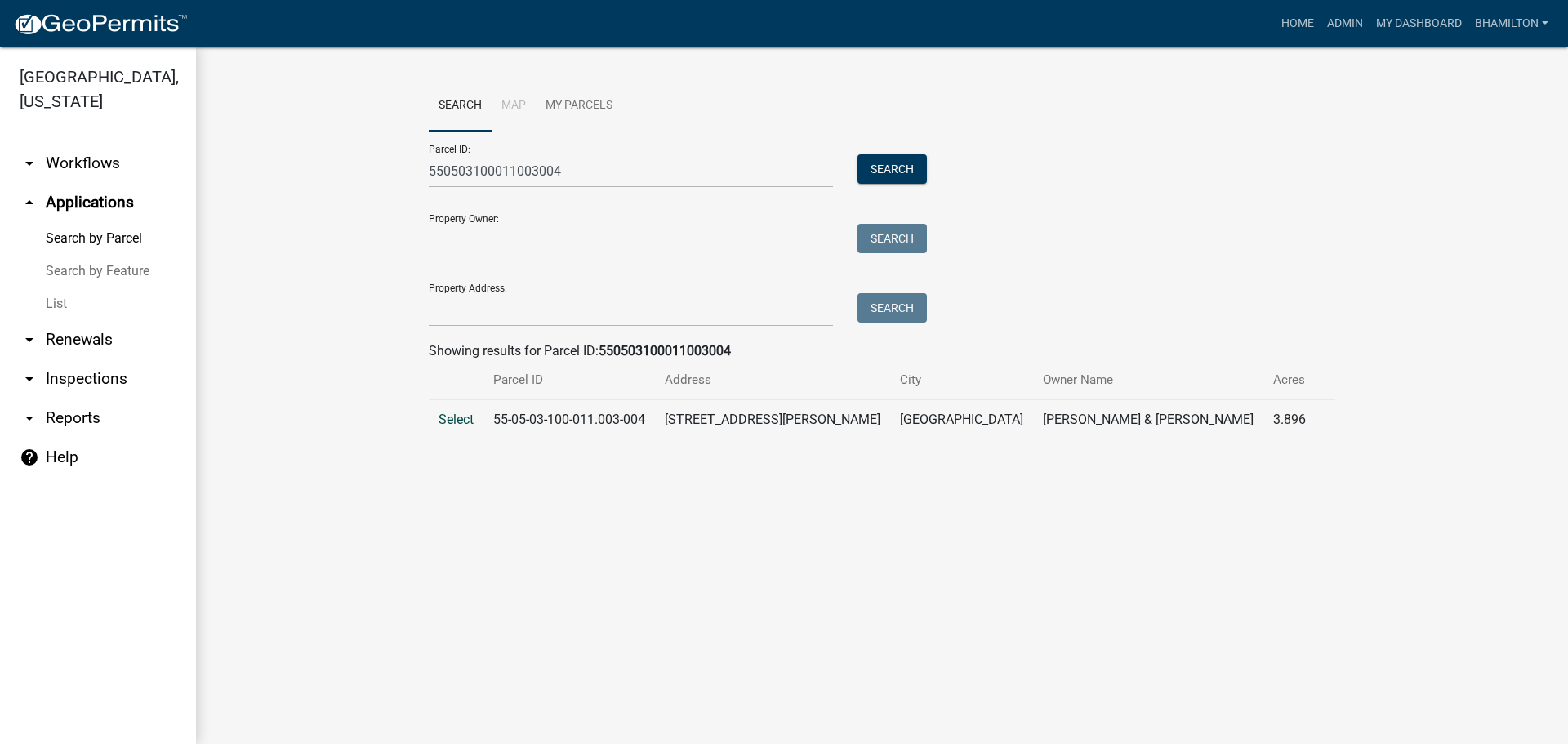
click at [463, 423] on span "Select" at bounding box center [456, 418] width 35 height 15
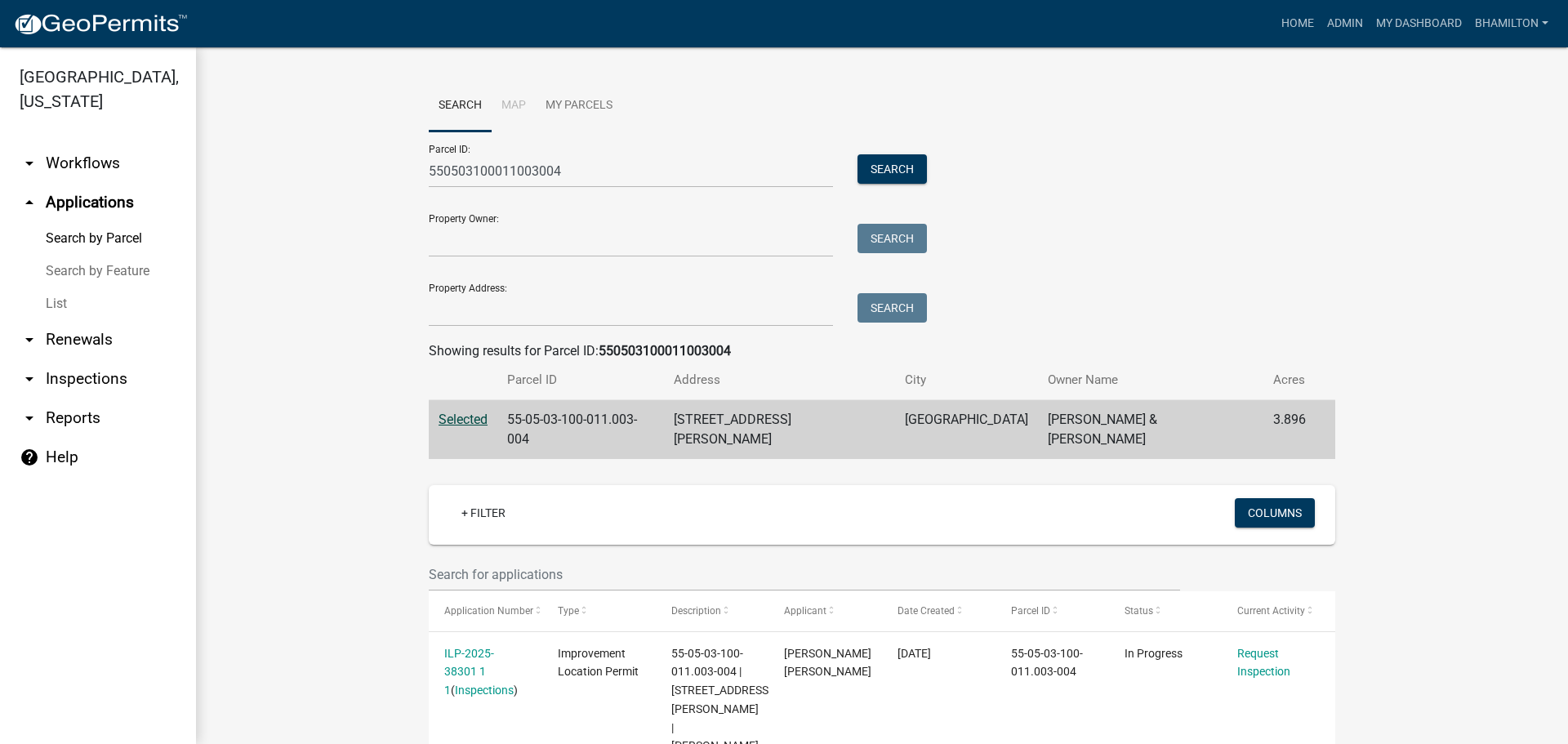
scroll to position [83, 0]
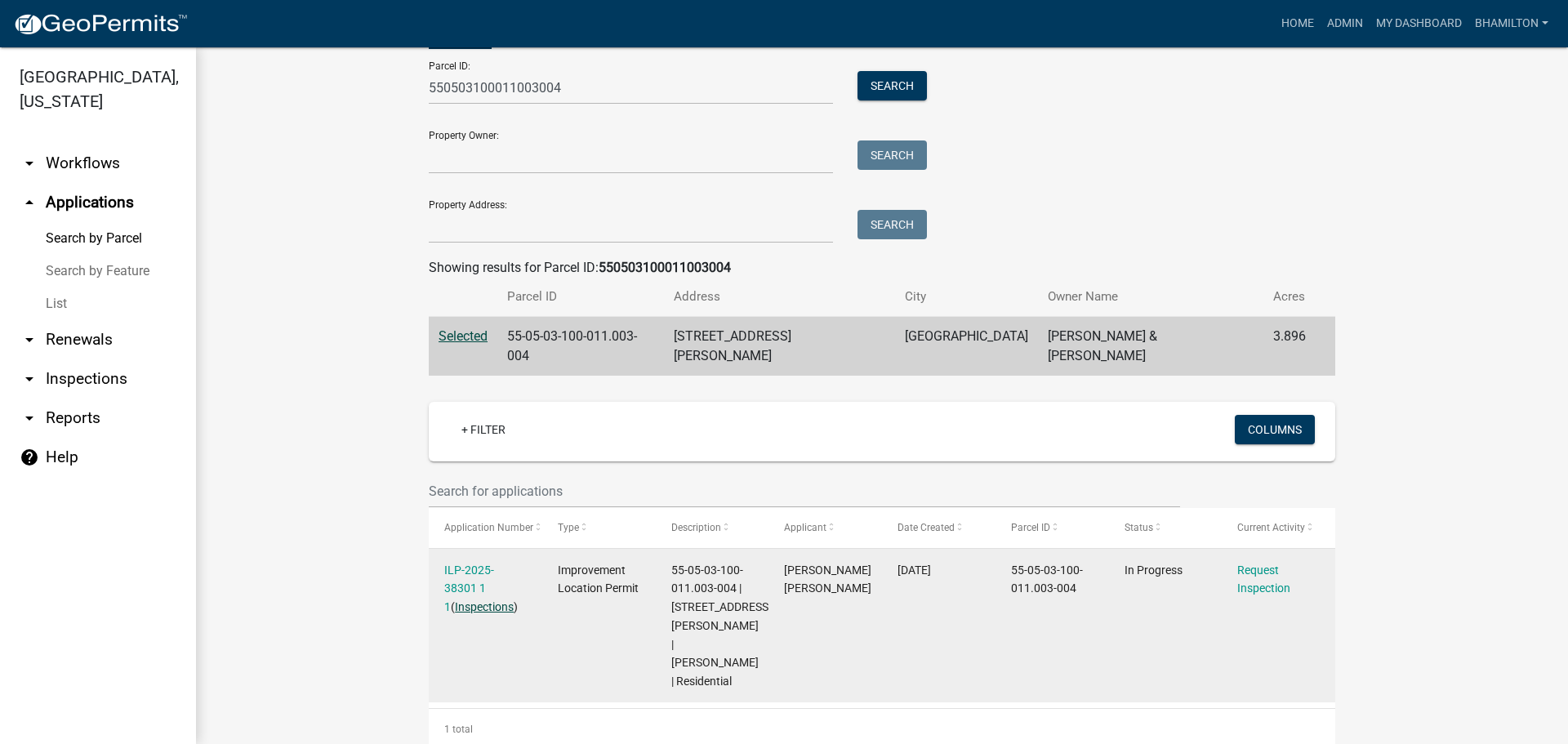
click at [472, 601] on link "Inspections" at bounding box center [485, 607] width 59 height 13
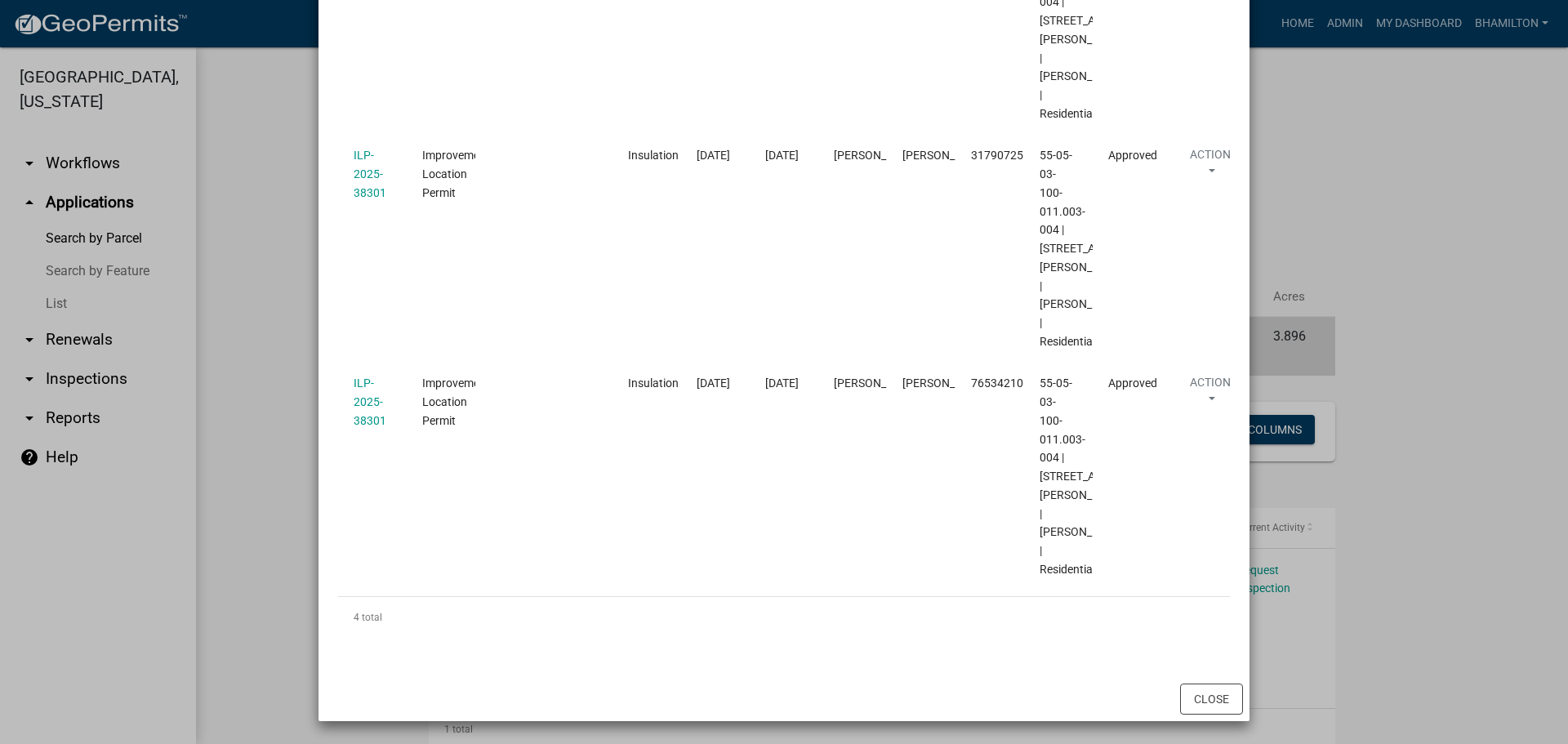
scroll to position [823, 0]
click at [1186, 695] on button "Close" at bounding box center [1211, 699] width 63 height 31
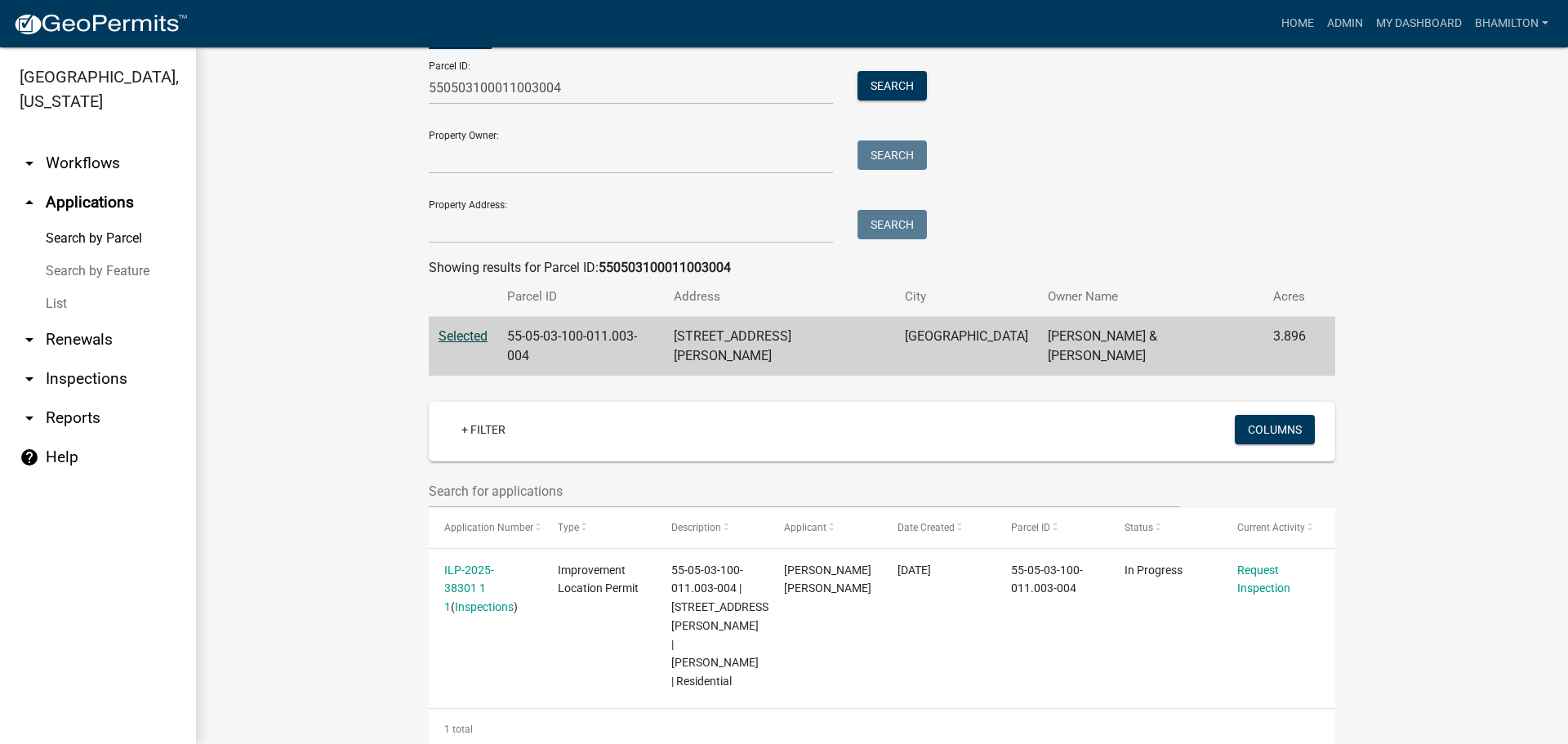
scroll to position [0, 0]
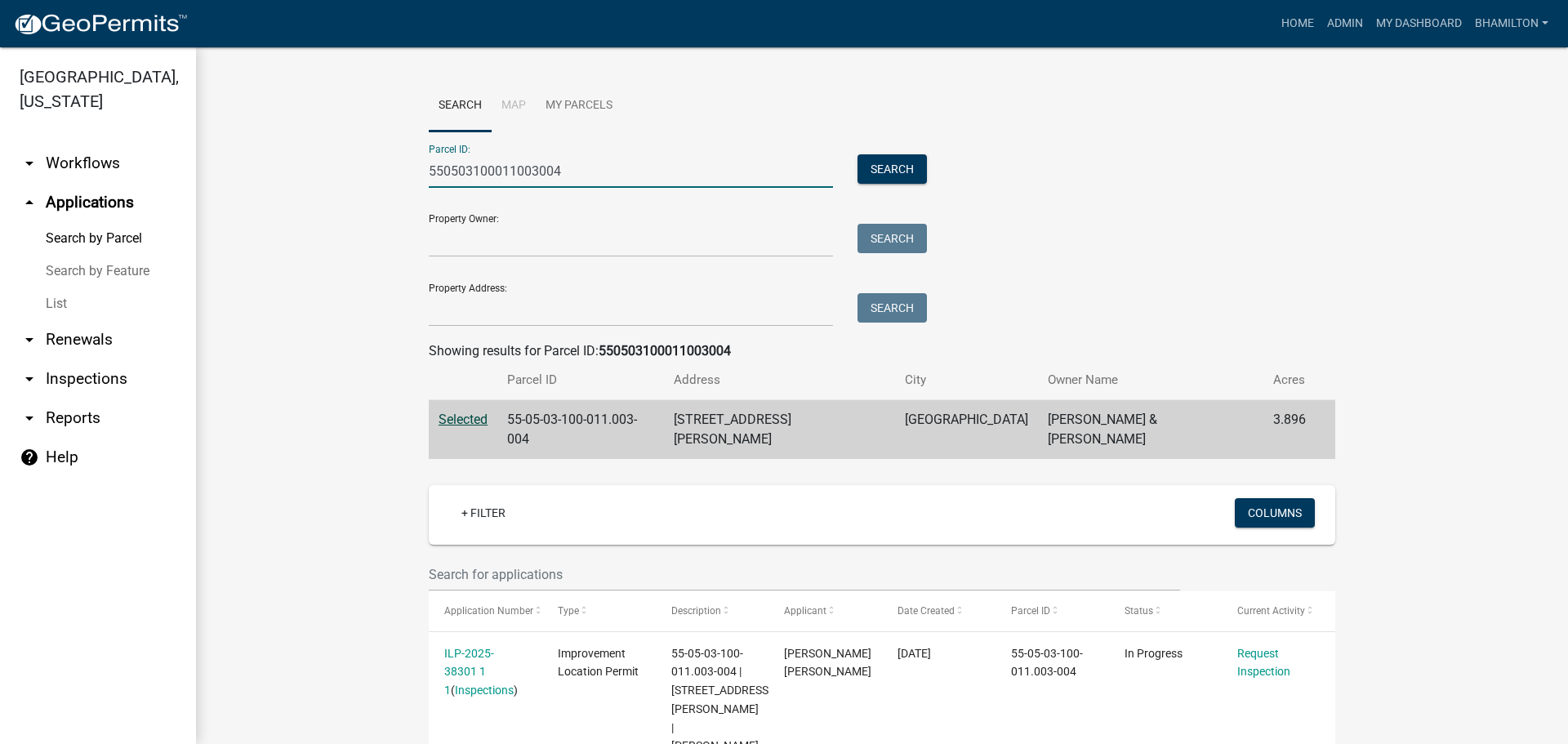
click at [525, 173] on input "550503100011003004" at bounding box center [631, 171] width 404 height 33
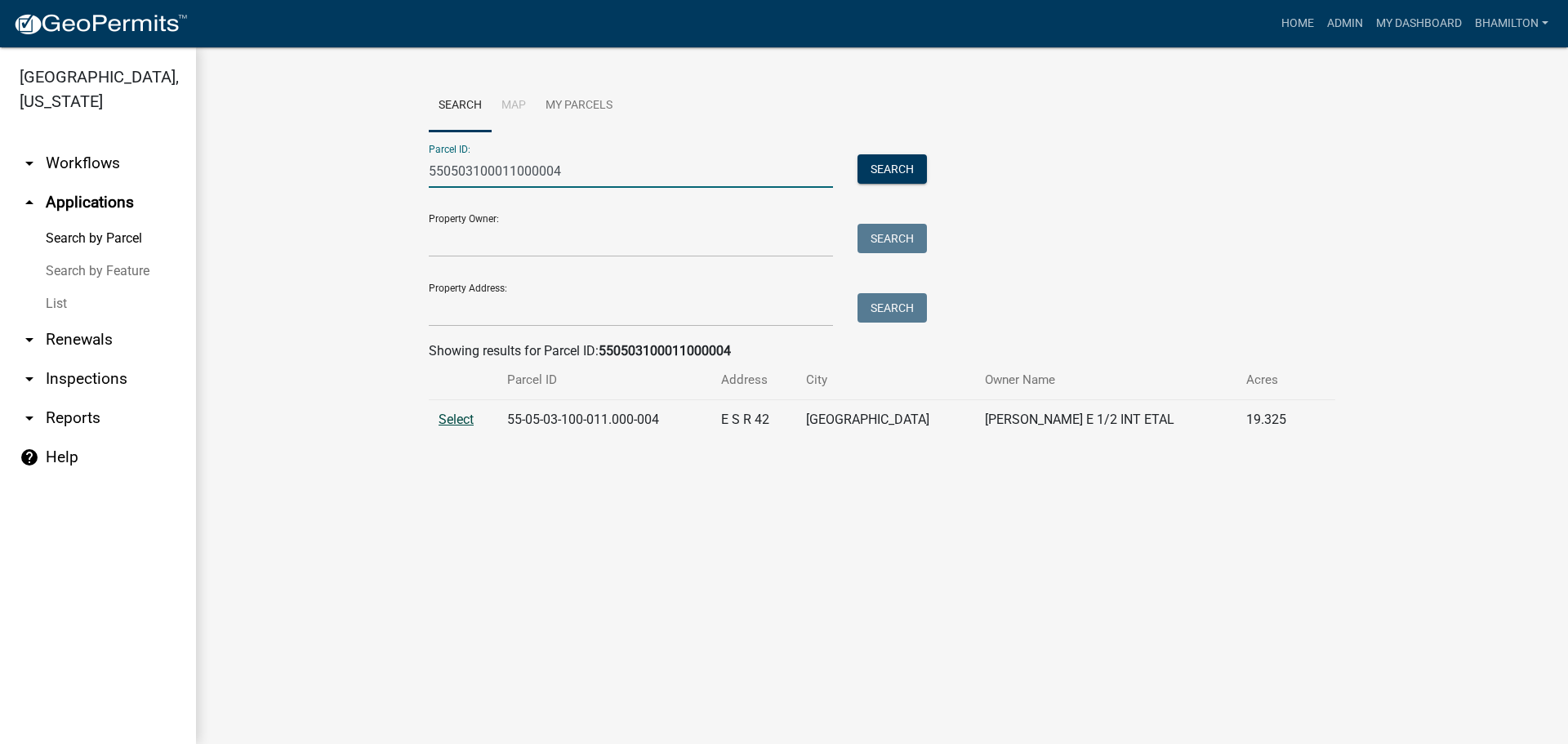
type input "550503100011000004"
click at [468, 423] on span "Select" at bounding box center [456, 418] width 35 height 15
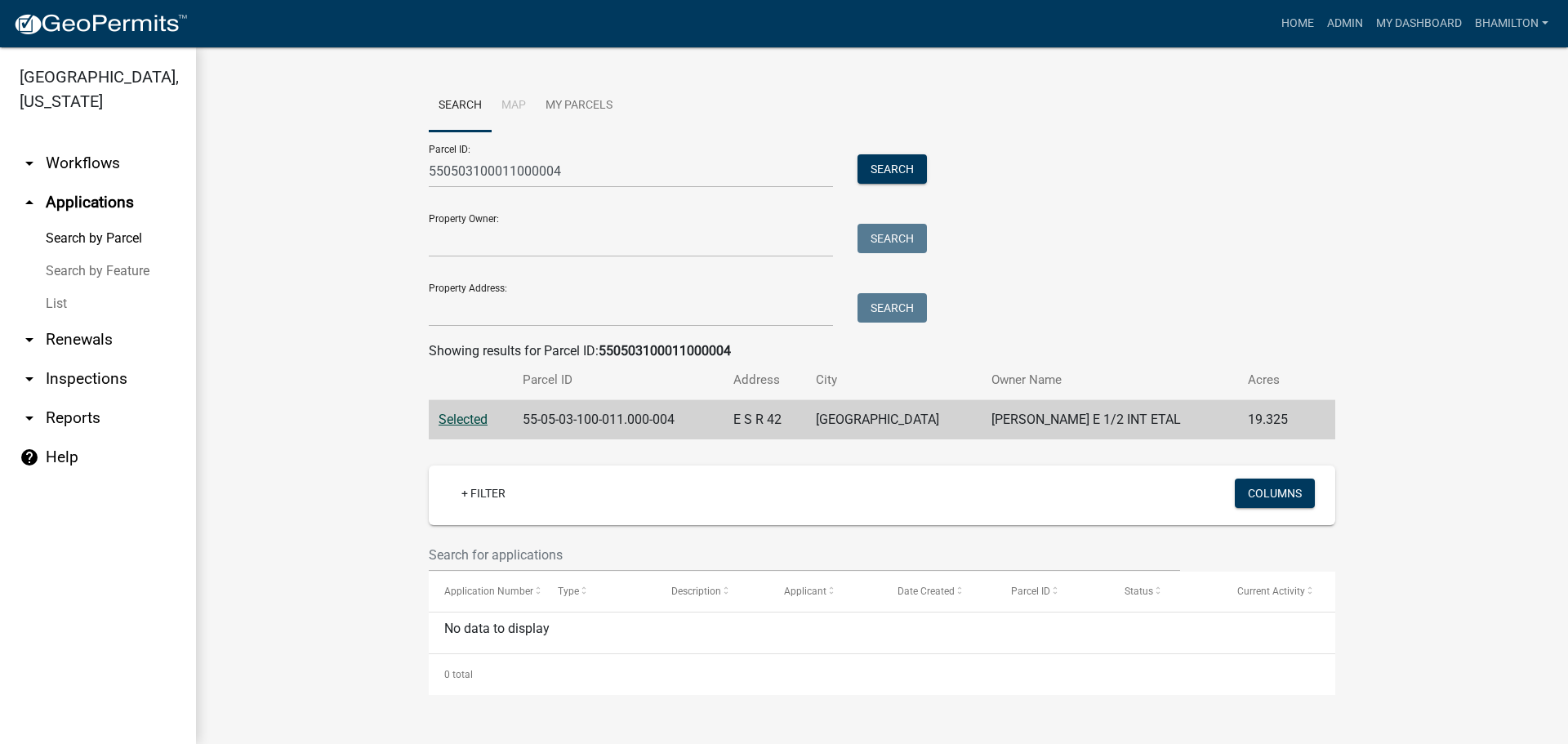
click at [466, 420] on span "Selected" at bounding box center [463, 418] width 49 height 15
drag, startPoint x: 571, startPoint y: 172, endPoint x: 309, endPoint y: 164, distance: 262.1
click at [309, 164] on wm-workflow-application-search-view "Search Map My Parcels Parcel ID: 550503100011000004 Search Property Owner: Sear…" at bounding box center [882, 388] width 1307 height 615
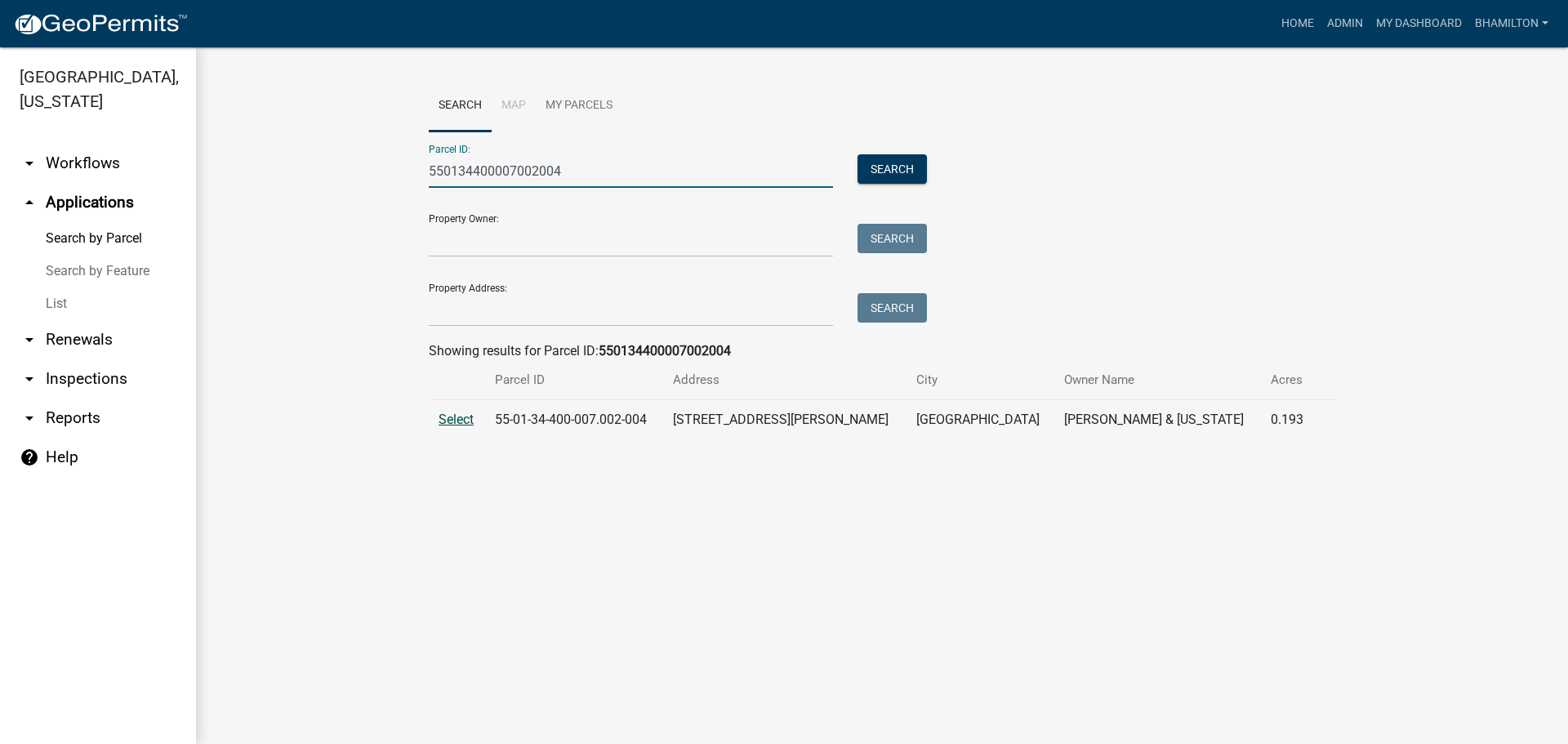
type input "550134400007002004"
click at [464, 416] on span "Select" at bounding box center [456, 418] width 35 height 15
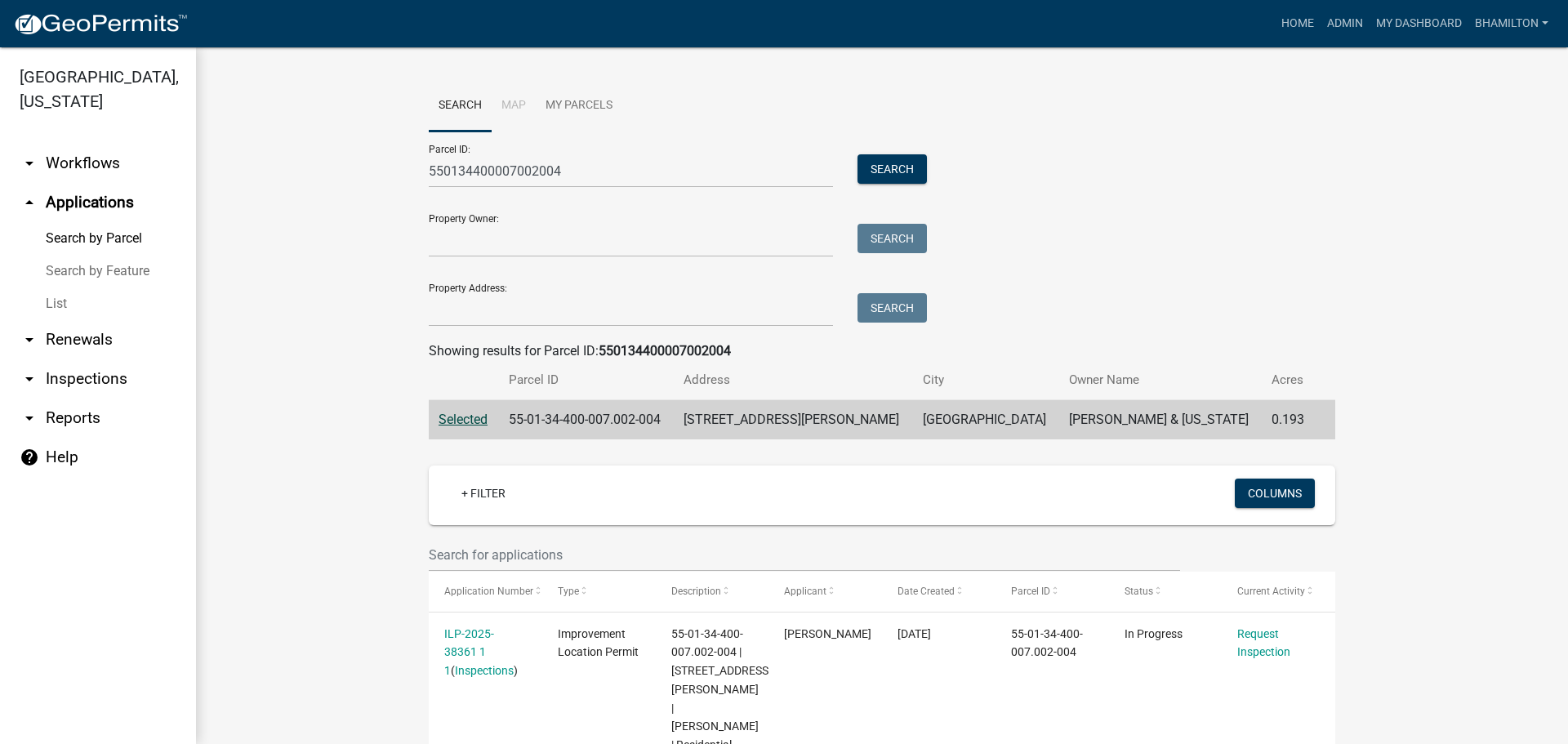
scroll to position [83, 0]
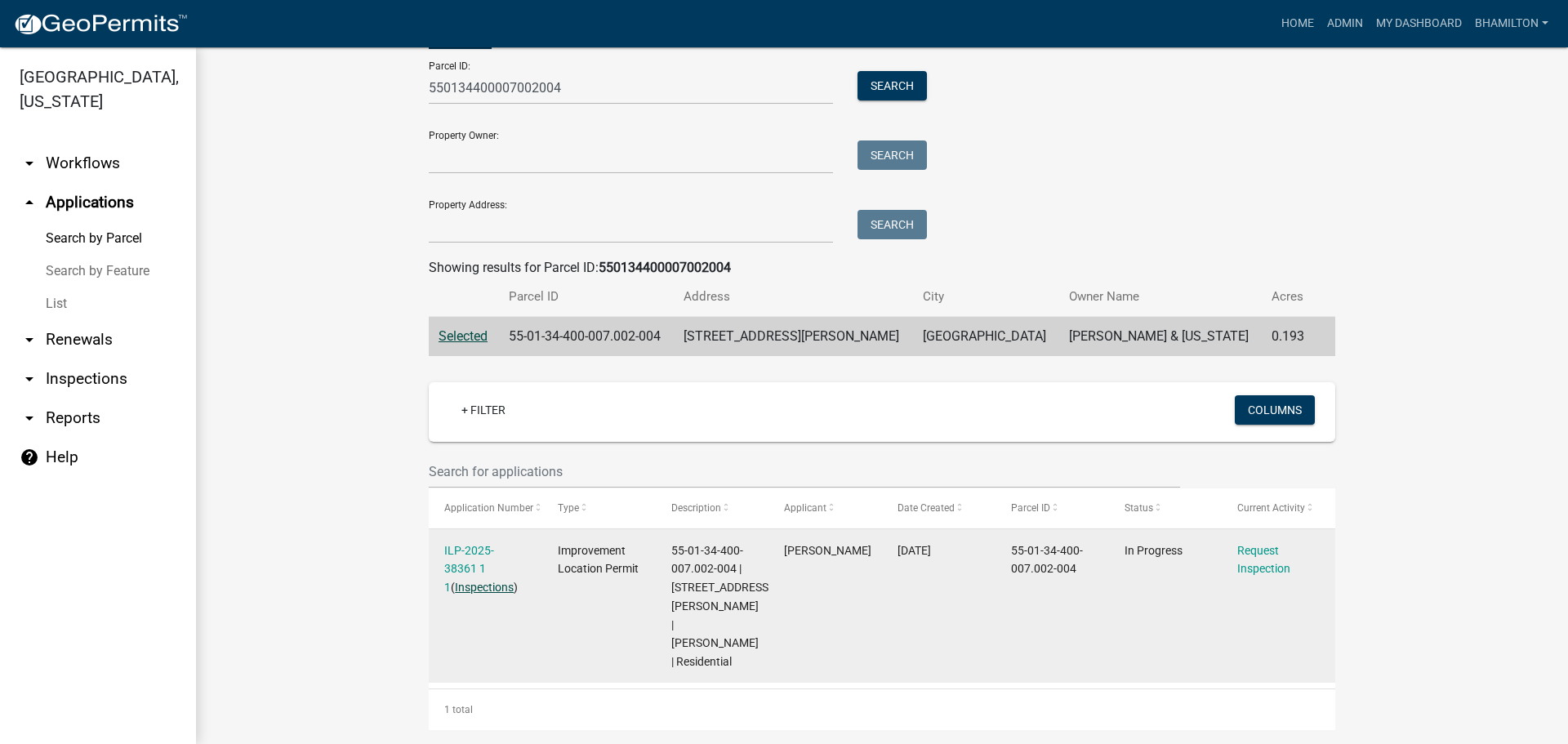
click at [455, 589] on link "Inspections" at bounding box center [485, 588] width 59 height 13
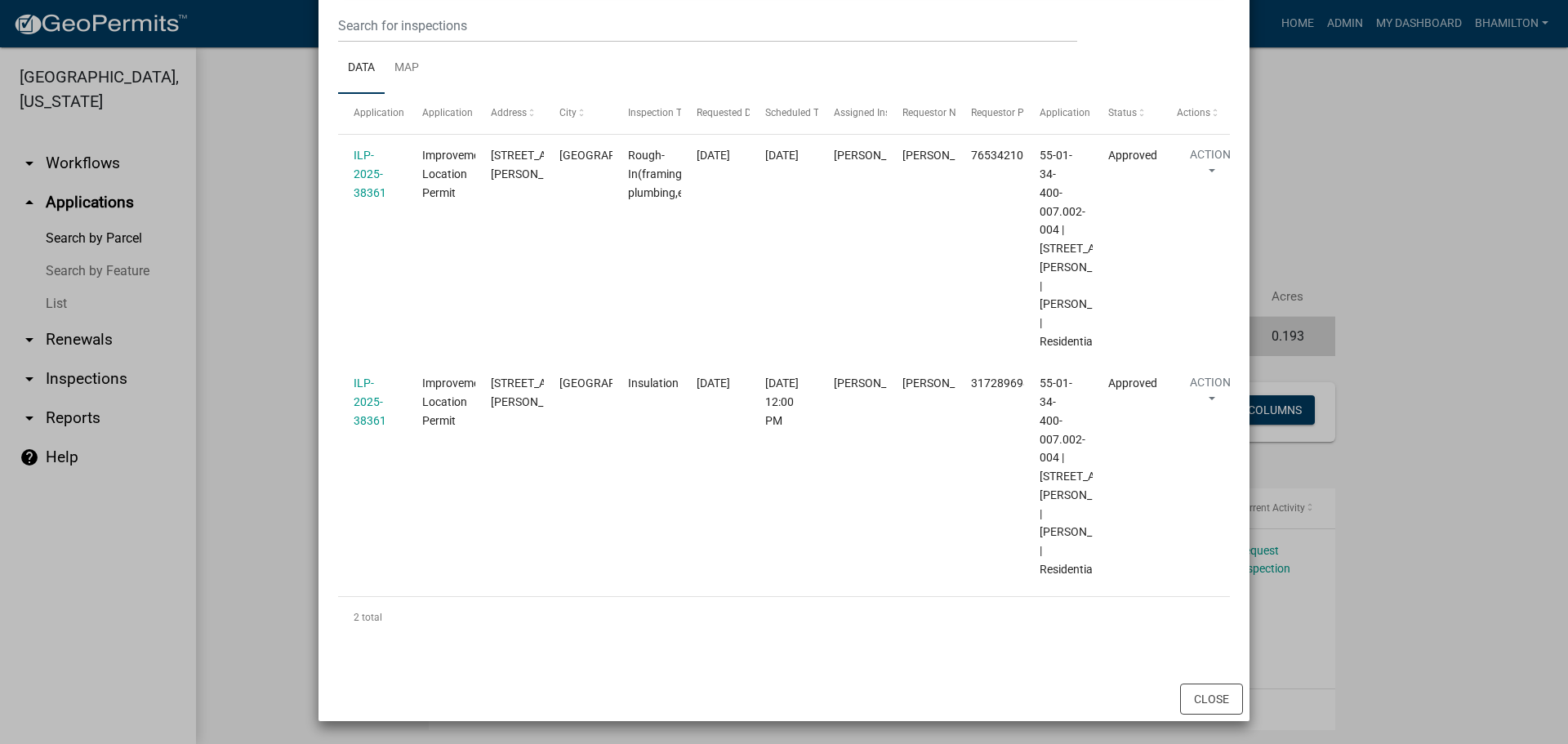
scroll to position [292, 0]
click at [1212, 692] on button "Close" at bounding box center [1211, 699] width 63 height 31
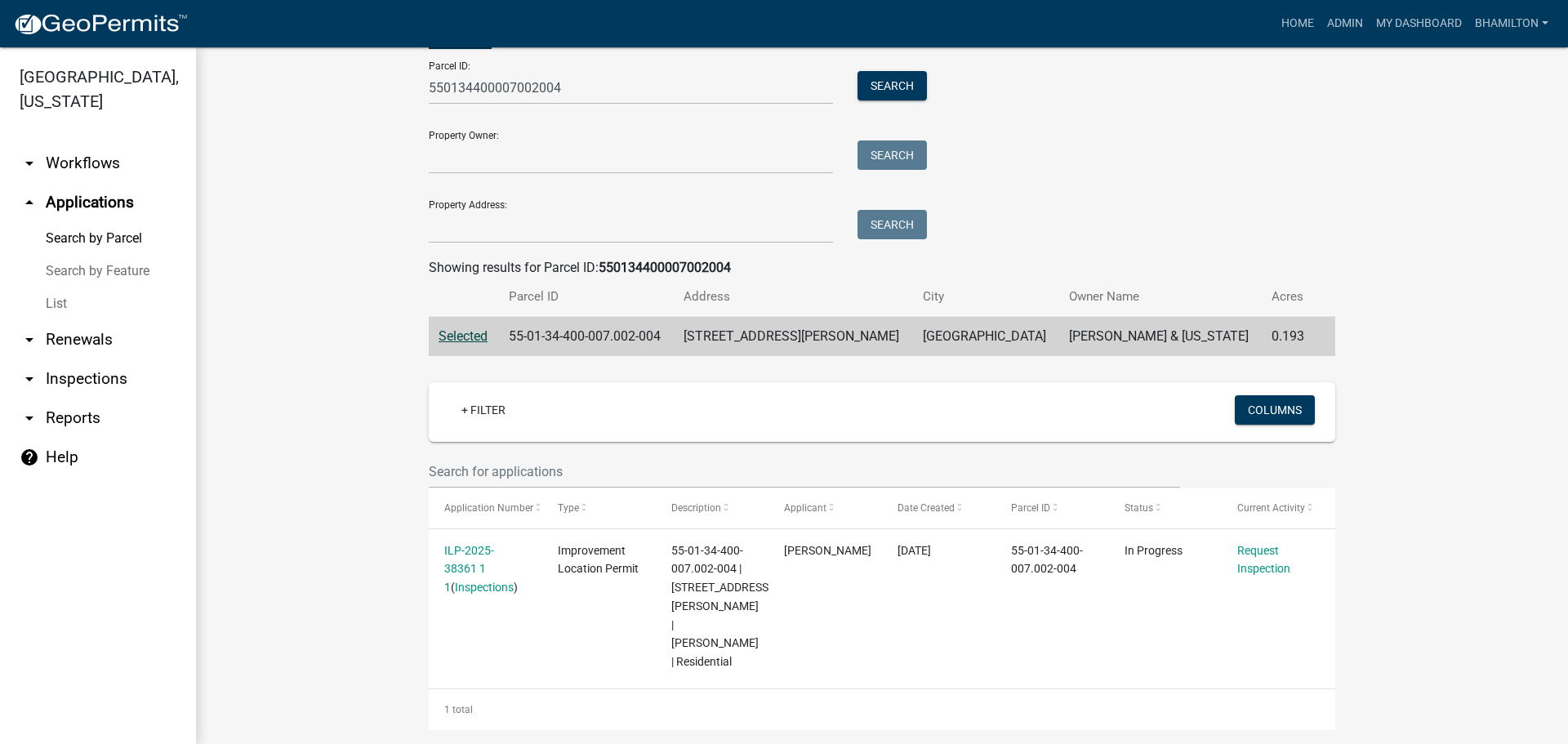
drag, startPoint x: 554, startPoint y: 203, endPoint x: 628, endPoint y: 351, distance: 165.5
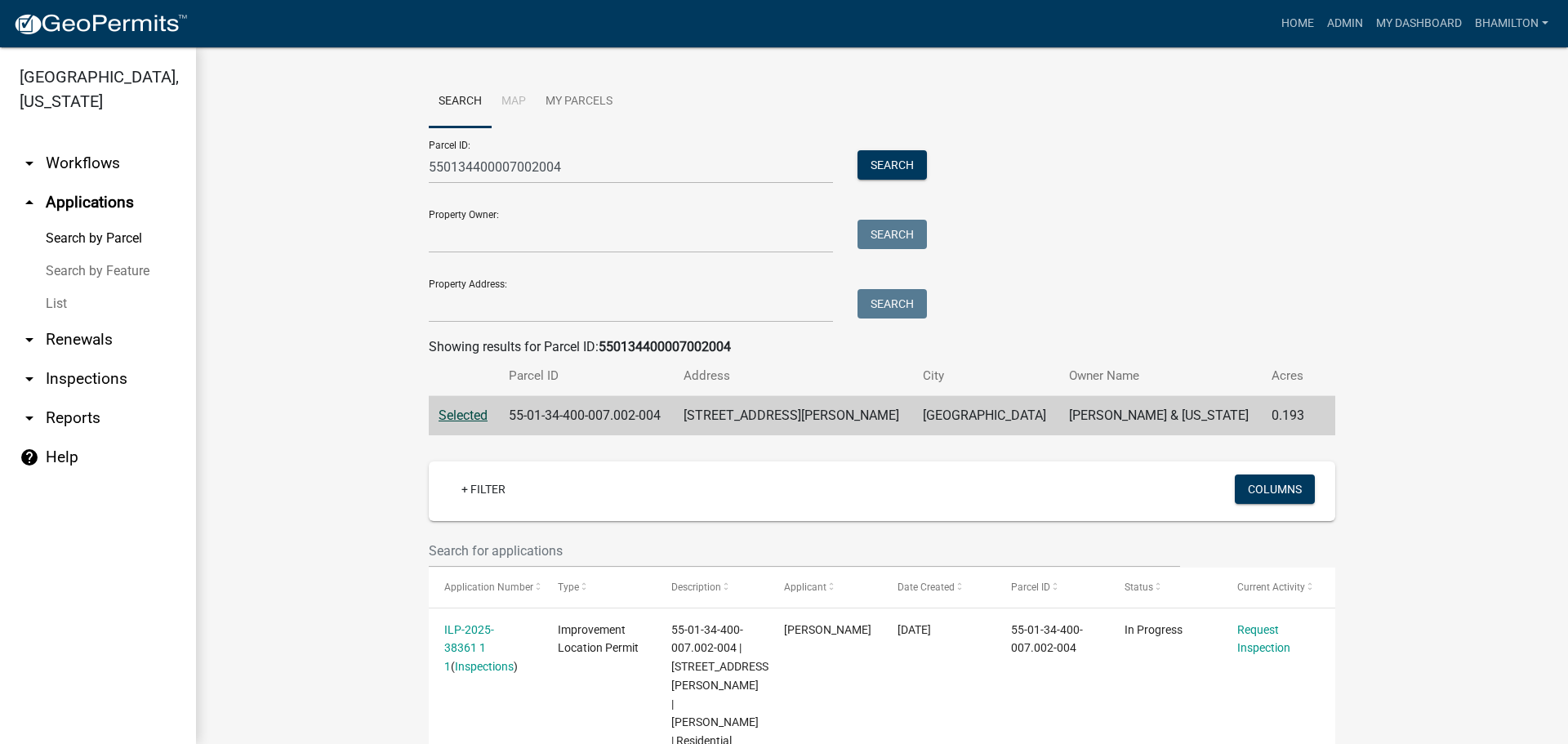
scroll to position [0, 0]
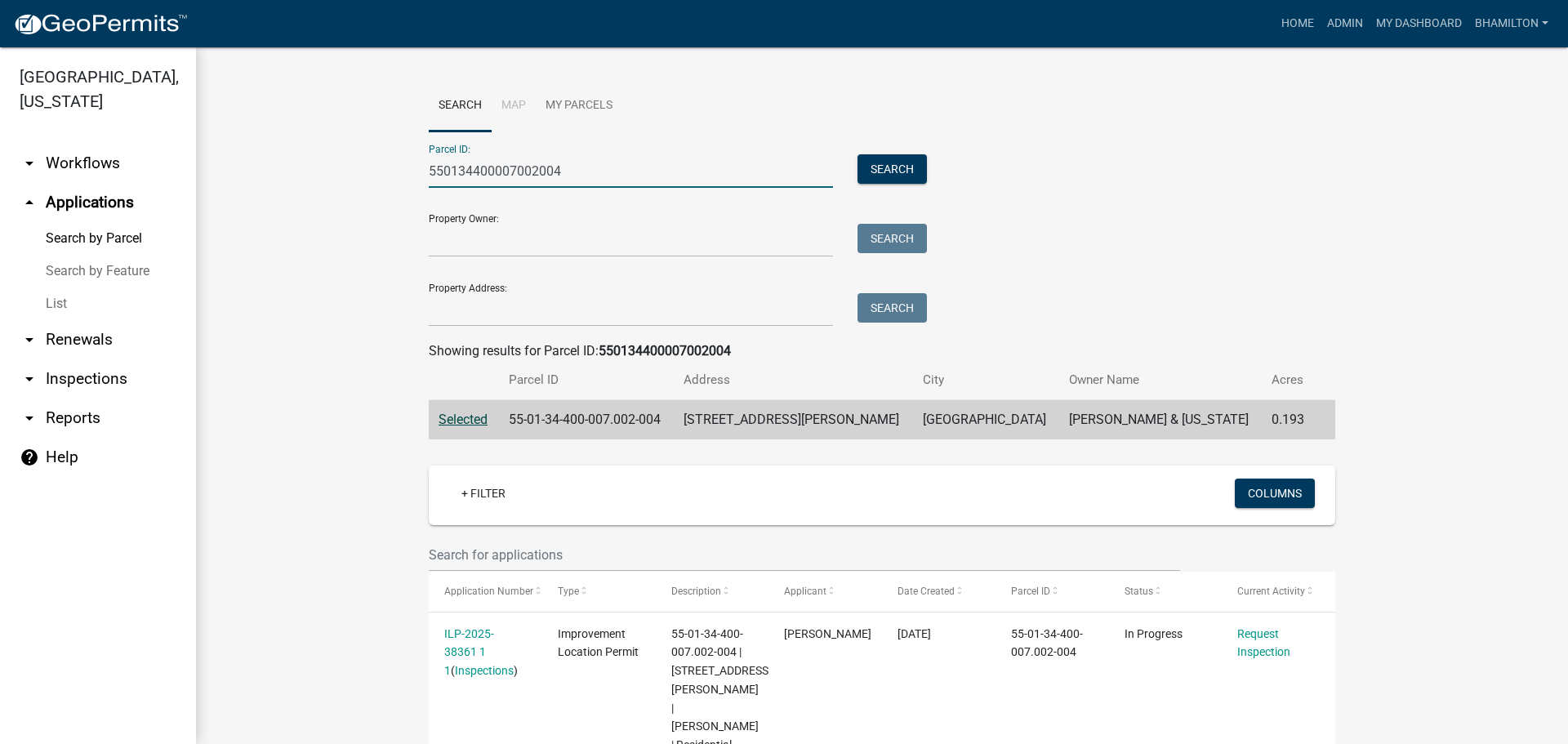
drag, startPoint x: 591, startPoint y: 177, endPoint x: 301, endPoint y: 154, distance: 290.9
click at [301, 154] on wm-workflow-application-search-view "Search Map My Parcels Parcel ID: 550134400007002004 Search Property Owner: Sear…" at bounding box center [882, 447] width 1307 height 733
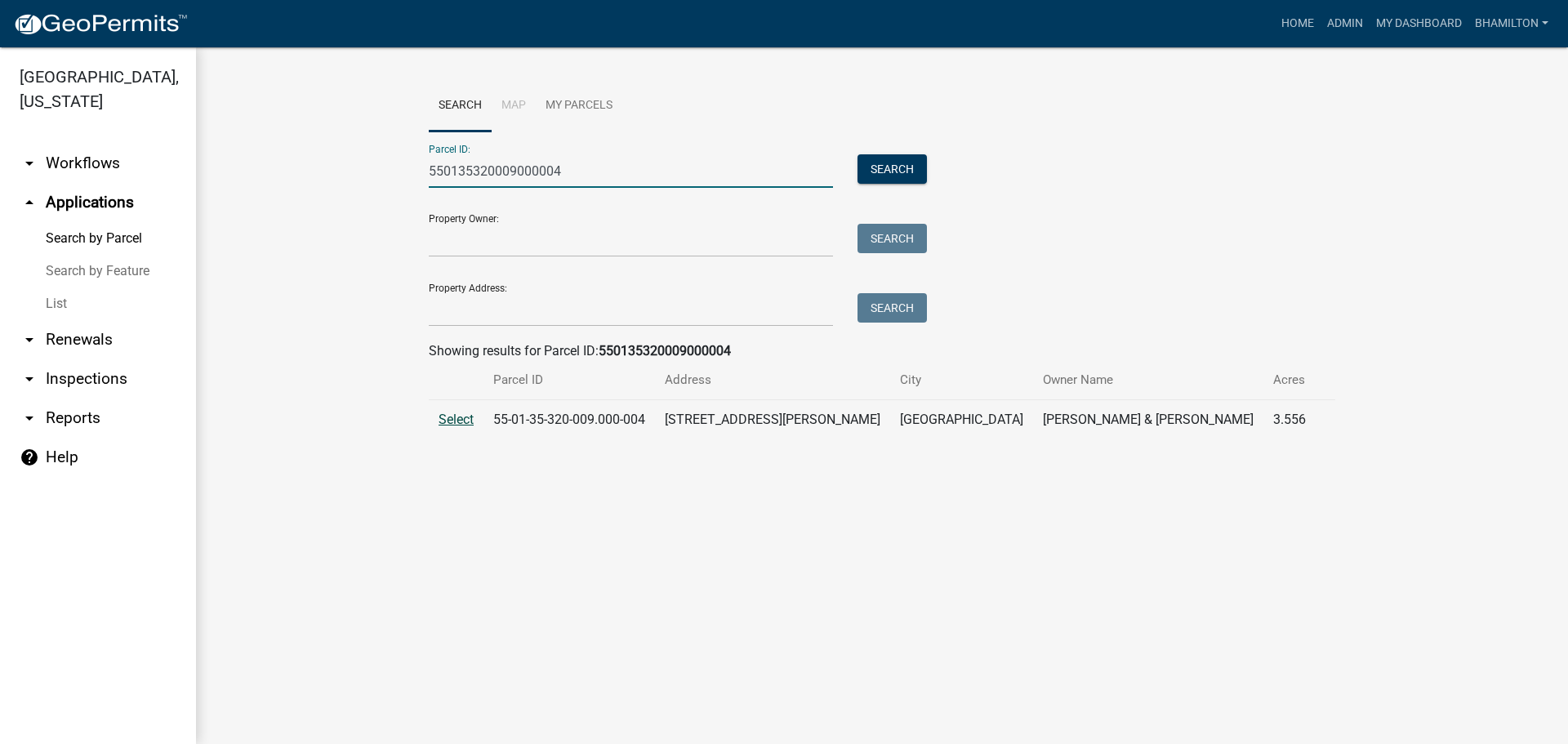
type input "550135320009000004"
click at [449, 424] on span "Select" at bounding box center [456, 418] width 35 height 15
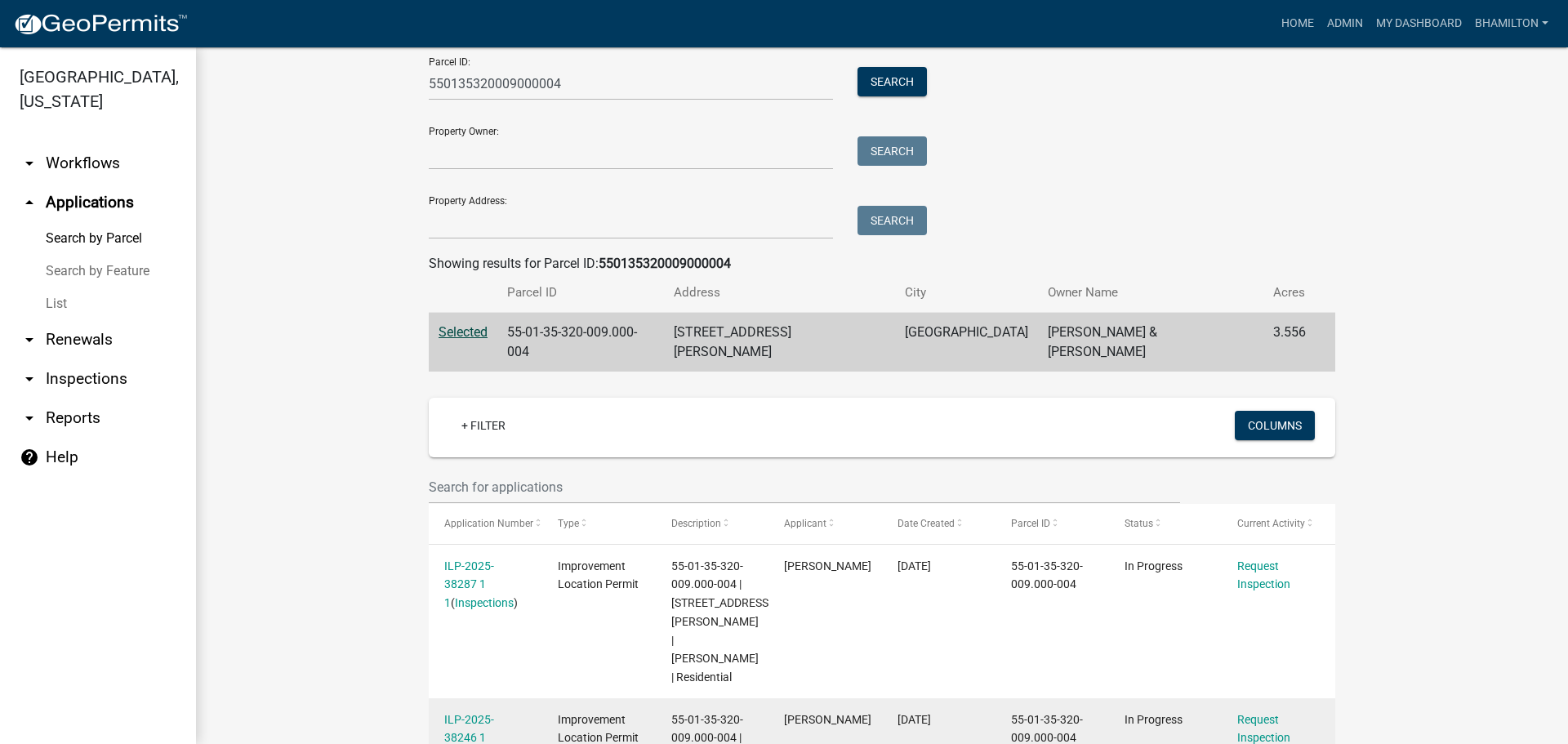
scroll to position [218, 0]
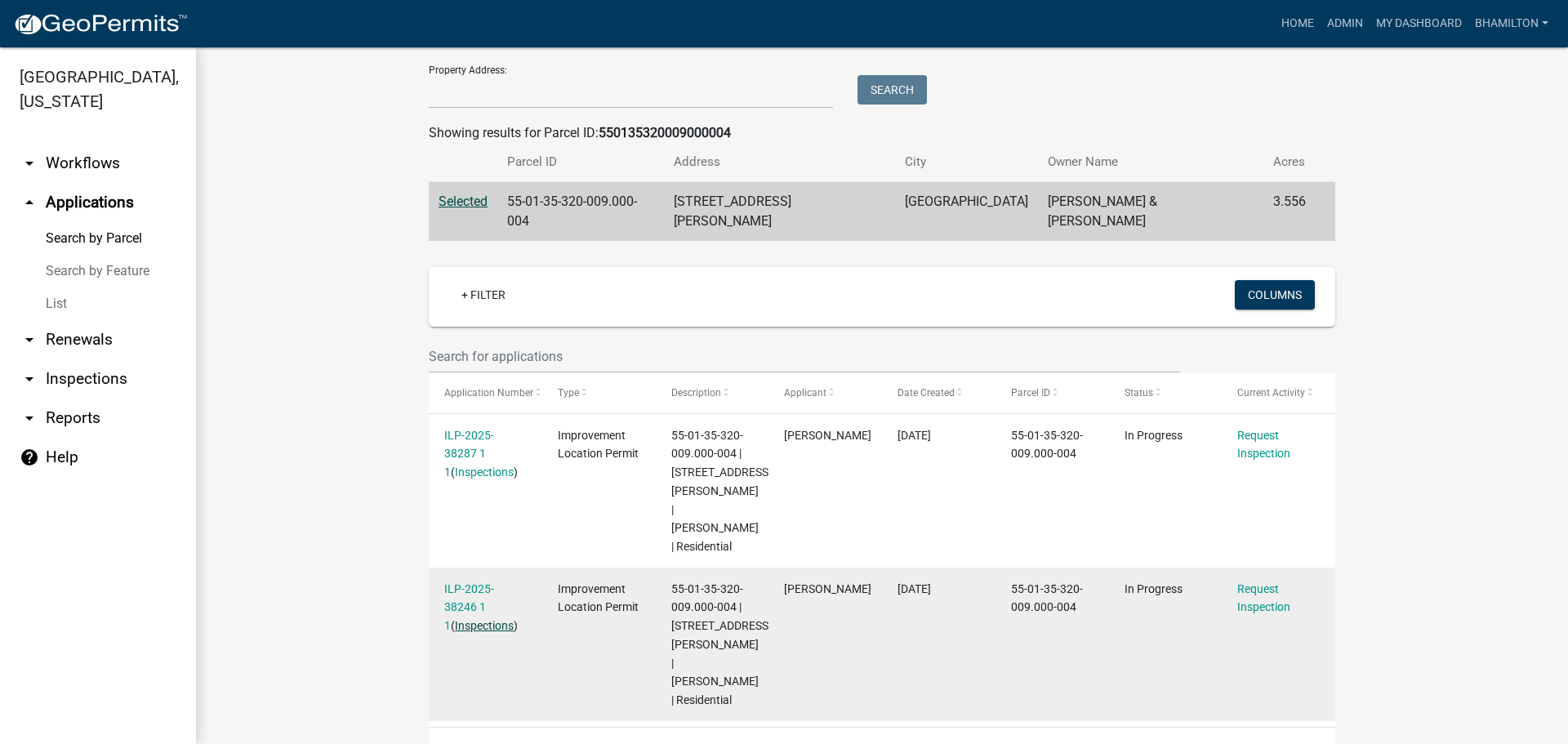
click at [481, 620] on link "Inspections" at bounding box center [485, 626] width 59 height 13
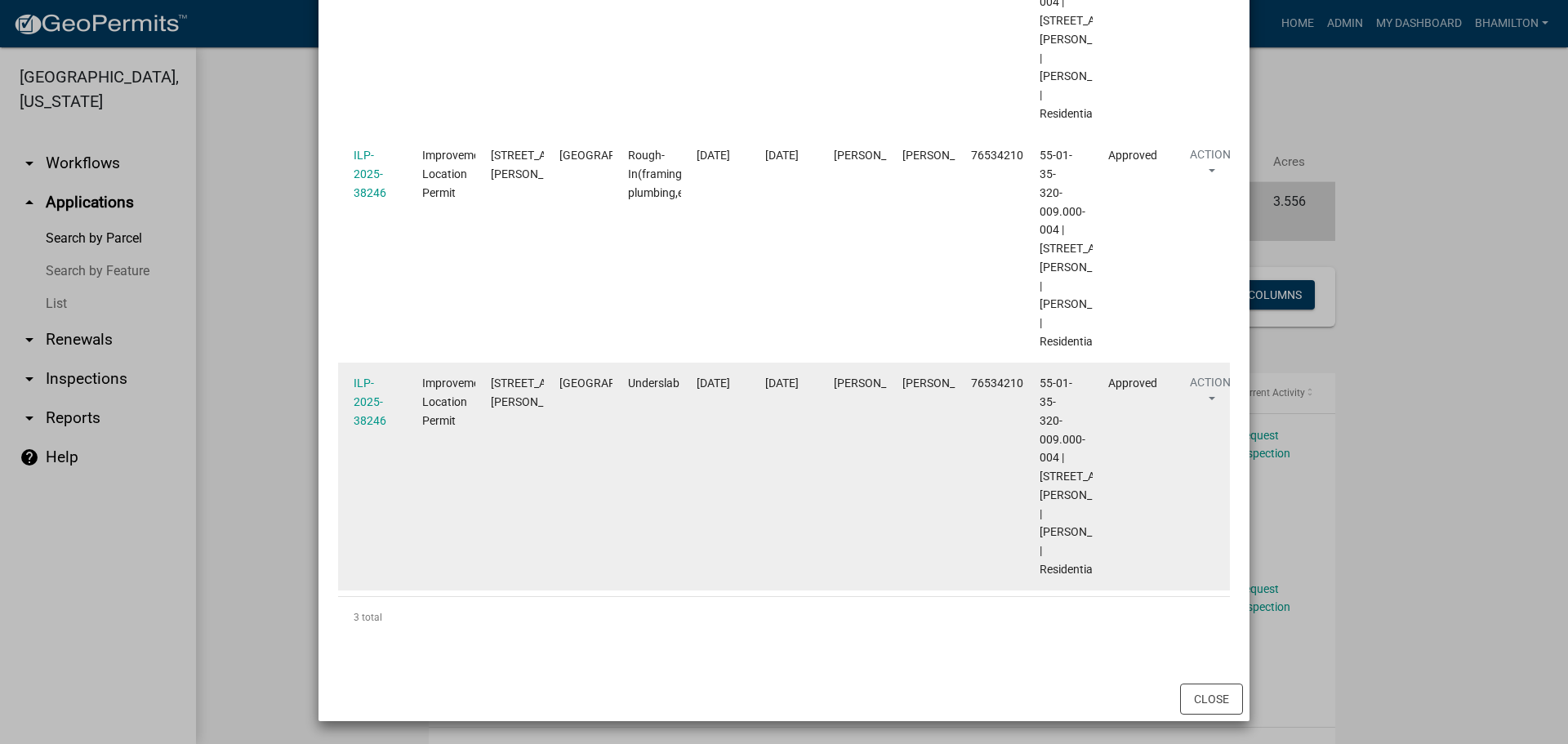
scroll to position [502, 0]
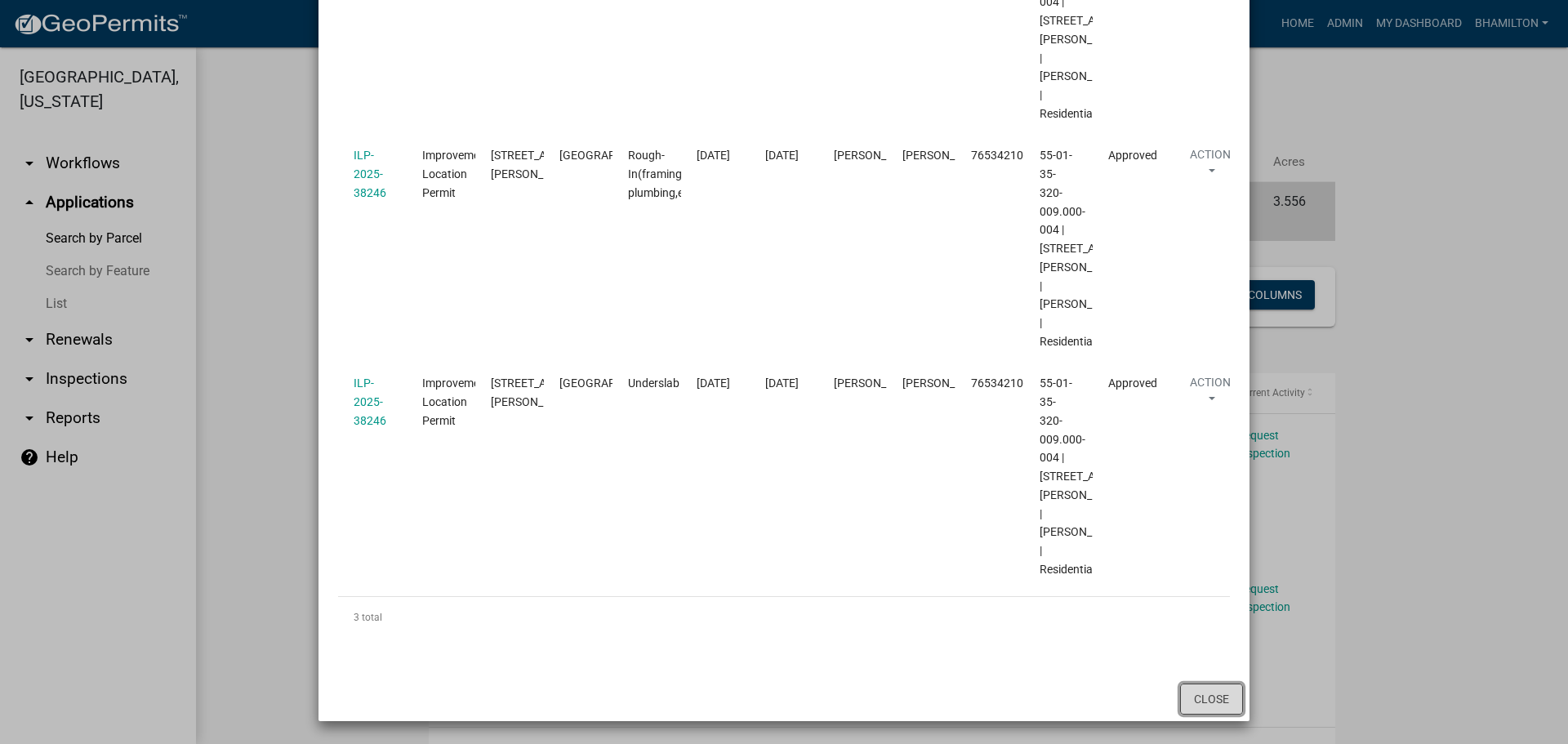
click at [1200, 702] on button "Close" at bounding box center [1211, 699] width 63 height 31
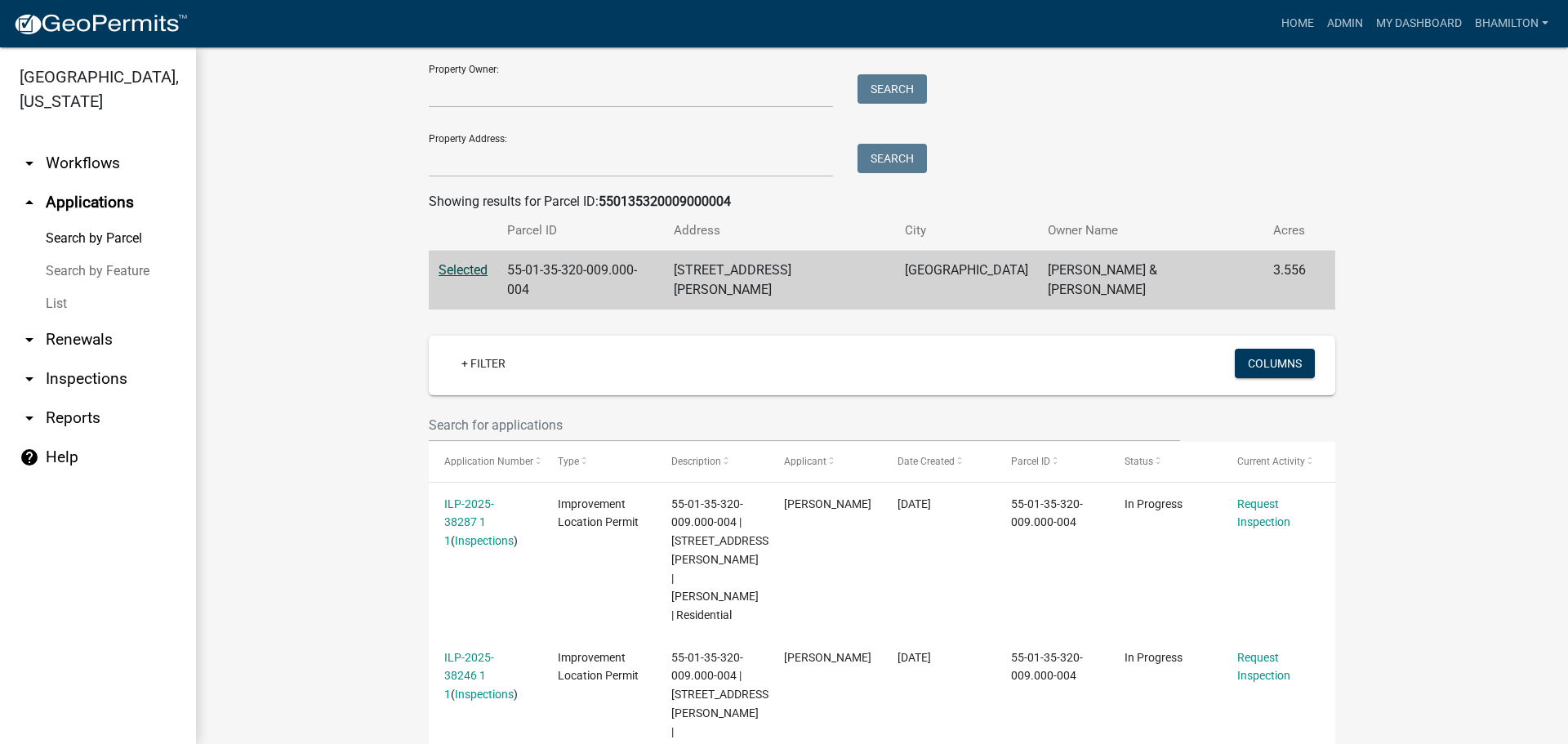
scroll to position [0, 0]
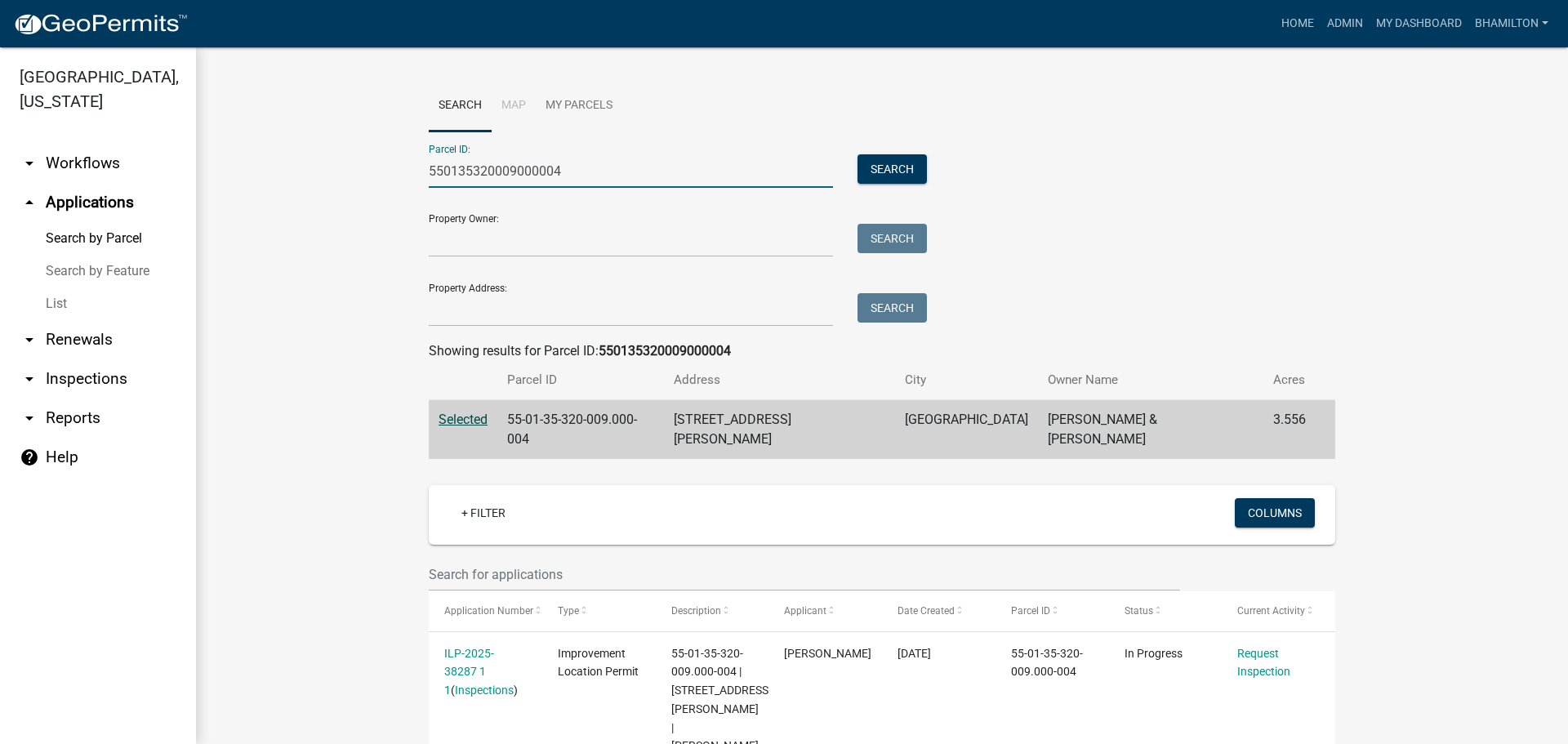
drag, startPoint x: 564, startPoint y: 178, endPoint x: 376, endPoint y: 177, distance: 188.0
click at [376, 177] on wm-workflow-application-search-view "Search Map My Parcels Parcel ID: 550135320009000004 Search Property Owner: Sear…" at bounding box center [882, 534] width 1307 height 907
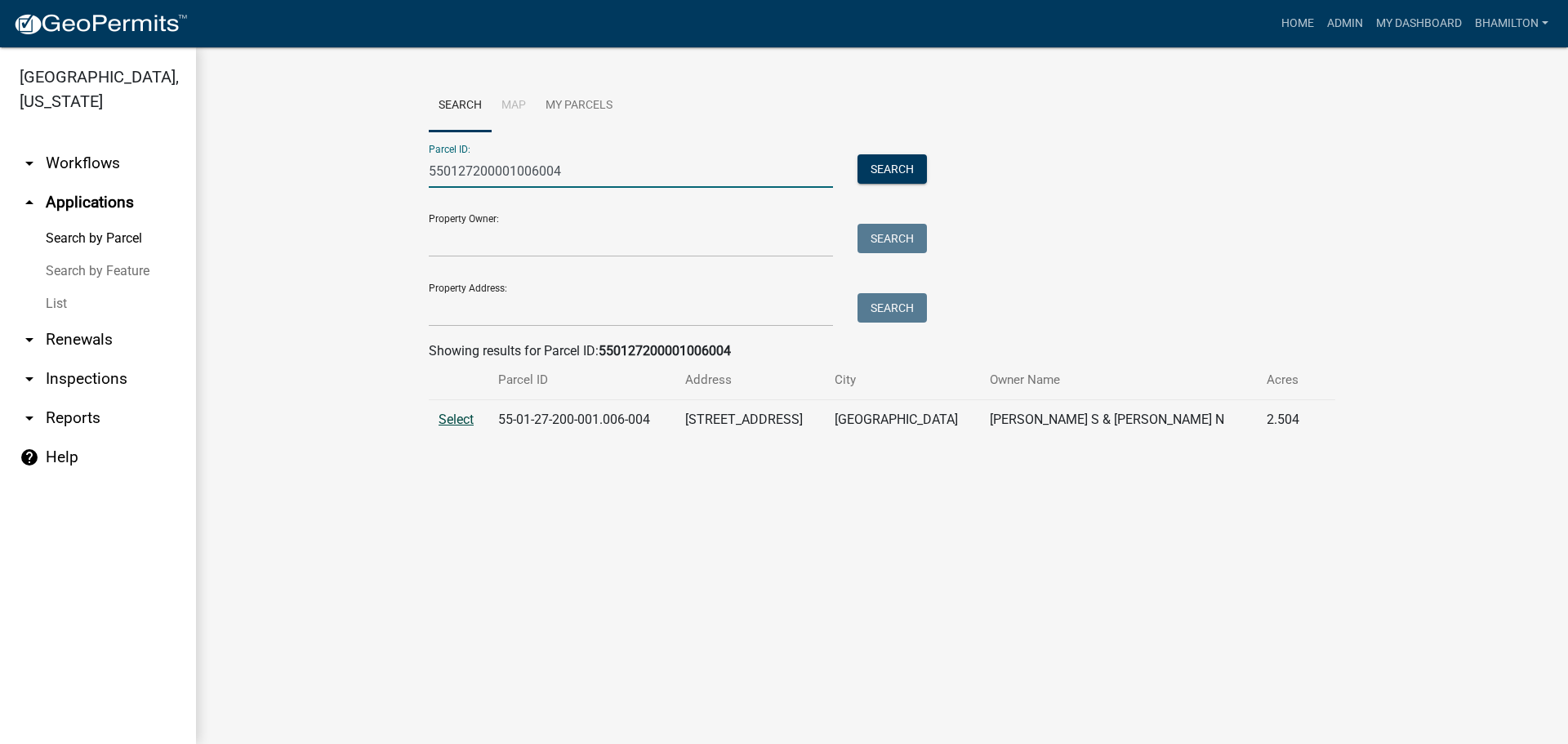
type input "550127200001006004"
click at [467, 418] on span "Select" at bounding box center [456, 418] width 35 height 15
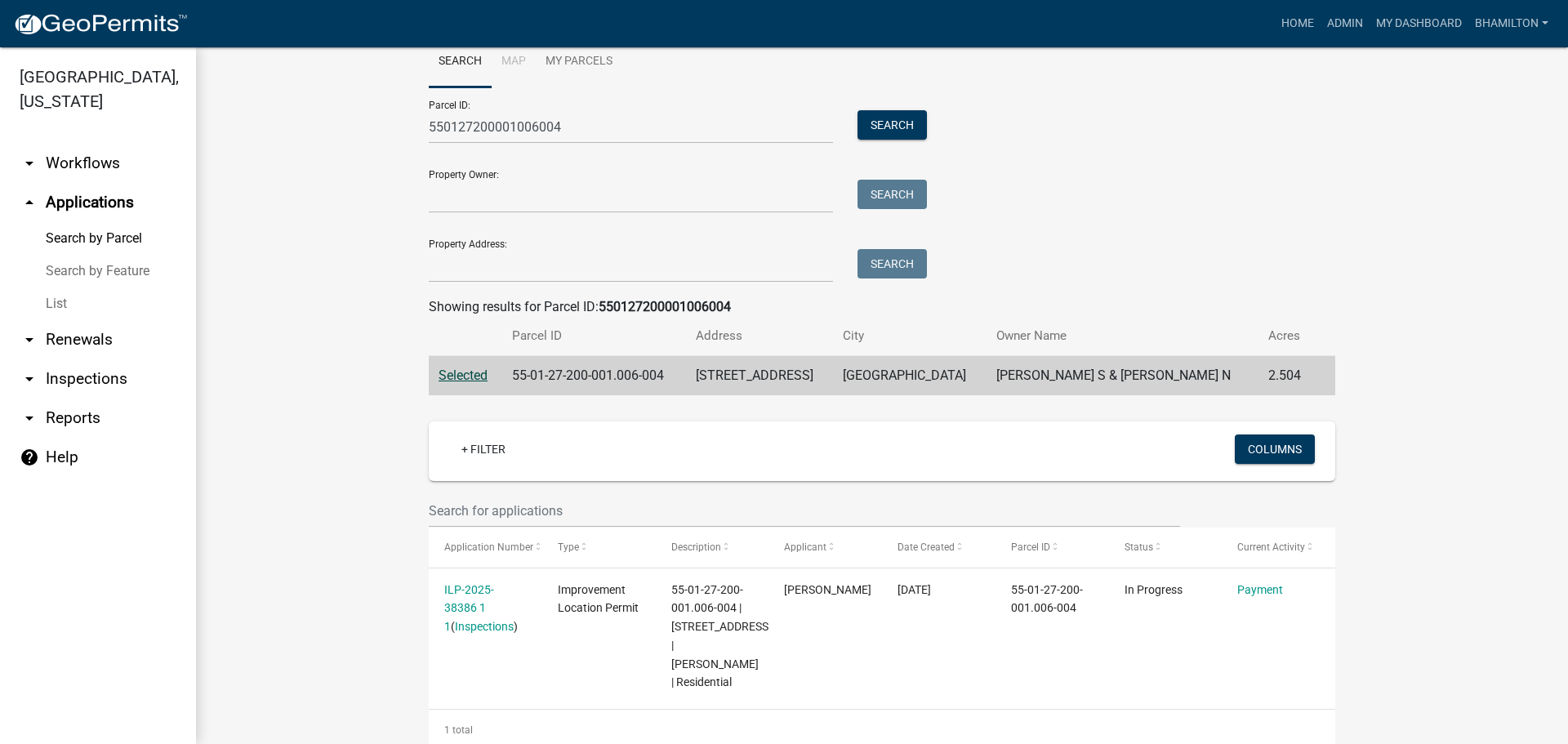
scroll to position [64, 0]
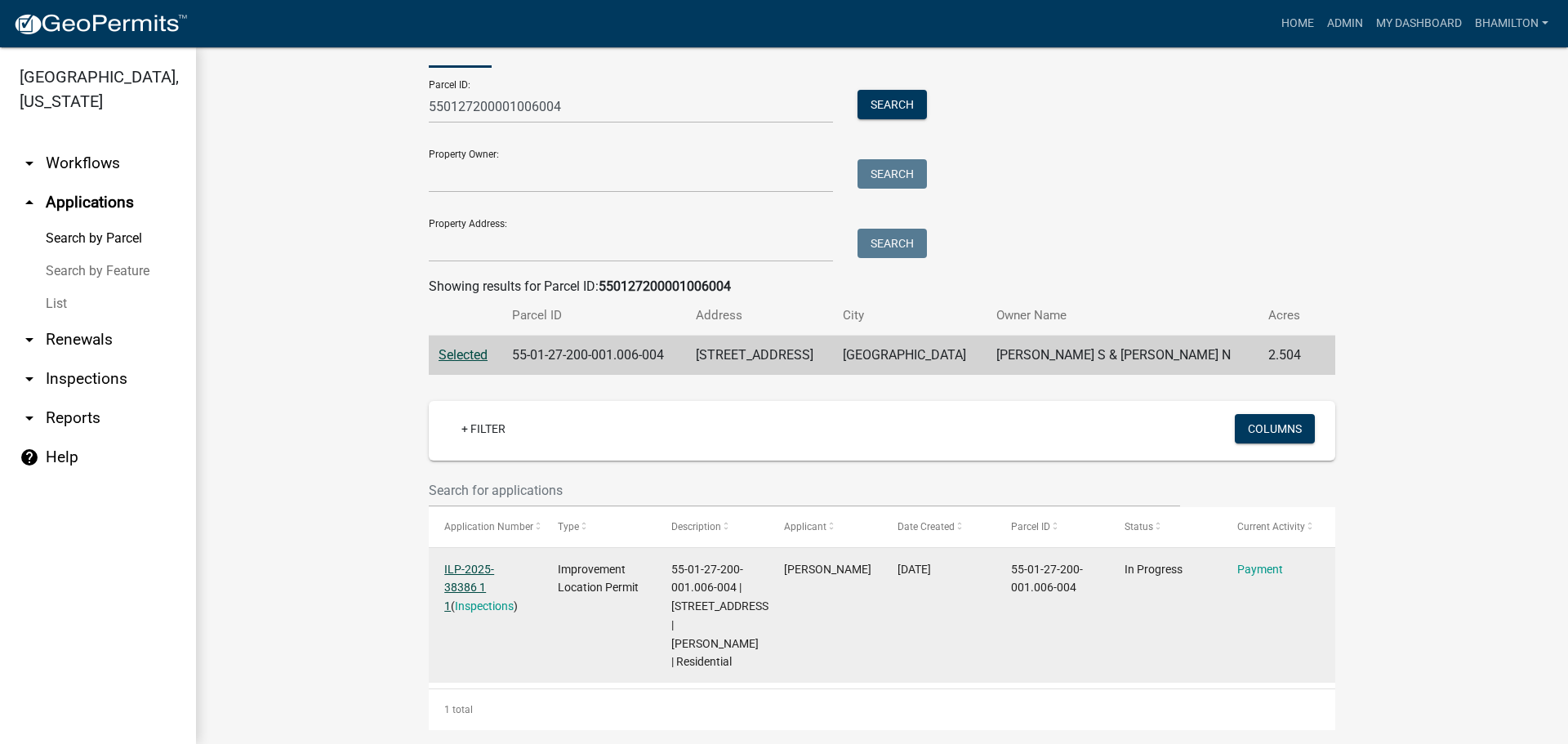
click at [485, 565] on link "ILP-2025-38386 1 1" at bounding box center [469, 588] width 50 height 51
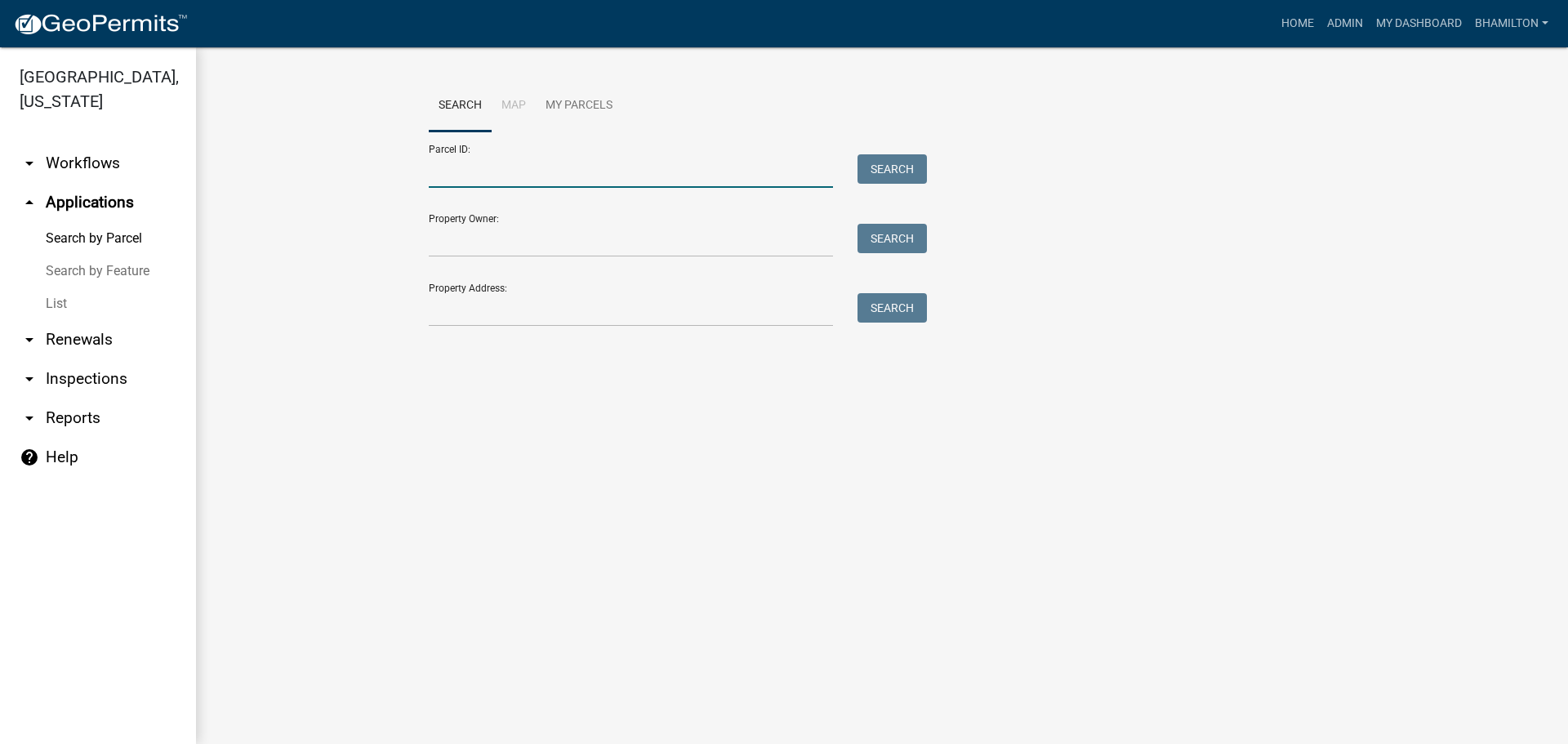
click at [465, 173] on input "Parcel ID:" at bounding box center [631, 171] width 404 height 33
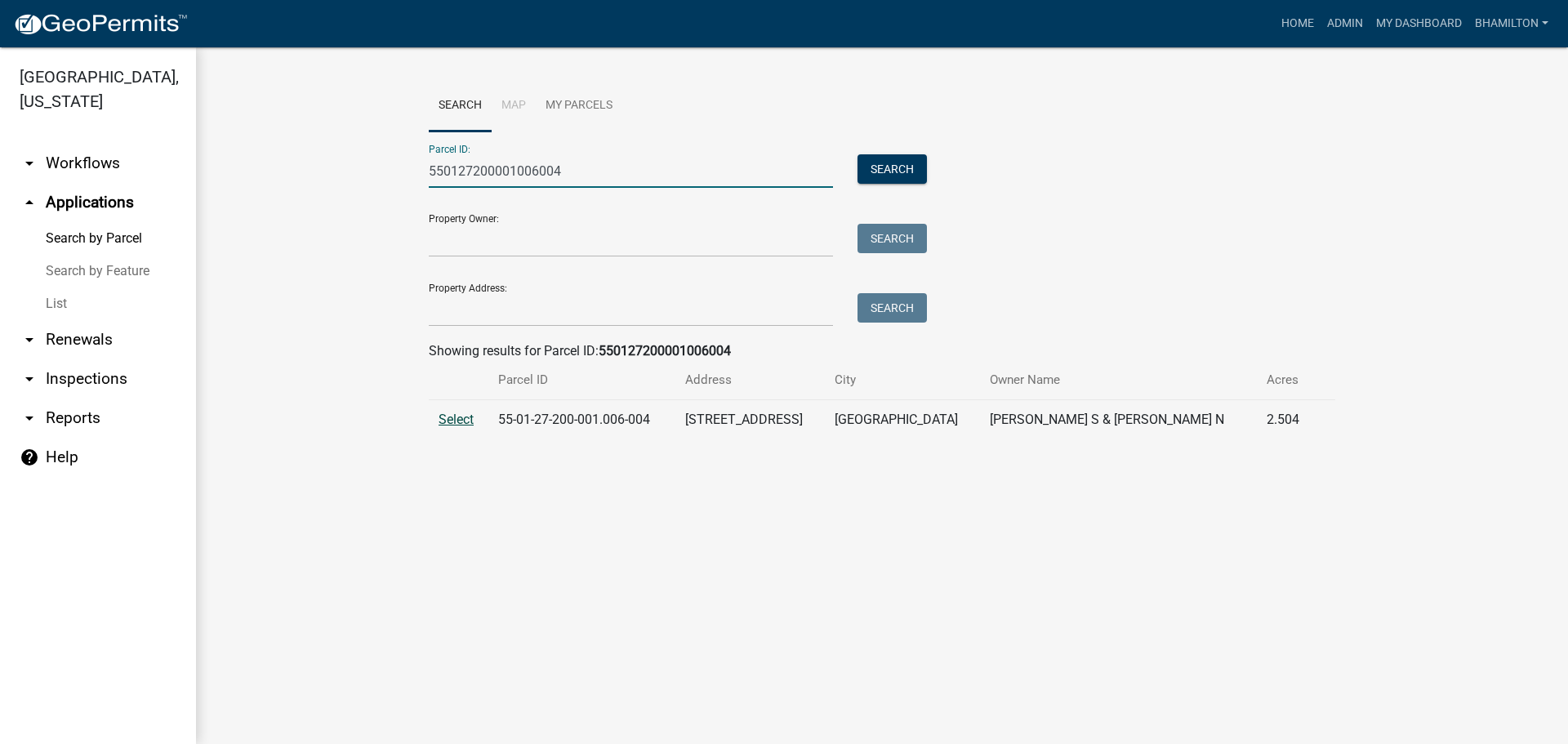
type input "550127200001006004"
click at [470, 422] on span "Select" at bounding box center [456, 418] width 35 height 15
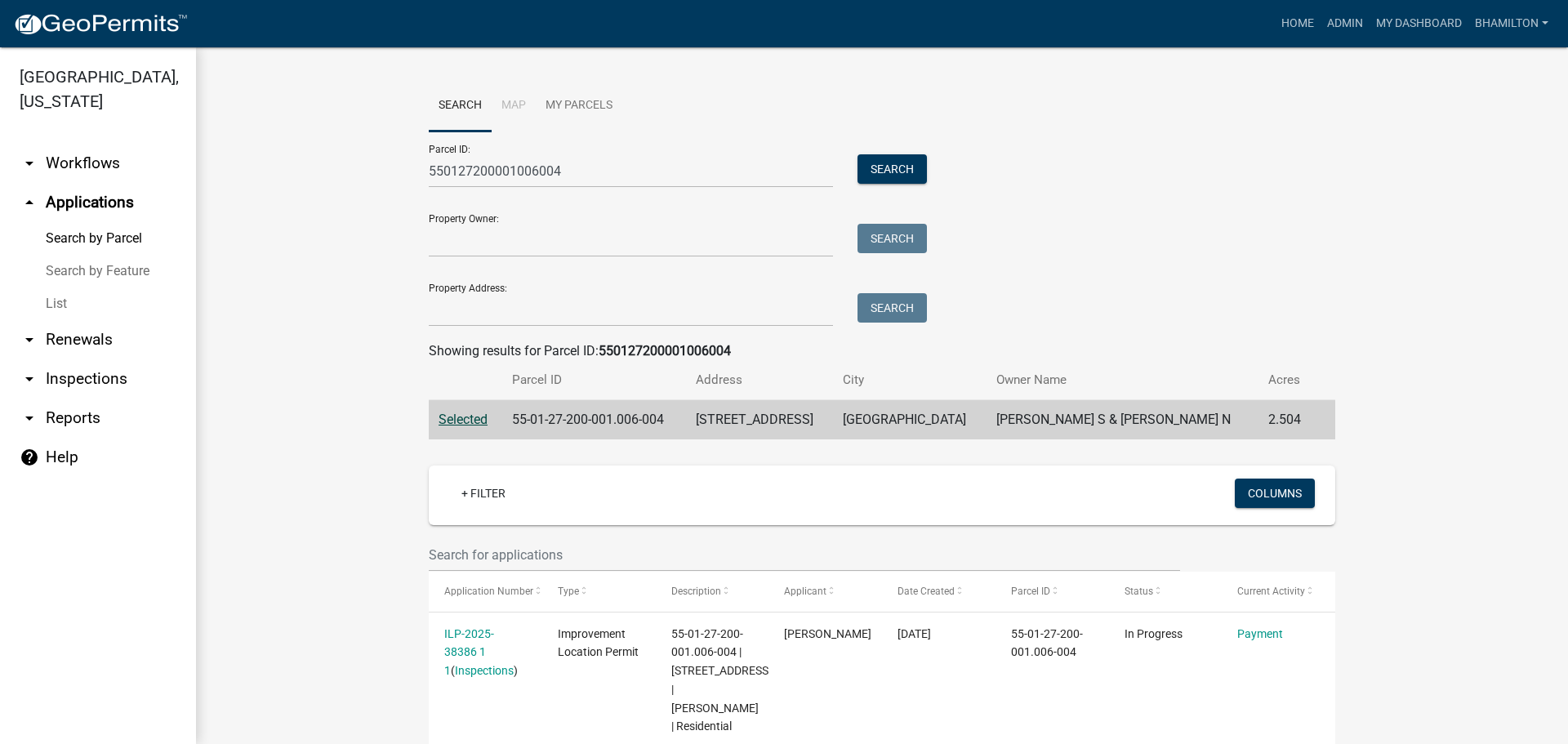
scroll to position [64, 0]
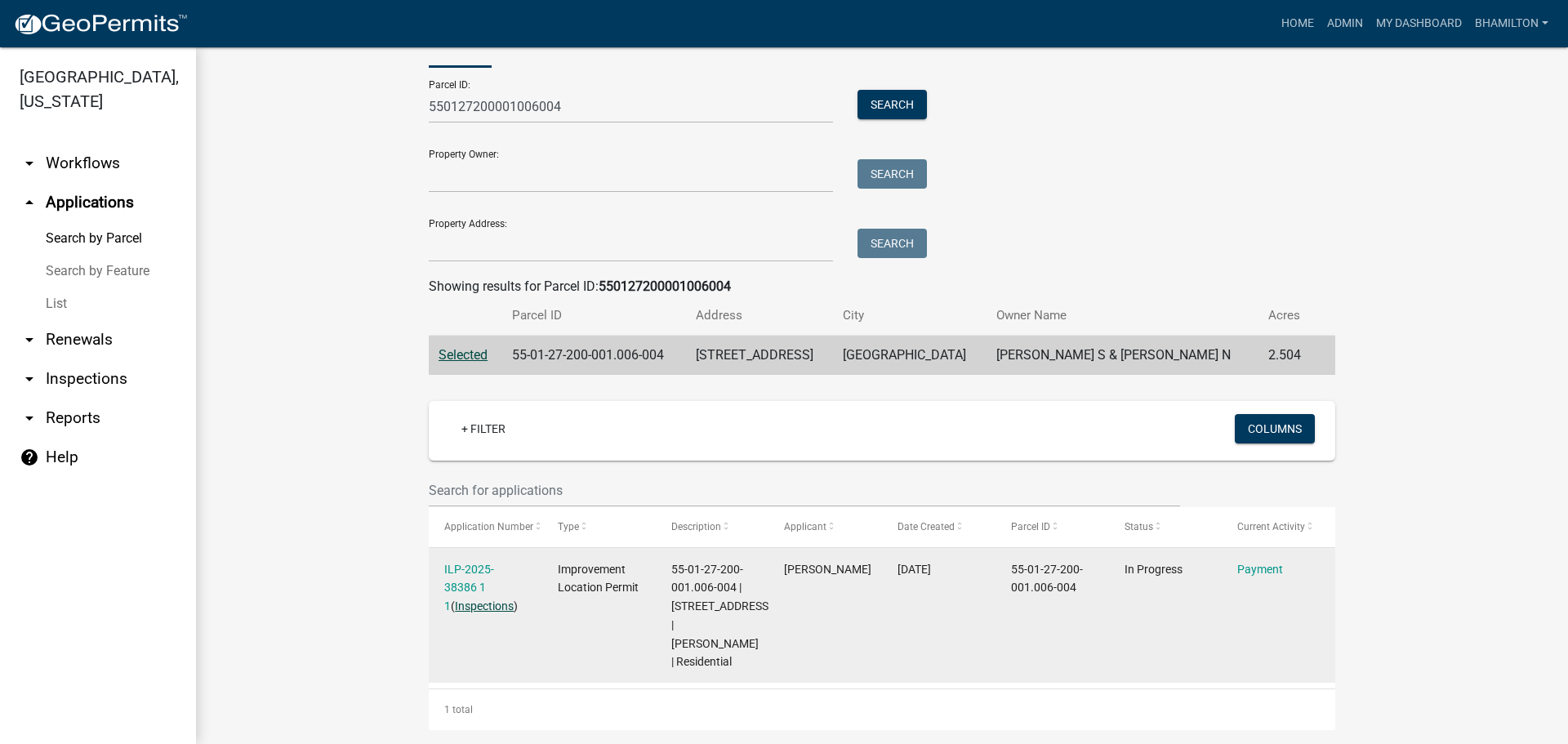
click at [483, 606] on link "Inspections" at bounding box center [485, 606] width 59 height 13
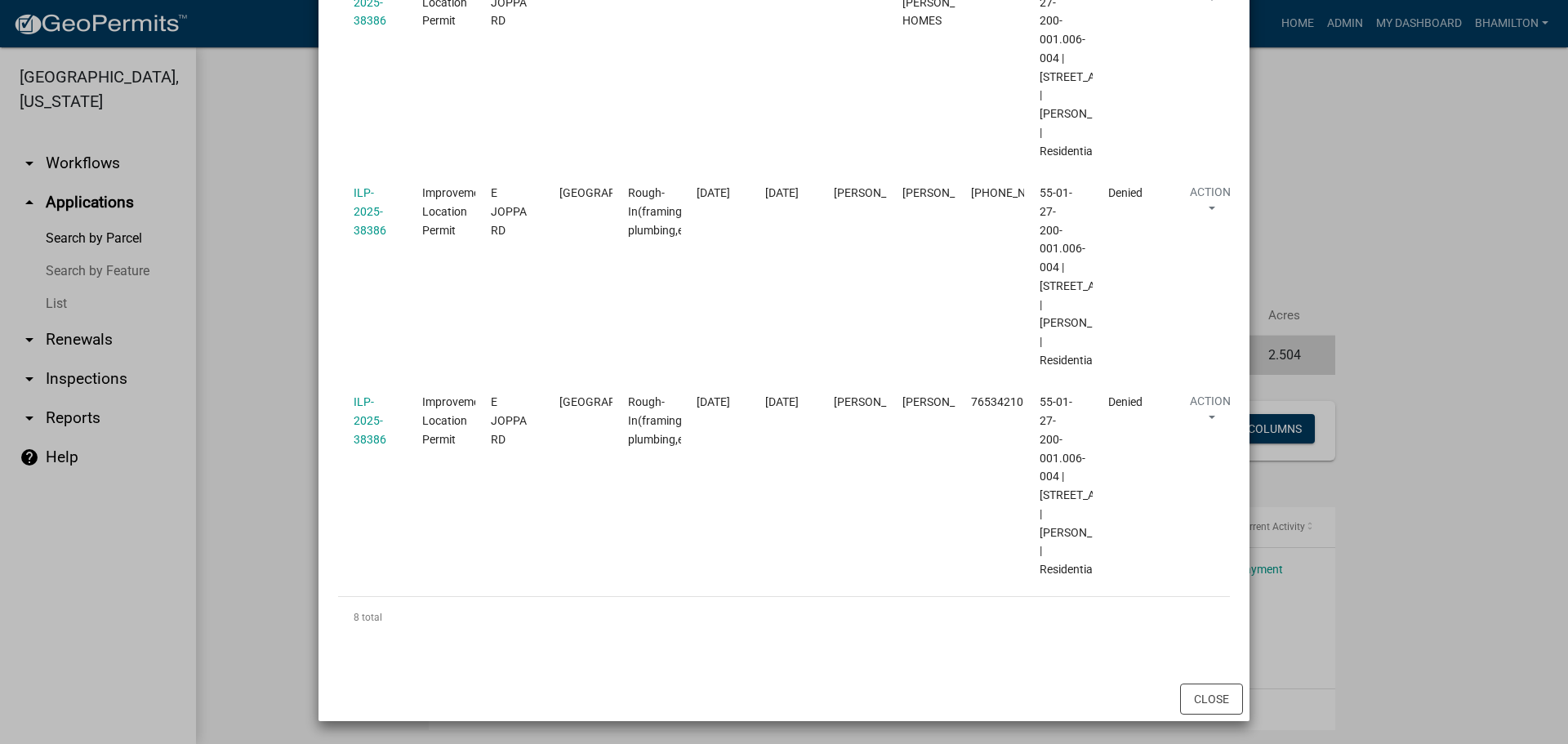
scroll to position [1585, 0]
click at [1200, 699] on button "Close" at bounding box center [1211, 699] width 63 height 31
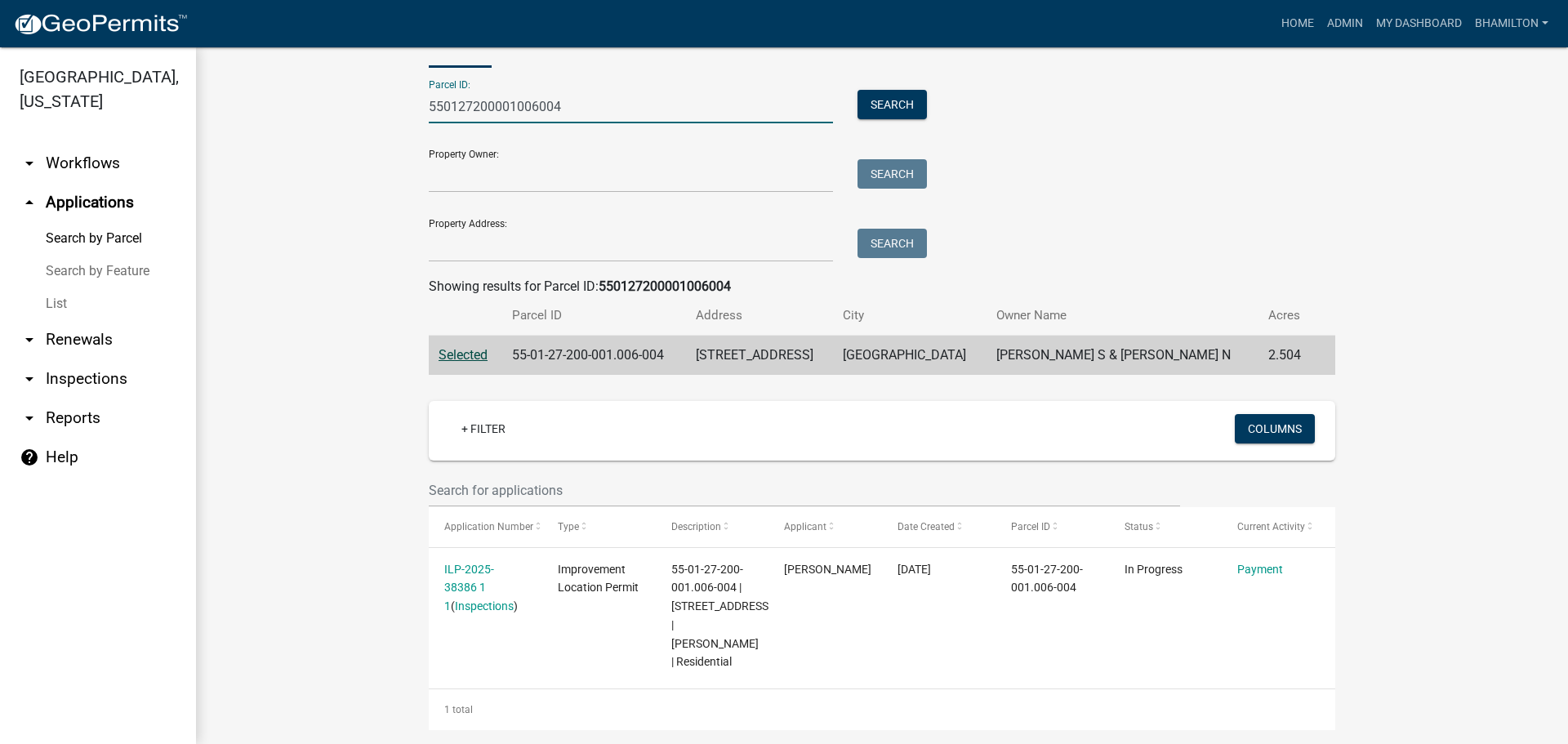
drag, startPoint x: 587, startPoint y: 103, endPoint x: 418, endPoint y: 108, distance: 169.1
click at [418, 108] on div "550127200001006004" at bounding box center [631, 106] width 429 height 33
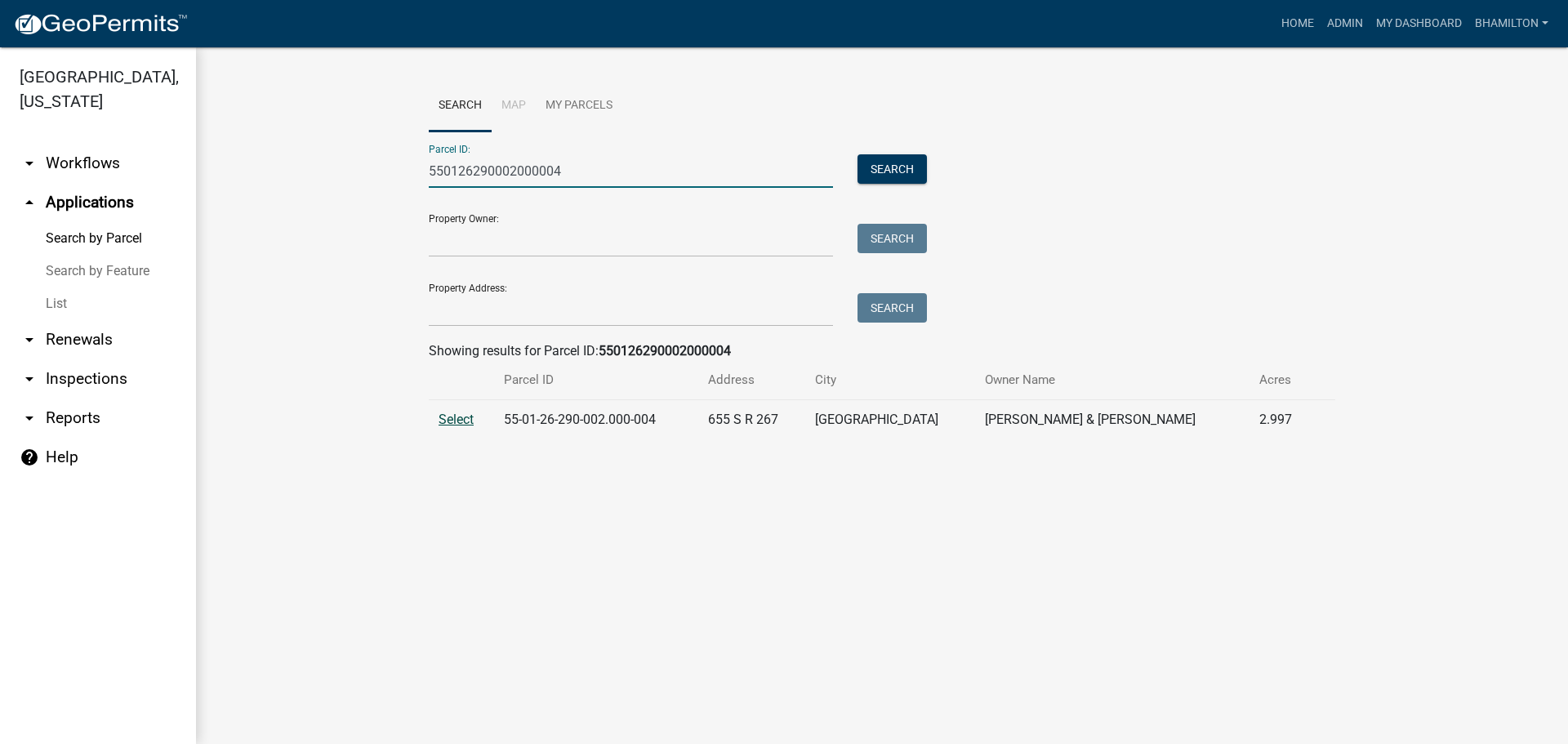
type input "550126290002000004"
click at [464, 421] on span "Select" at bounding box center [456, 418] width 35 height 15
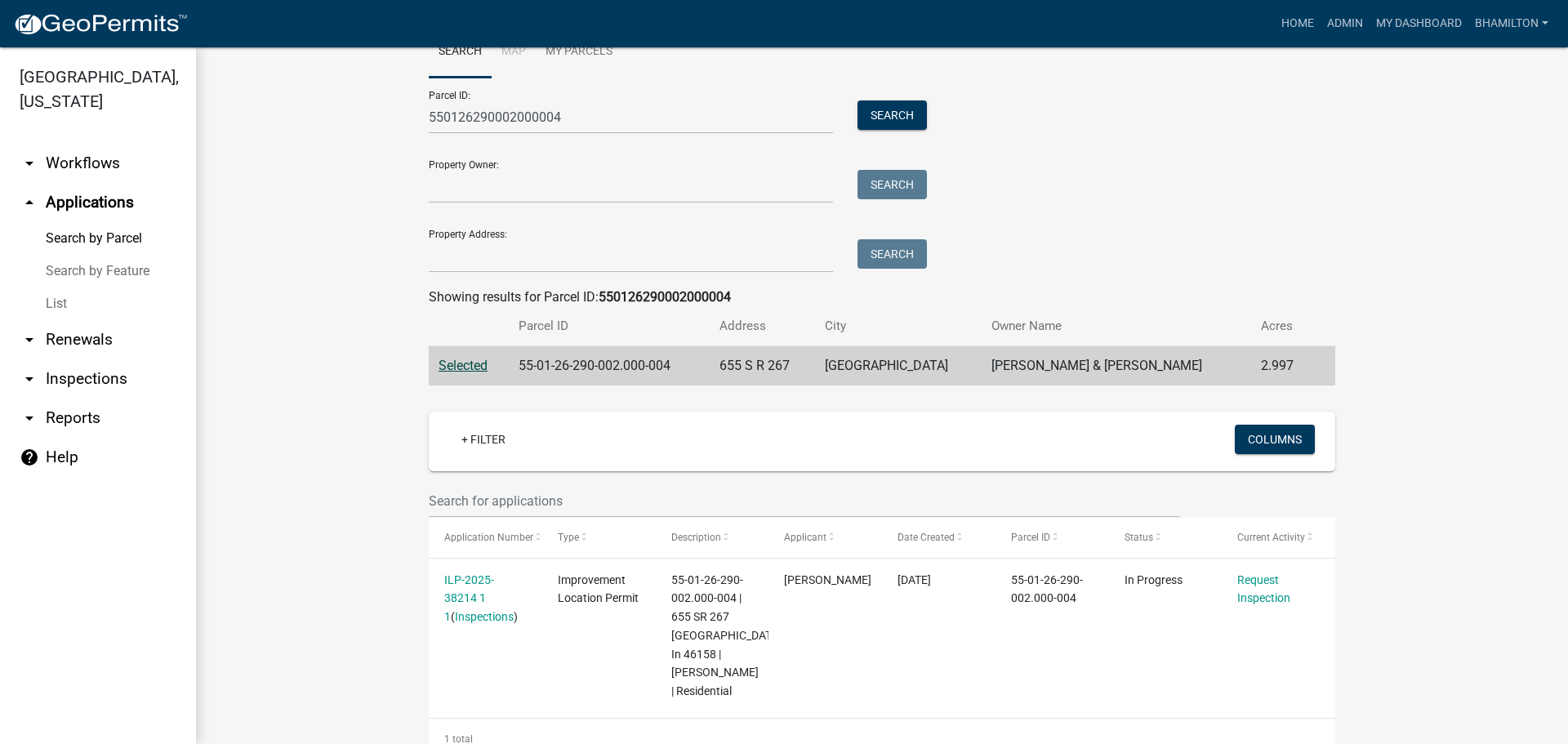
scroll to position [102, 0]
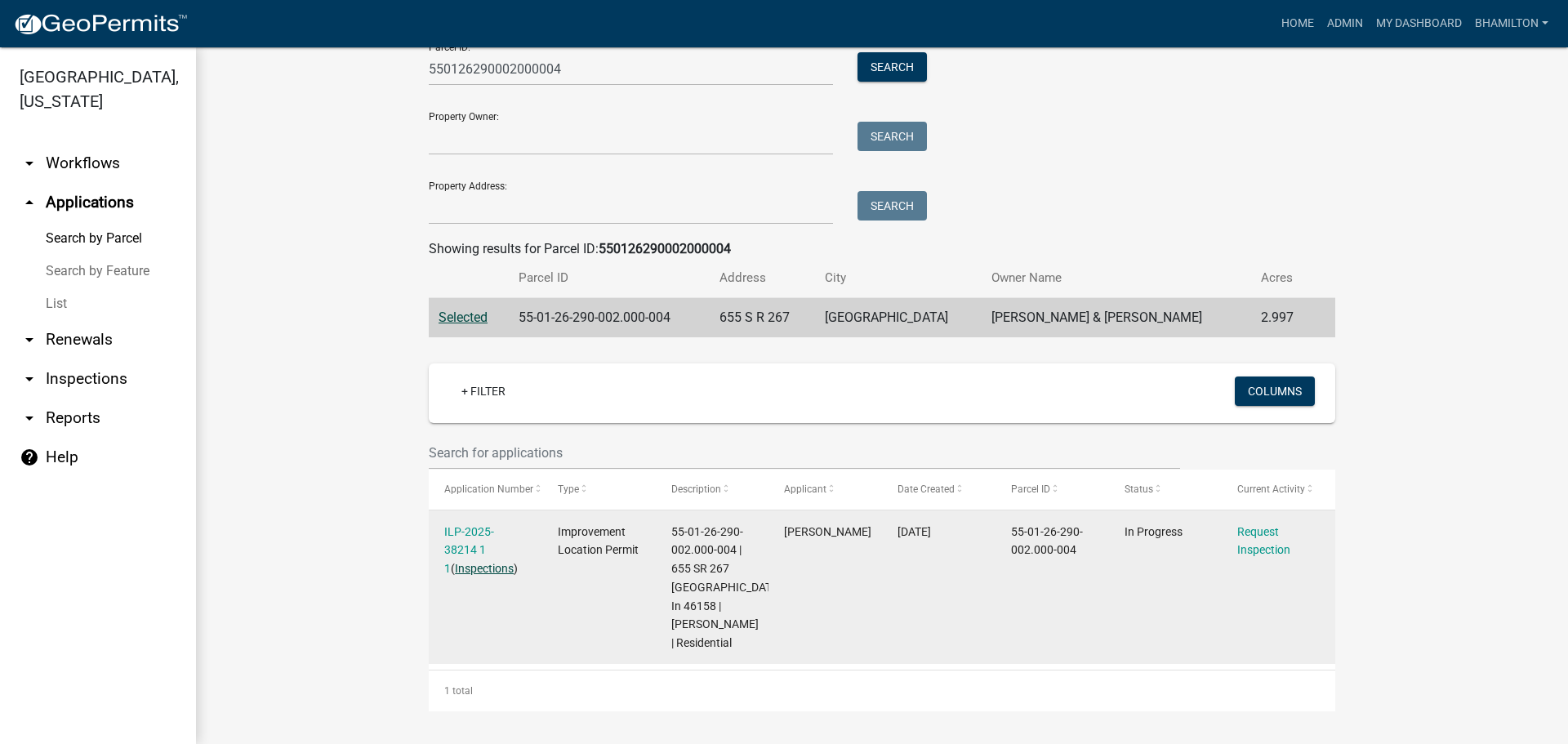
click at [477, 566] on link "Inspections" at bounding box center [485, 569] width 59 height 13
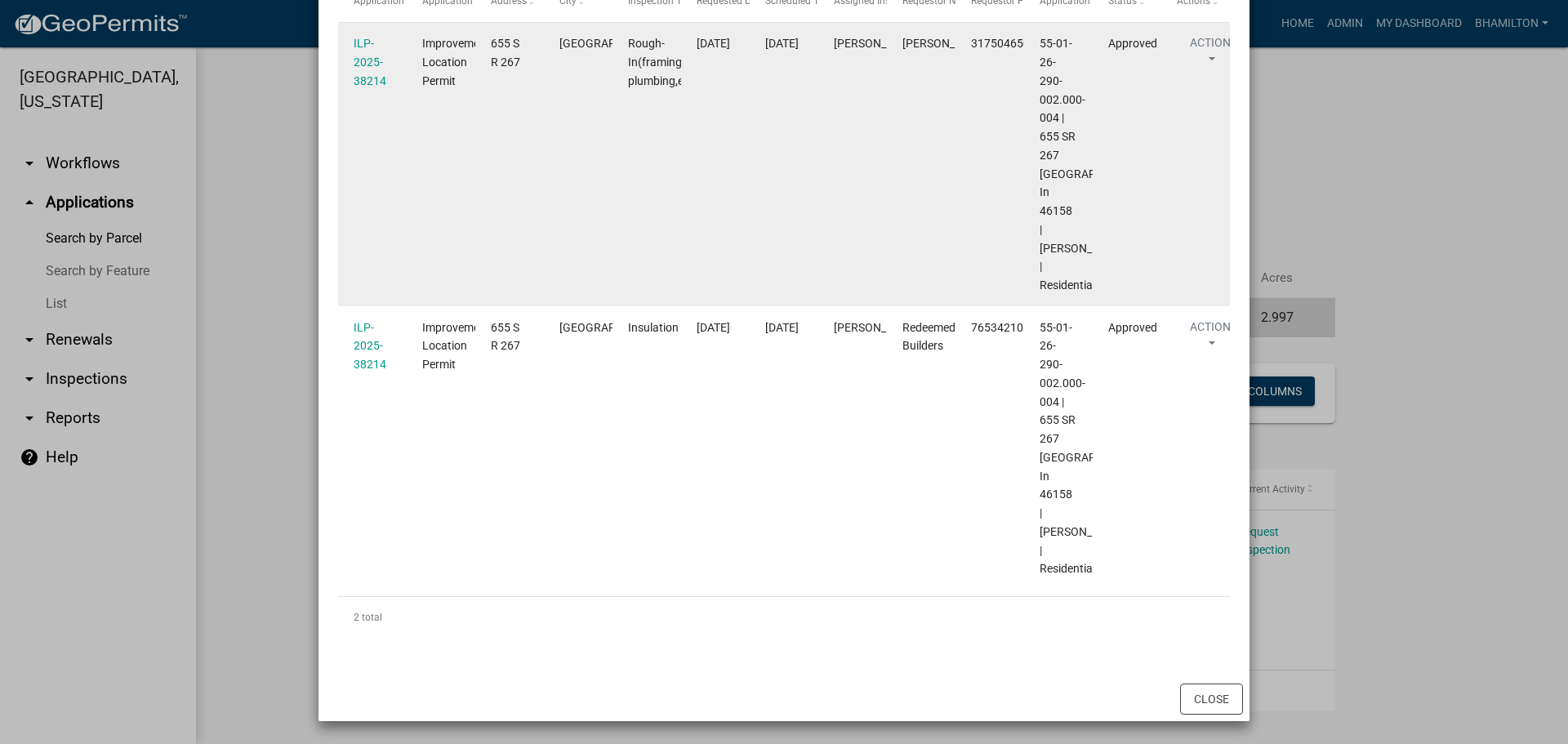
scroll to position [367, 0]
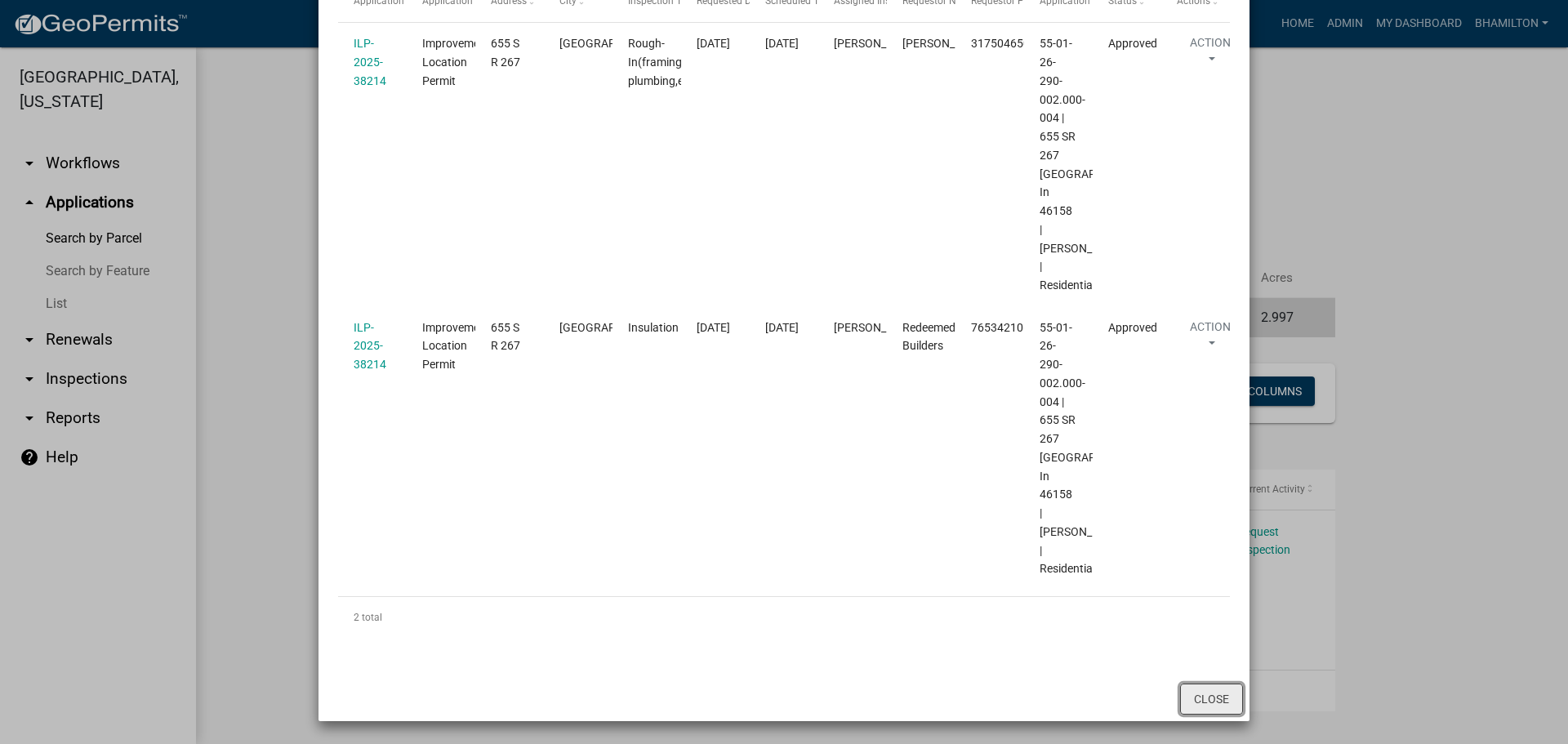
click at [1190, 689] on button "Close" at bounding box center [1211, 699] width 63 height 31
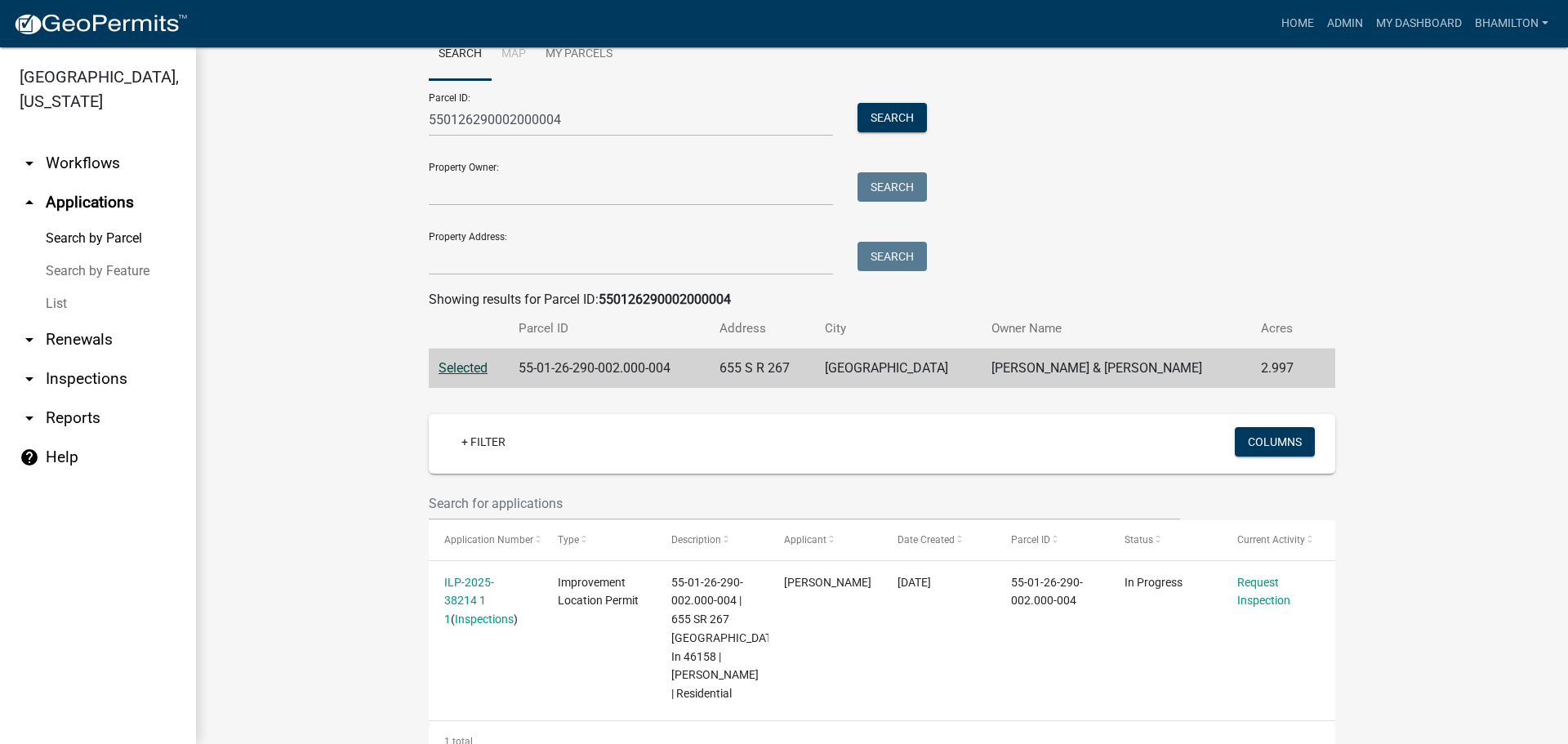
scroll to position [0, 0]
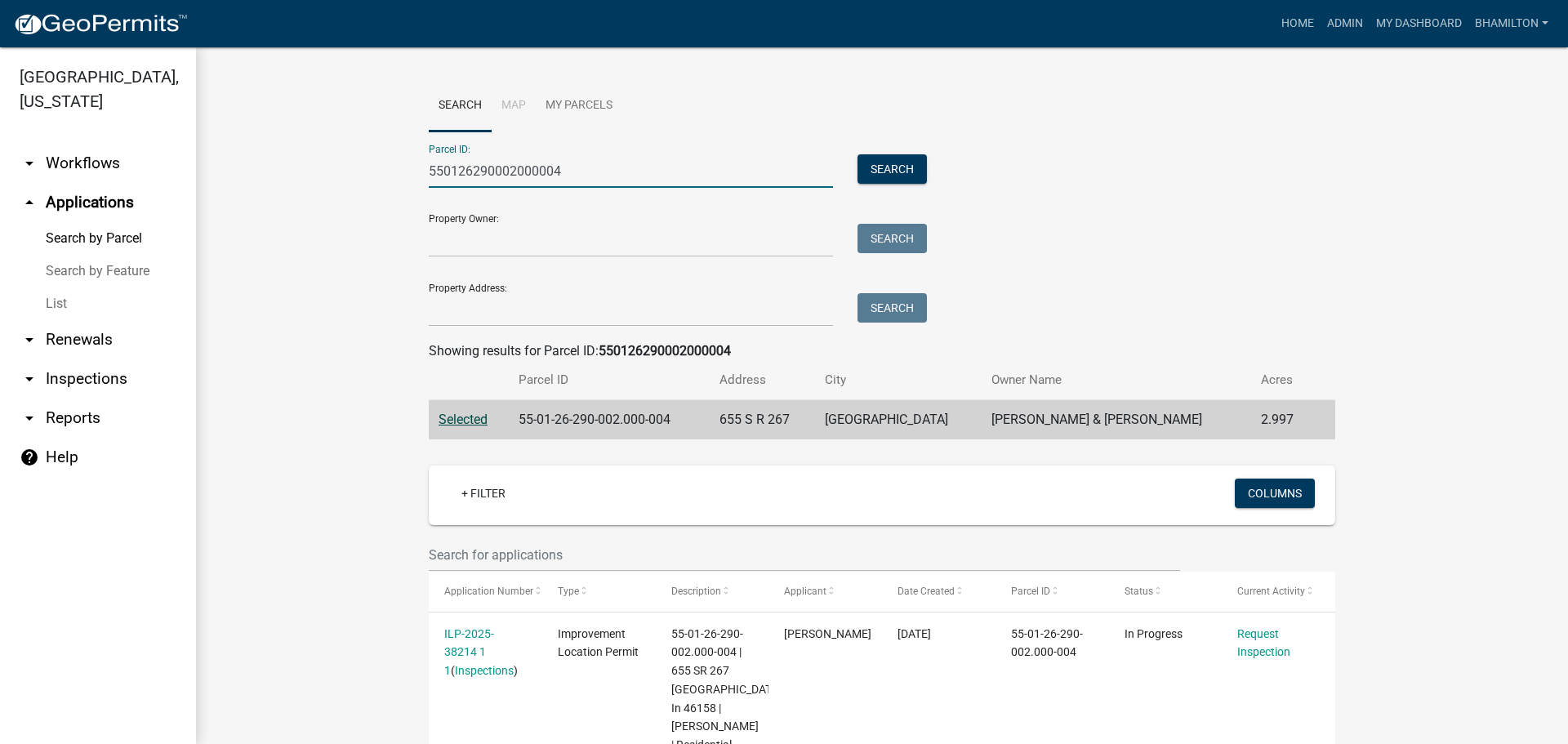
drag, startPoint x: 588, startPoint y: 176, endPoint x: 182, endPoint y: 160, distance: 406.3
click at [182, 160] on div "[GEOGRAPHIC_DATA], [US_STATE] arrow_drop_down Workflows List arrow_drop_up Appl…" at bounding box center [784, 395] width 1568 height 697
click at [576, 102] on link "My Parcels" at bounding box center [578, 106] width 87 height 52
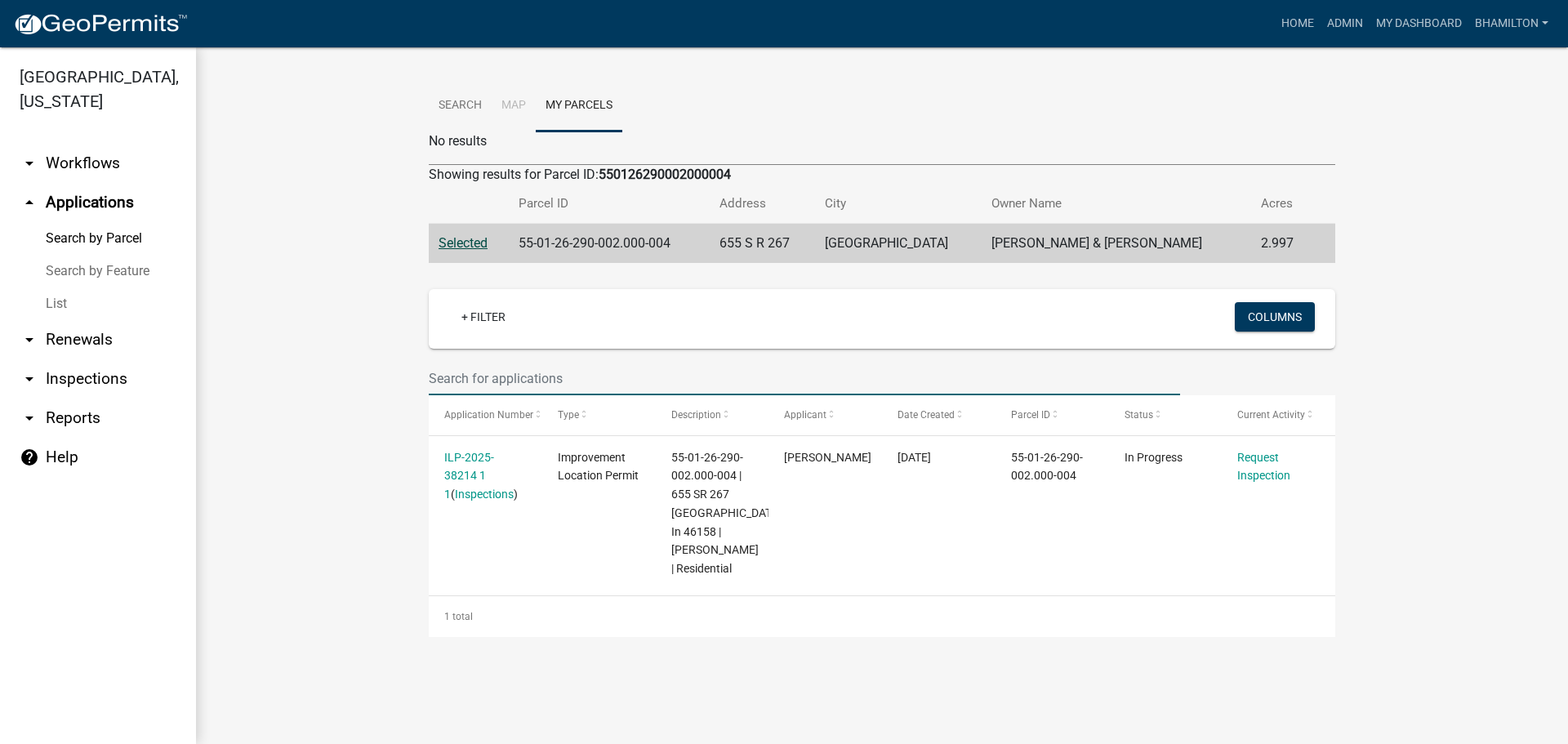
drag, startPoint x: 587, startPoint y: 384, endPoint x: 311, endPoint y: 369, distance: 276.4
click at [311, 369] on wm-workflow-application-search-view "Search Map My Parcels No results Showing results for Parcel ID: 550126290002000…" at bounding box center [882, 359] width 1307 height 557
type input "38045"
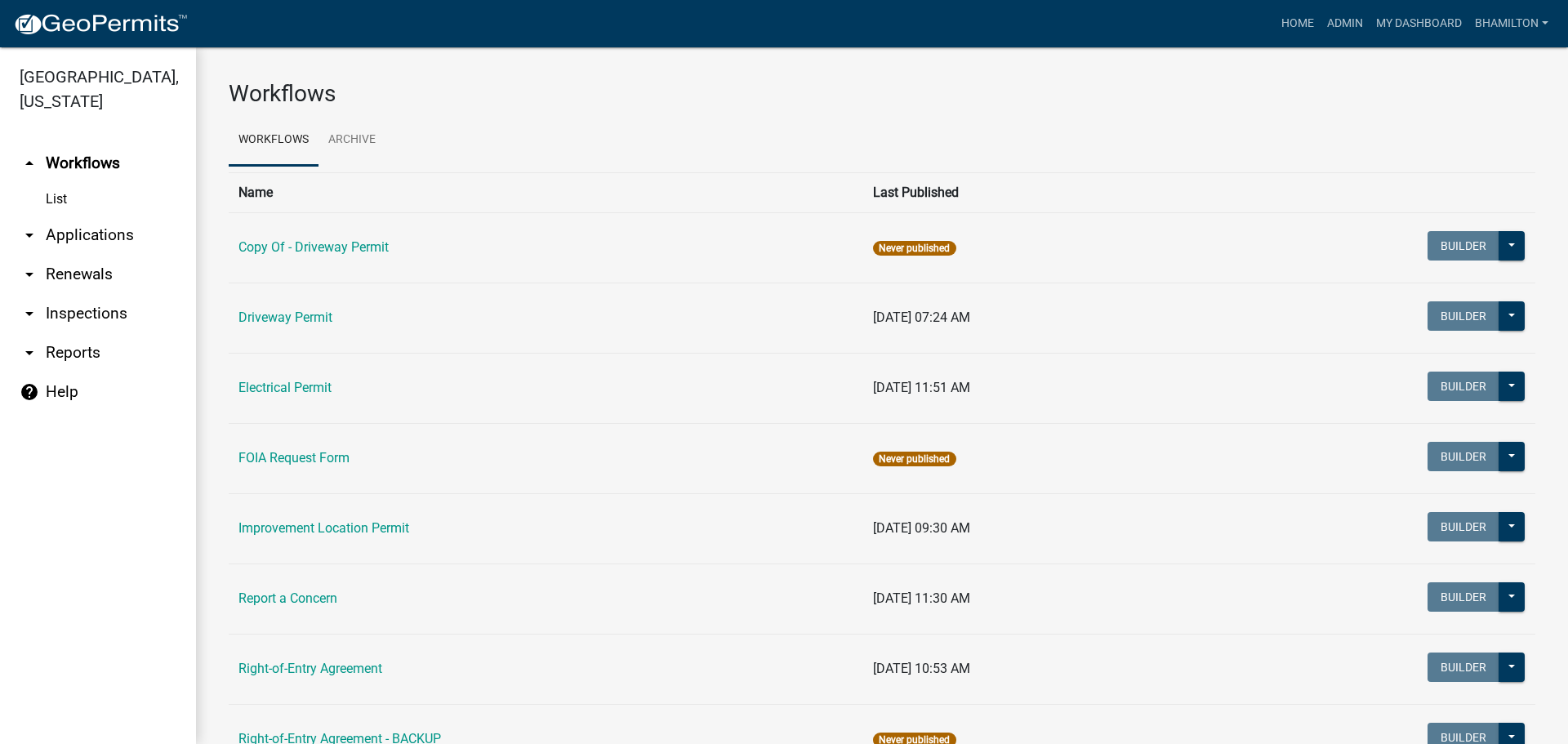
click at [118, 237] on link "arrow_drop_down Applications" at bounding box center [97, 235] width 196 height 39
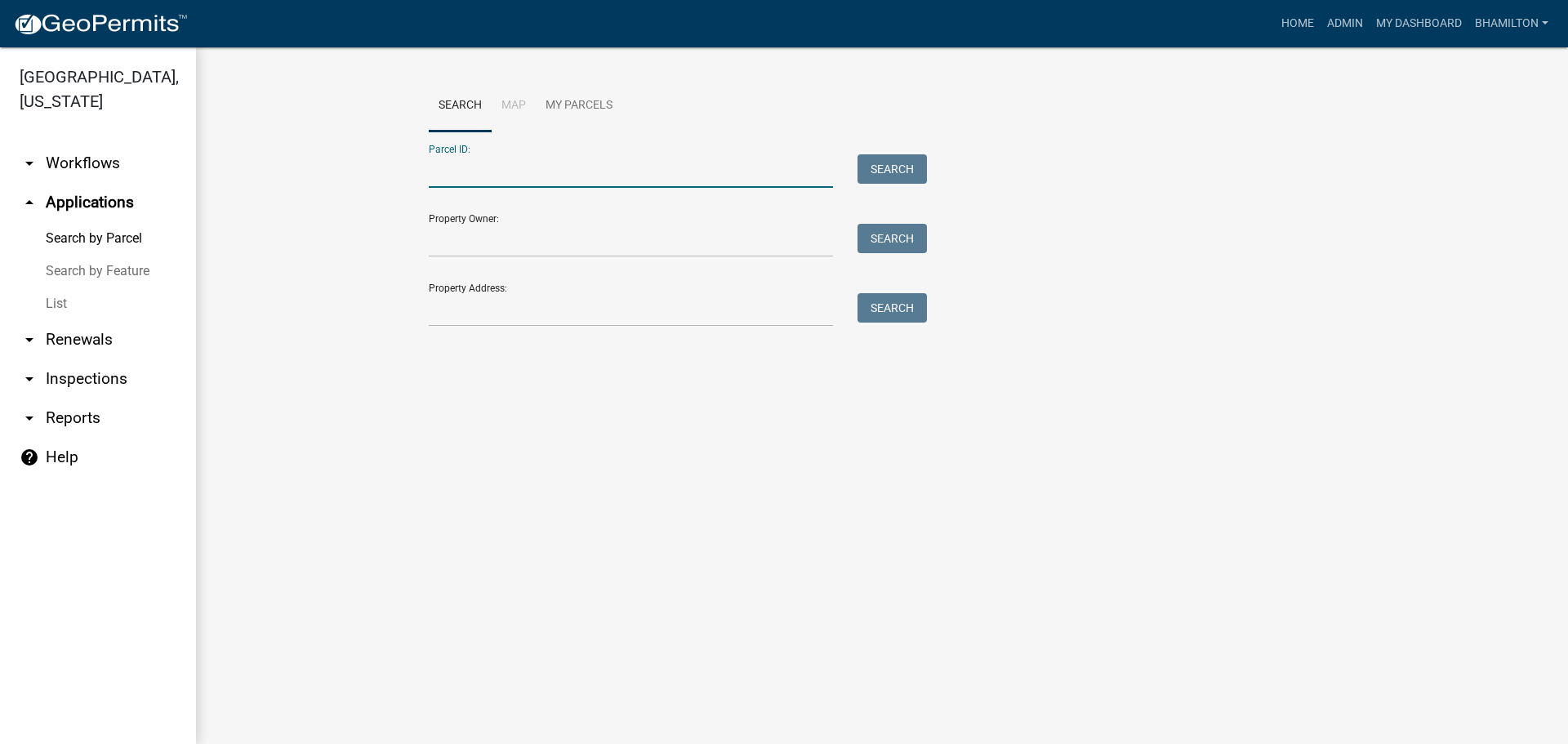
click at [487, 167] on input "Parcel ID:" at bounding box center [631, 171] width 404 height 33
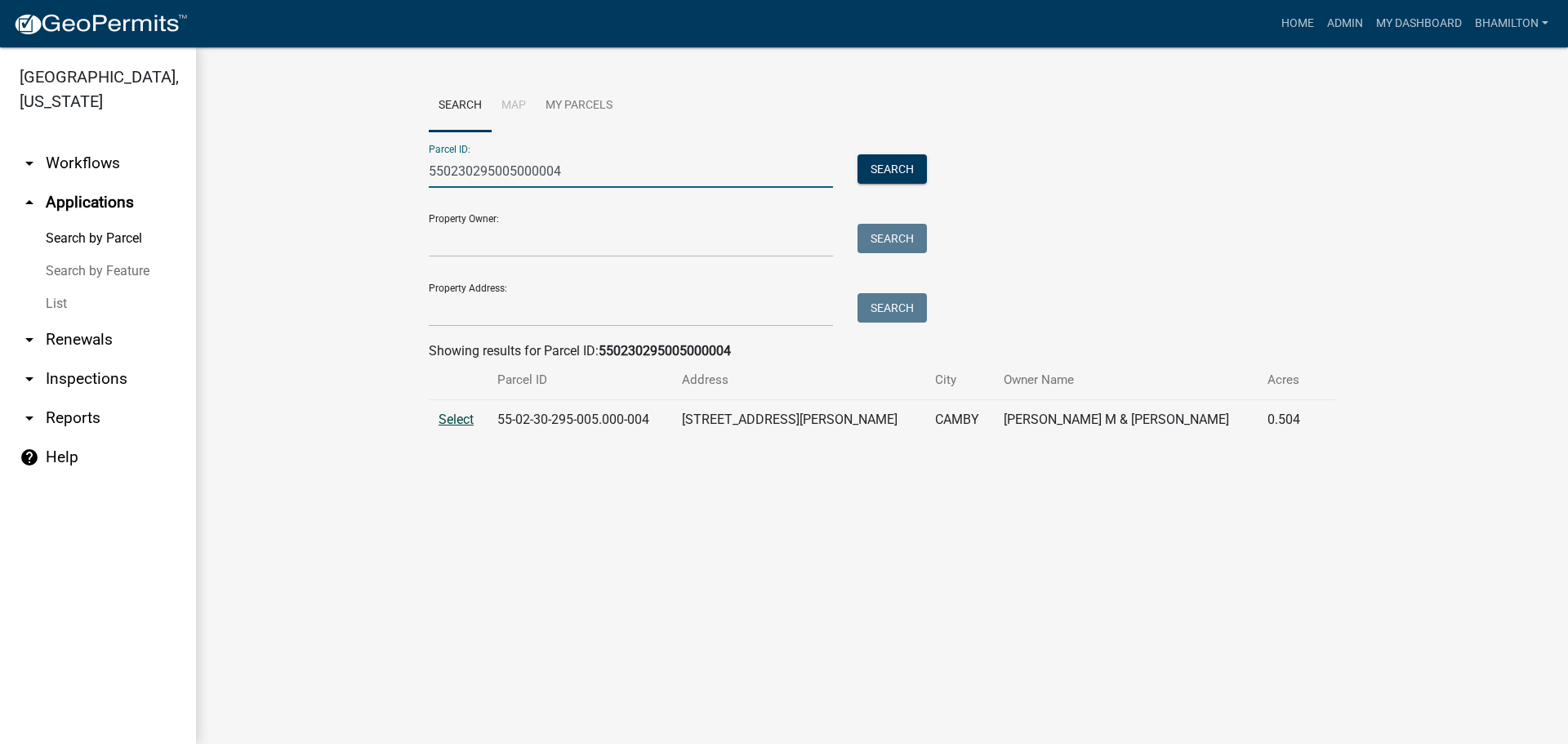
type input "550230295005000004"
click at [459, 425] on span "Select" at bounding box center [456, 418] width 35 height 15
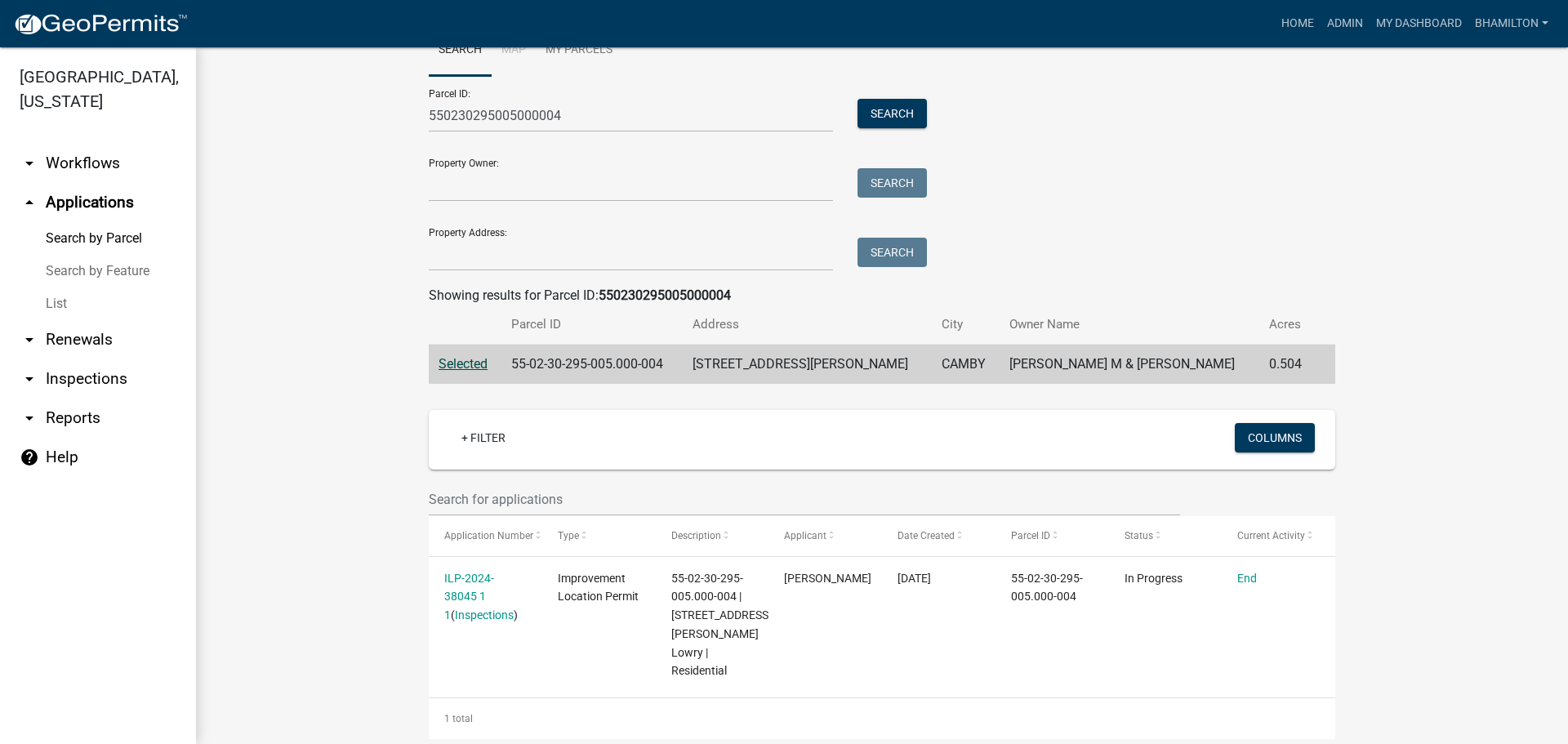
scroll to position [83, 0]
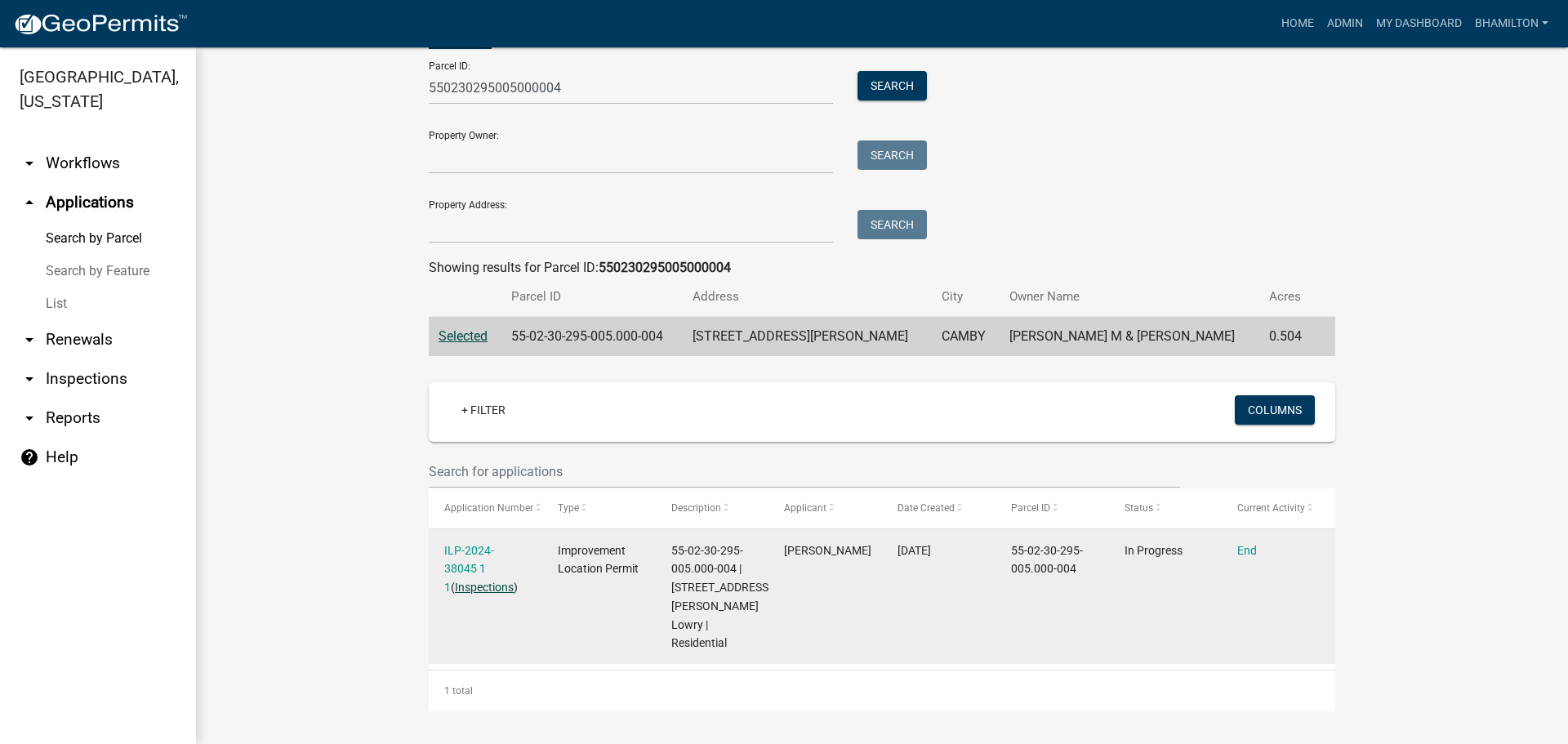
click at [477, 588] on link "Inspections" at bounding box center [485, 588] width 59 height 13
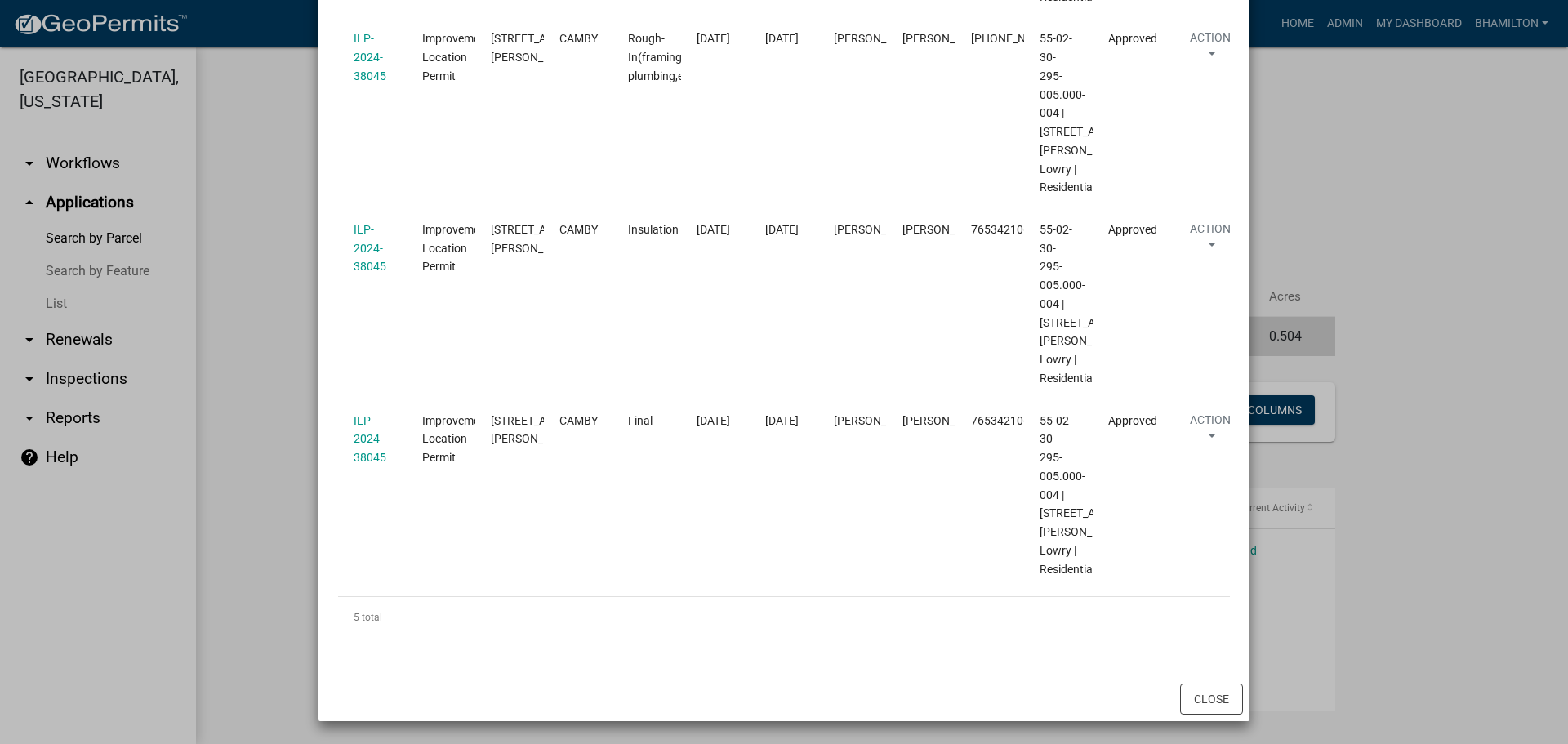
scroll to position [902, 0]
click at [1193, 696] on button "Close" at bounding box center [1211, 699] width 63 height 31
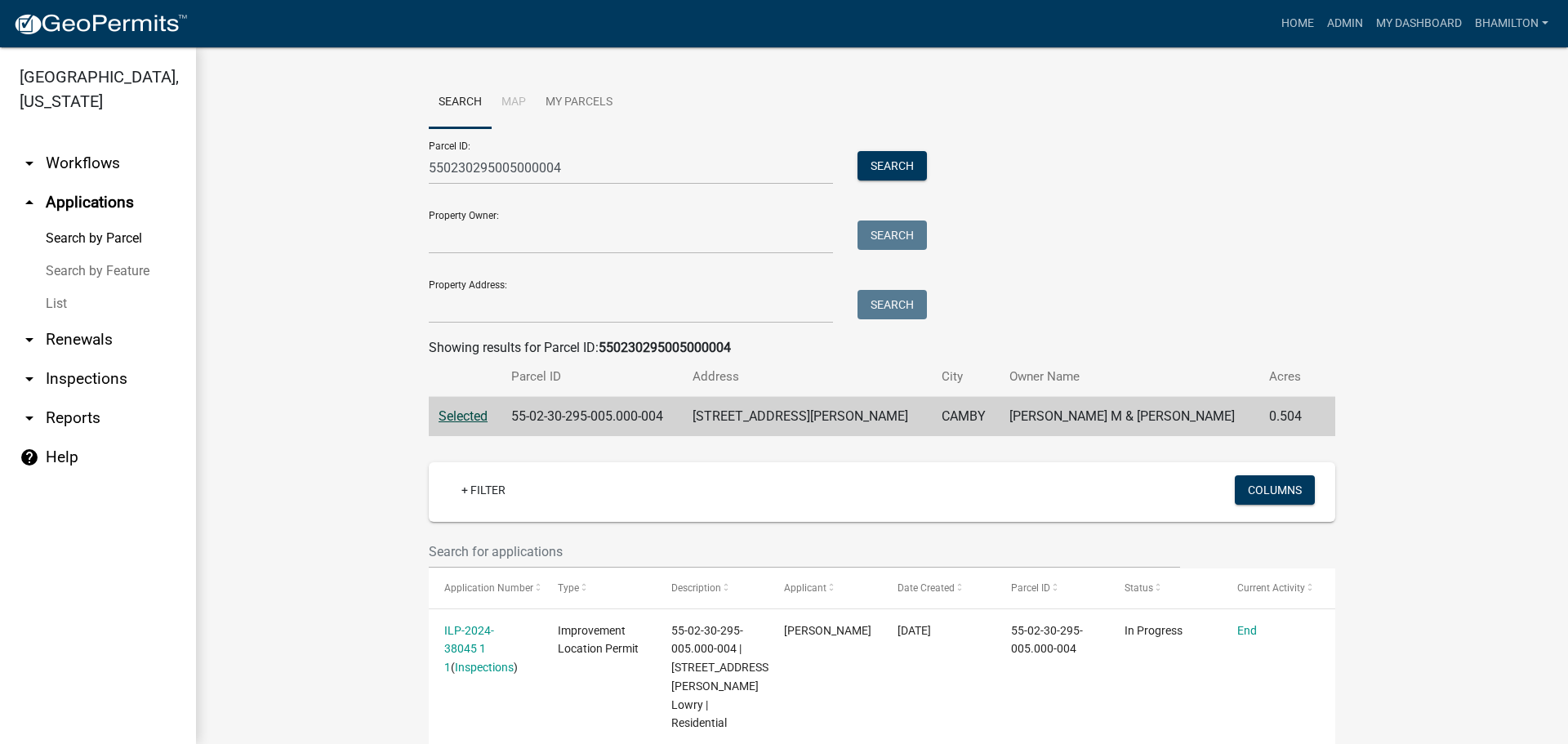
scroll to position [0, 0]
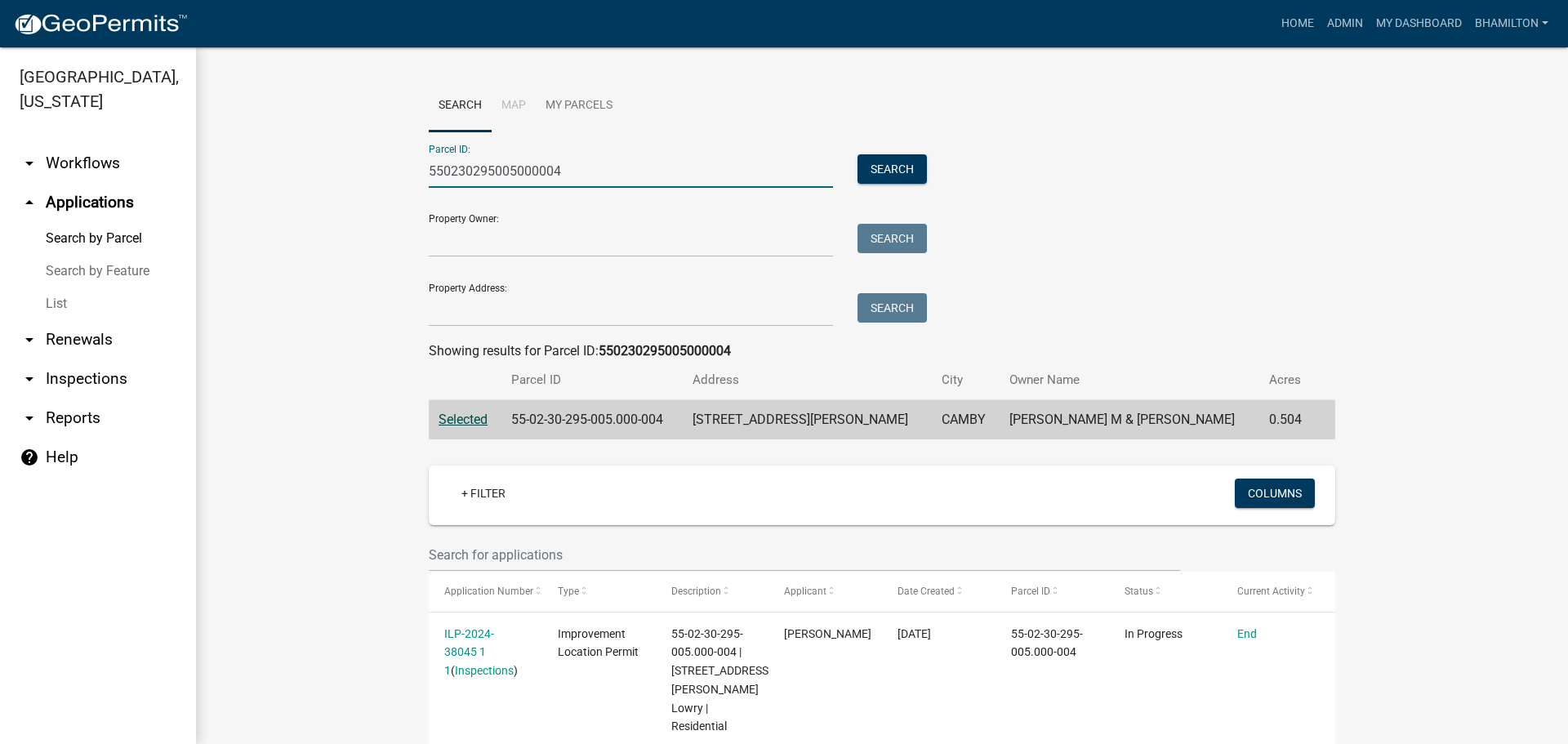
drag, startPoint x: 557, startPoint y: 171, endPoint x: 392, endPoint y: 169, distance: 165.0
click at [392, 169] on wm-workflow-application-search-view "Search Map My Parcels Parcel ID: 550230295005000004 Search Property Owner: Sear…" at bounding box center [882, 437] width 1307 height 714
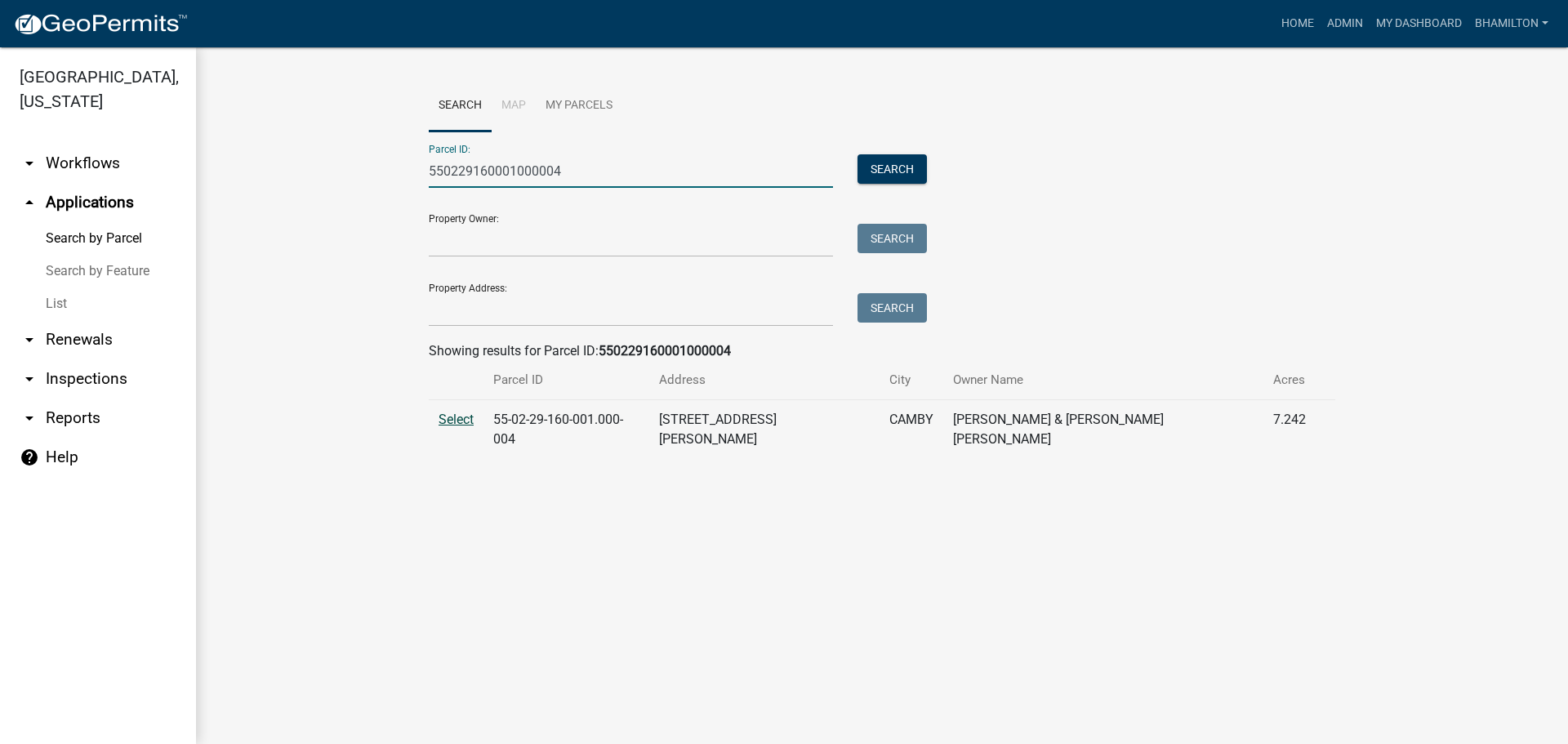
type input "550229160001000004"
click at [460, 422] on span "Select" at bounding box center [456, 418] width 35 height 15
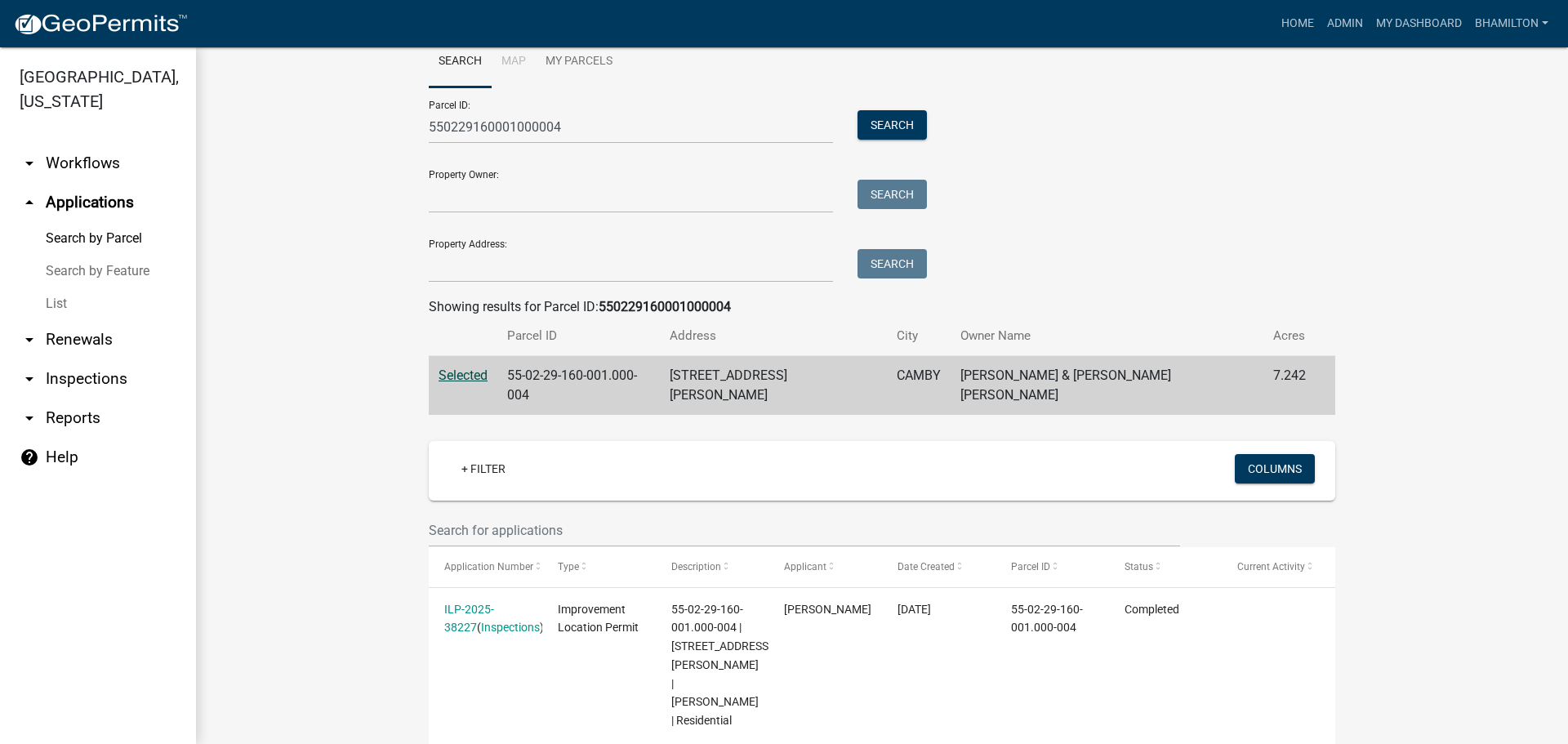
scroll to position [83, 0]
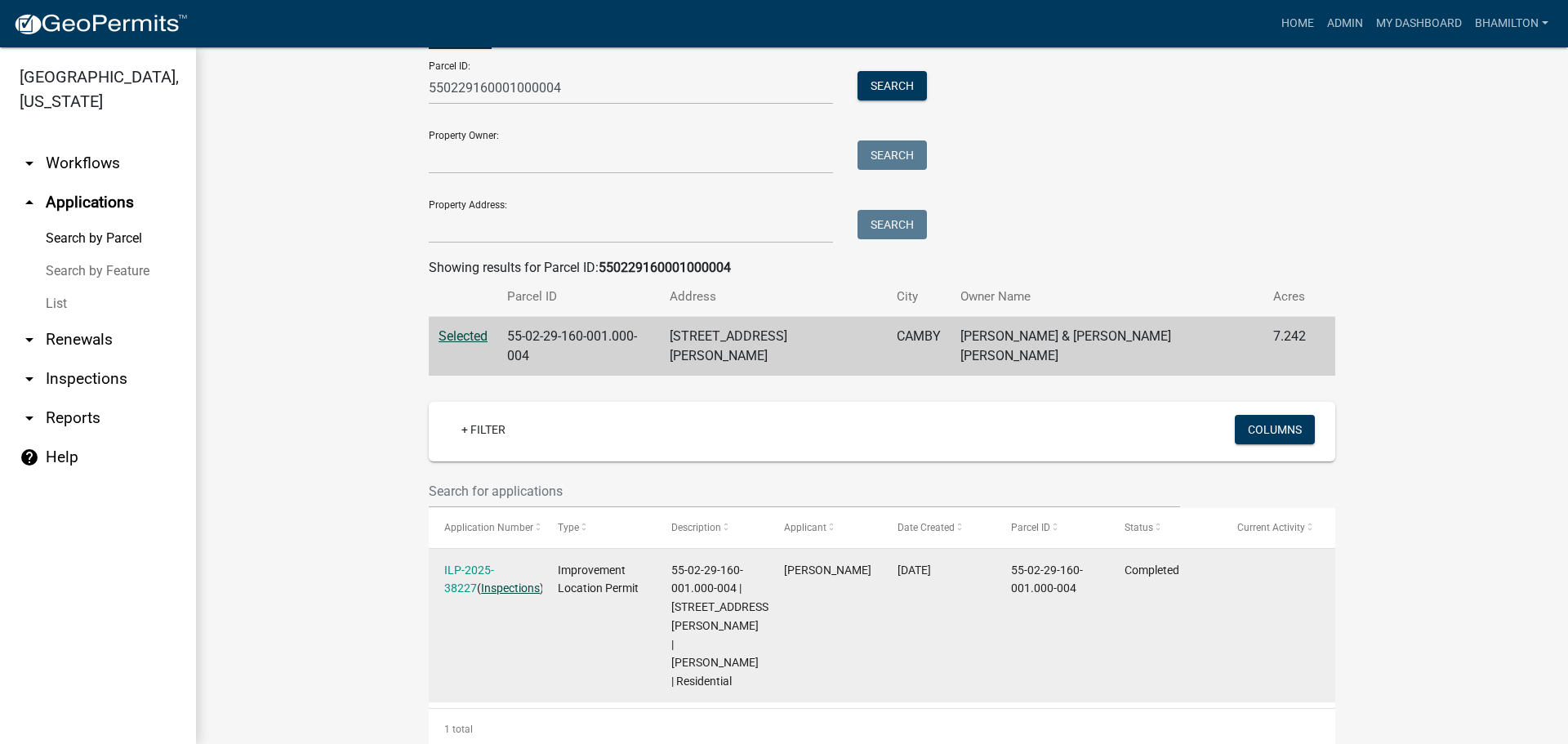
click at [485, 582] on link "Inspections" at bounding box center [510, 588] width 59 height 13
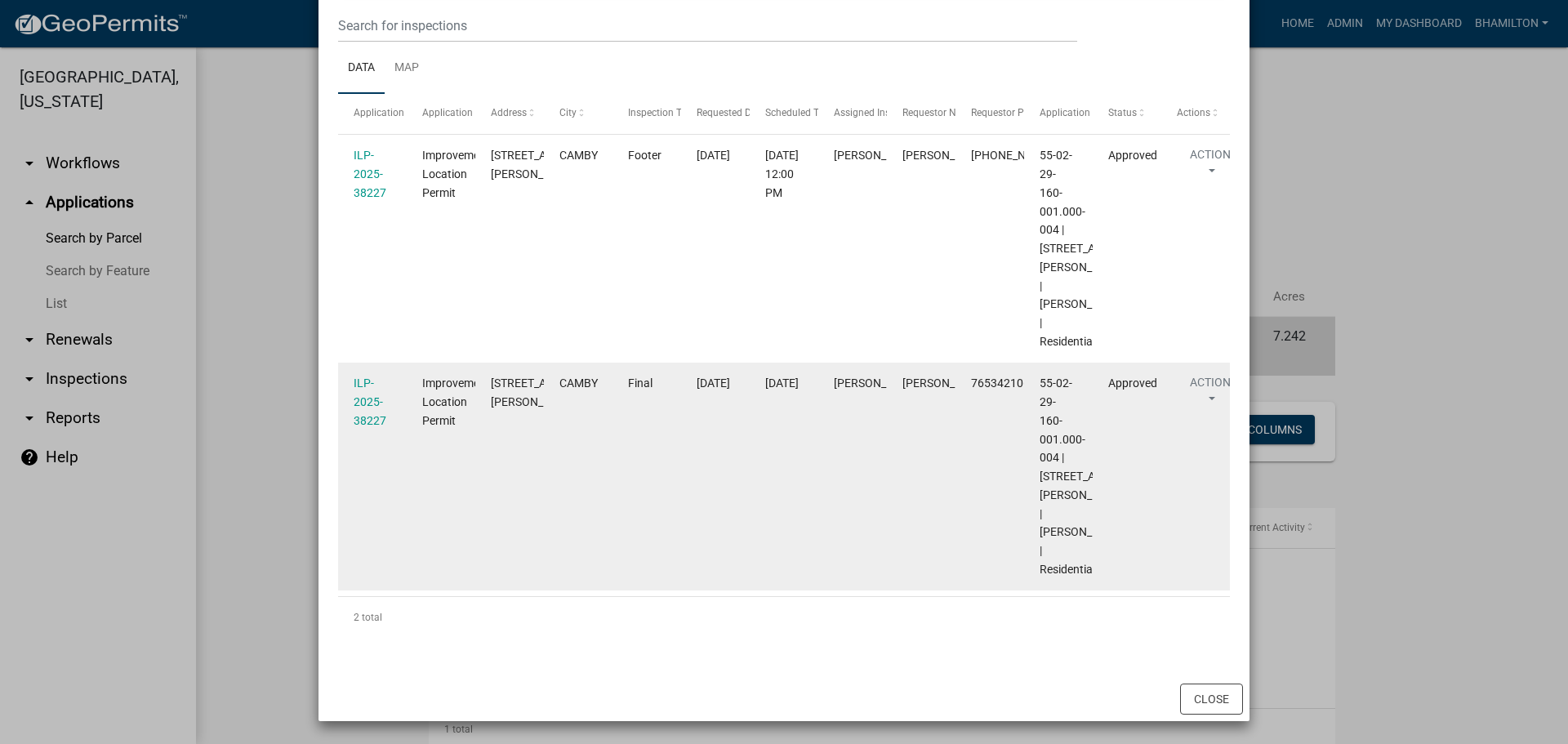
scroll to position [292, 0]
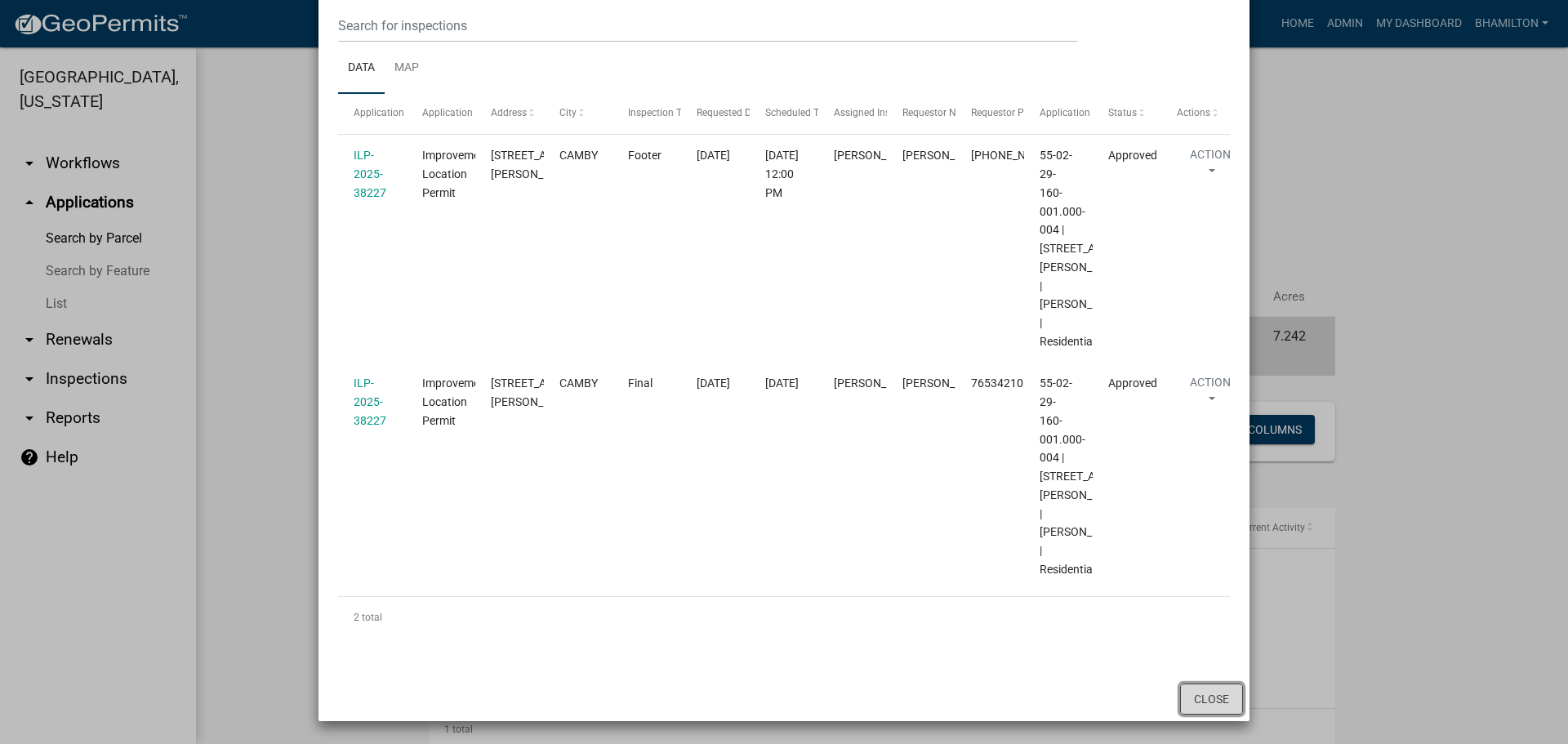
click at [1209, 691] on button "Close" at bounding box center [1211, 699] width 63 height 31
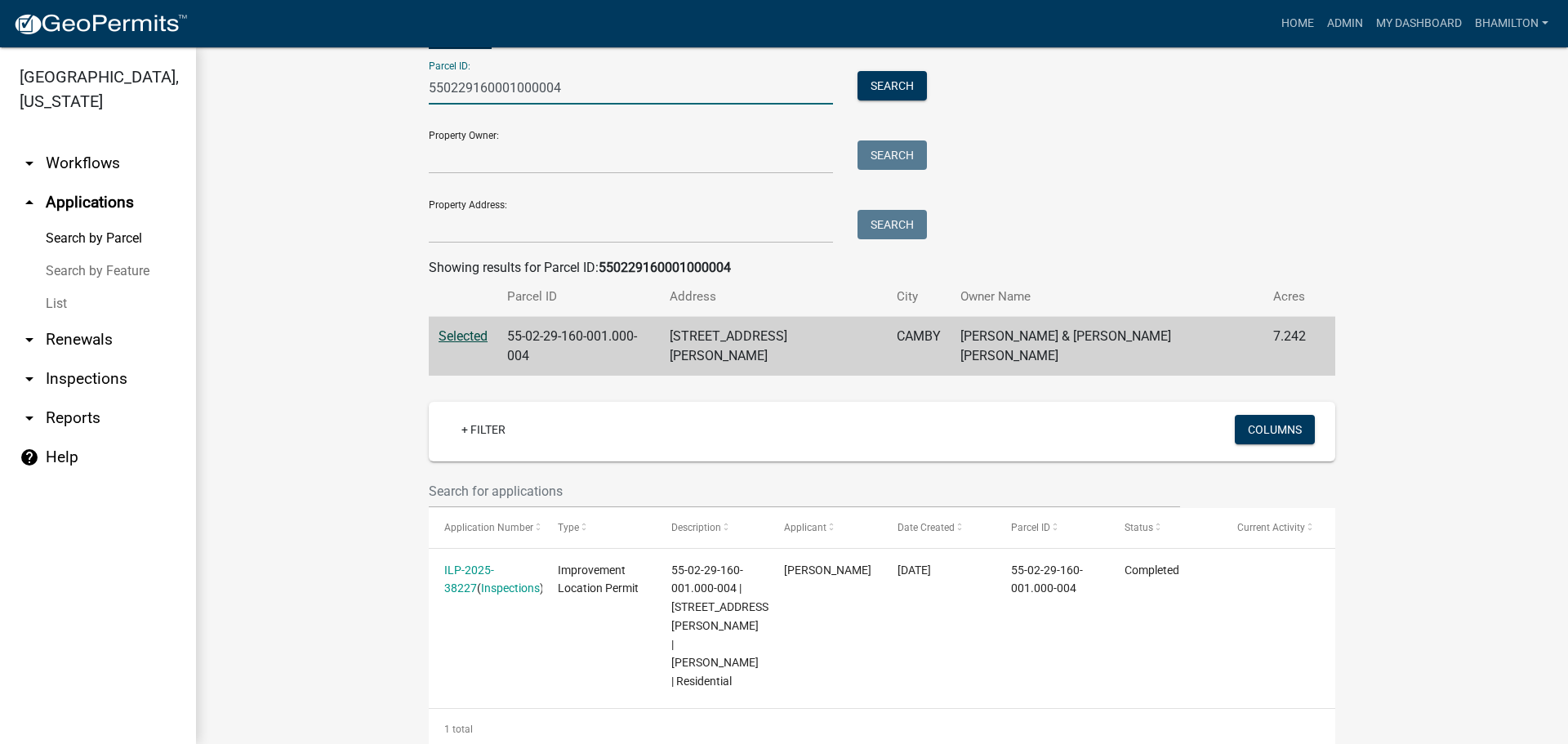
drag, startPoint x: 608, startPoint y: 96, endPoint x: 316, endPoint y: 65, distance: 293.6
click at [316, 65] on wm-workflow-application-search-view "Search Map My Parcels Parcel ID: 550229160001000004 Search Property Owner: Sear…" at bounding box center [882, 373] width 1307 height 753
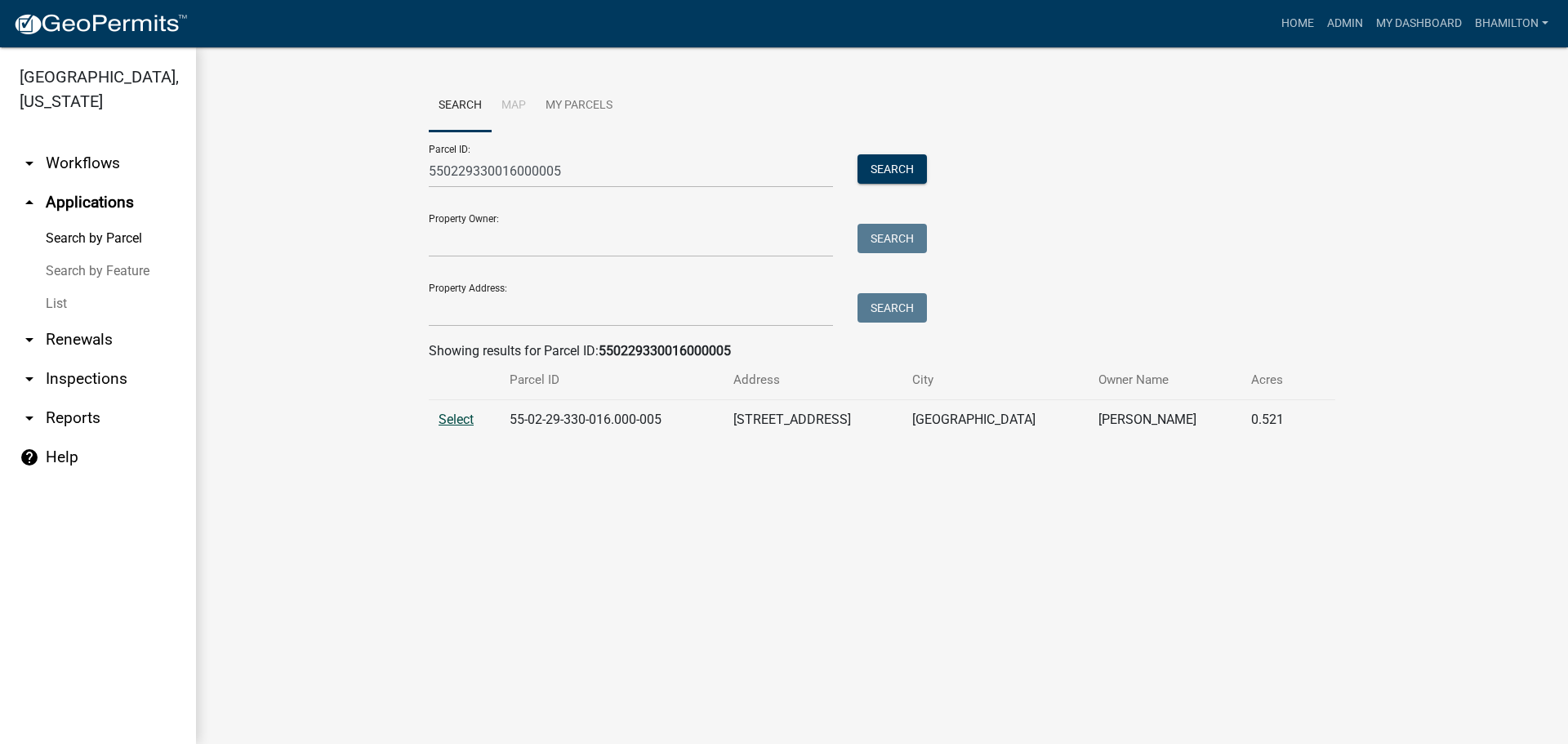
click at [459, 424] on span "Select" at bounding box center [456, 418] width 35 height 15
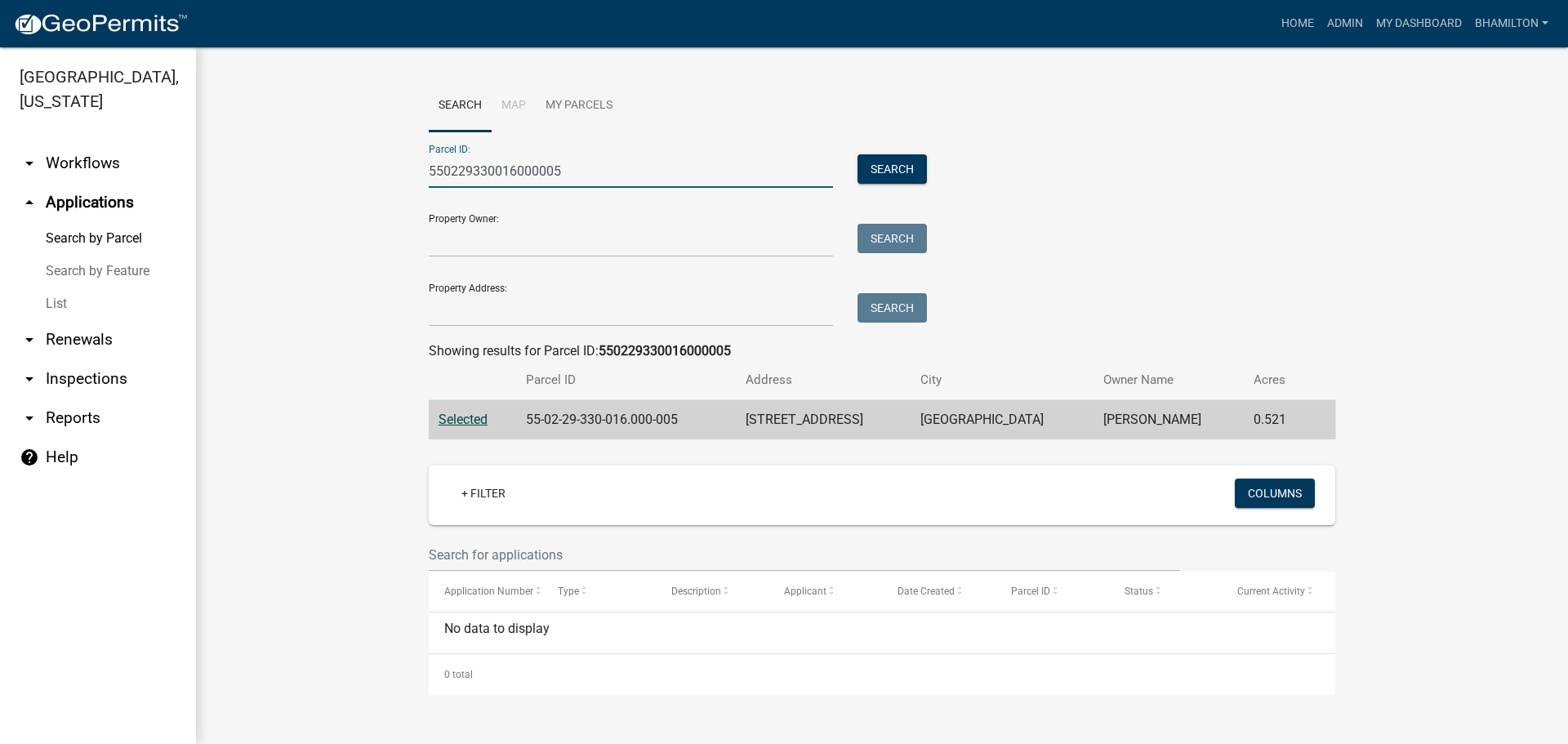
click at [516, 173] on input "550229330016000005" at bounding box center [631, 171] width 404 height 33
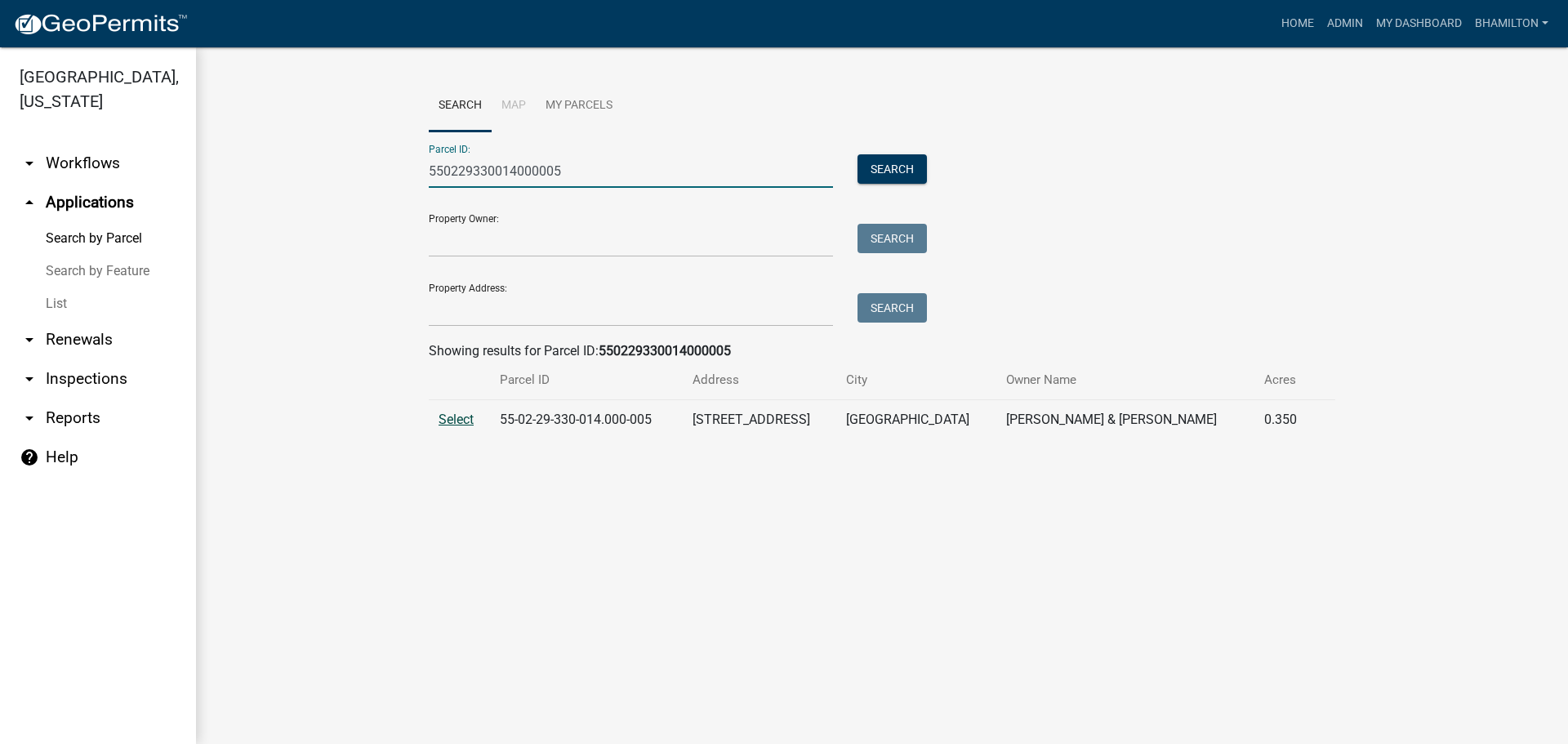
type input "550229330014000005"
click at [461, 422] on span "Select" at bounding box center [456, 418] width 35 height 15
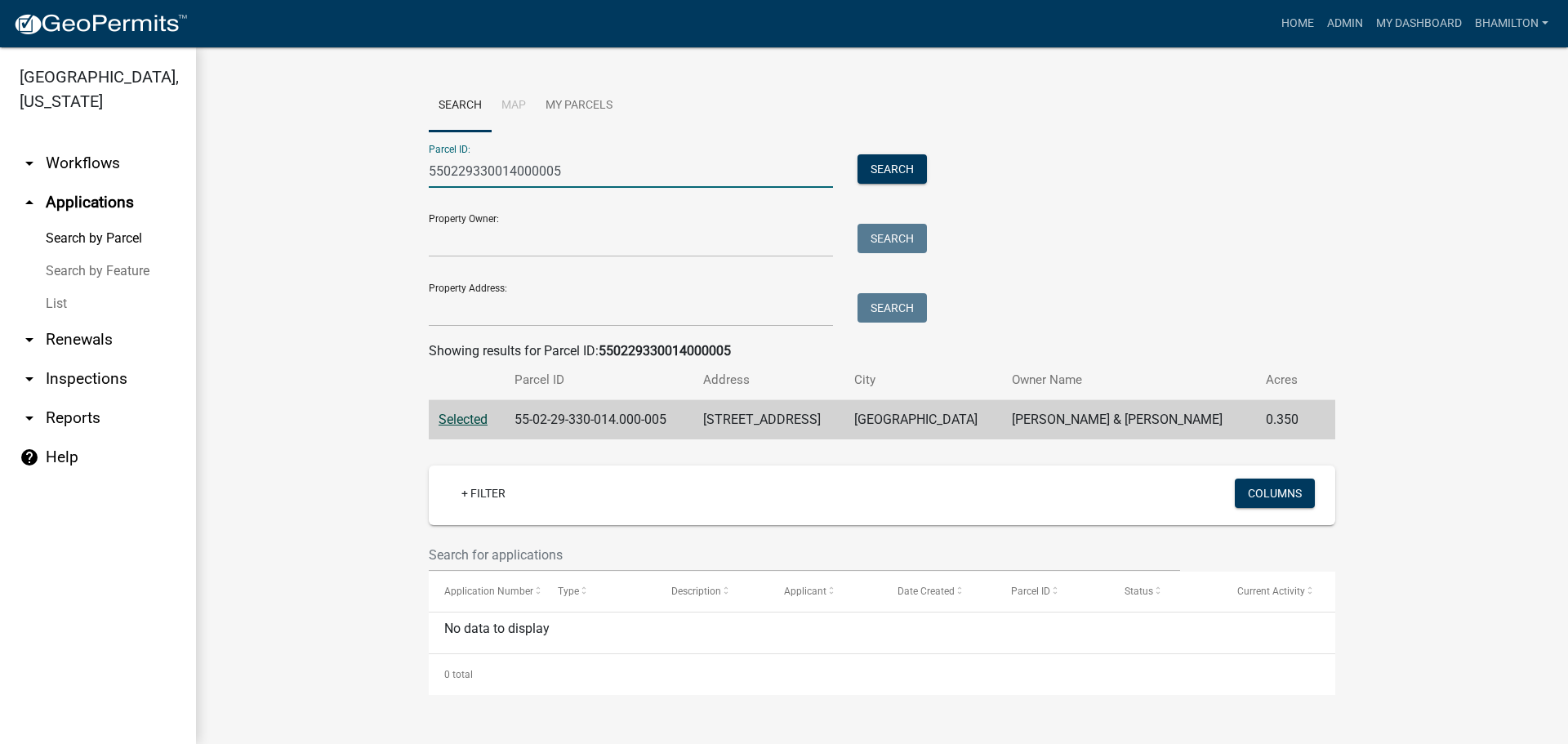
drag, startPoint x: 564, startPoint y: 172, endPoint x: 411, endPoint y: 167, distance: 153.1
click at [411, 167] on wm-workflow-application-search-view "Search Map My Parcels Parcel ID: 550229330014000005 Search Property Owner: Sear…" at bounding box center [882, 388] width 1307 height 615
type input "550229330014000005"
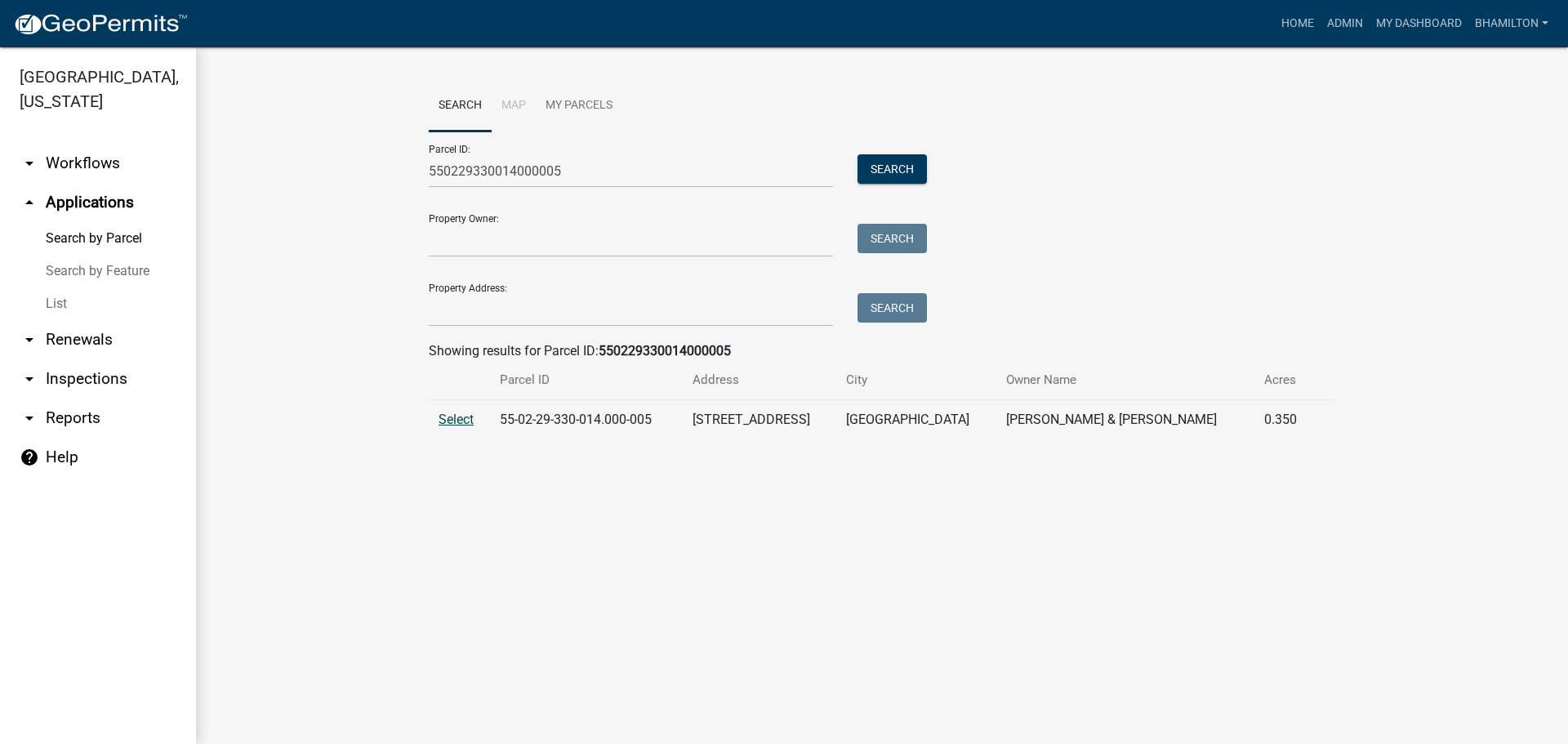
click at [450, 417] on span "Select" at bounding box center [456, 418] width 35 height 15
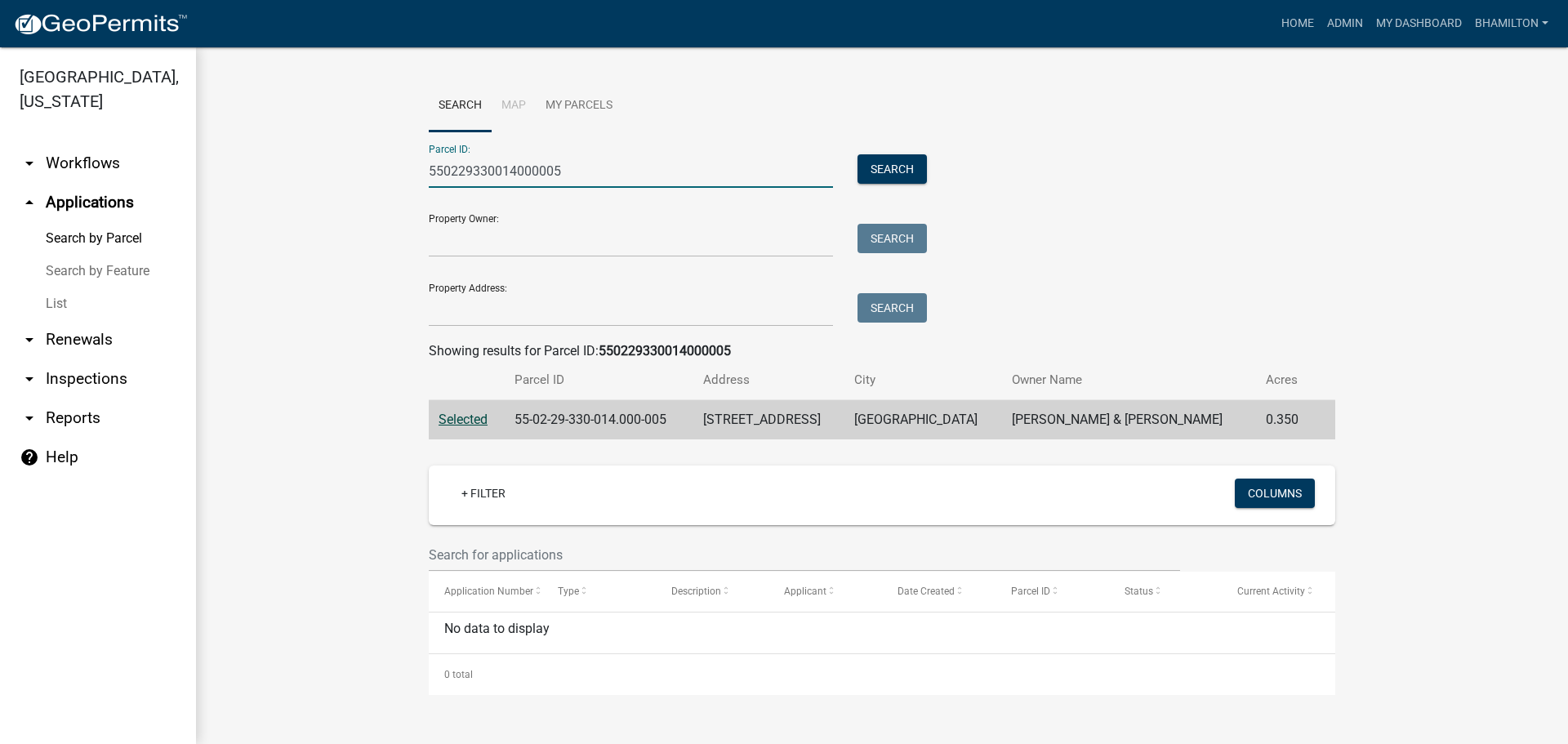
drag, startPoint x: 573, startPoint y: 173, endPoint x: 367, endPoint y: 171, distance: 206.0
click at [367, 171] on wm-workflow-application-search-view "Search Map My Parcels Parcel ID: 550229330014000005 Search Property Owner: Sear…" at bounding box center [882, 388] width 1307 height 615
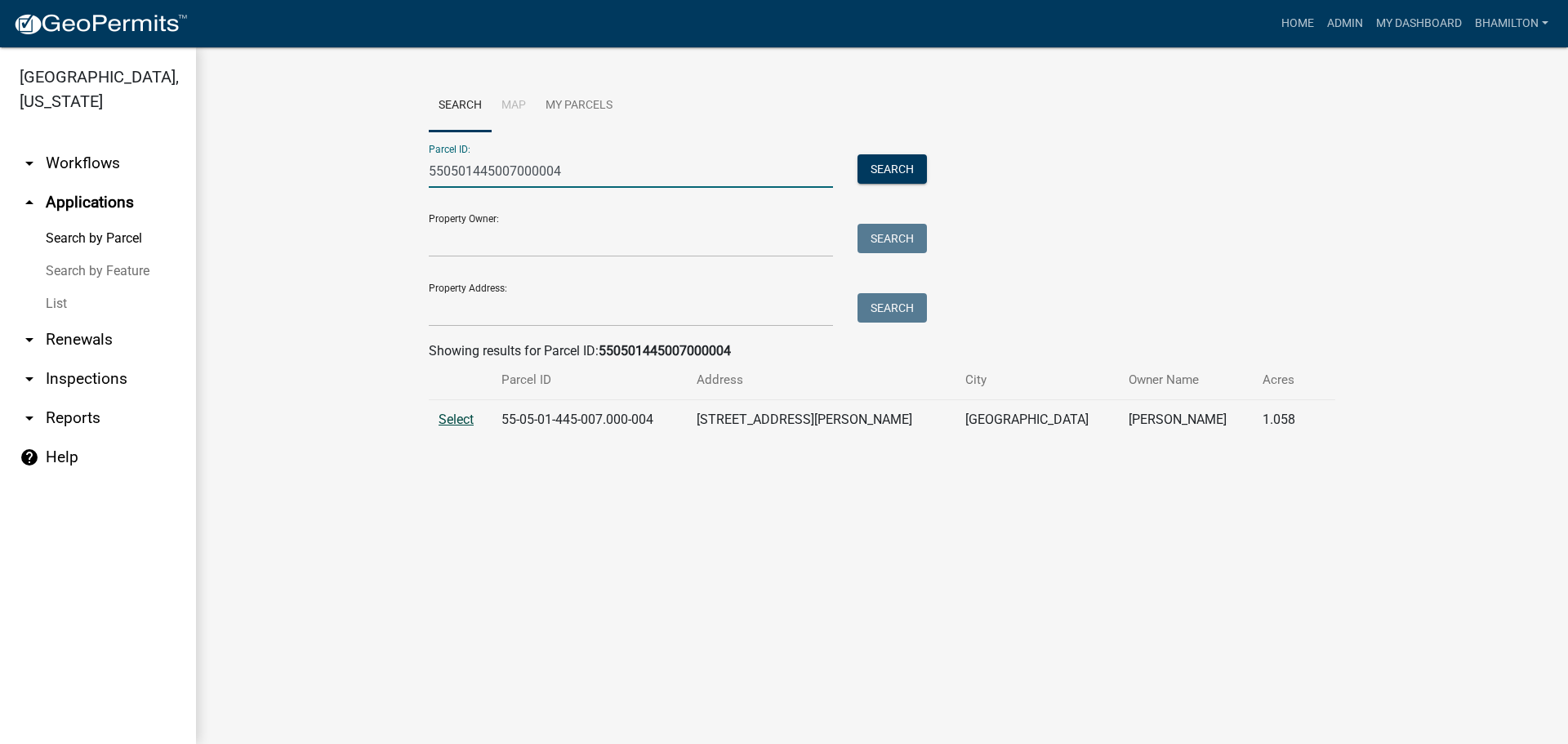
type input "550501445007000004"
click at [460, 423] on span "Select" at bounding box center [456, 418] width 35 height 15
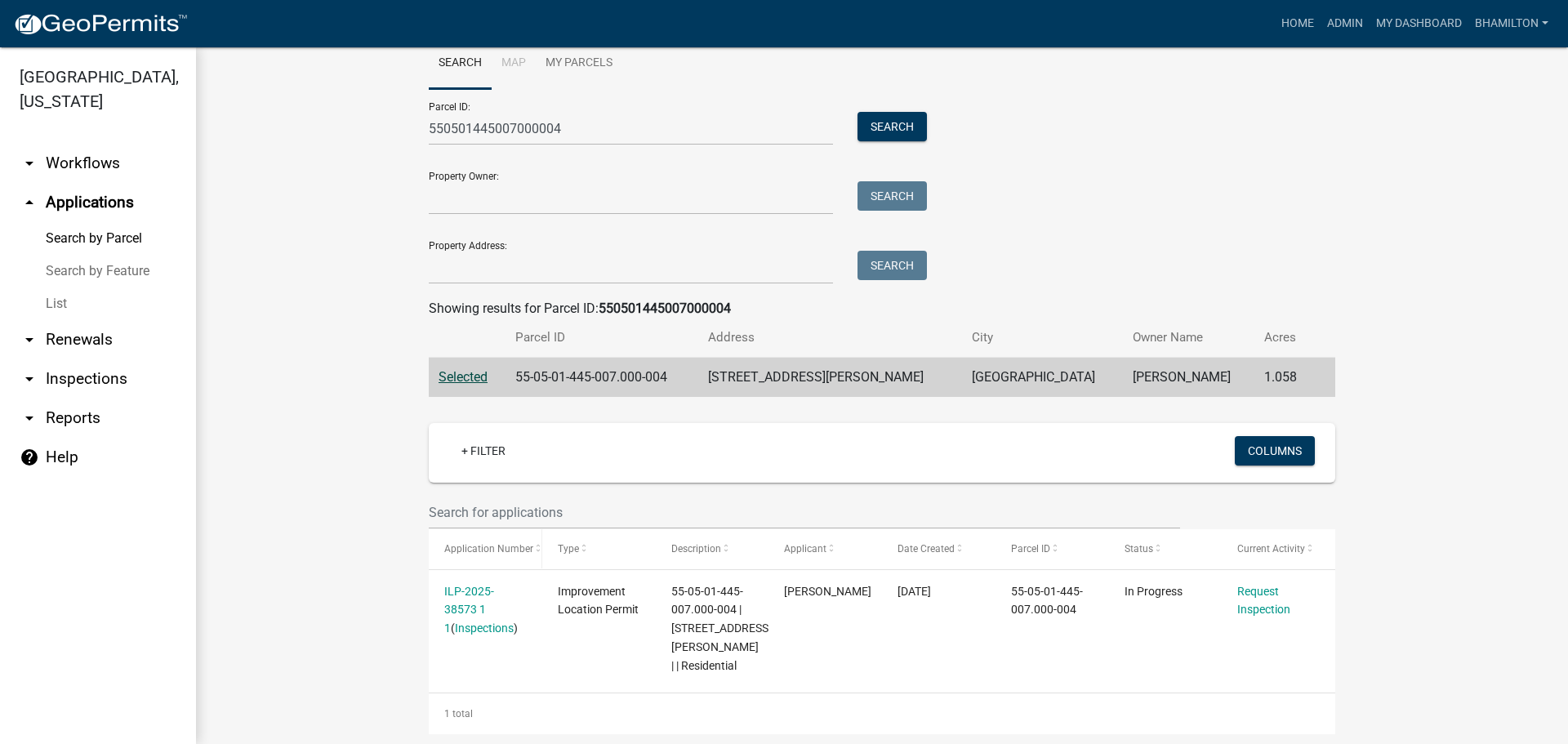
scroll to position [64, 0]
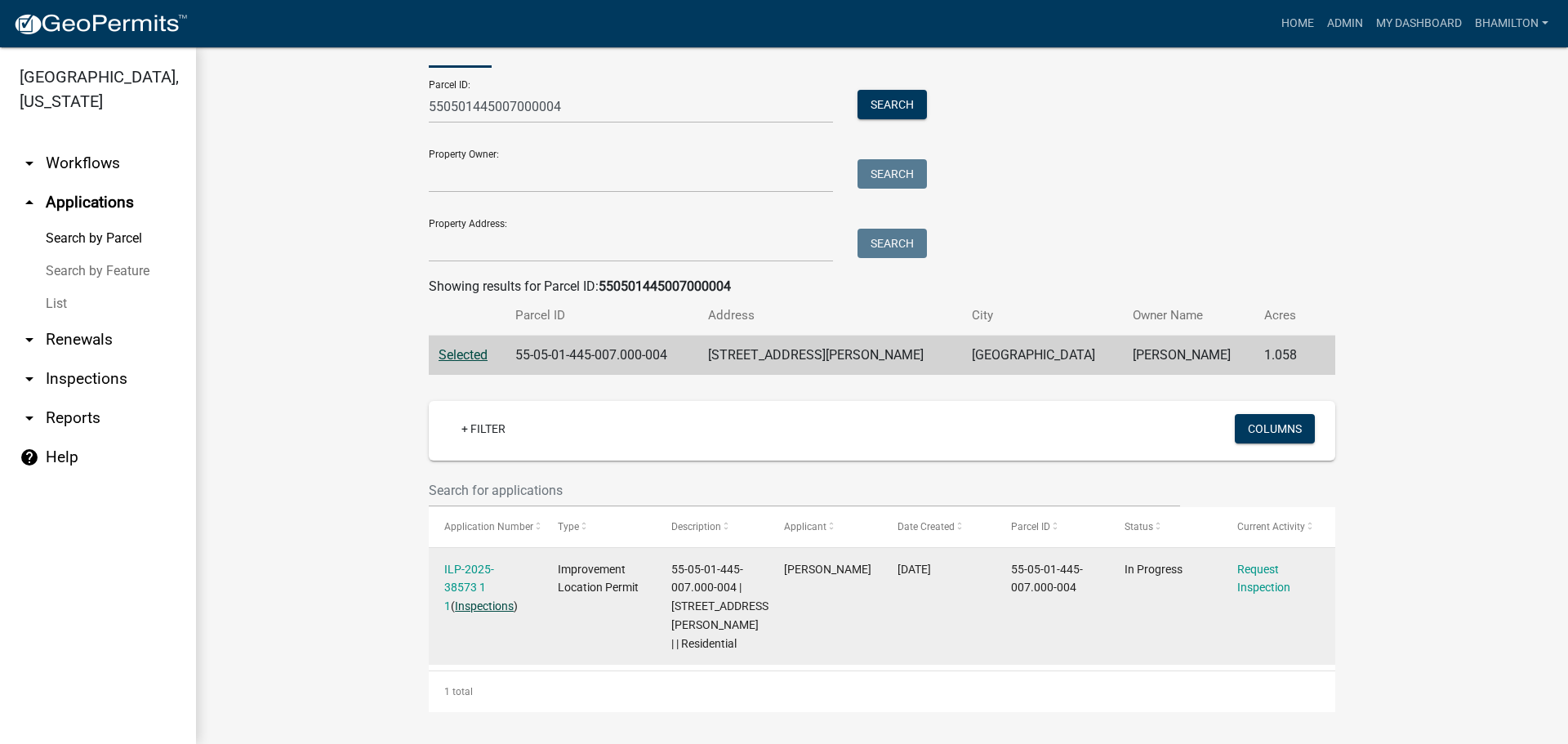
click at [477, 603] on link "Inspections" at bounding box center [485, 606] width 59 height 13
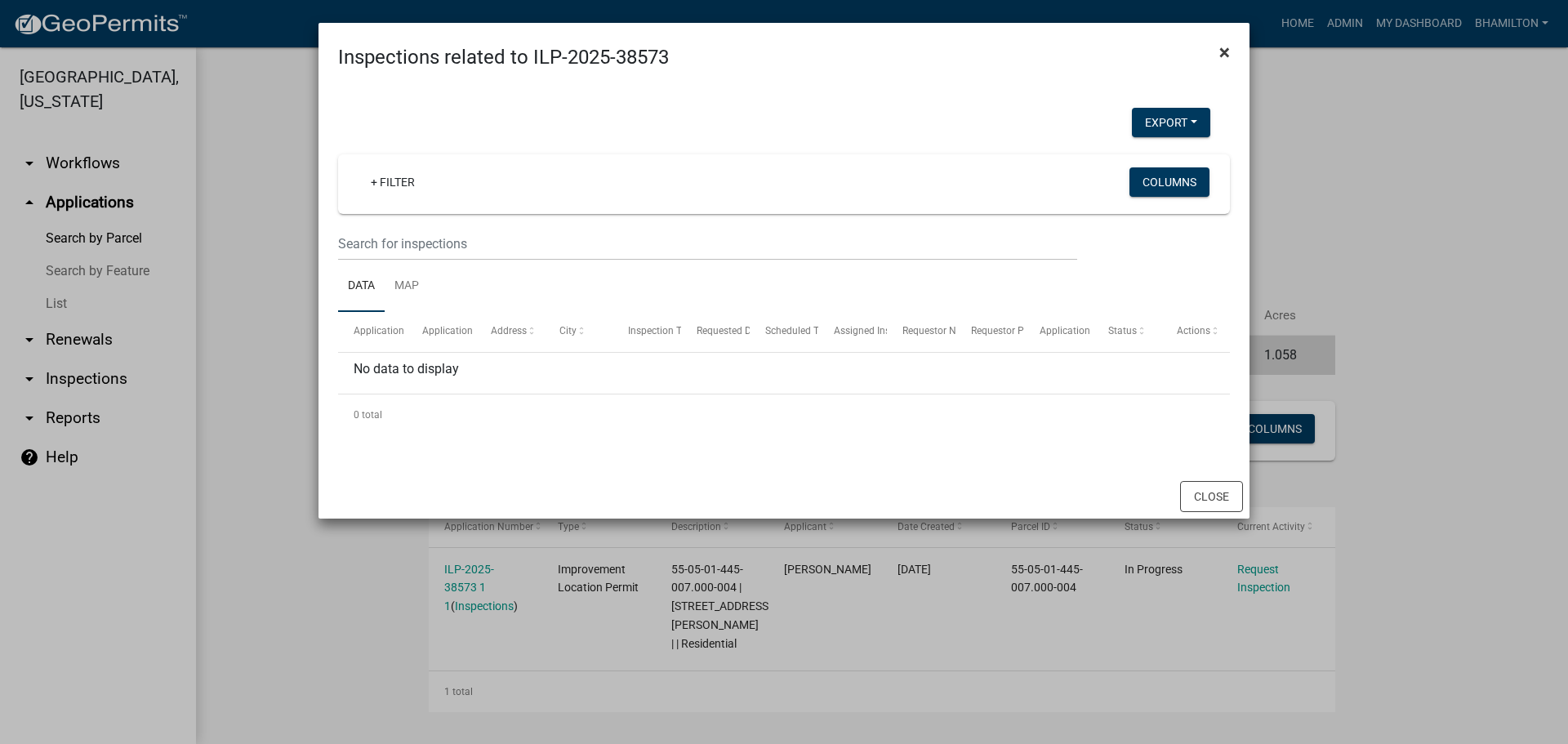
click at [1224, 54] on span "×" at bounding box center [1225, 53] width 11 height 23
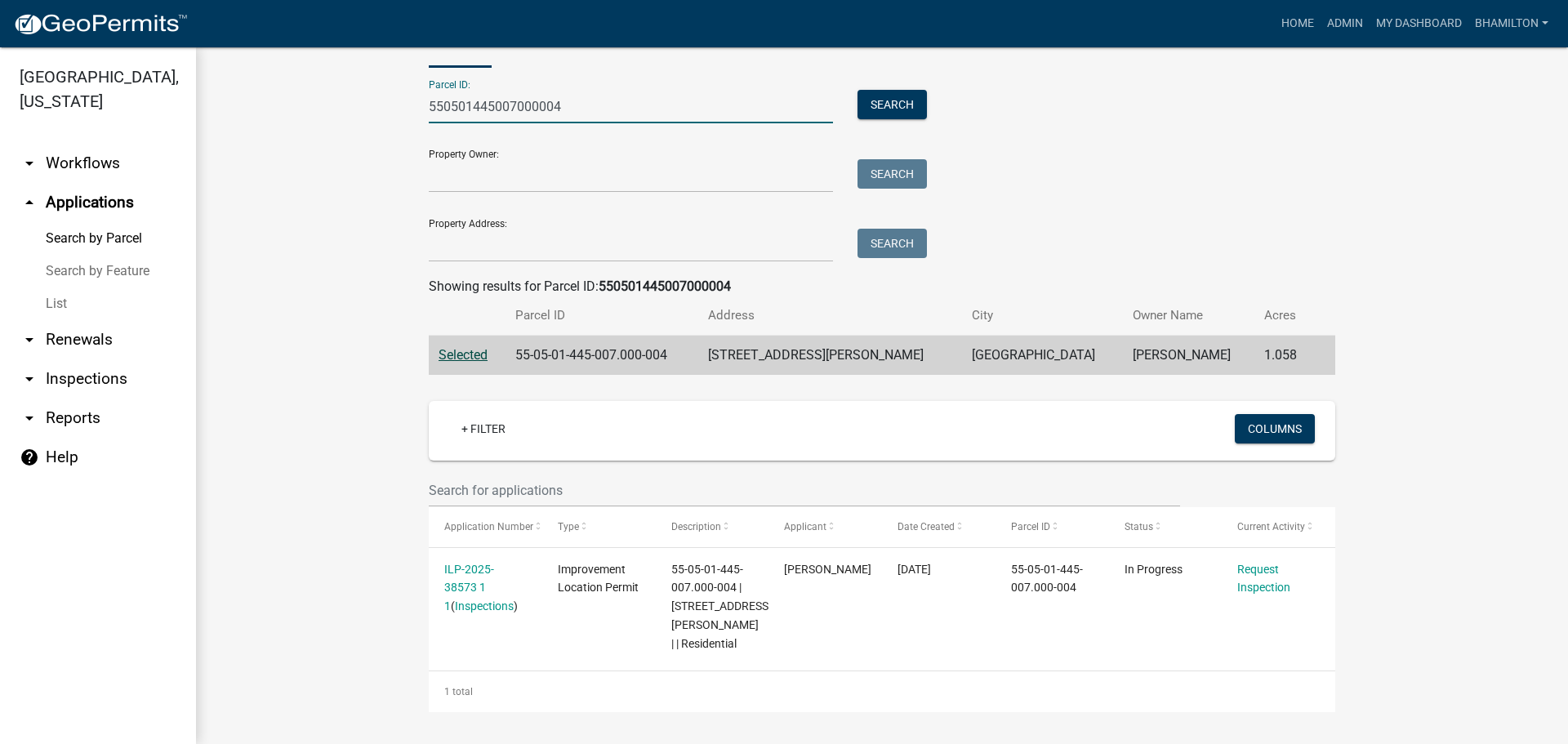
drag, startPoint x: 560, startPoint y: 106, endPoint x: 365, endPoint y: 98, distance: 195.2
click at [365, 98] on wm-workflow-application-search-view "Search Map My Parcels Parcel ID: 550501445007000004 Search Property Owner: Sear…" at bounding box center [882, 363] width 1307 height 696
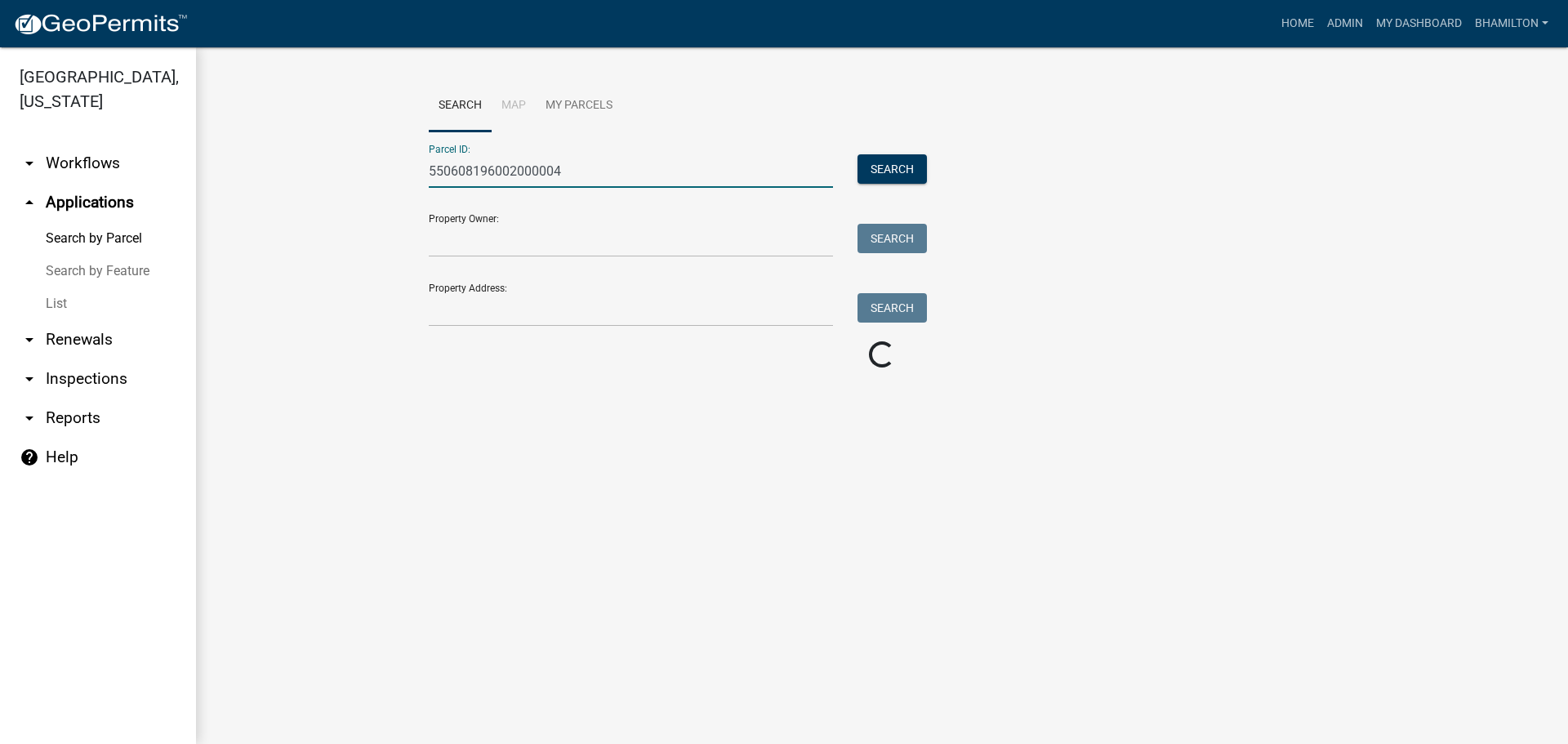
scroll to position [0, 0]
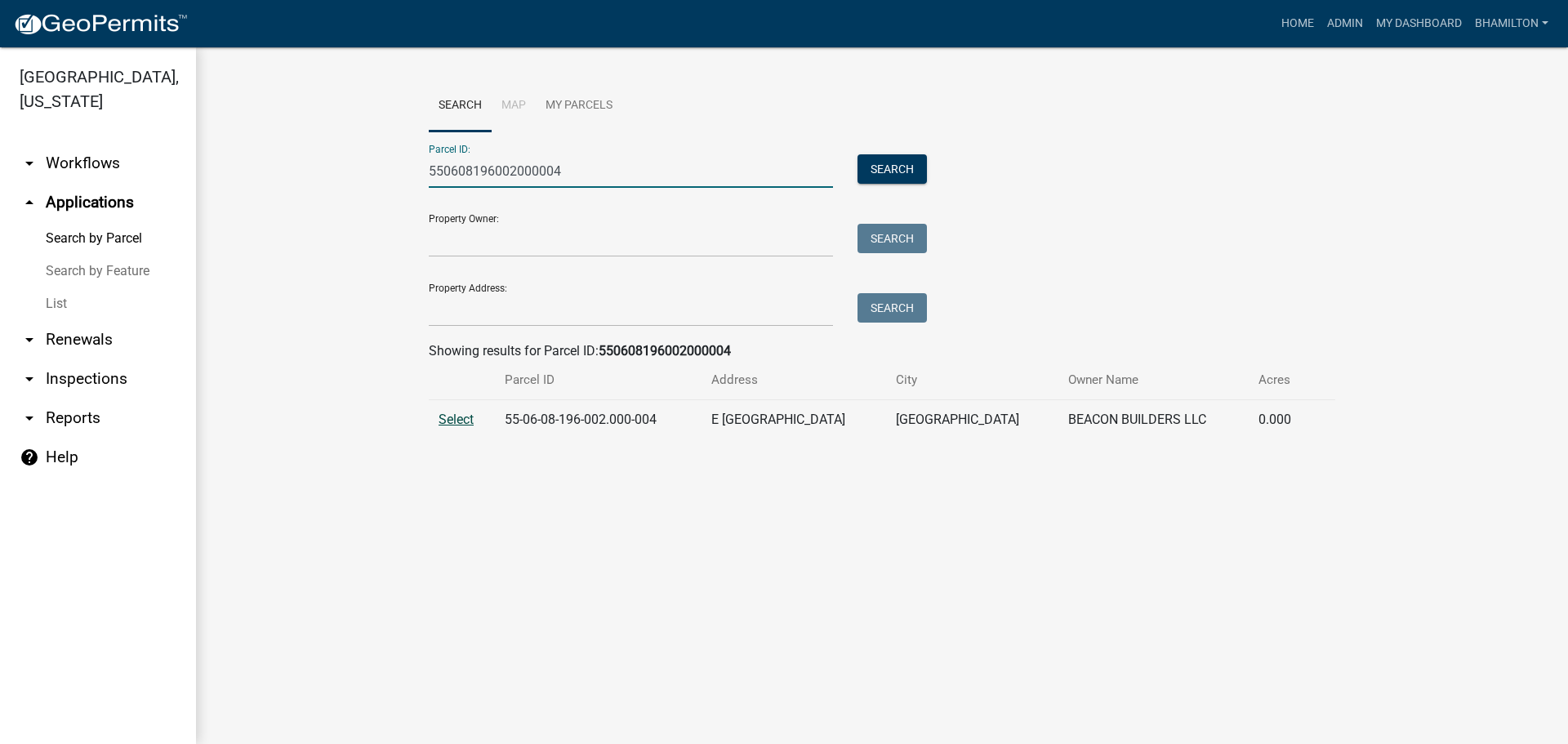
click at [462, 421] on span "Select" at bounding box center [456, 418] width 35 height 15
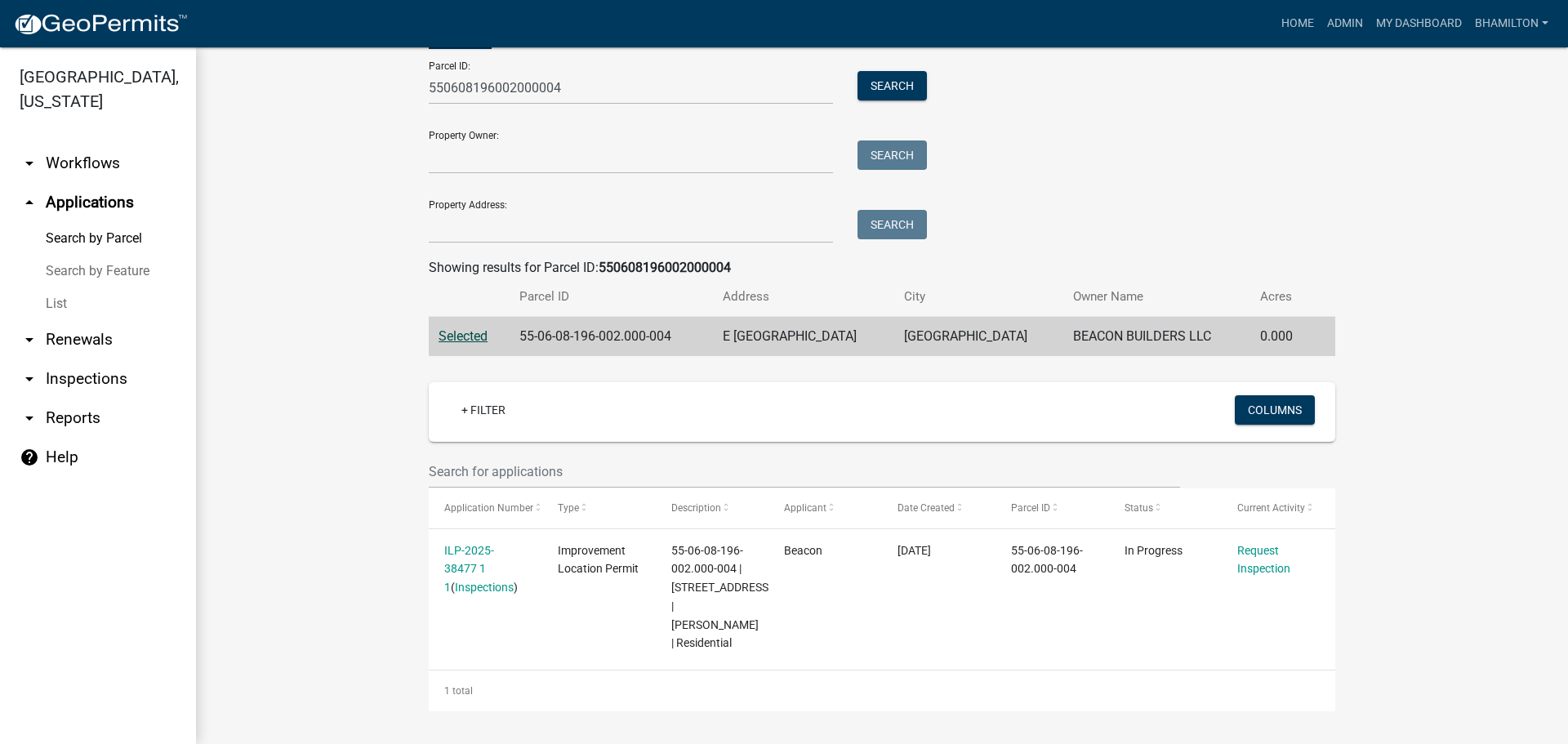
scroll to position [102, 0]
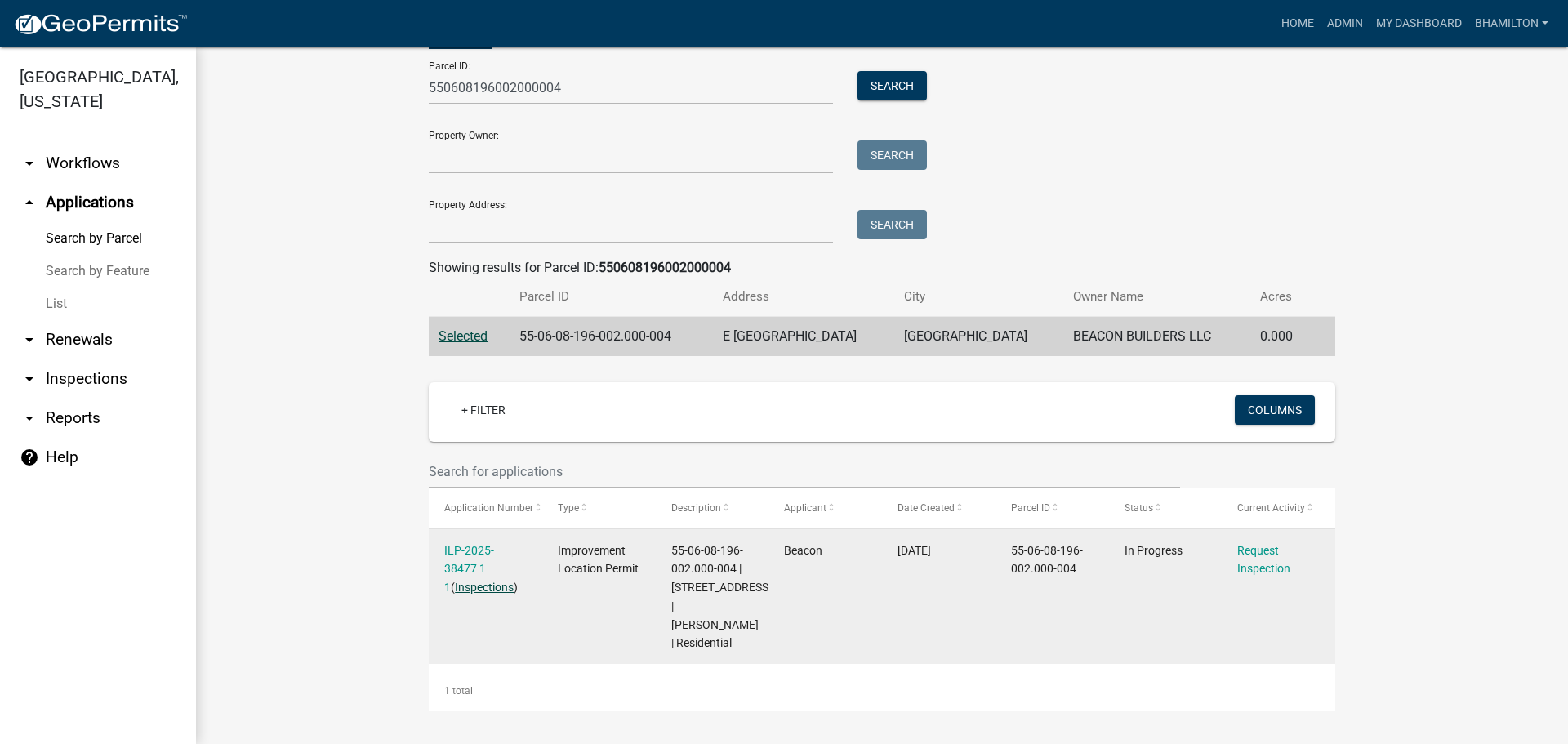
click at [458, 581] on link "Inspections" at bounding box center [485, 588] width 59 height 13
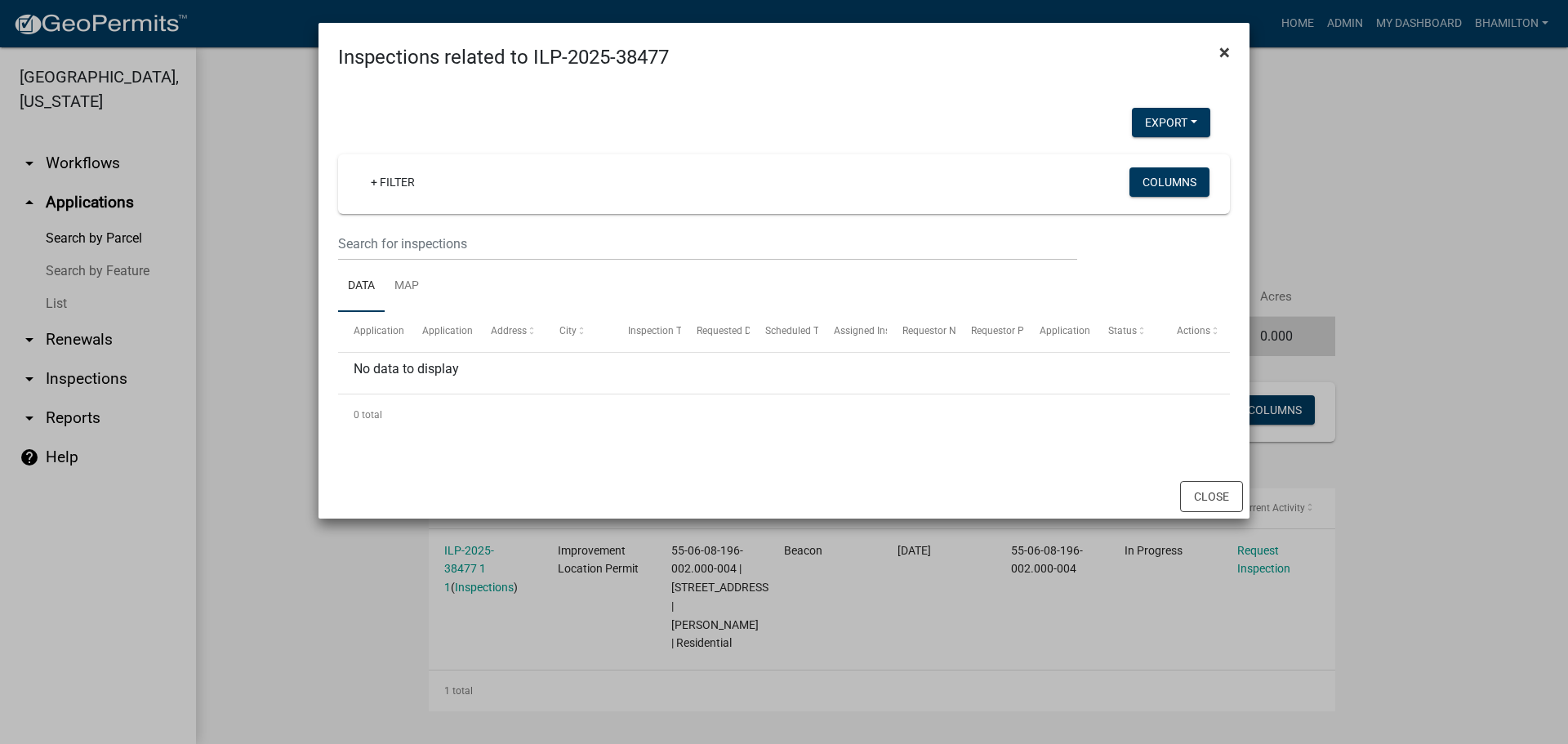
click at [1220, 55] on span "×" at bounding box center [1225, 53] width 11 height 23
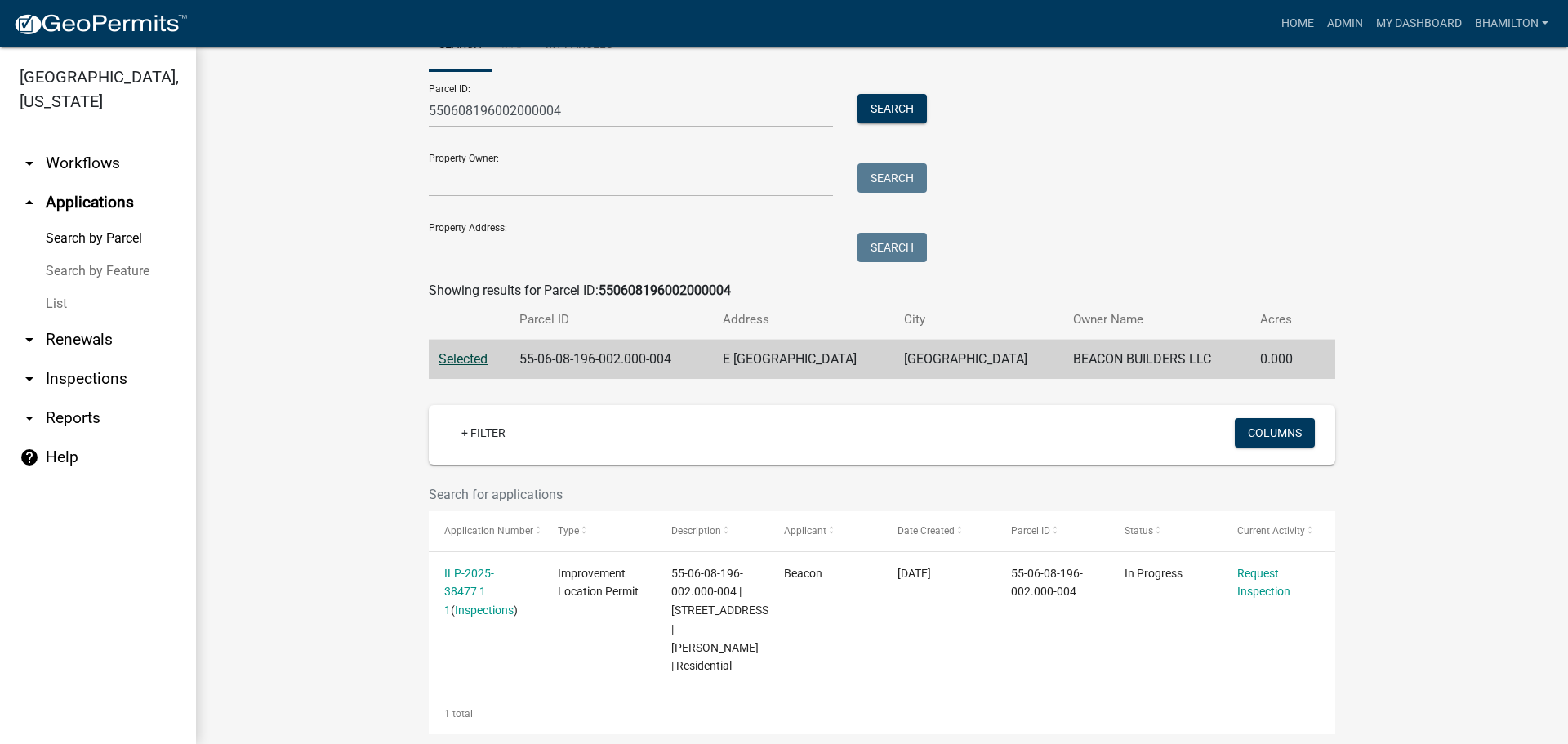
scroll to position [21, 0]
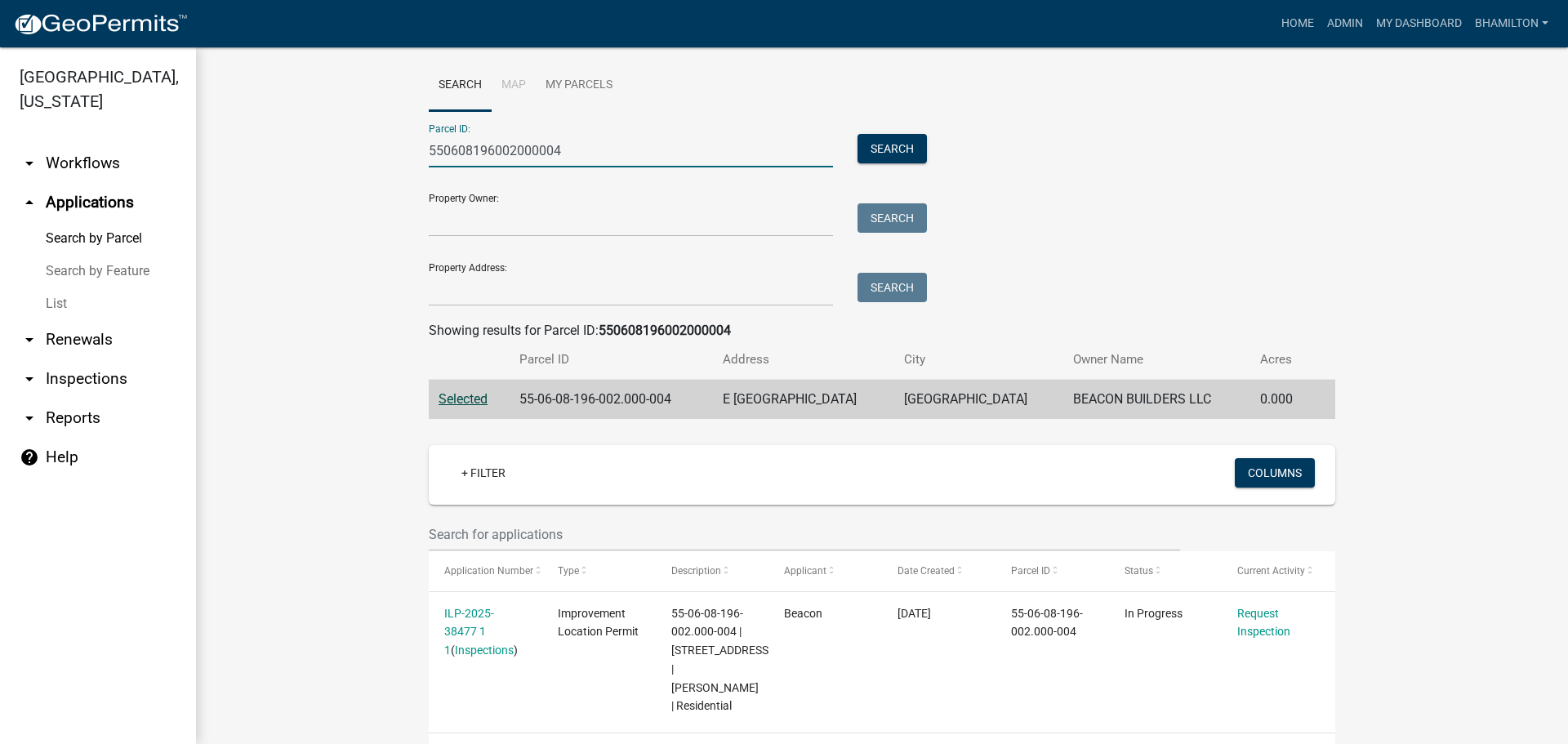
click at [507, 156] on input "550608196002000004" at bounding box center [631, 150] width 404 height 33
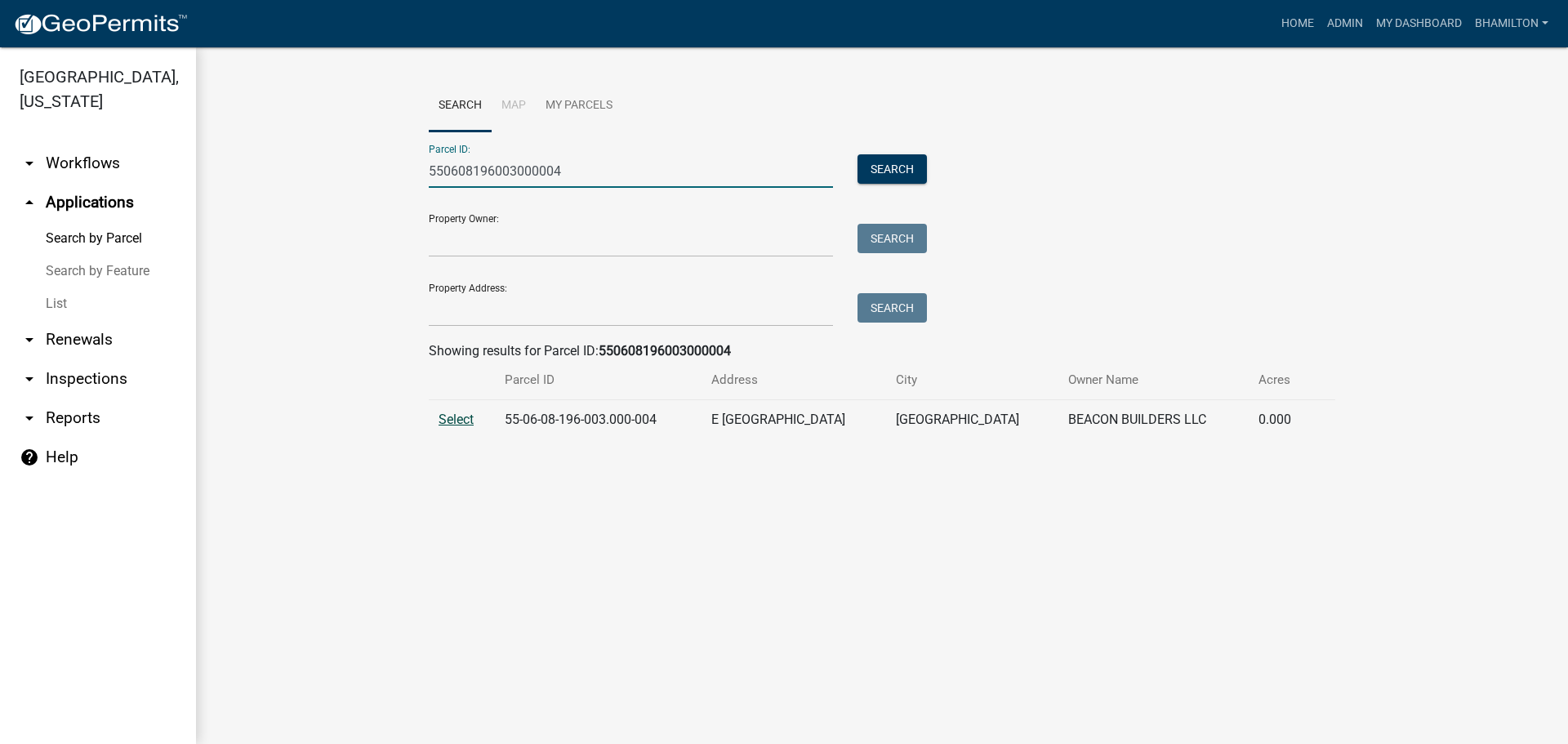
type input "550608196003000004"
click at [464, 417] on span "Select" at bounding box center [456, 418] width 35 height 15
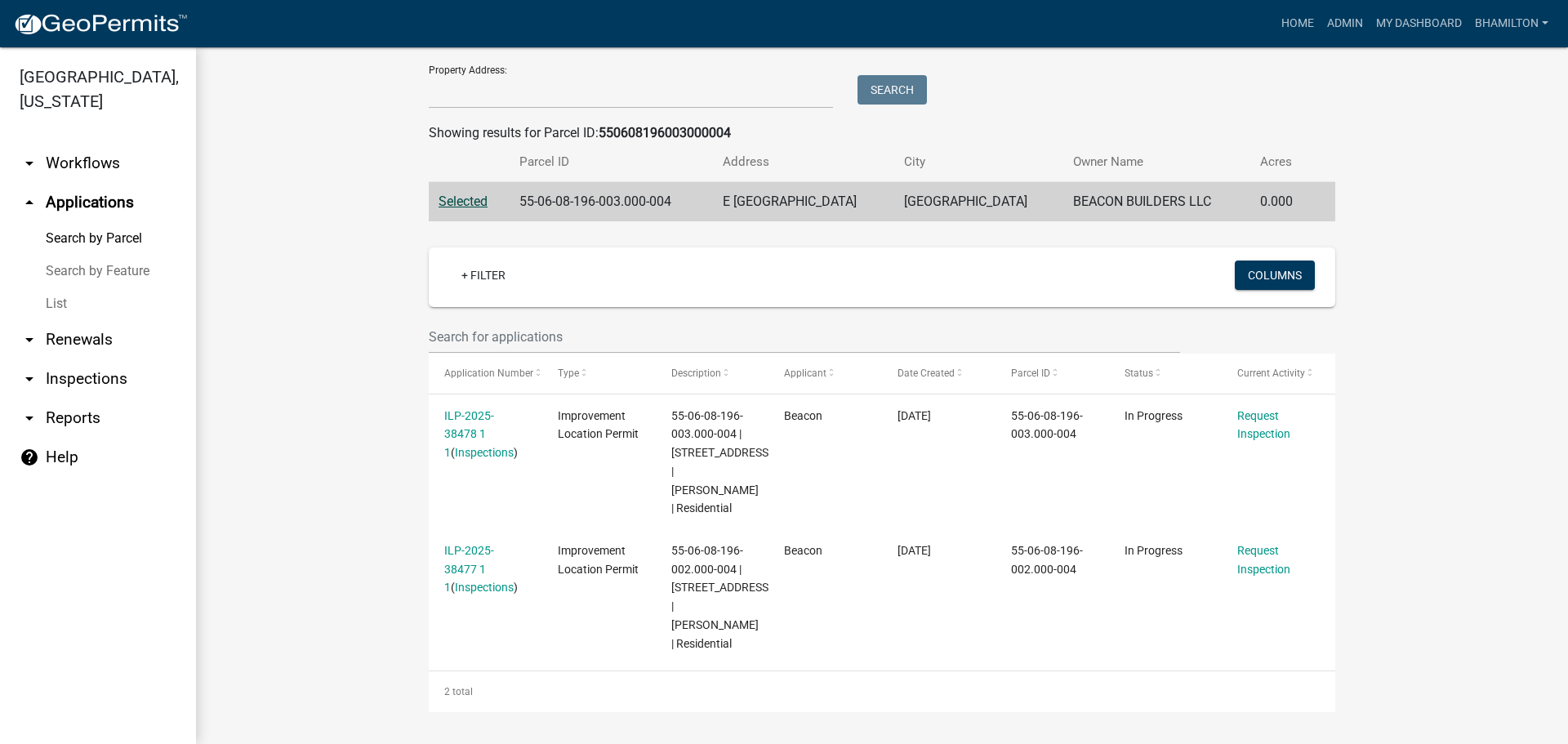
scroll to position [256, 0]
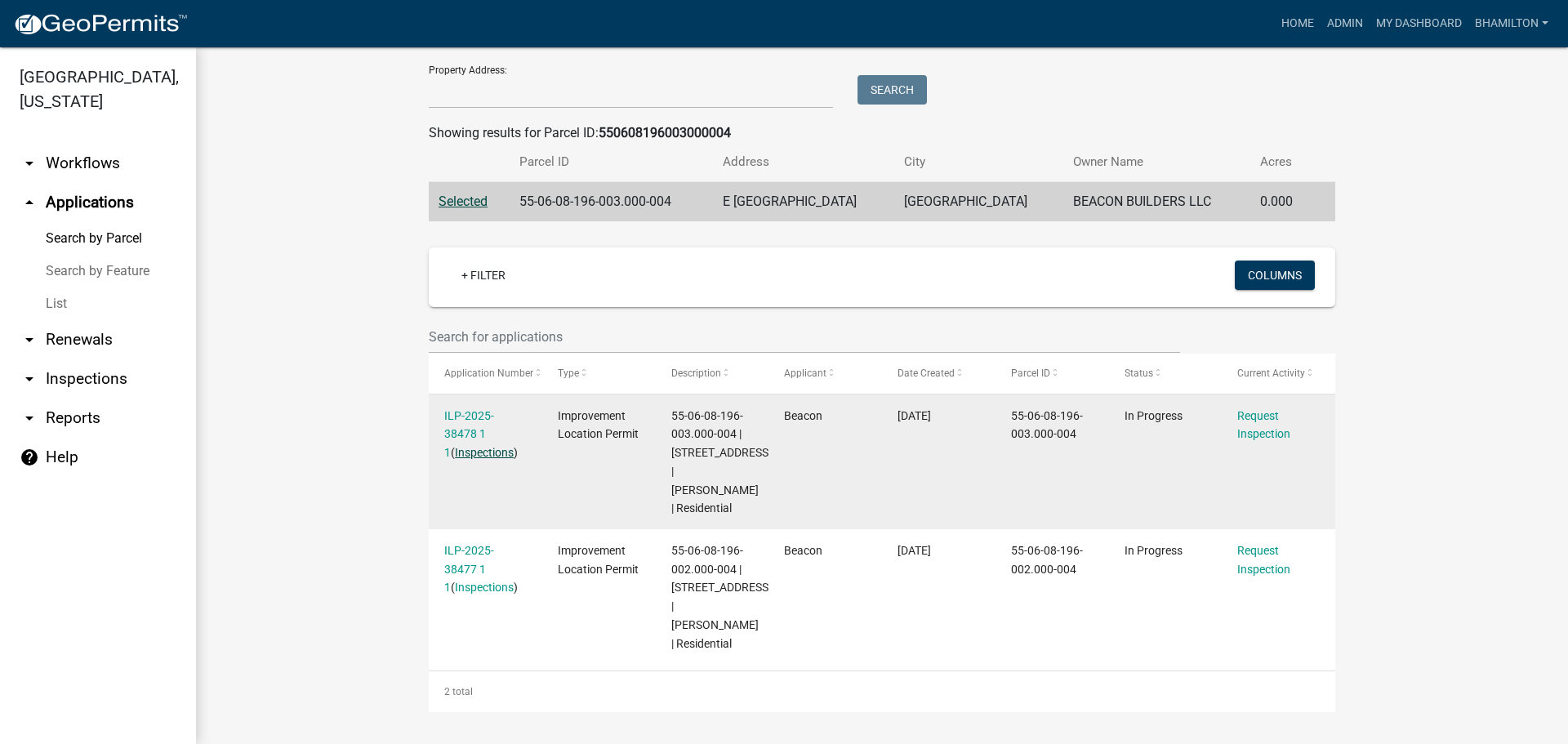
click at [483, 446] on link "Inspections" at bounding box center [485, 452] width 59 height 13
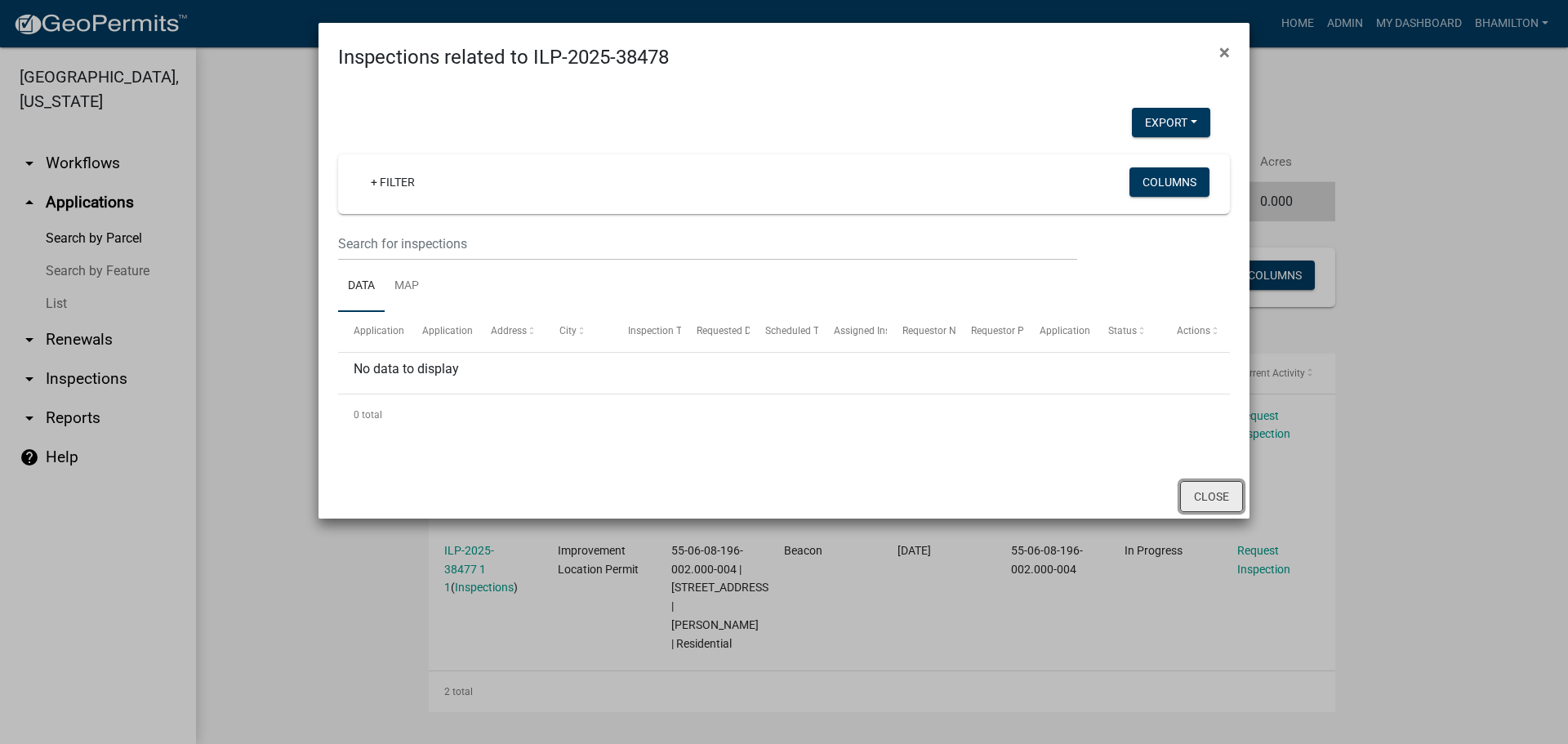
click at [1222, 500] on button "Close" at bounding box center [1211, 496] width 63 height 31
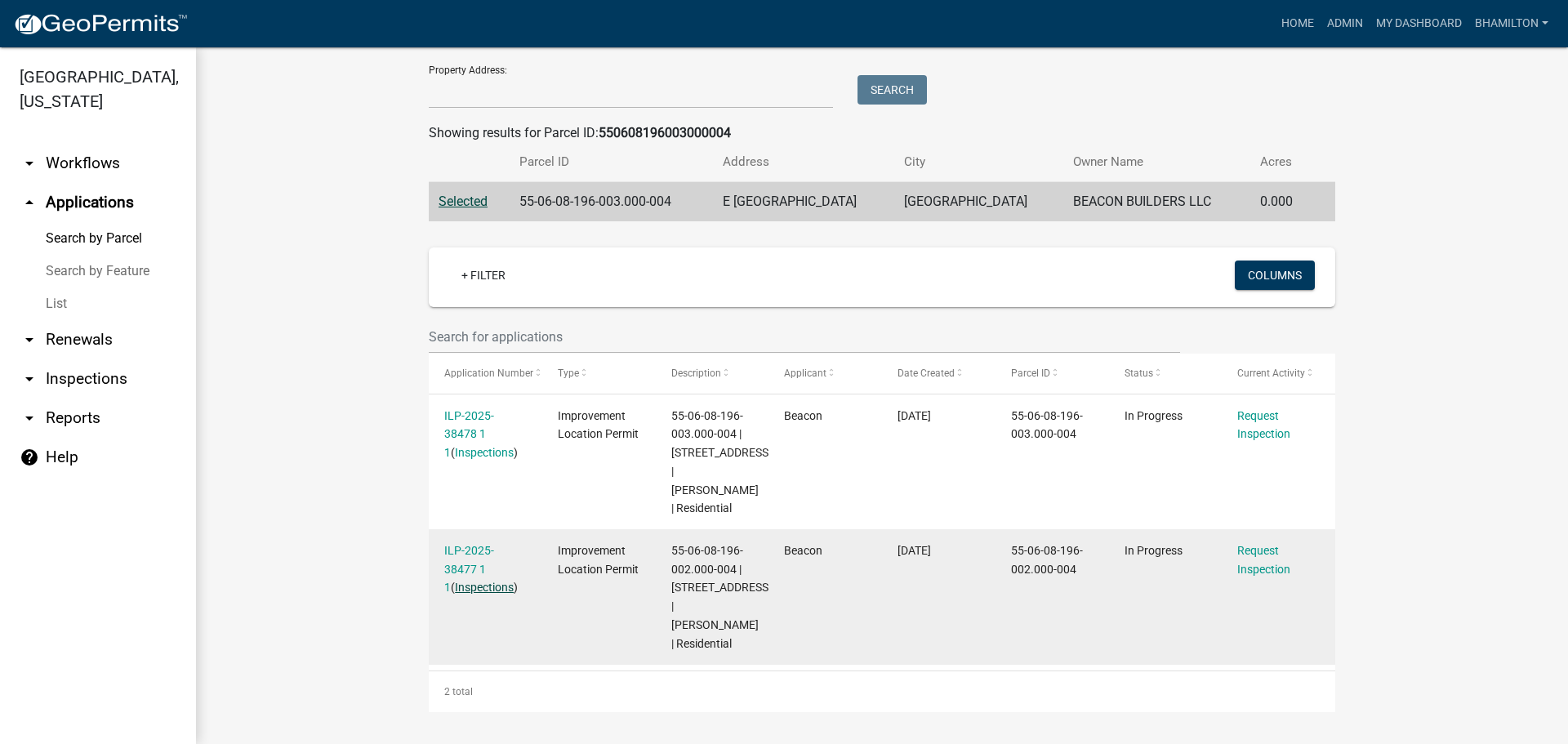
click at [462, 581] on link "Inspections" at bounding box center [485, 588] width 59 height 13
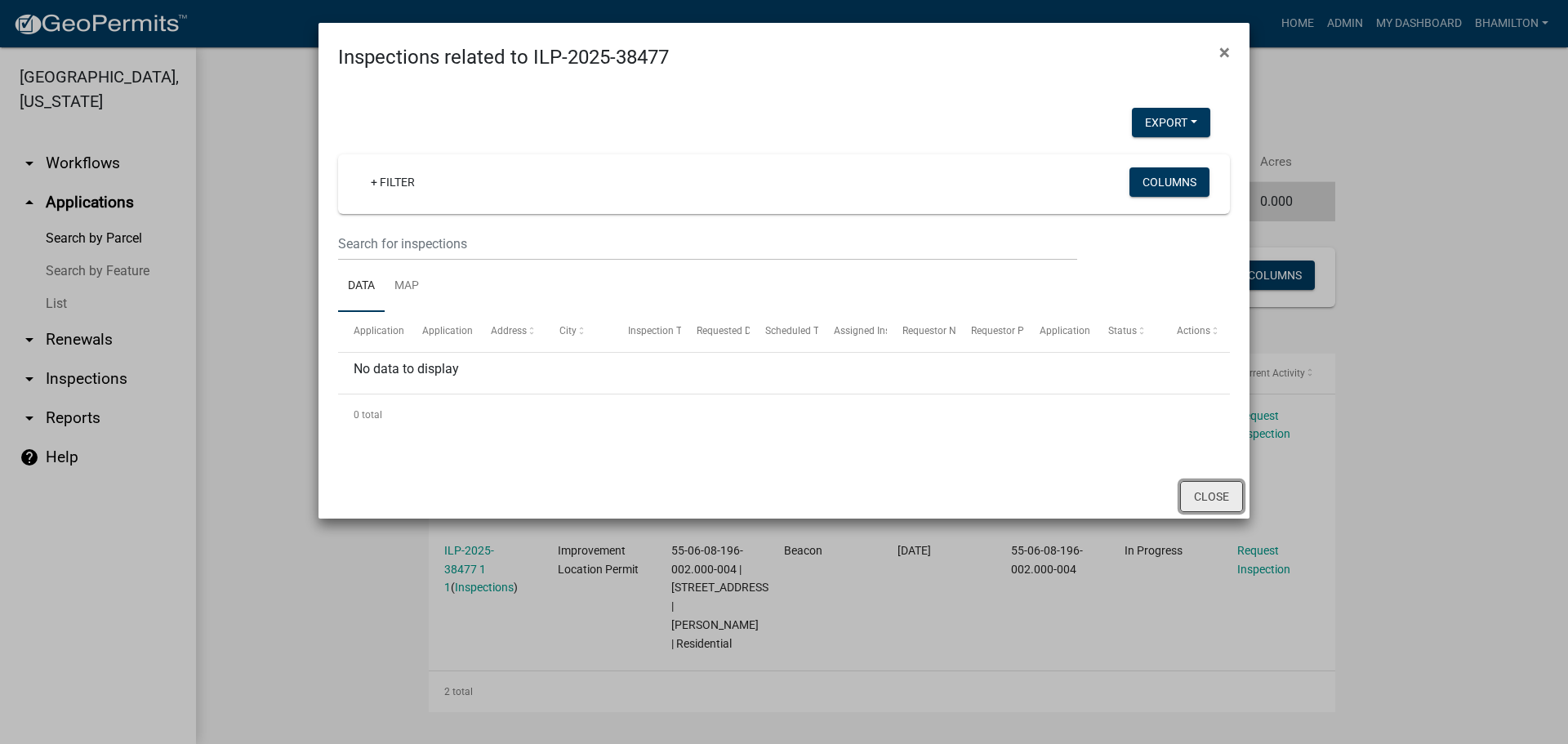
click at [1206, 493] on button "Close" at bounding box center [1211, 496] width 63 height 31
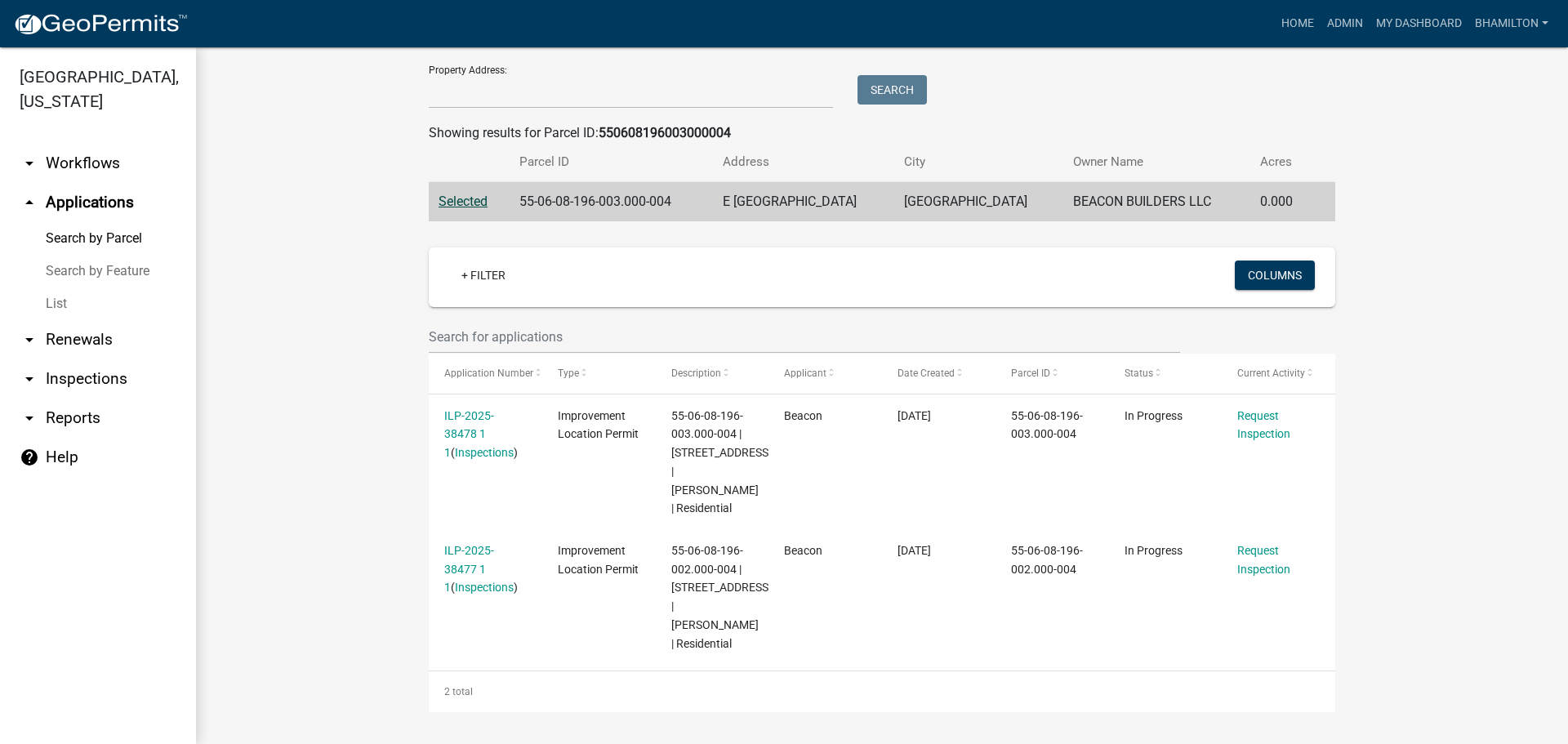
drag, startPoint x: 303, startPoint y: 293, endPoint x: 279, endPoint y: 289, distance: 24.3
click at [302, 292] on wm-workflow-application-search-view "Search Map My Parcels Parcel ID: 550608196003000004 Search Property Owner: Sear…" at bounding box center [882, 287] width 1307 height 850
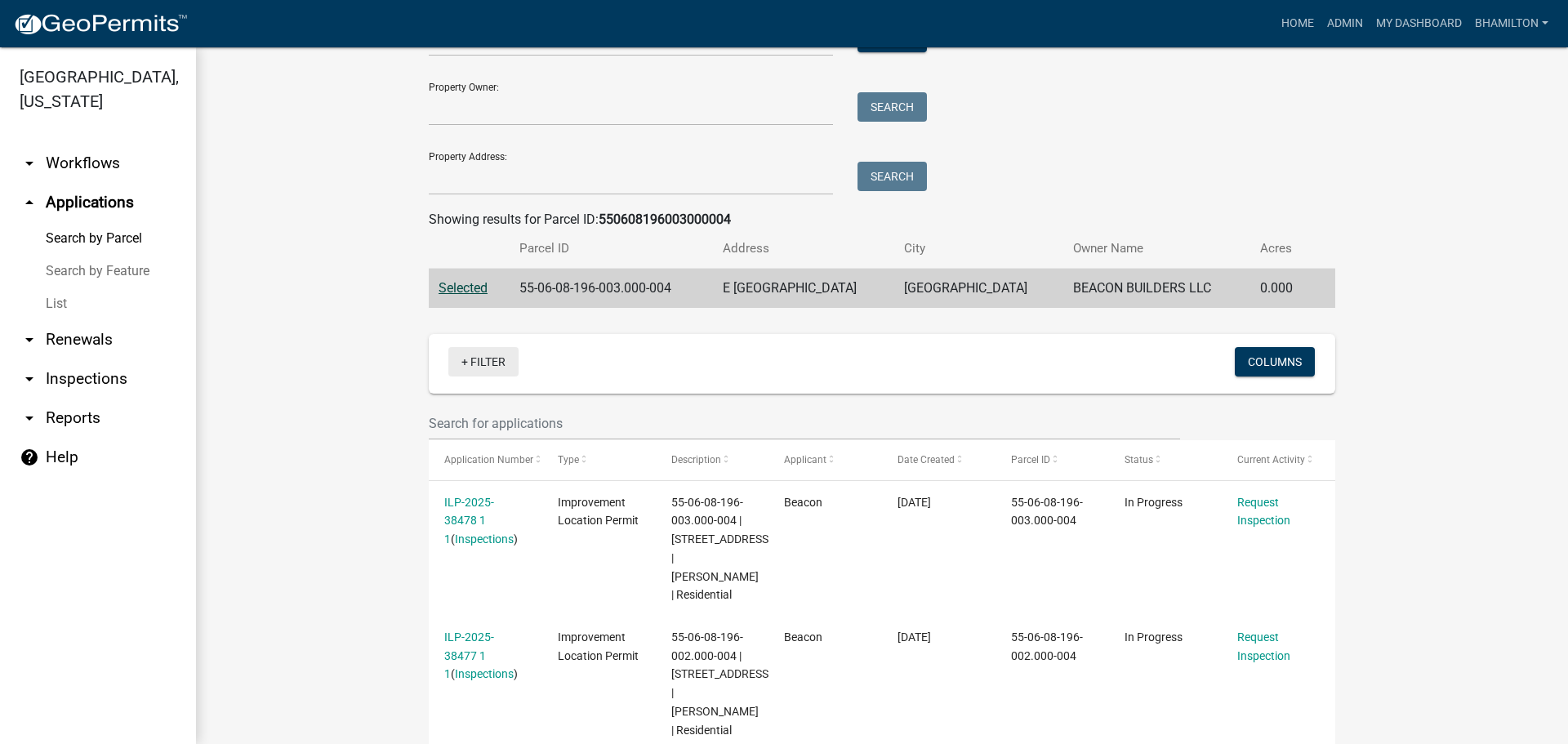
scroll to position [0, 0]
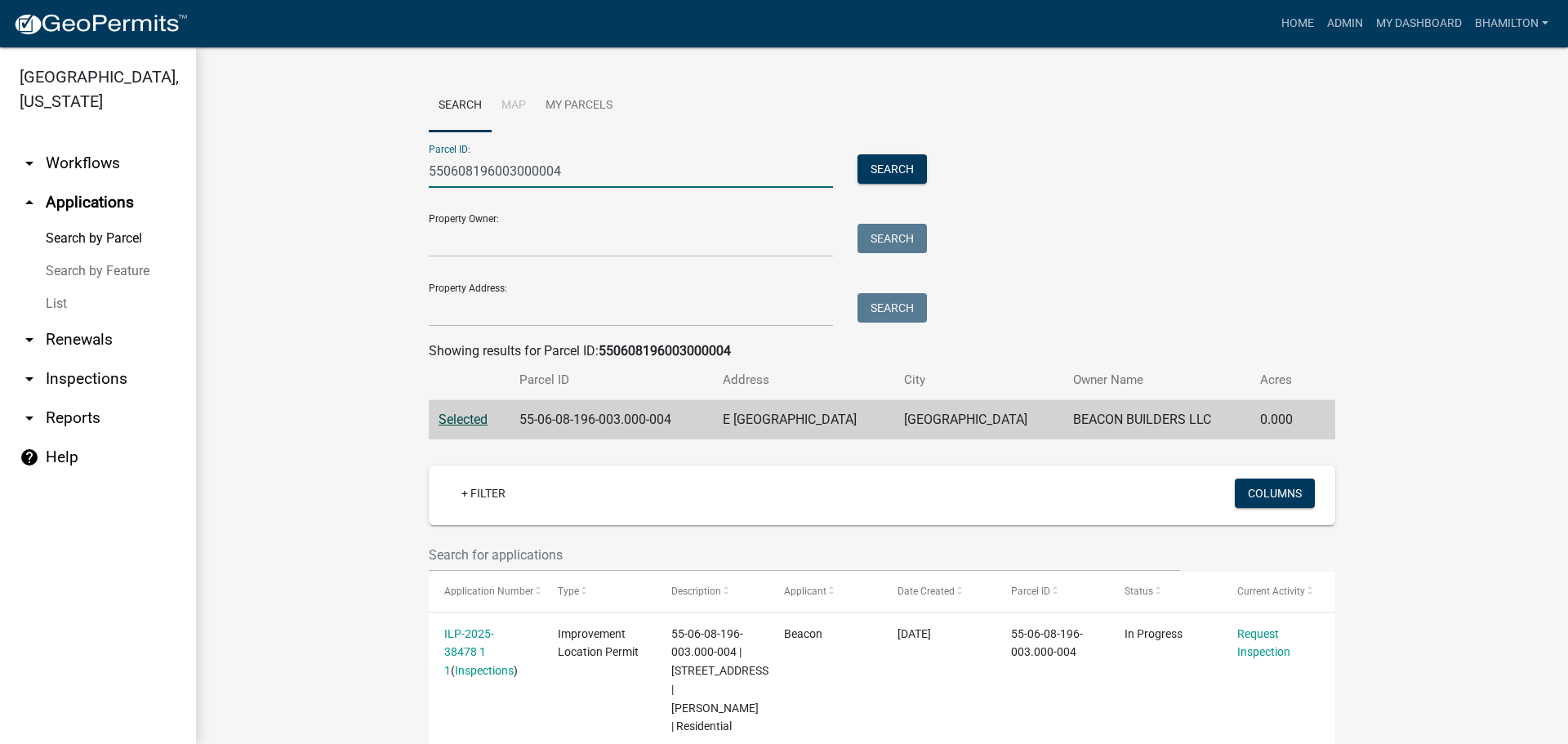
click at [549, 173] on input "550608196003000004" at bounding box center [631, 171] width 404 height 33
drag, startPoint x: 558, startPoint y: 173, endPoint x: 376, endPoint y: 173, distance: 182.0
click at [376, 173] on wm-workflow-application-search-view "Search Map My Parcels Parcel ID: 550608196003000004 Search Property Owner: Sear…" at bounding box center [882, 505] width 1307 height 850
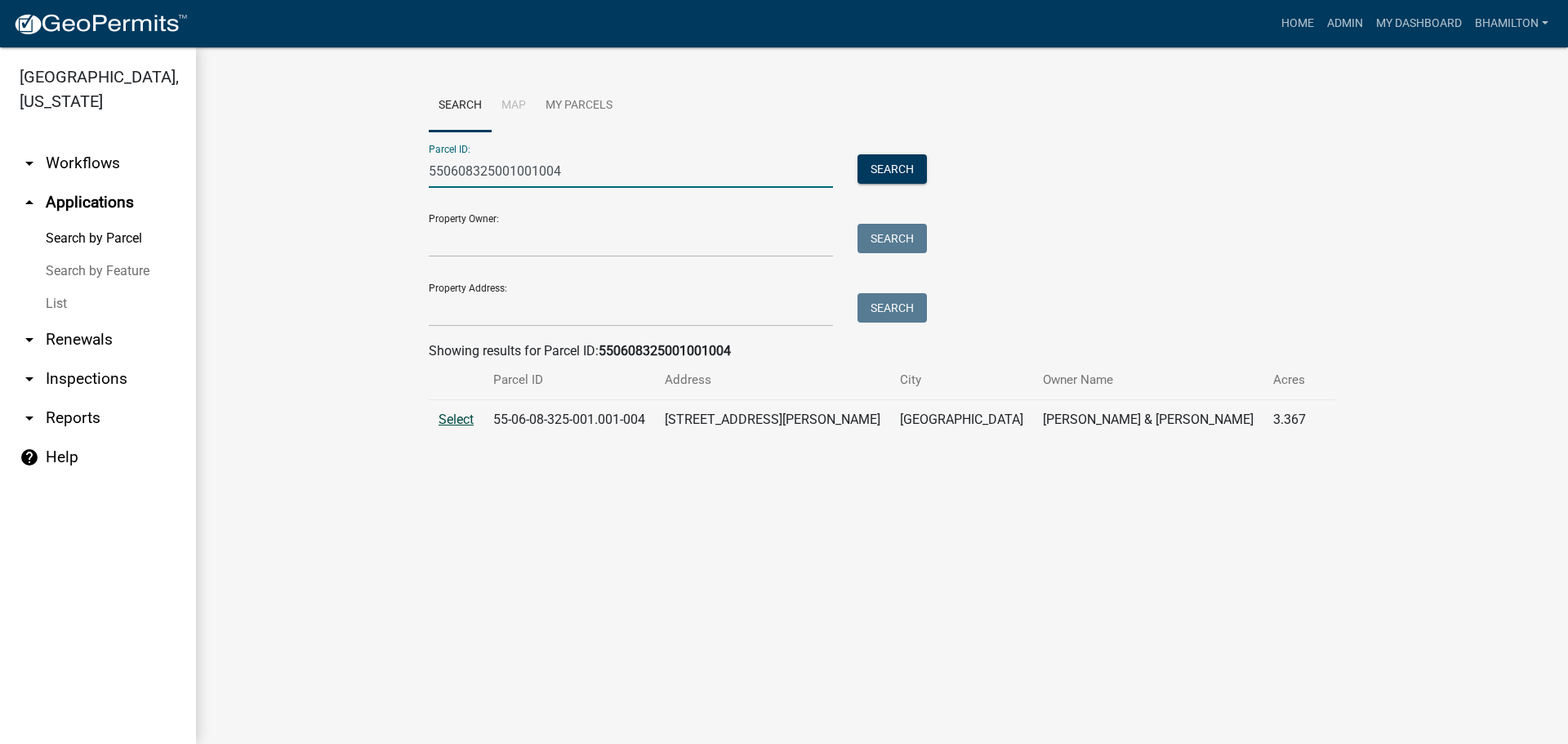
type input "550608325001001004"
click at [459, 425] on span "Select" at bounding box center [456, 418] width 35 height 15
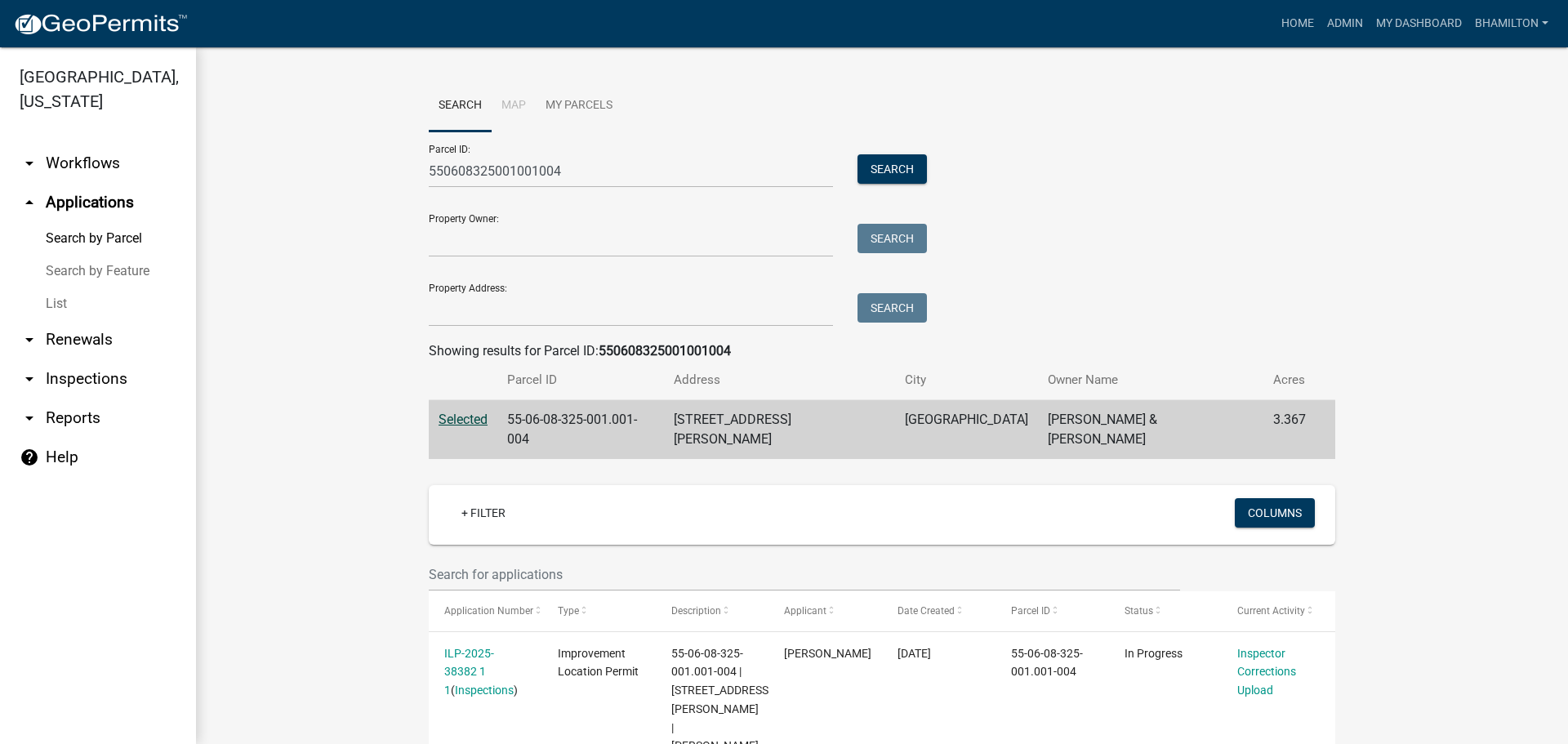
scroll to position [102, 0]
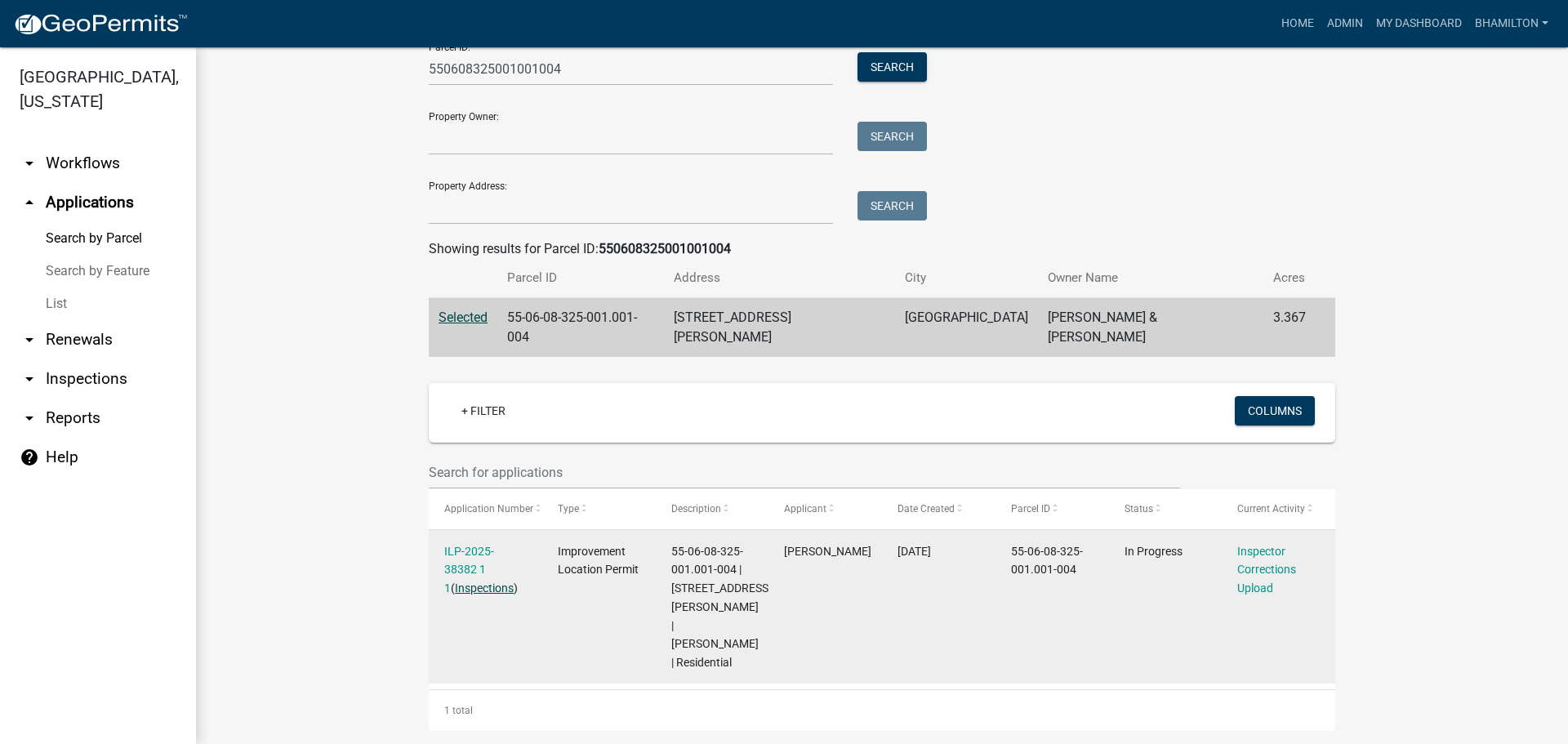
click at [482, 582] on link "Inspections" at bounding box center [485, 588] width 59 height 13
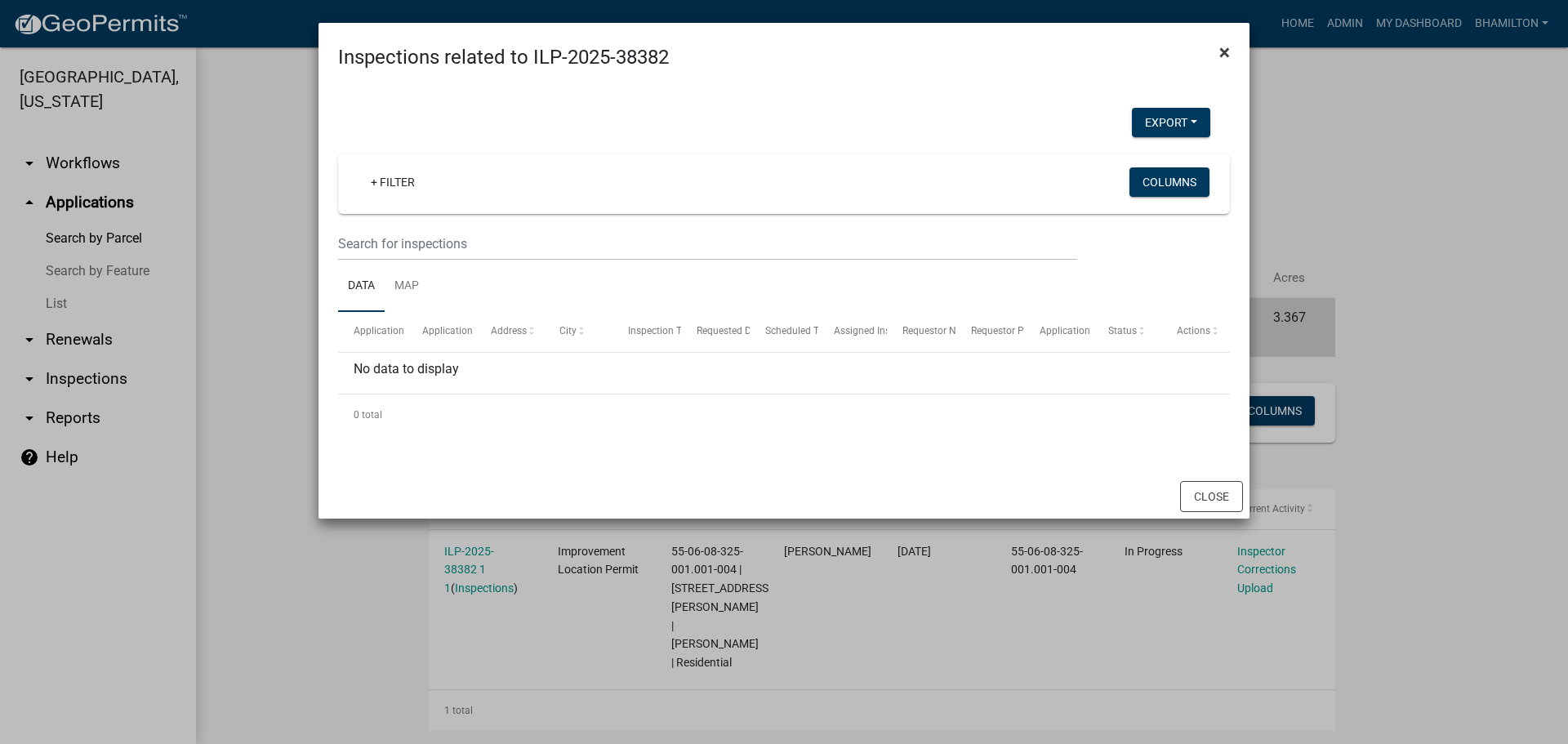
click at [1227, 51] on span "×" at bounding box center [1225, 53] width 11 height 23
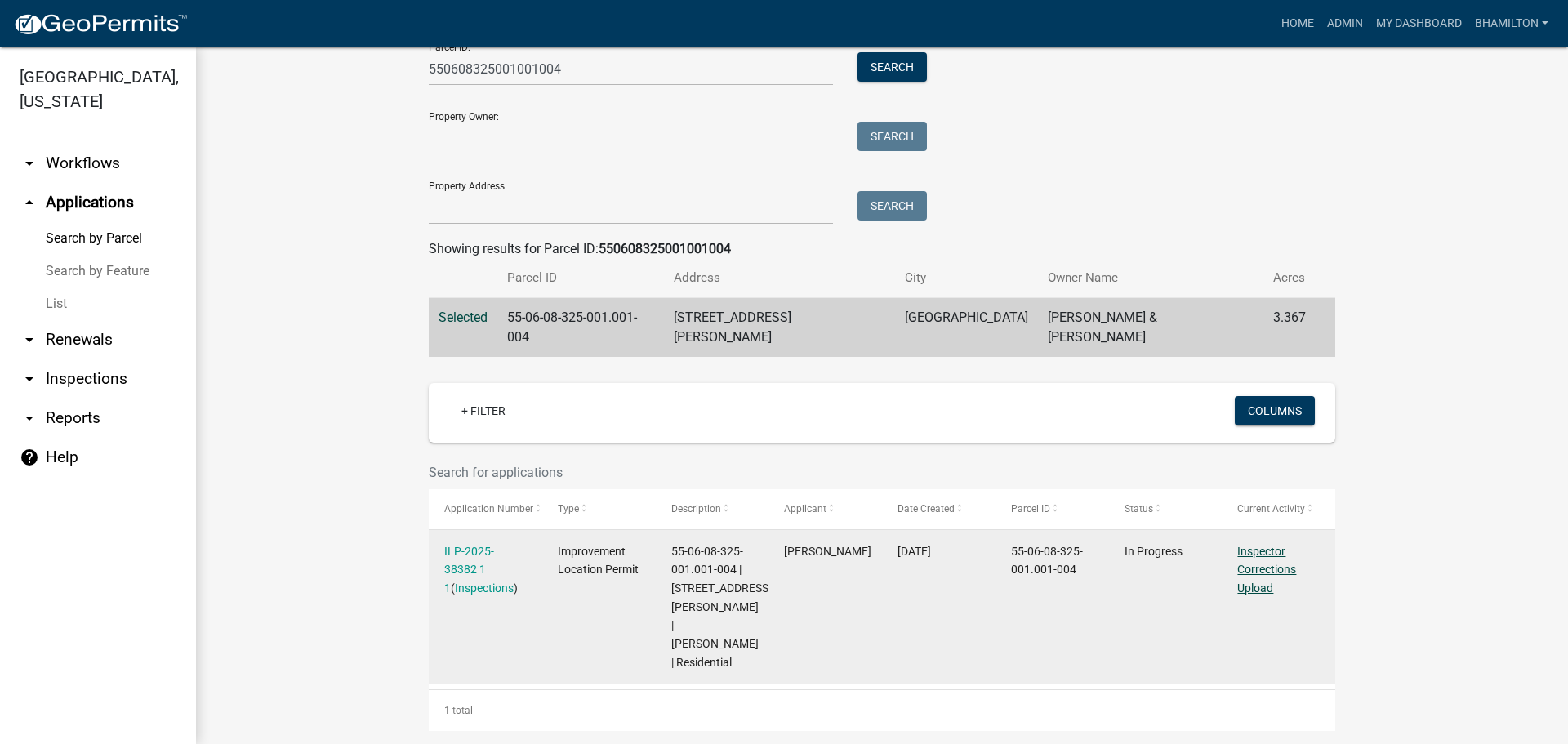
click at [1279, 551] on link "Inspector Corrections Upload" at bounding box center [1267, 570] width 59 height 51
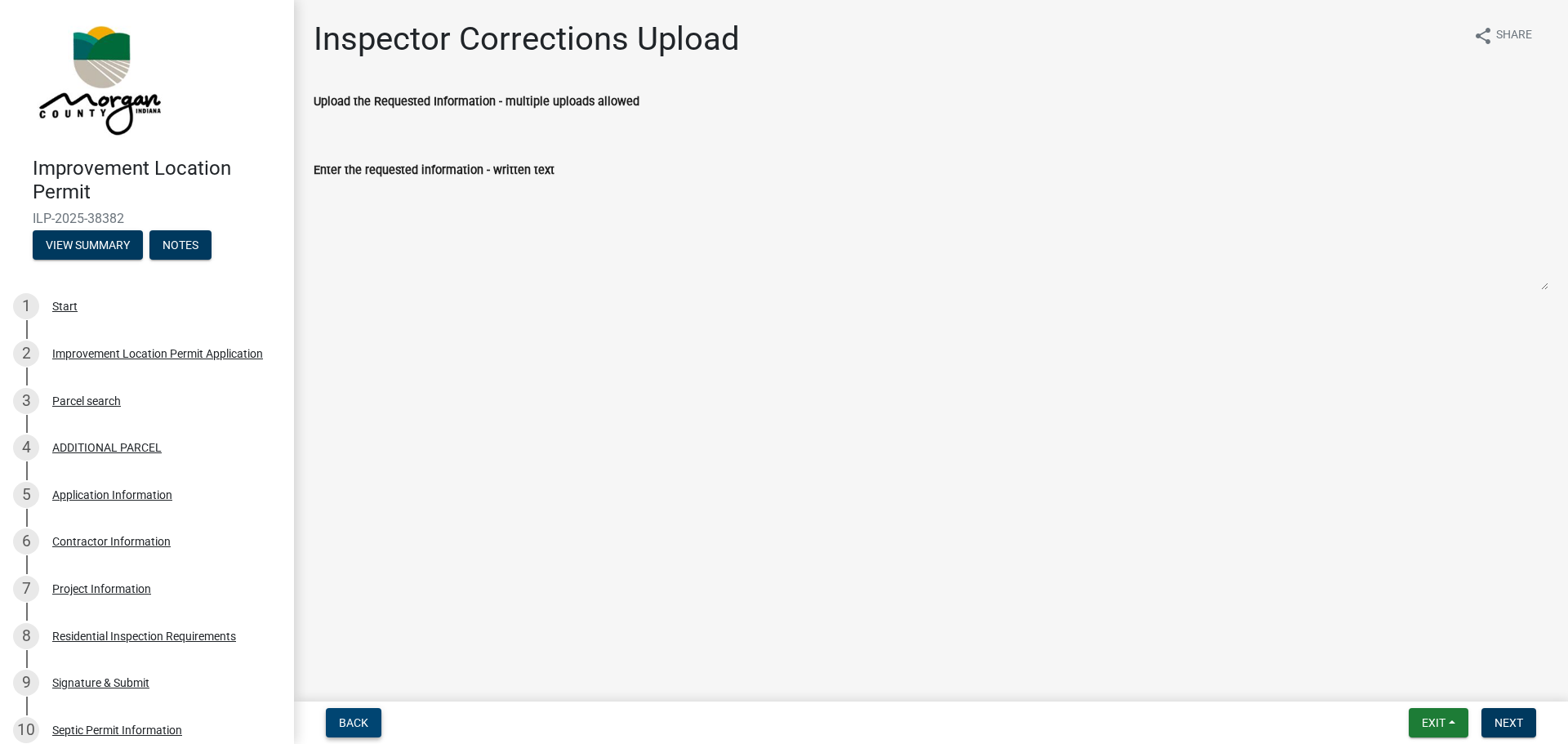
click at [367, 724] on span "Back" at bounding box center [353, 723] width 30 height 13
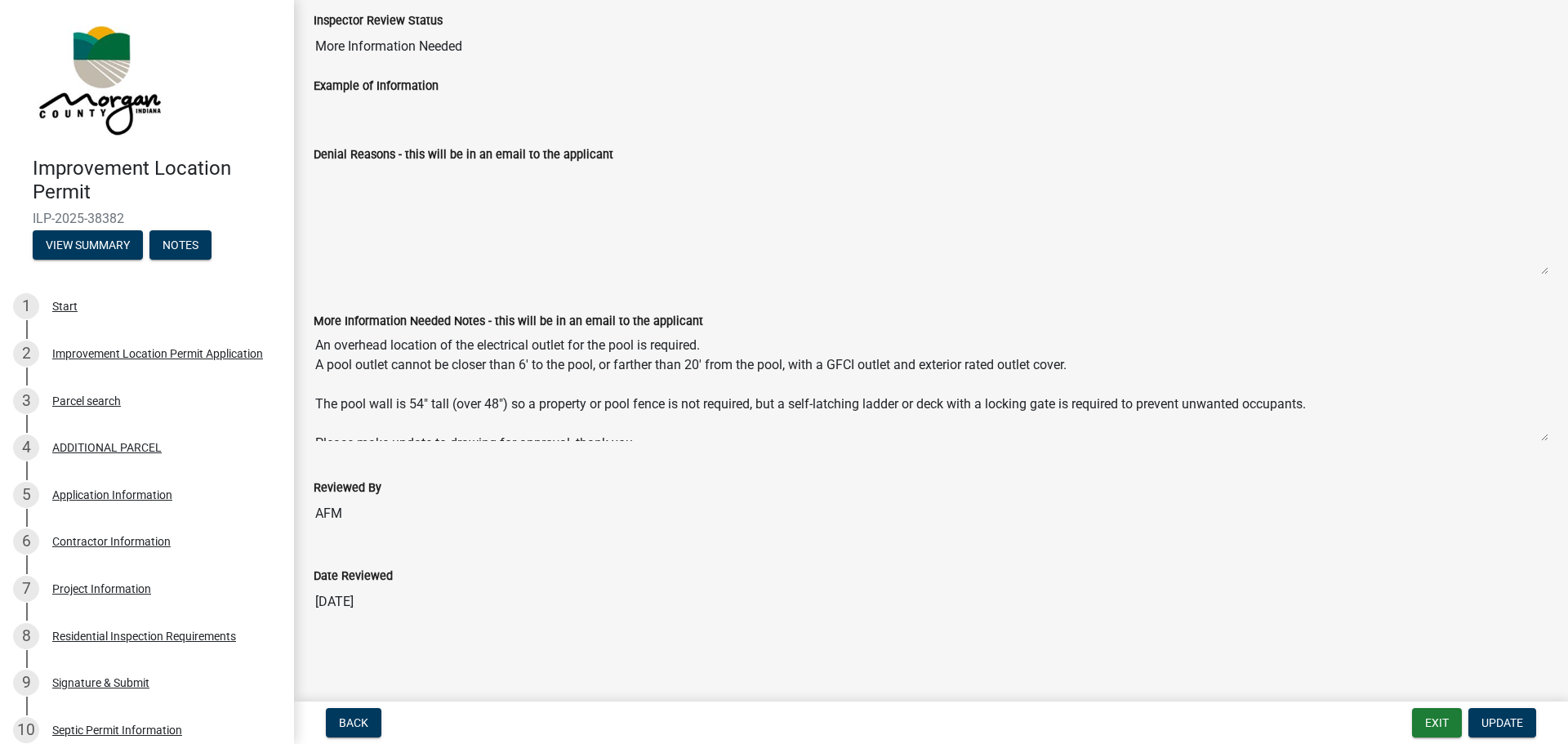
scroll to position [20, 0]
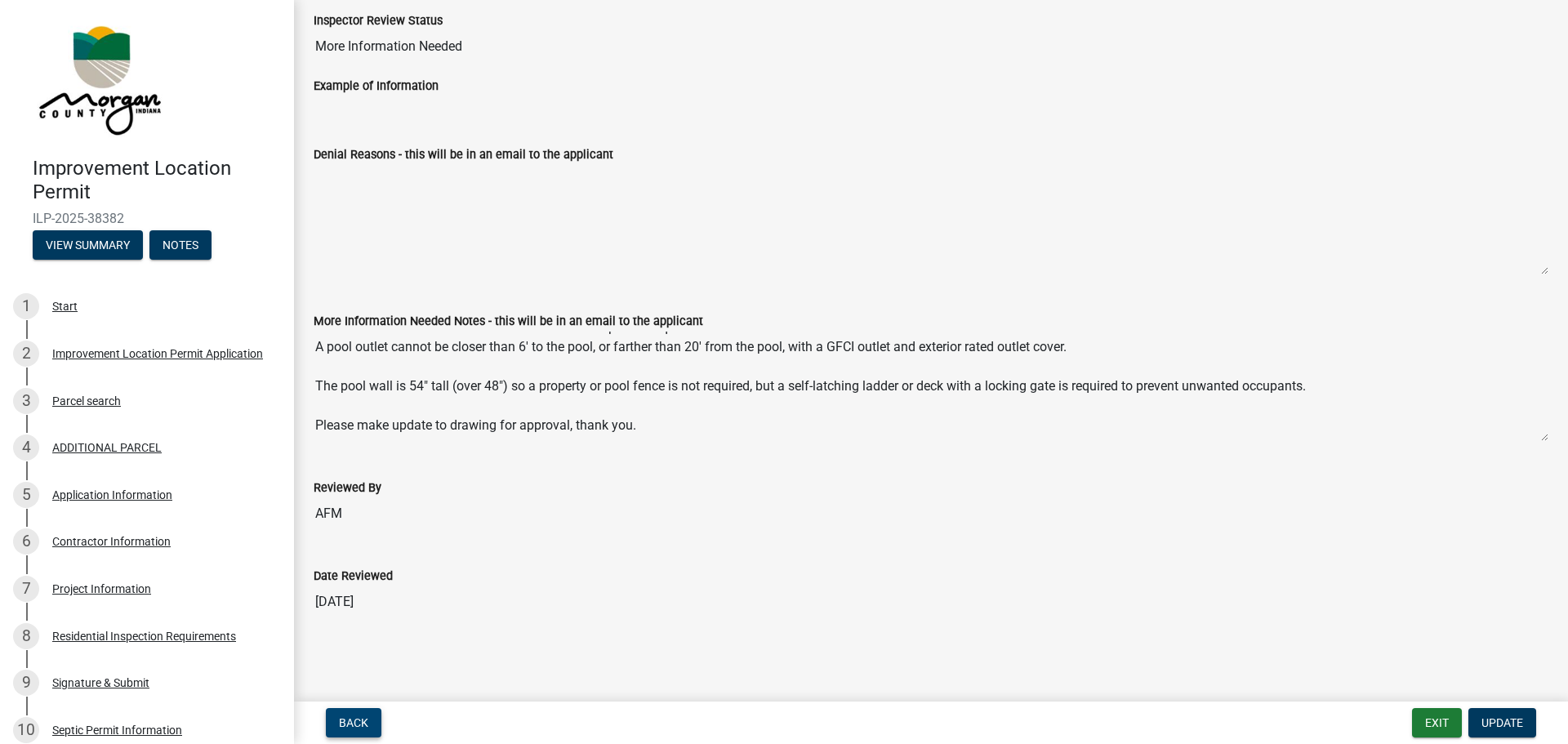
click at [362, 718] on span "Back" at bounding box center [353, 723] width 30 height 13
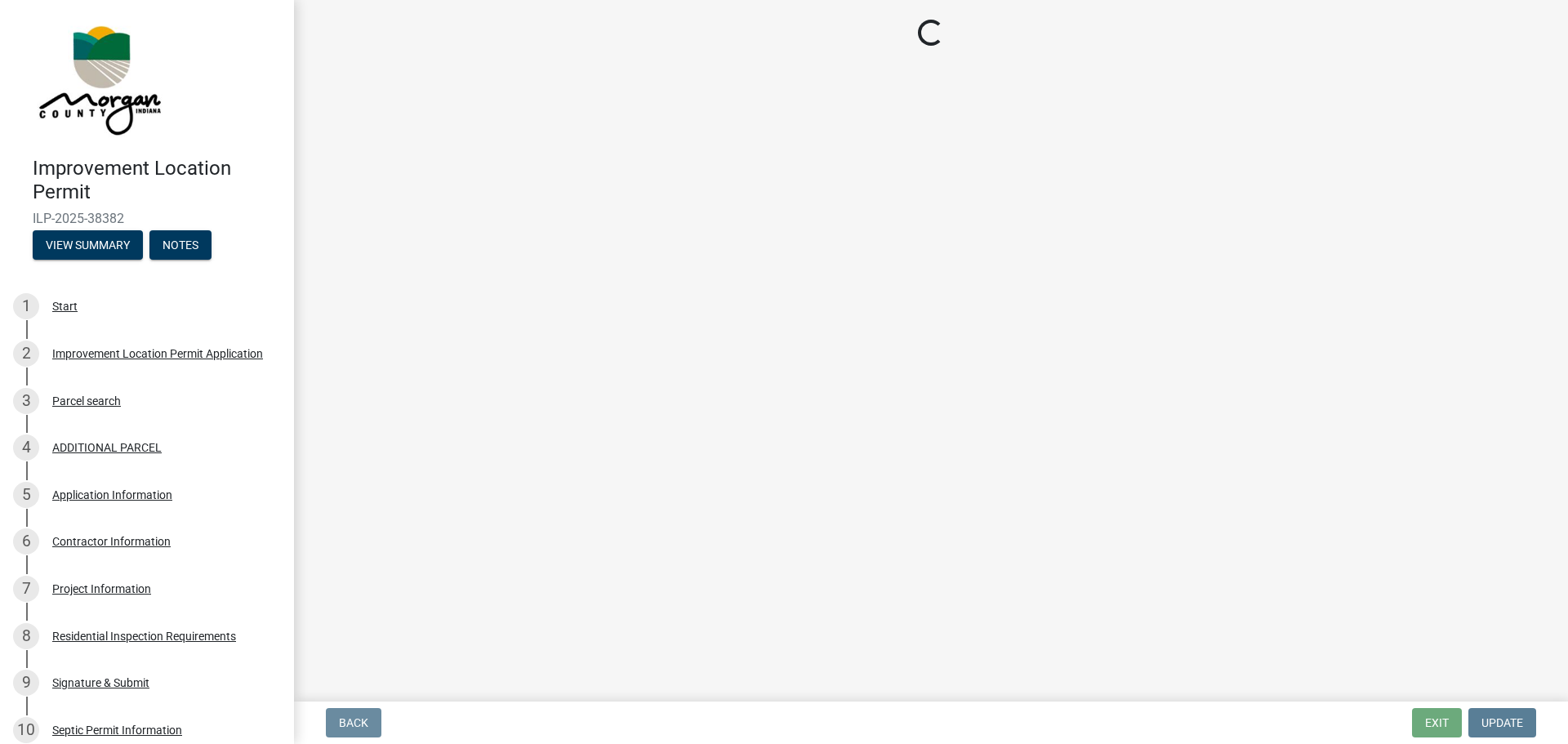
scroll to position [0, 0]
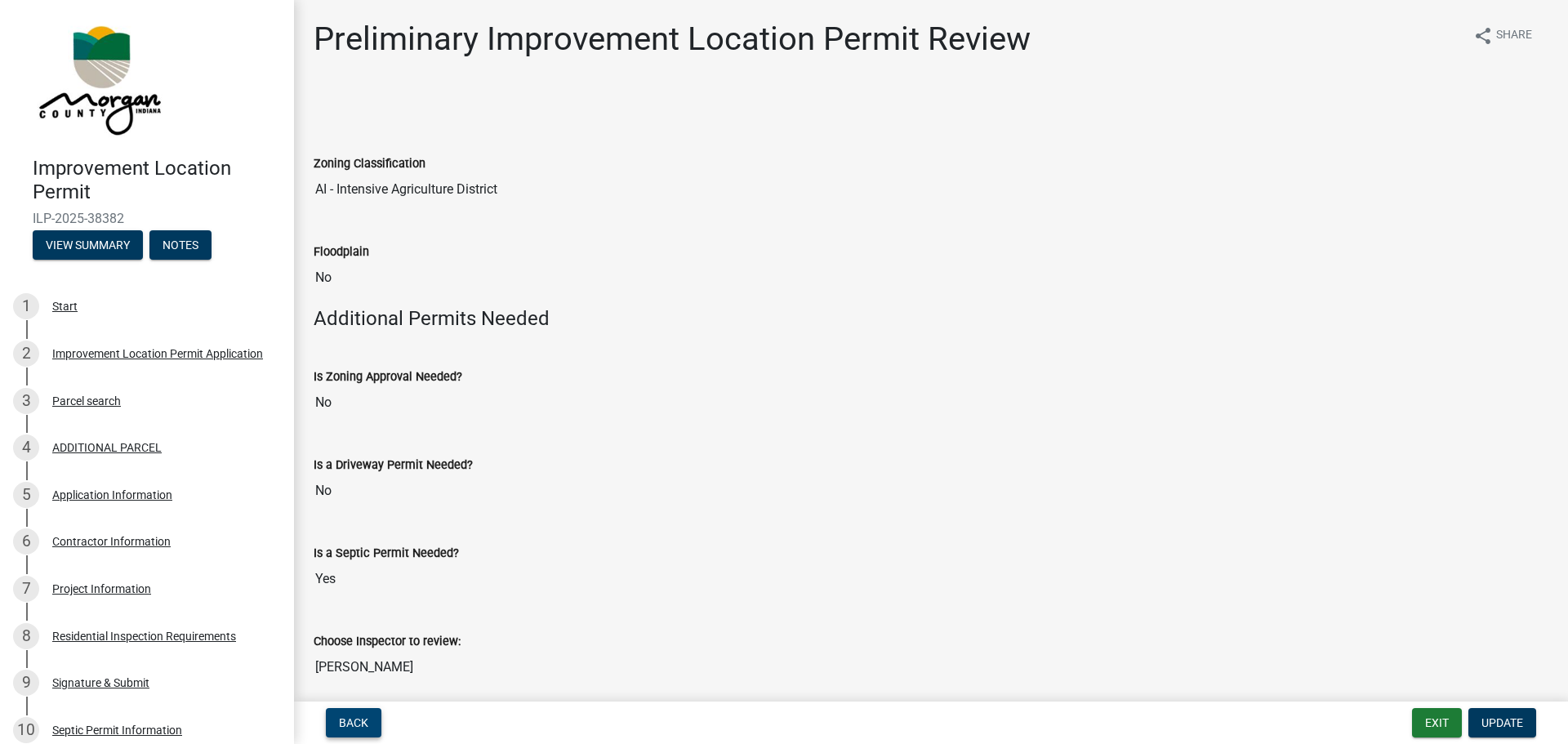
click at [361, 714] on button "Back" at bounding box center [354, 723] width 55 height 30
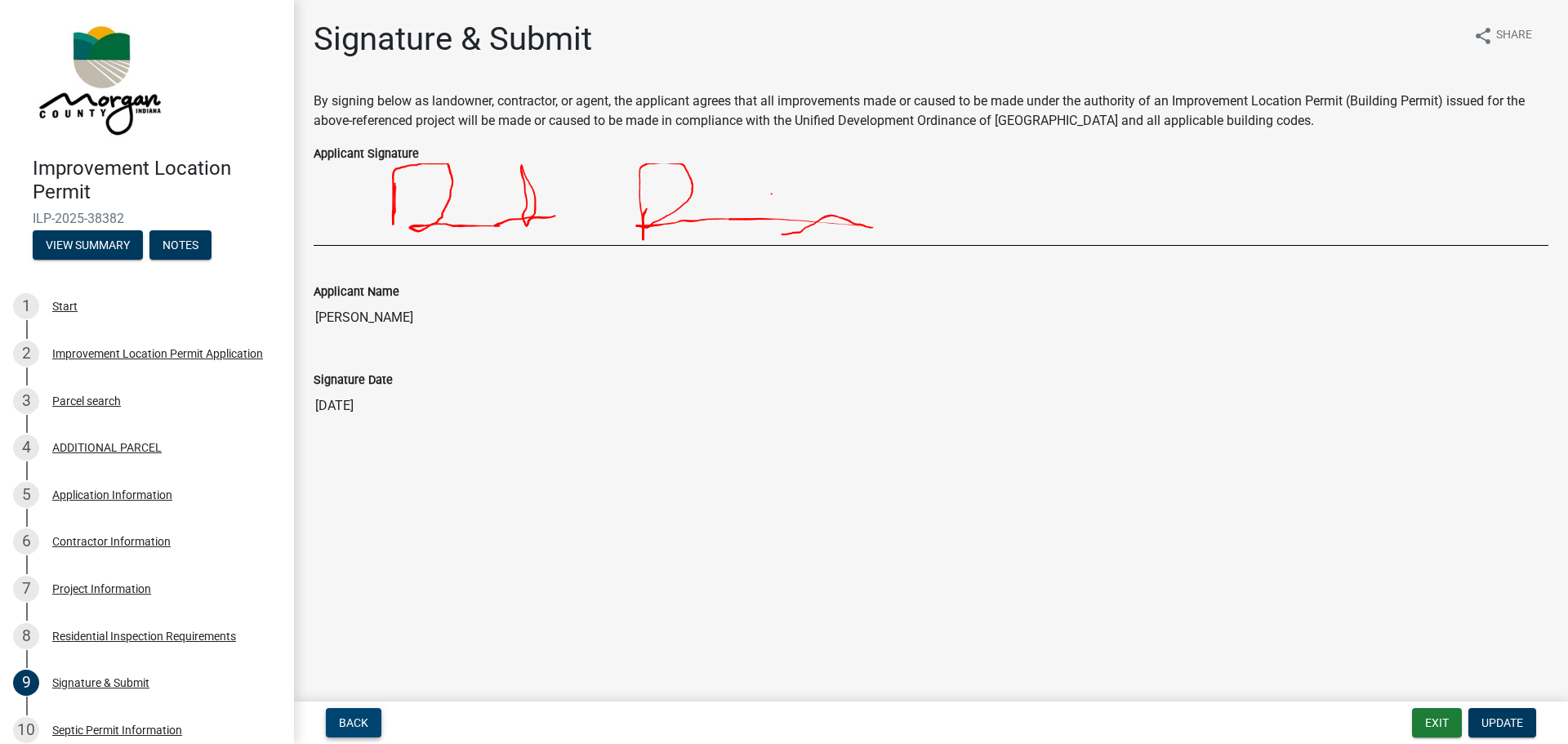
click at [361, 714] on button "Back" at bounding box center [354, 723] width 55 height 30
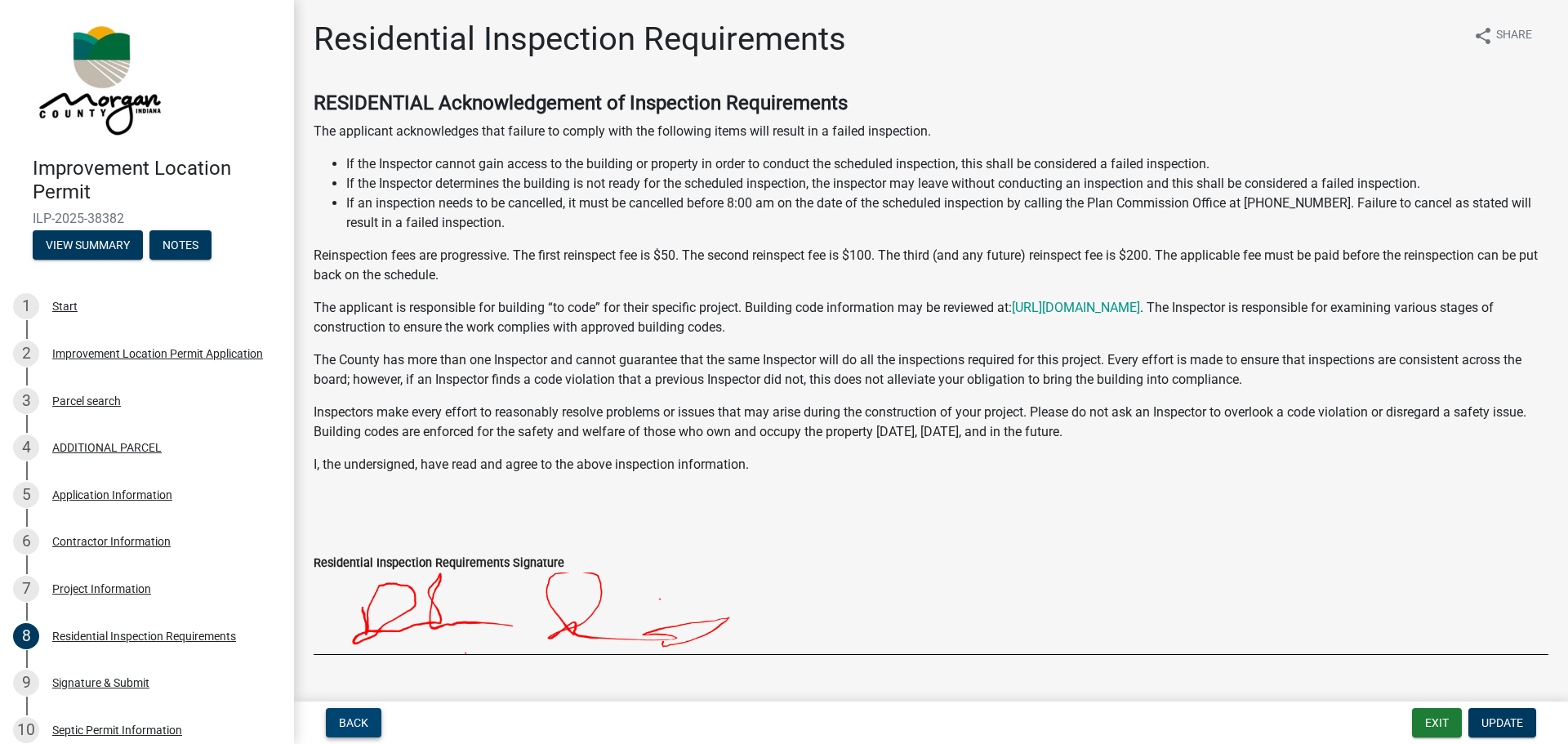
click at [361, 714] on button "Back" at bounding box center [354, 723] width 55 height 30
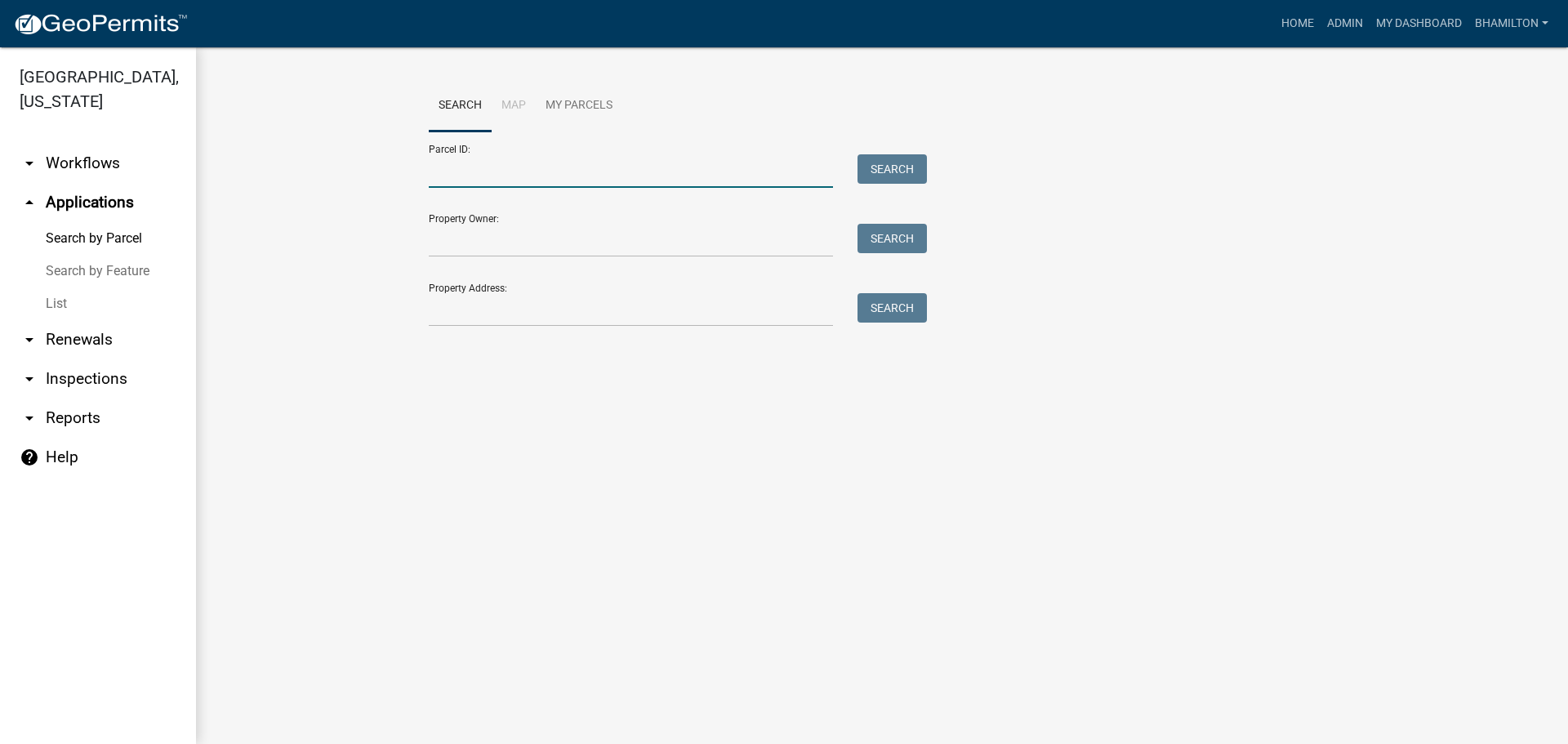
click at [456, 165] on input "Parcel ID:" at bounding box center [631, 171] width 404 height 33
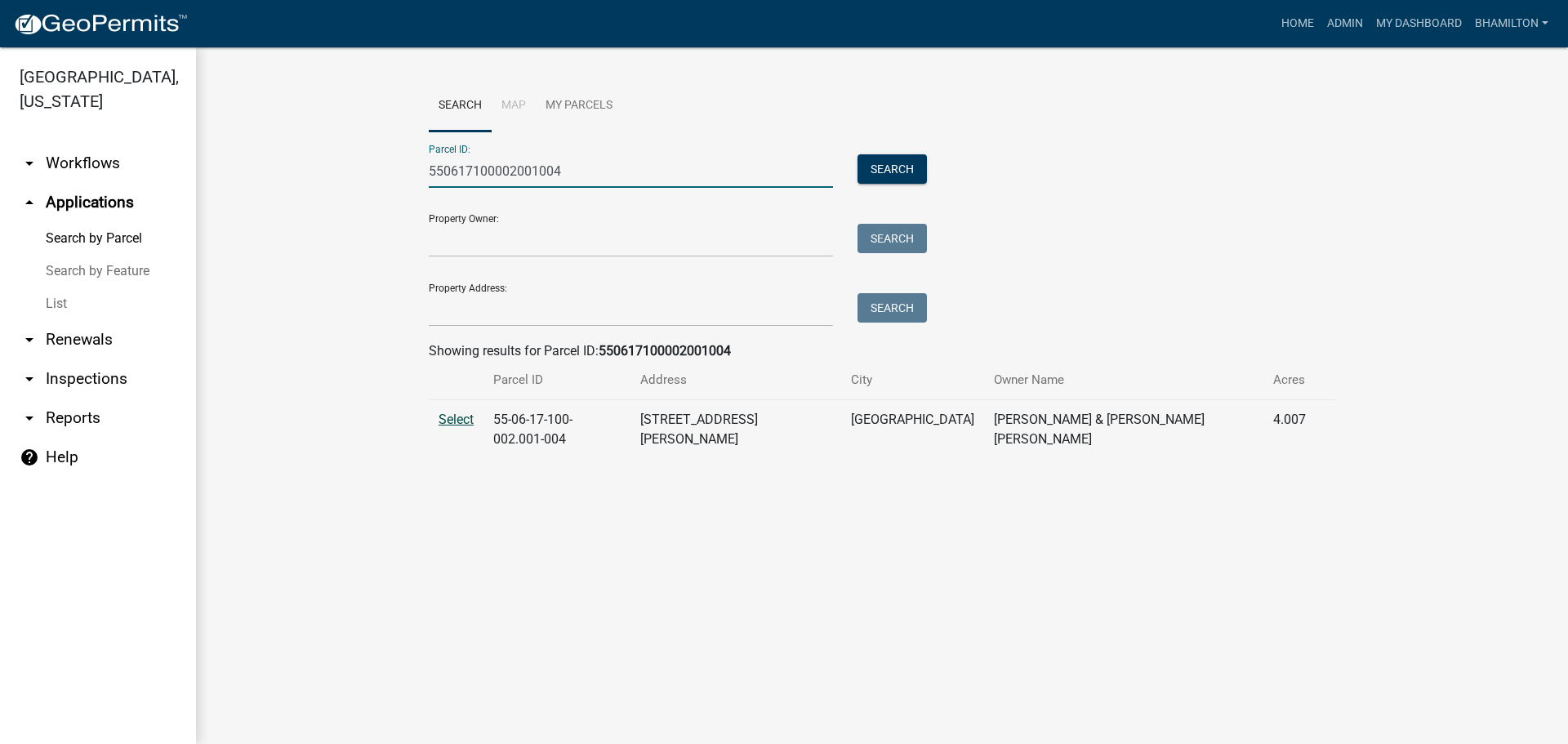
type input "550617100002001004"
click at [445, 418] on span "Select" at bounding box center [456, 418] width 35 height 15
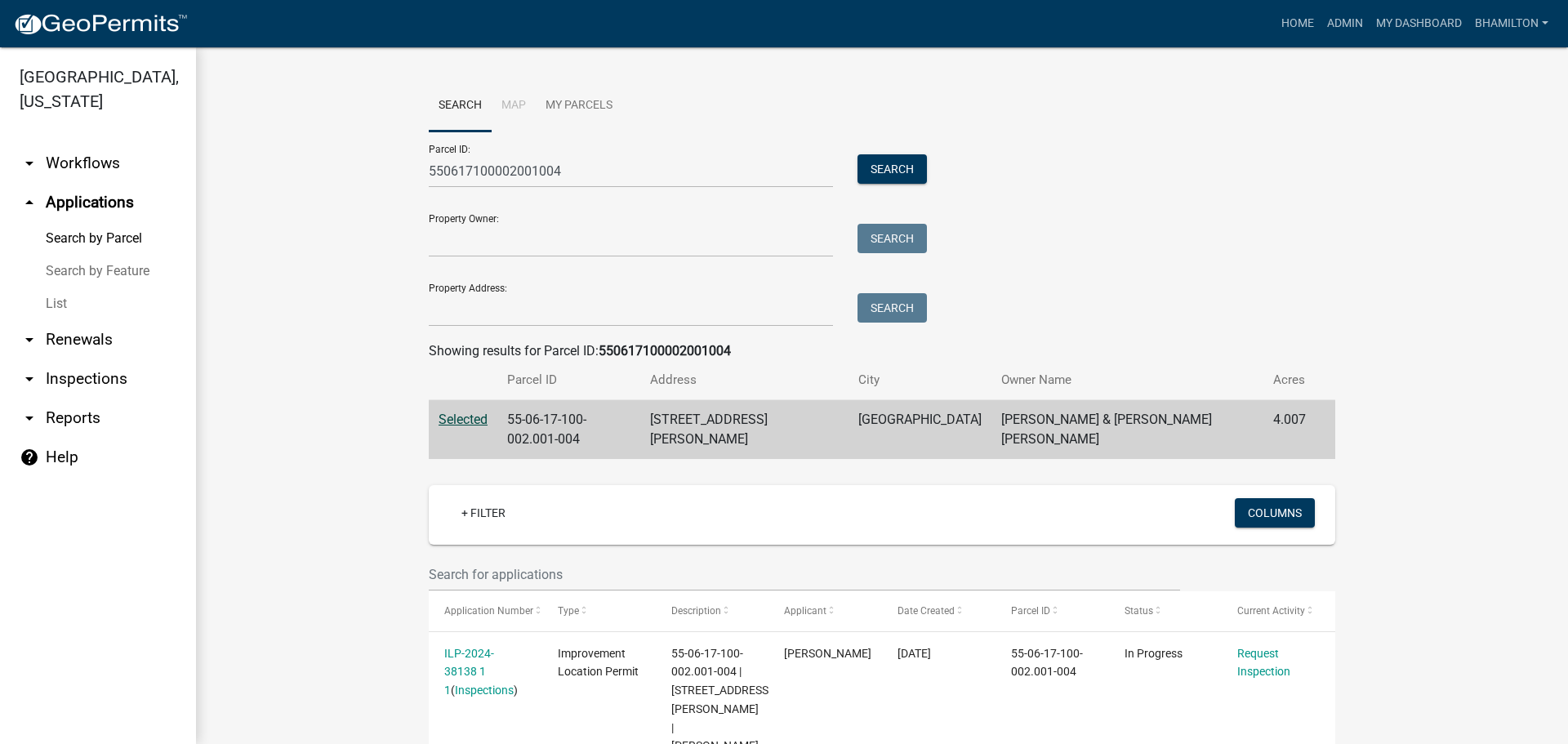
scroll to position [102, 0]
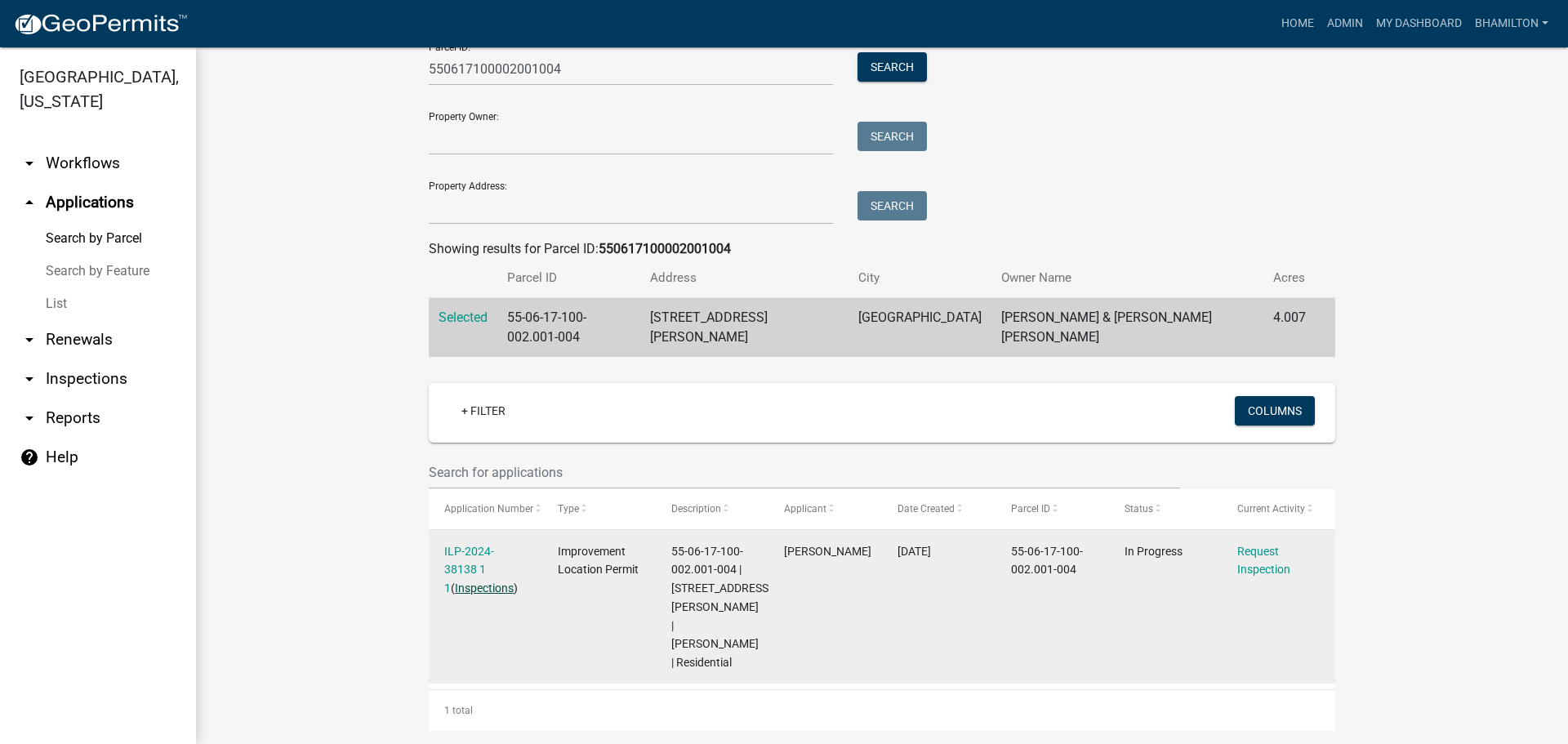
click at [487, 582] on link "Inspections" at bounding box center [485, 588] width 59 height 13
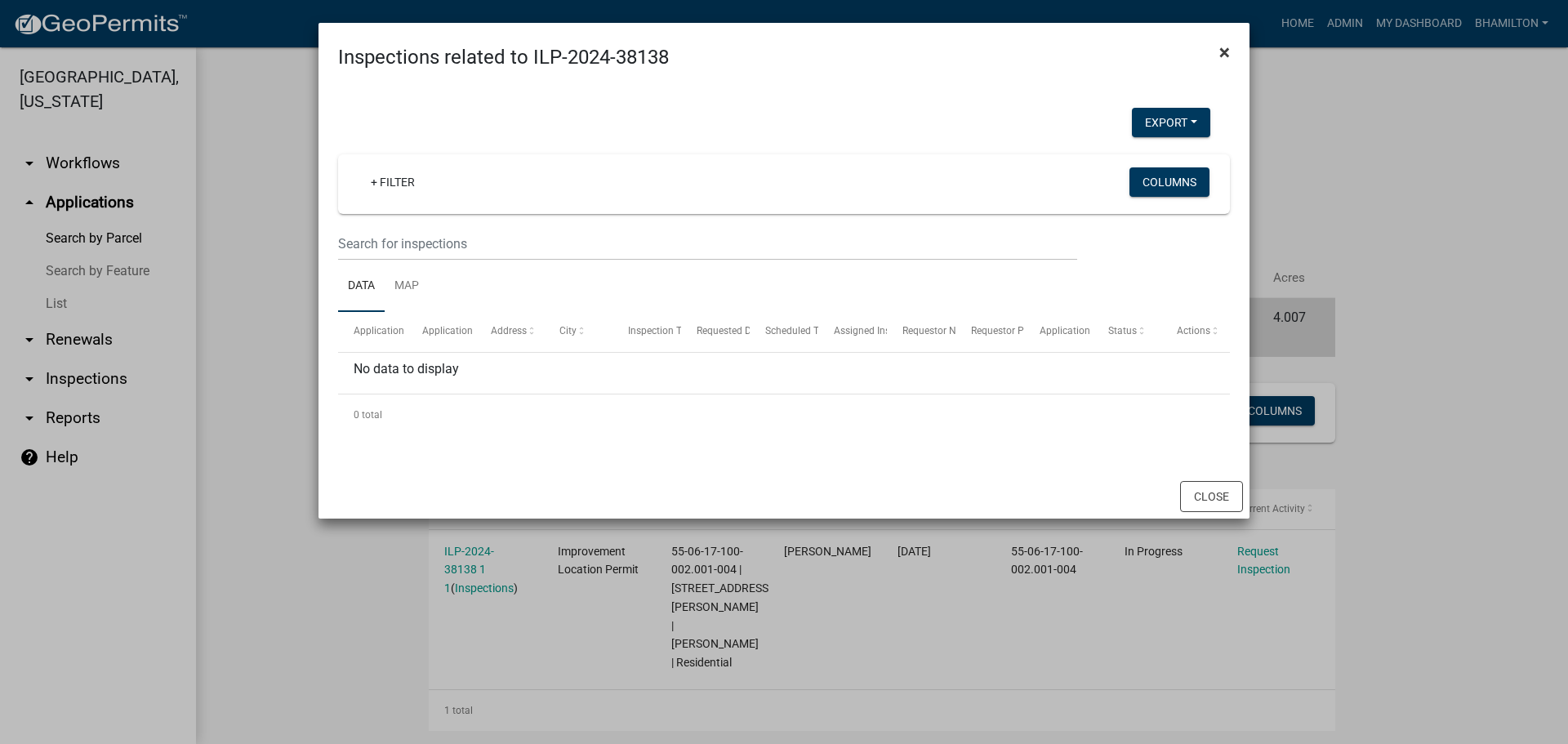
click at [1222, 51] on span "×" at bounding box center [1225, 53] width 11 height 23
